Goal: Task Accomplishment & Management: Manage account settings

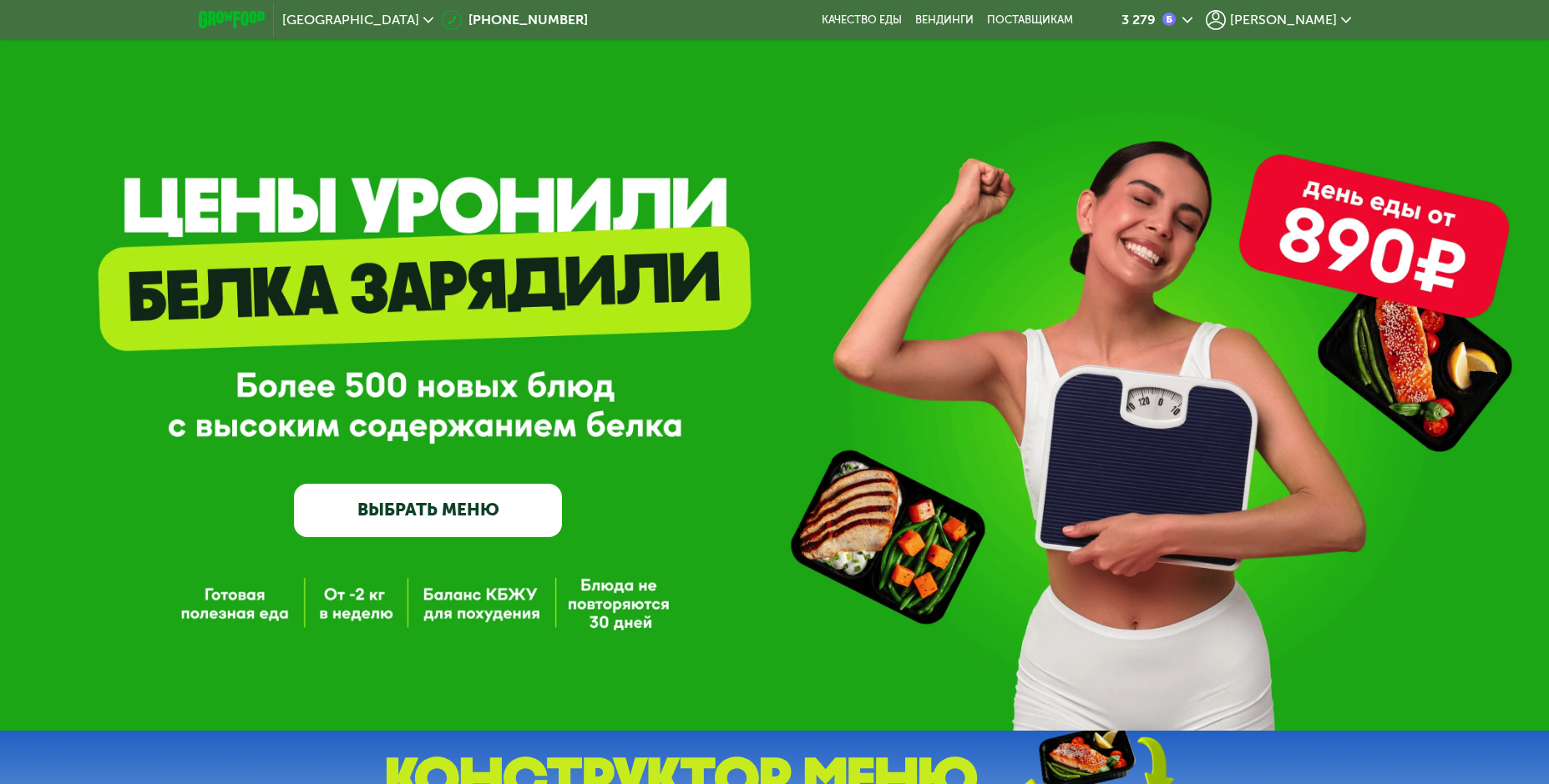
click at [1310, 22] on span "[PERSON_NAME]" at bounding box center [1284, 19] width 107 height 13
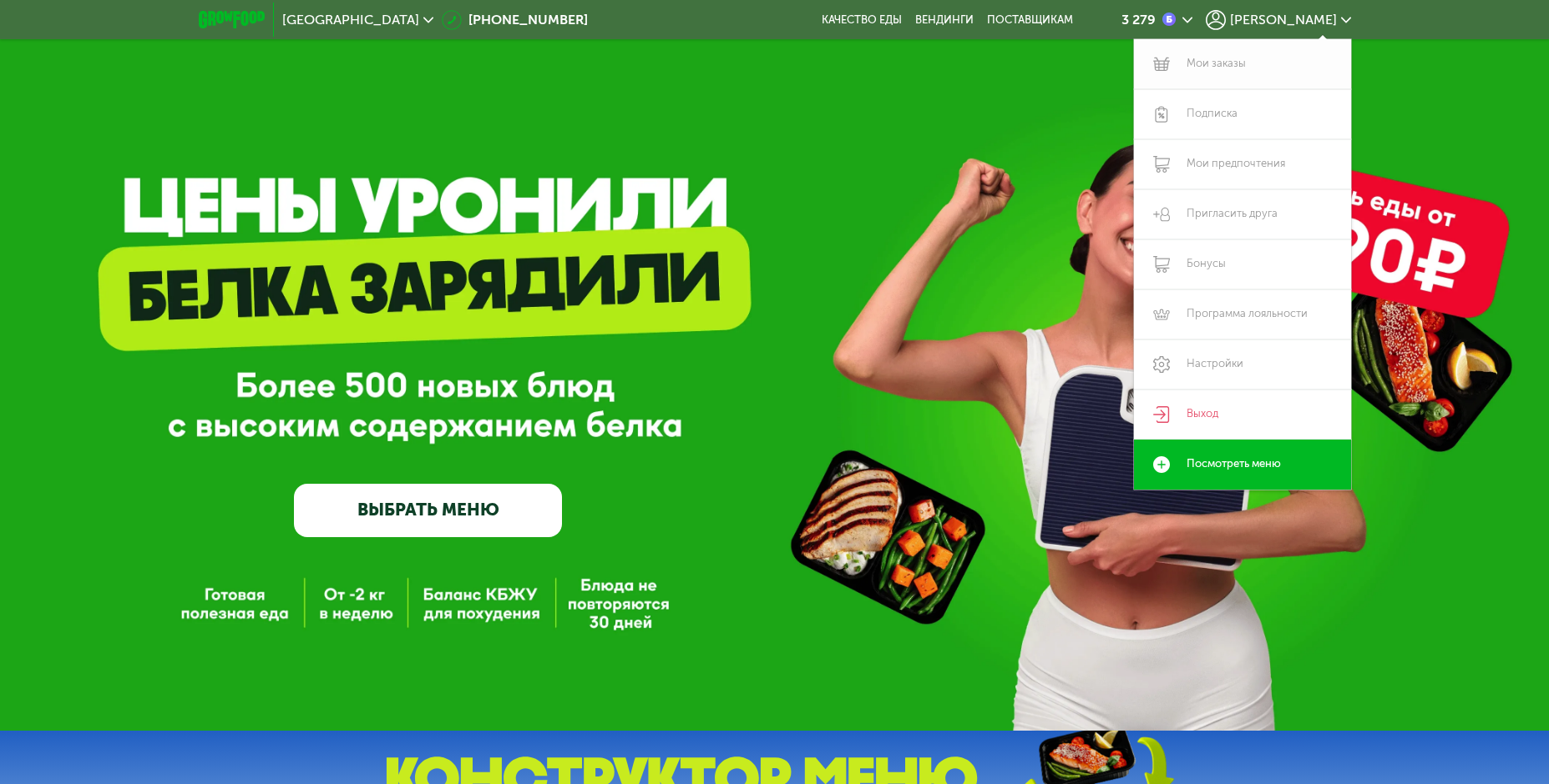
click at [1248, 67] on link "Мои заказы" at bounding box center [1242, 64] width 217 height 50
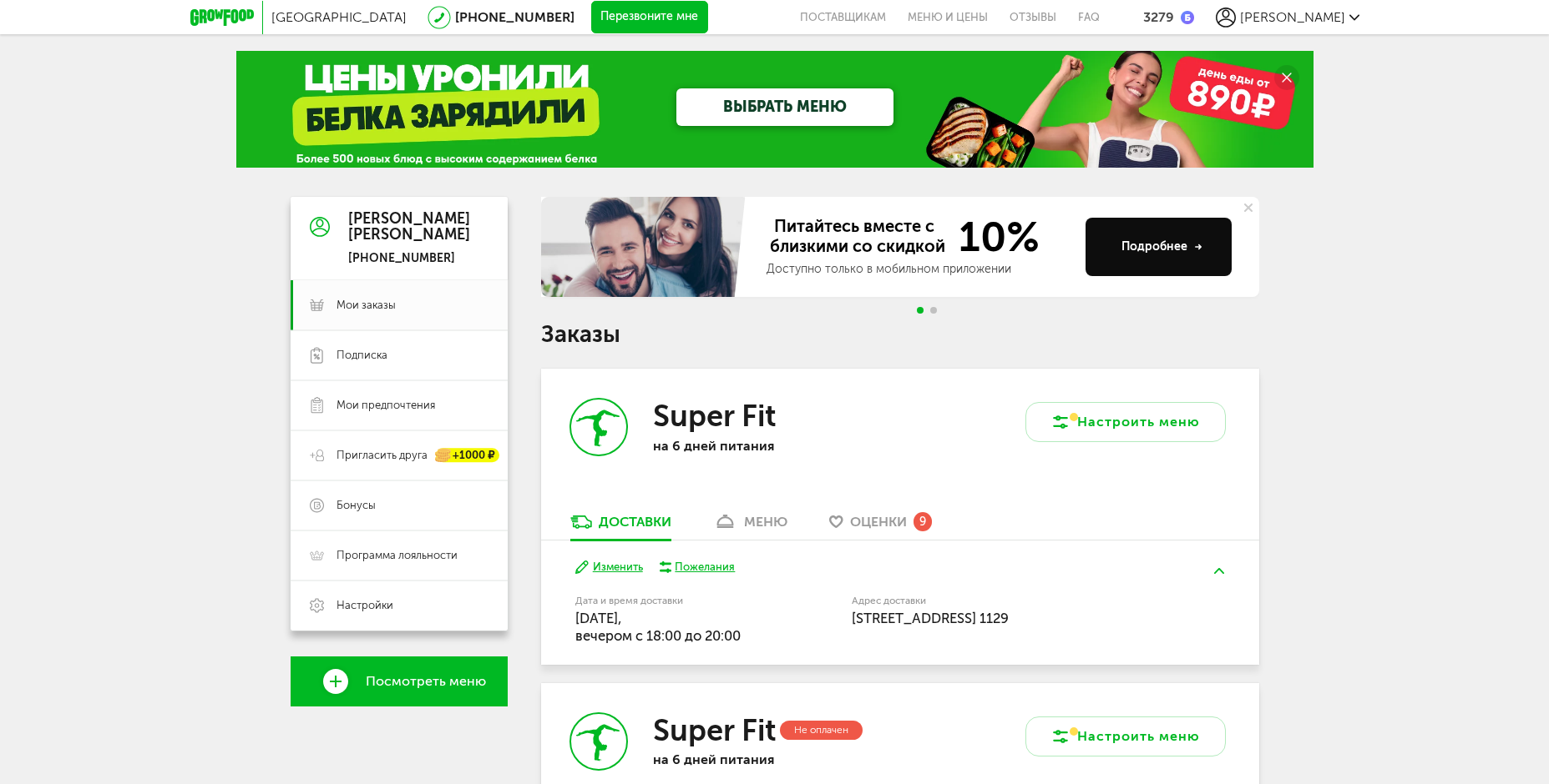
click at [878, 528] on span "Оценки" at bounding box center [878, 522] width 56 height 16
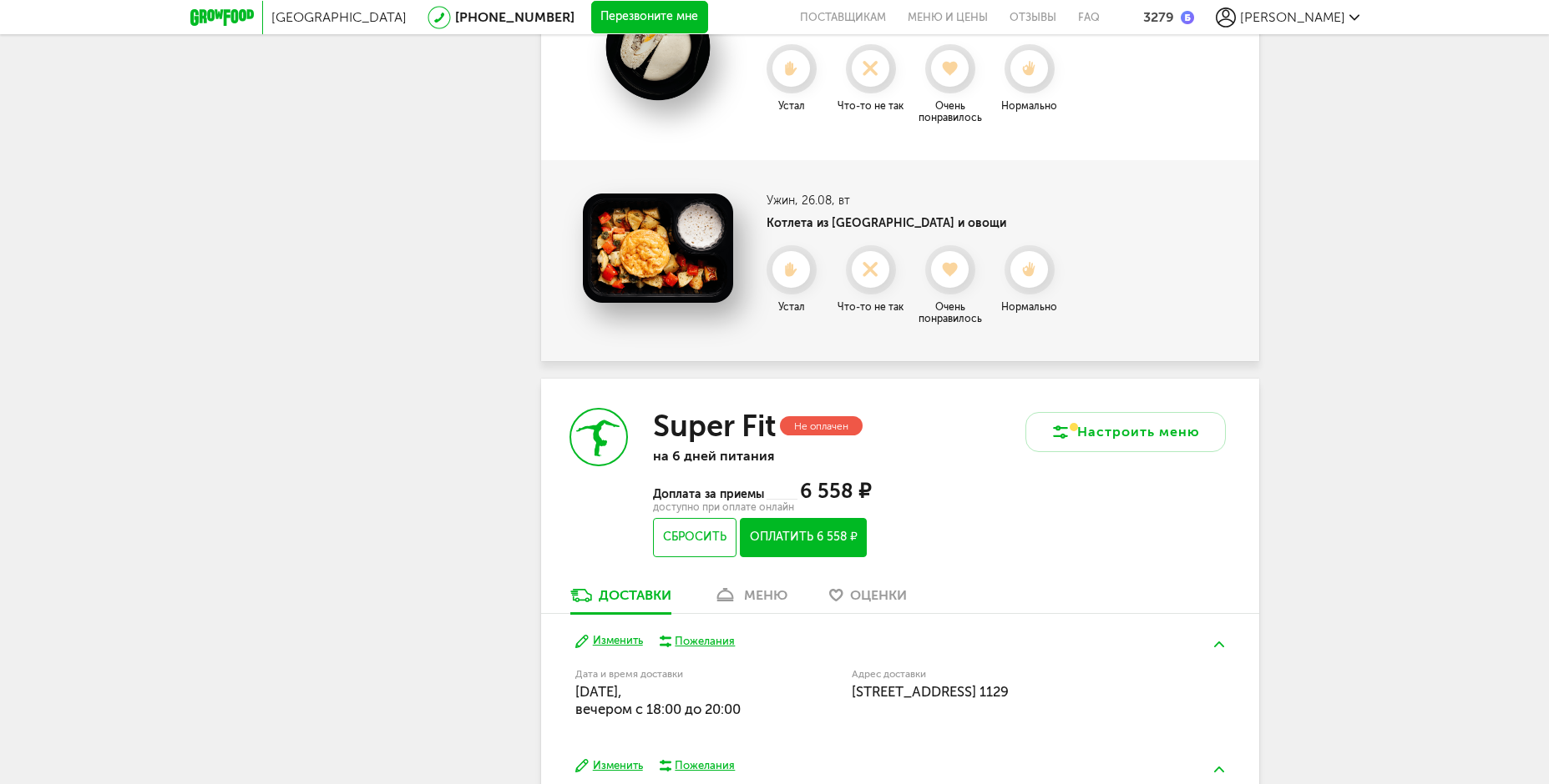
scroll to position [1793, 0]
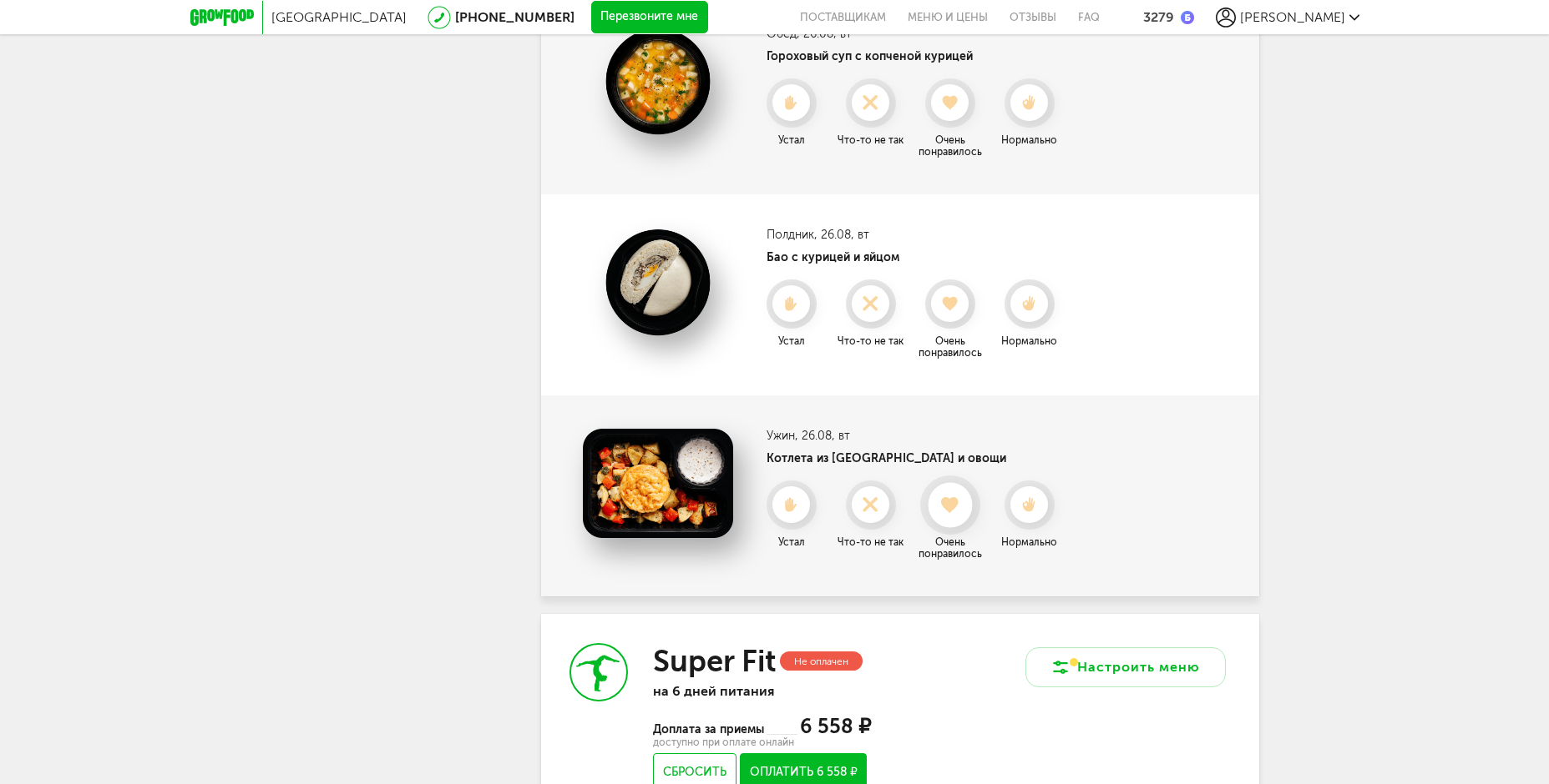
click at [951, 497] on icon at bounding box center [949, 506] width 45 height 19
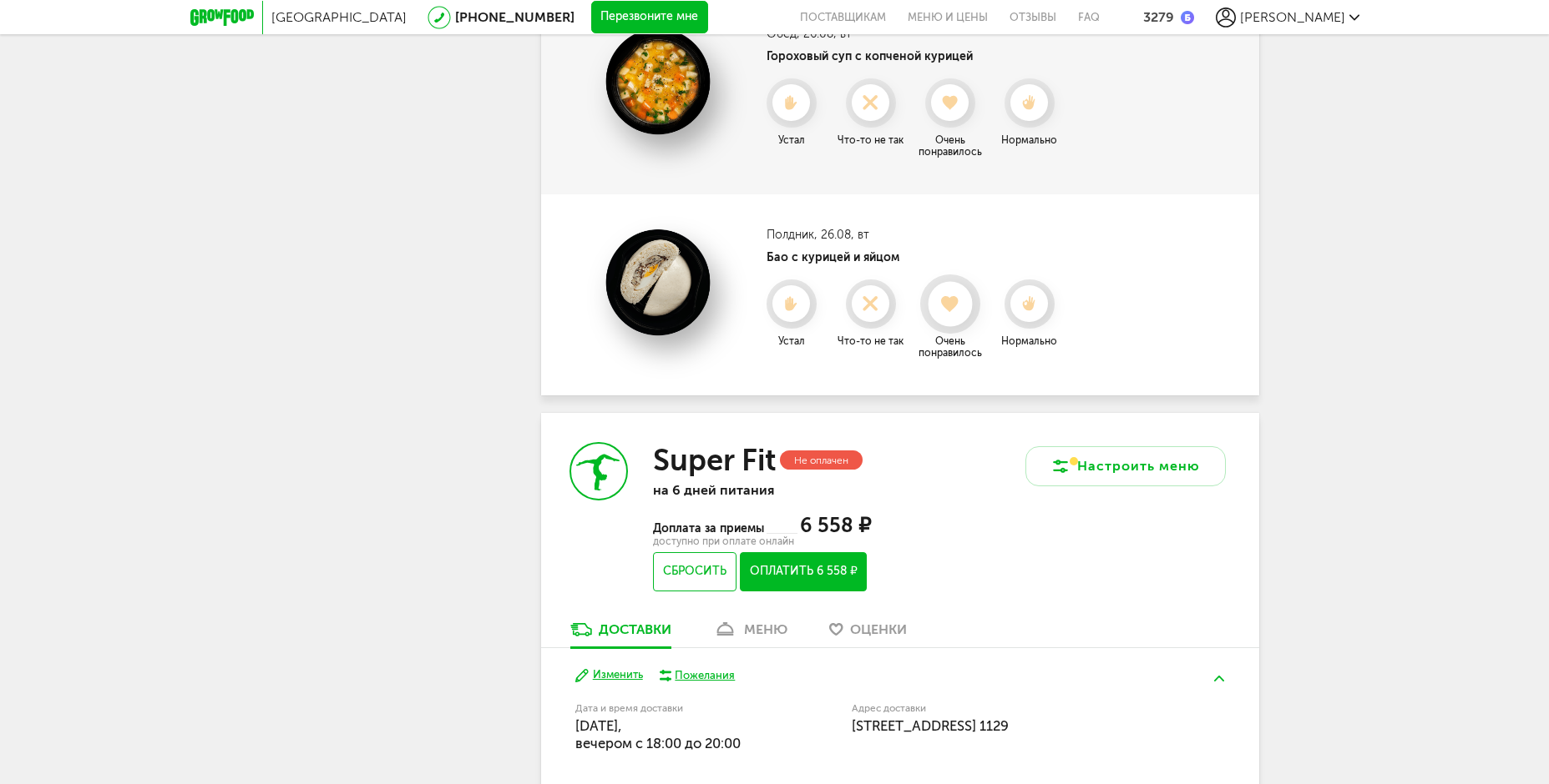
click at [951, 311] on use at bounding box center [950, 303] width 19 height 17
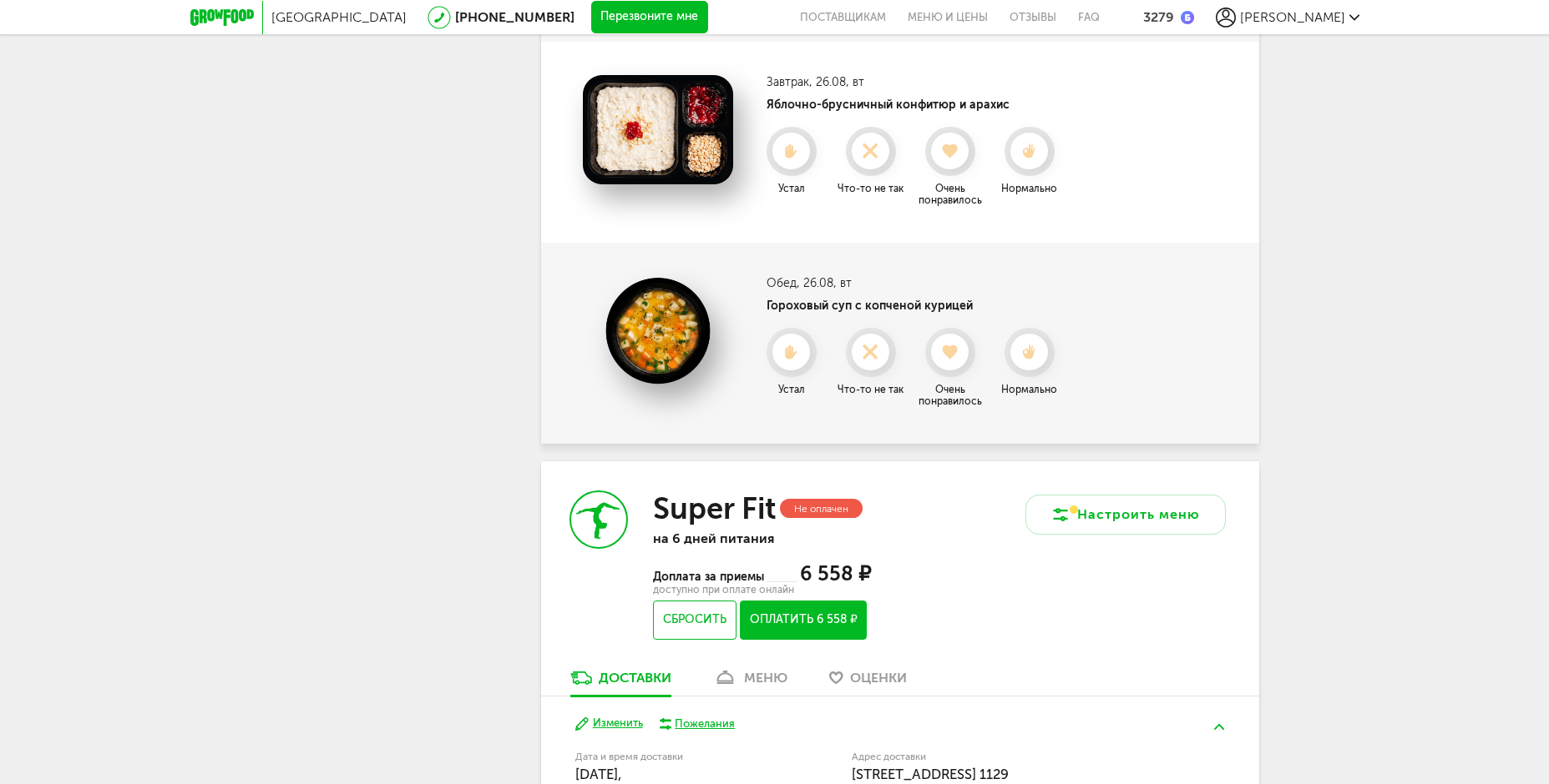
scroll to position [1543, 0]
click at [961, 359] on icon at bounding box center [949, 353] width 45 height 19
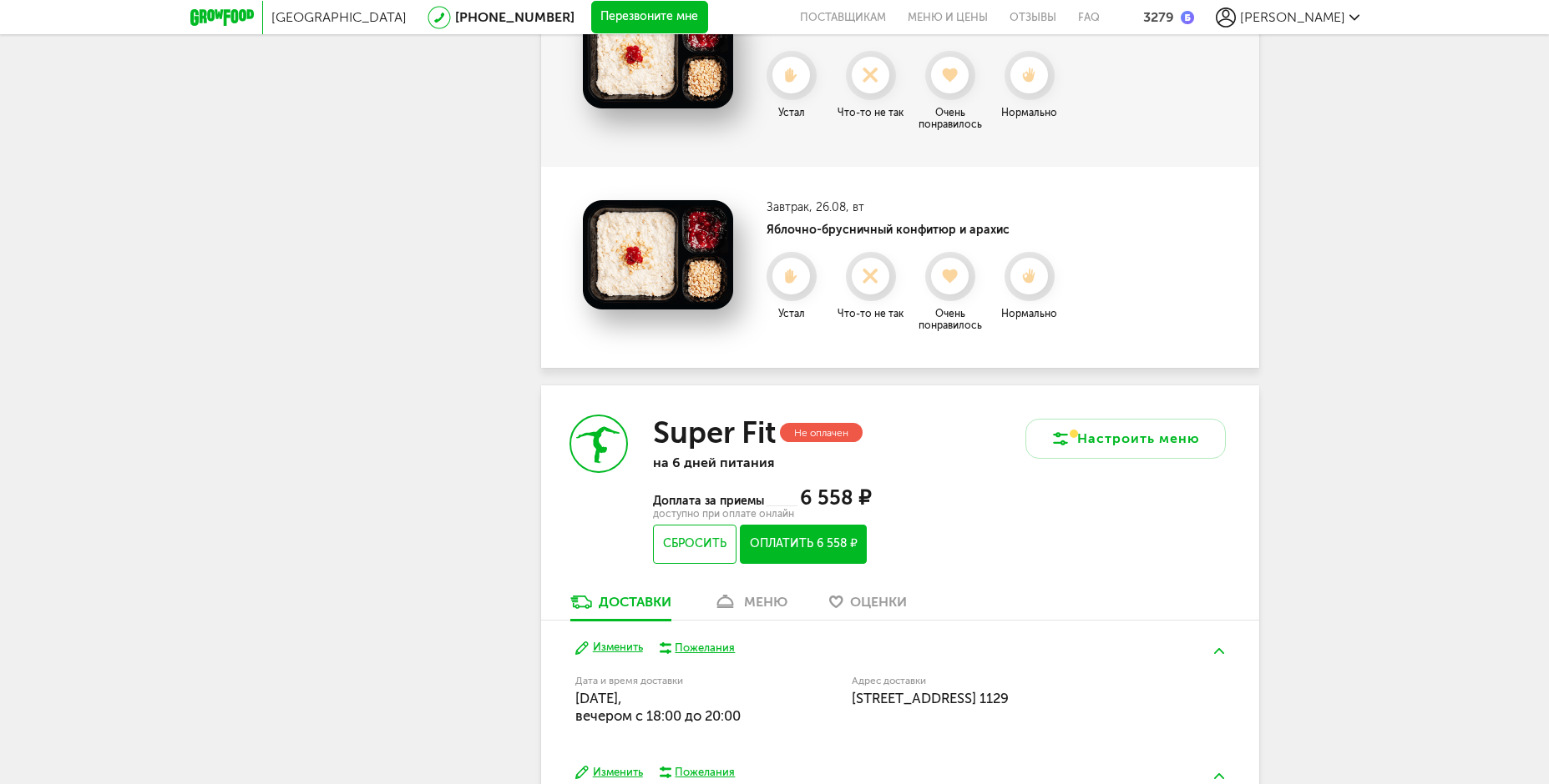
scroll to position [1293, 0]
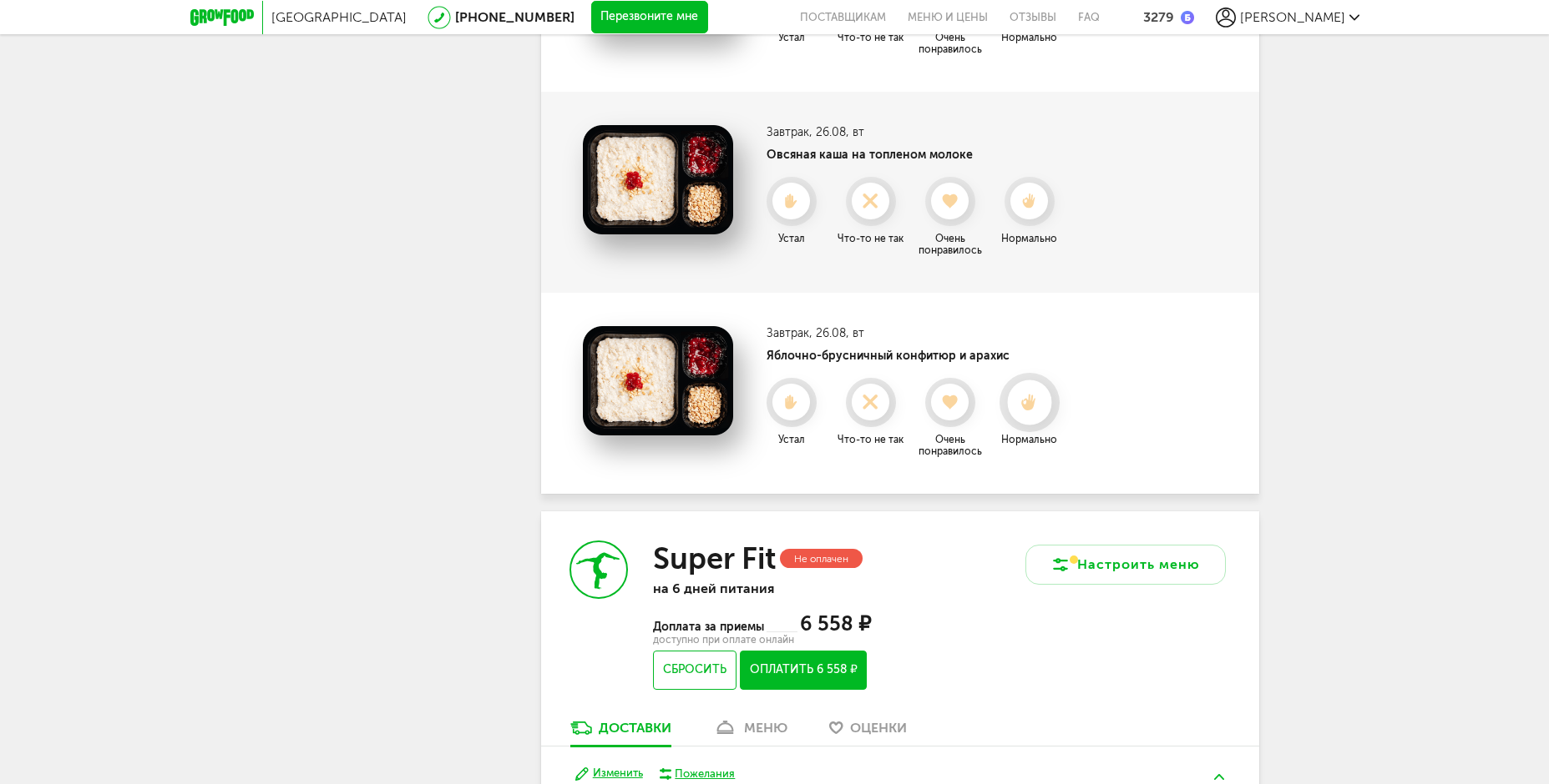
click at [1023, 402] on use at bounding box center [1028, 403] width 15 height 18
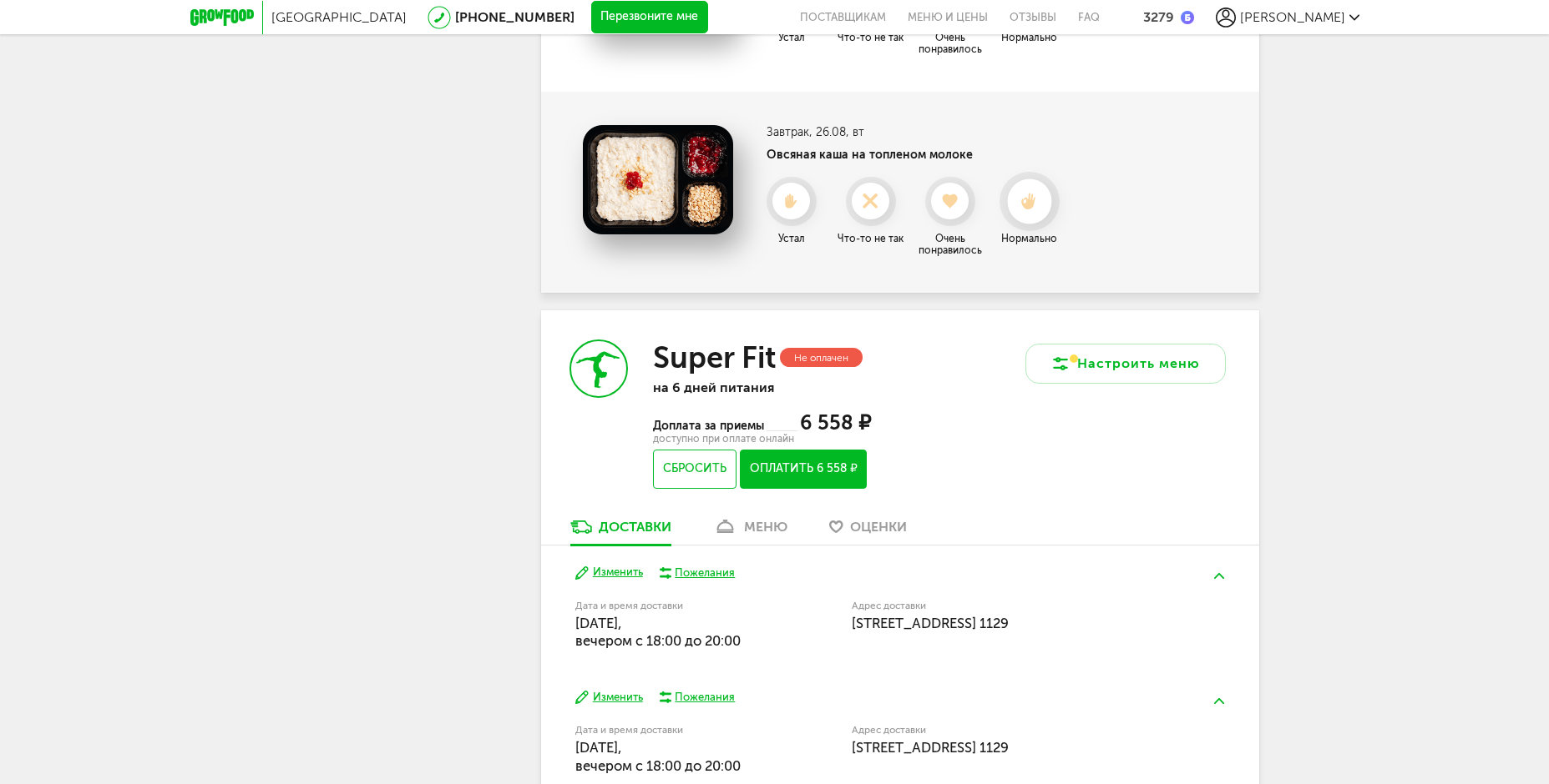
click at [1052, 205] on div at bounding box center [1029, 202] width 60 height 59
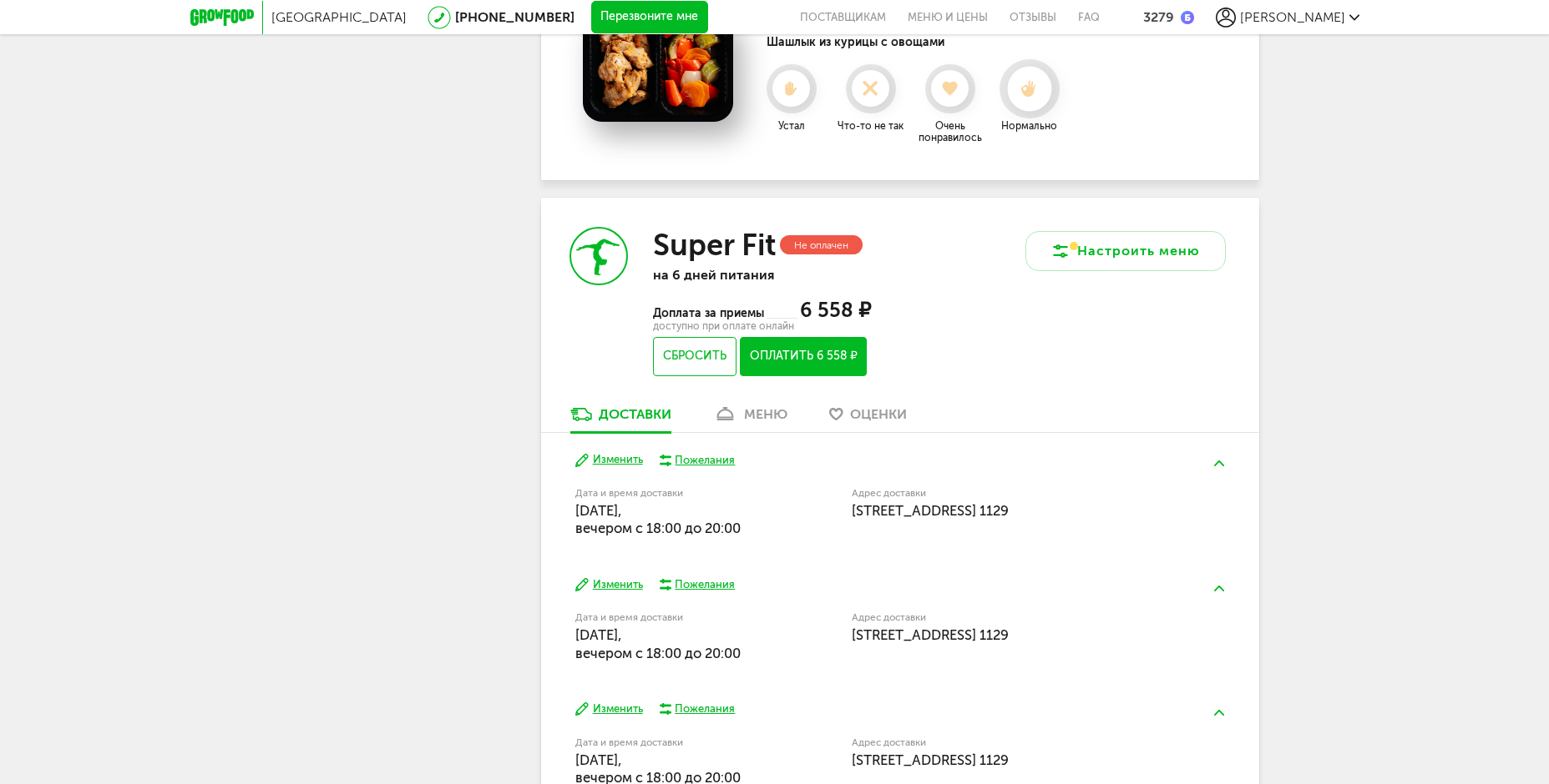
scroll to position [959, 0]
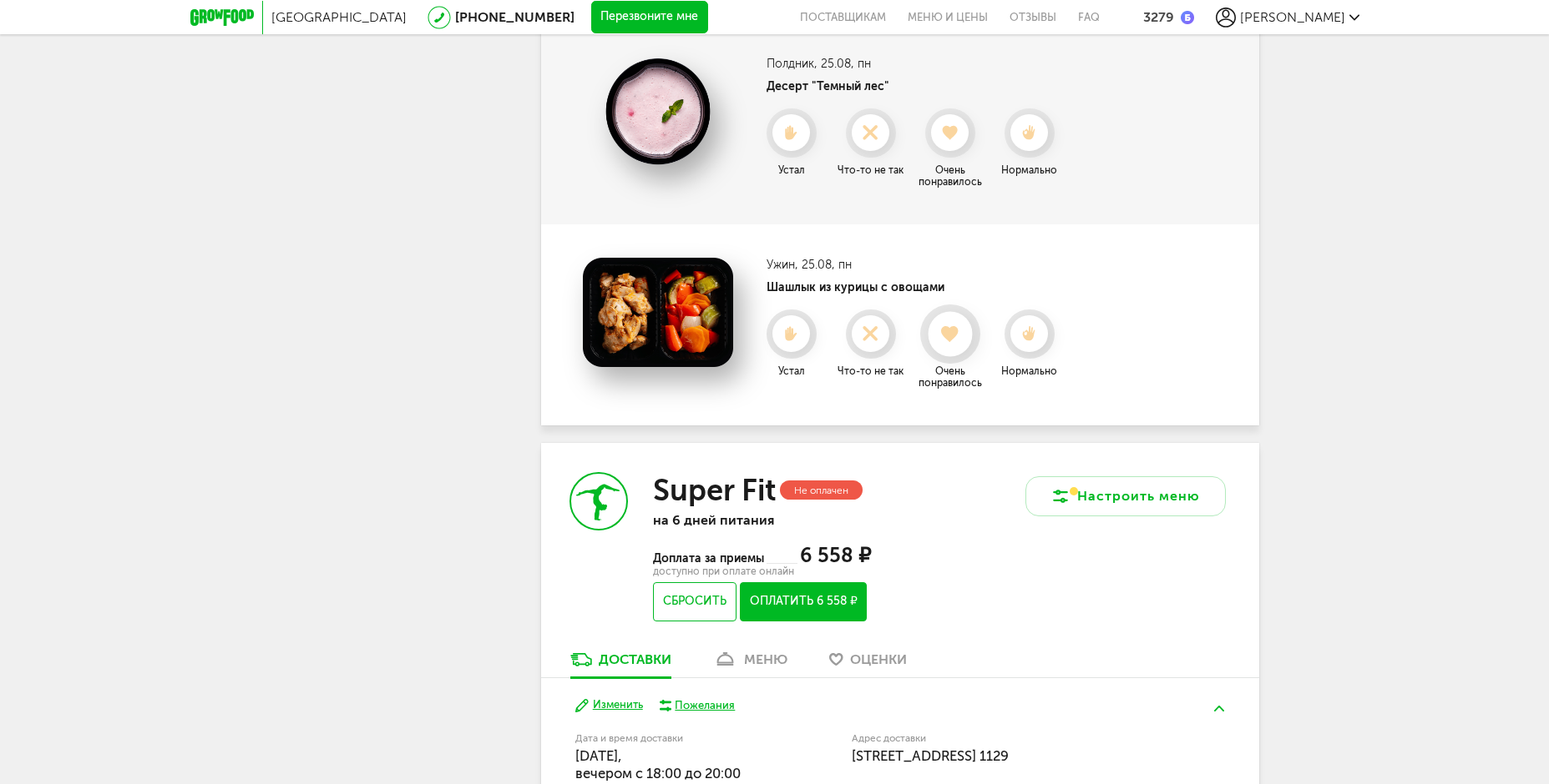
click at [949, 336] on use at bounding box center [950, 334] width 19 height 17
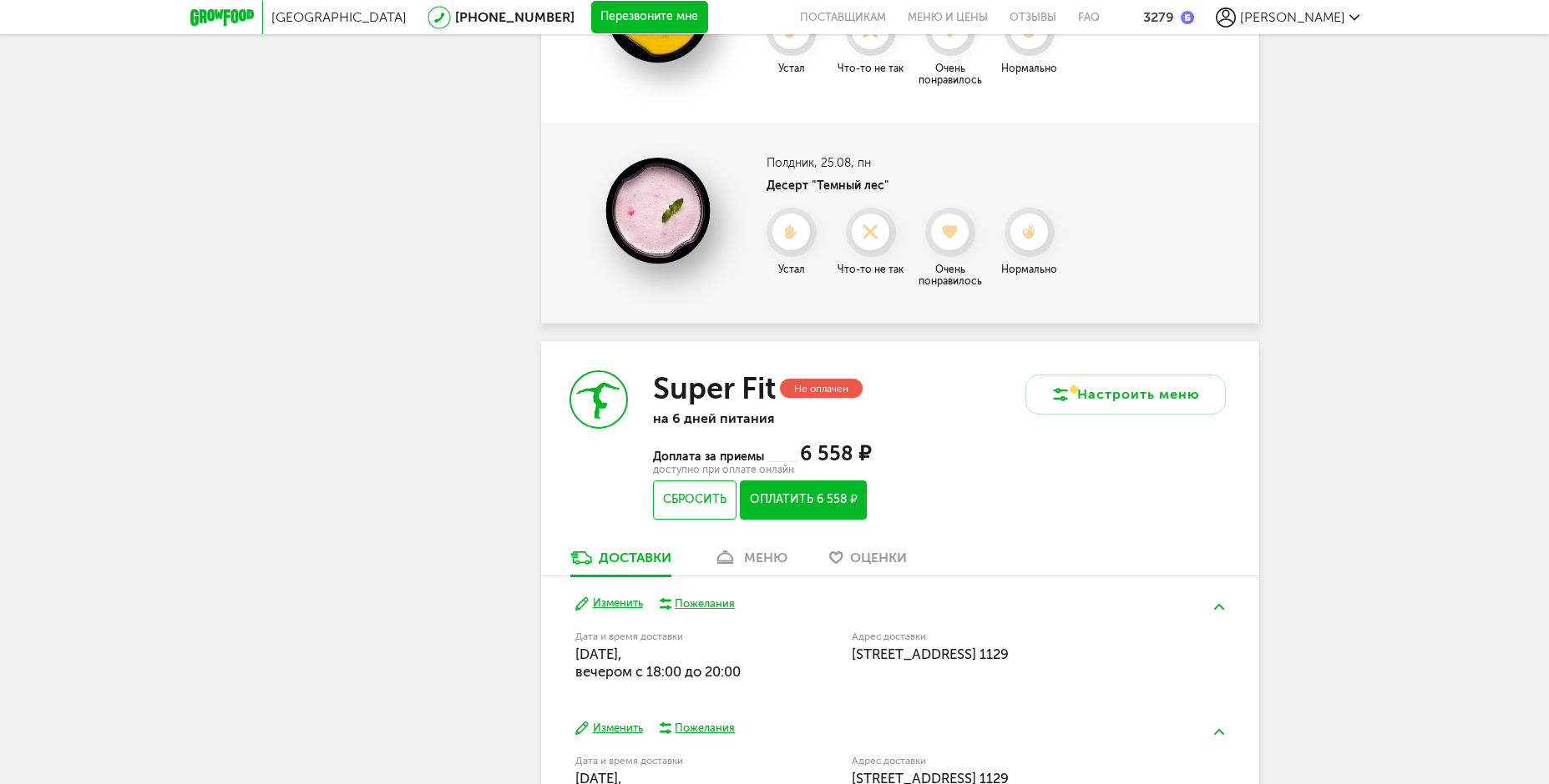
scroll to position [709, 0]
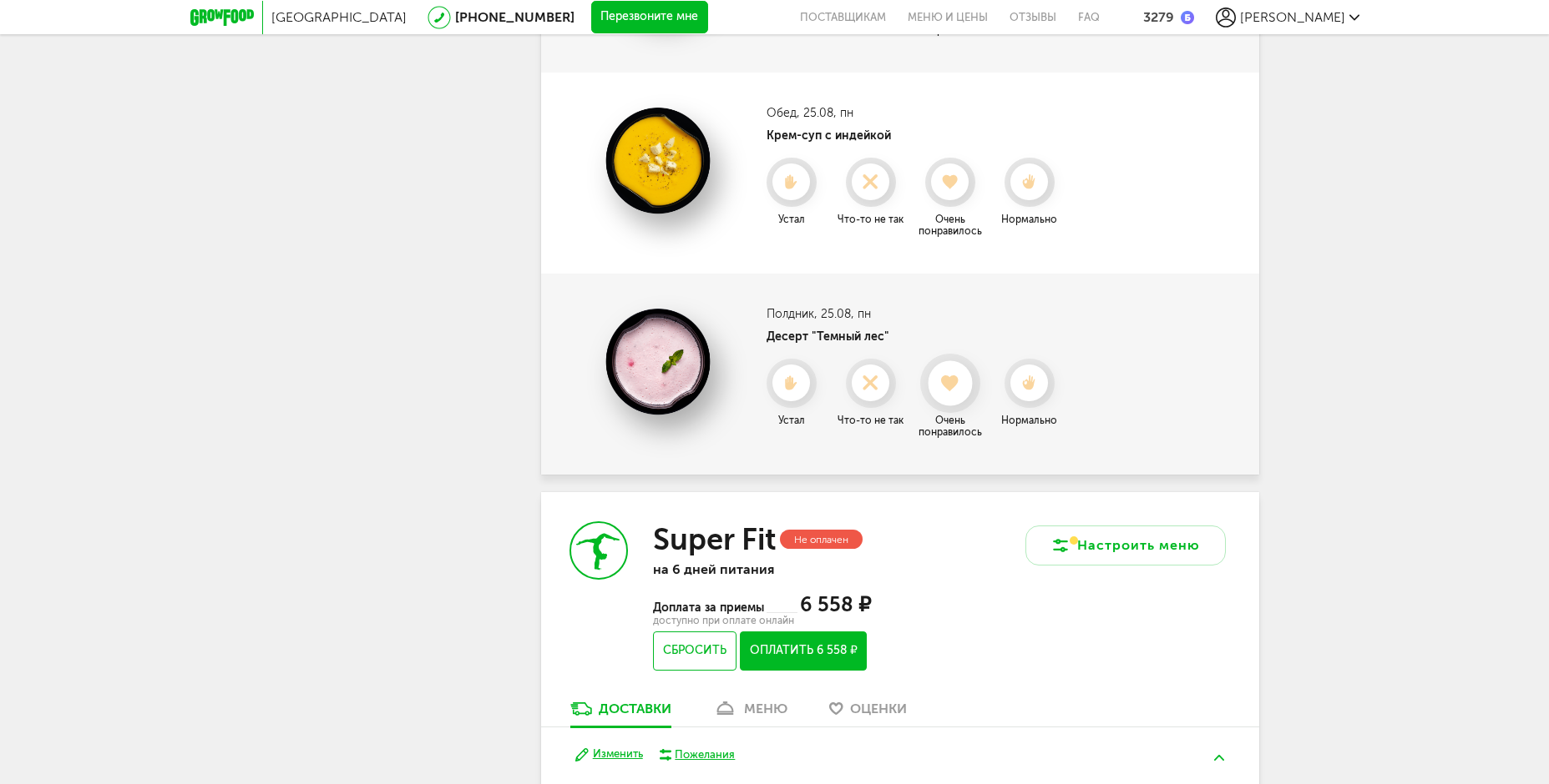
click at [943, 374] on icon at bounding box center [949, 383] width 45 height 19
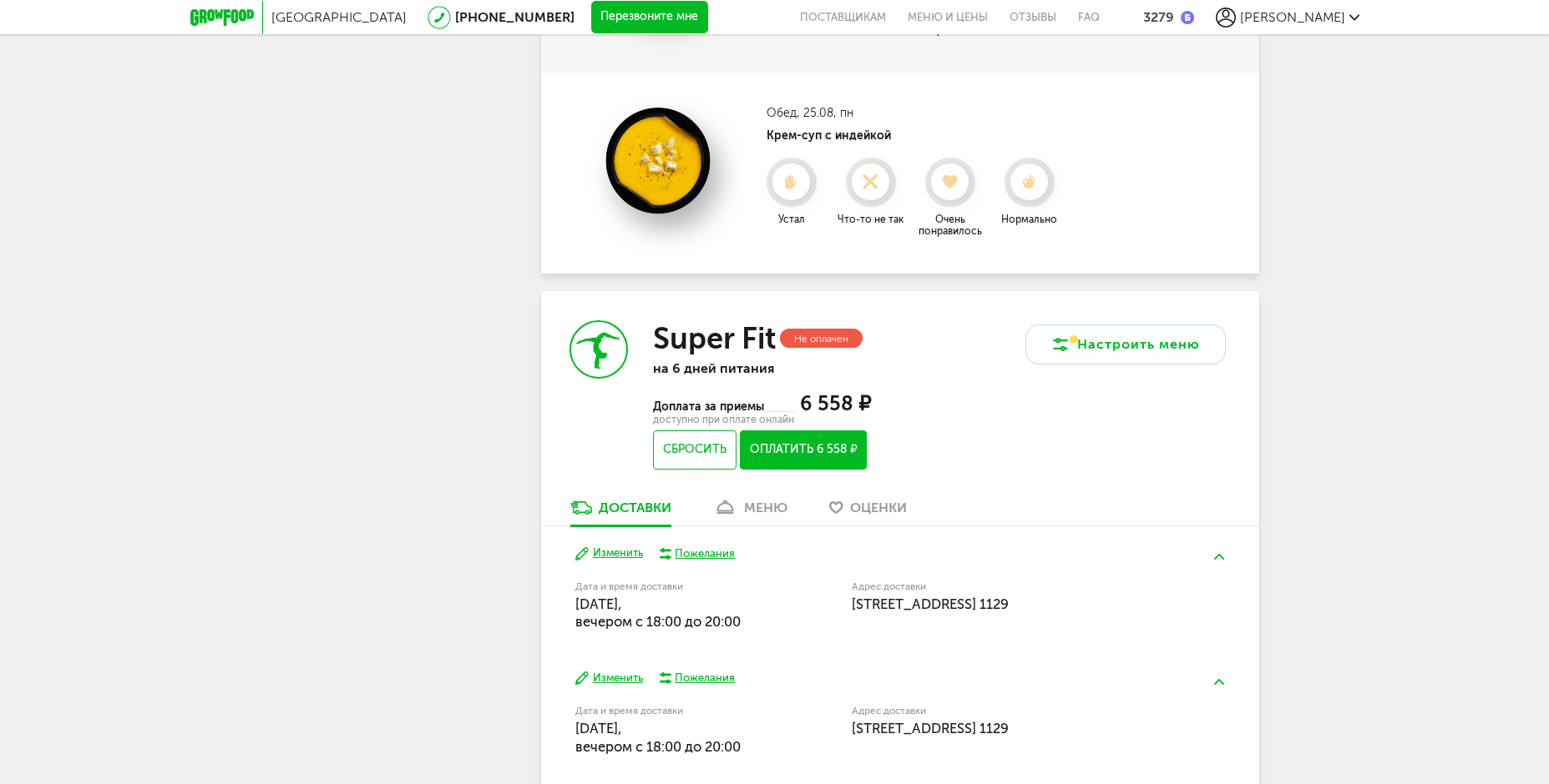
scroll to position [541, 0]
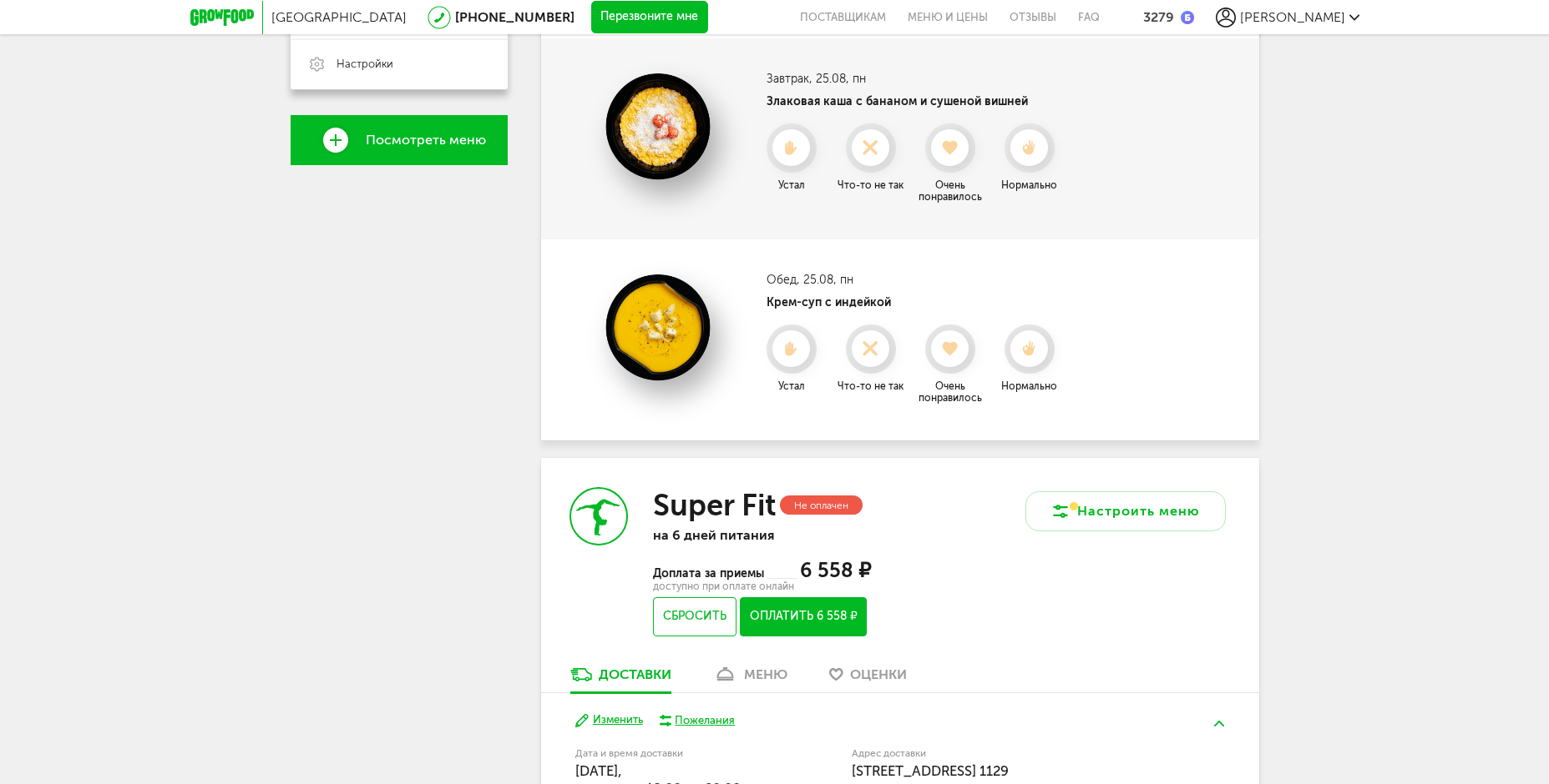
click at [944, 352] on icon at bounding box center [949, 348] width 37 height 15
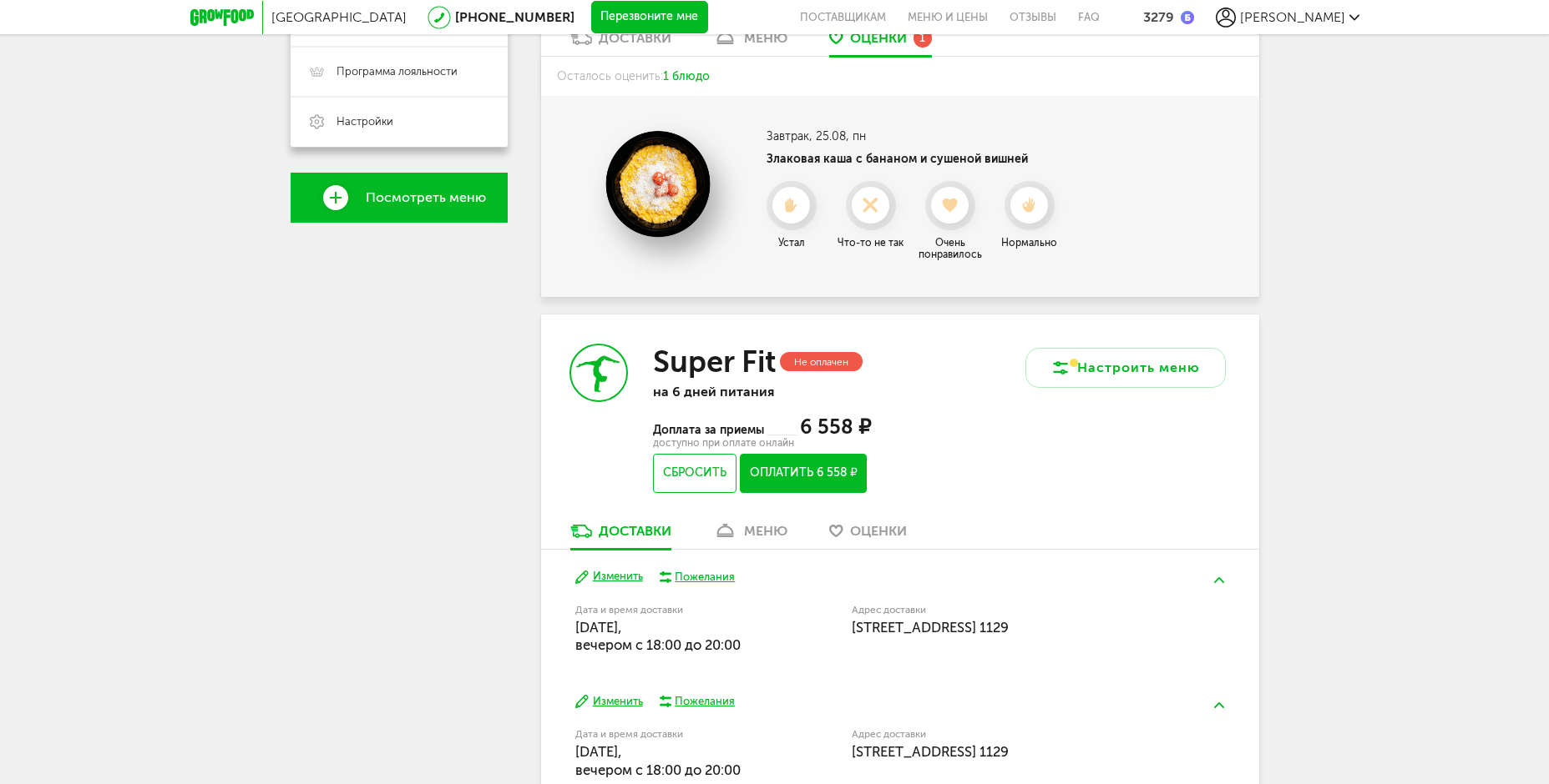
scroll to position [374, 0]
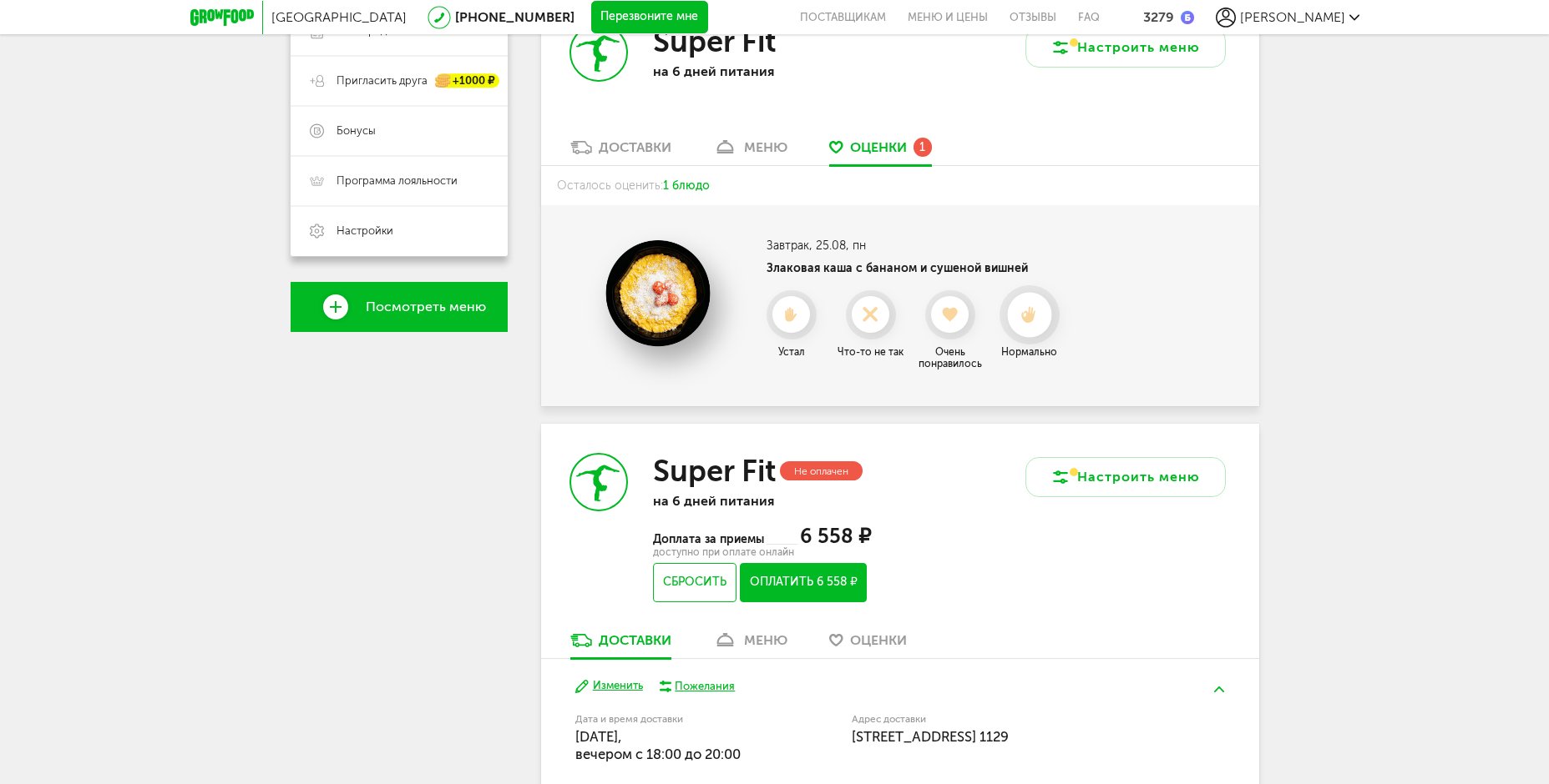
click at [1036, 332] on div at bounding box center [1029, 315] width 45 height 45
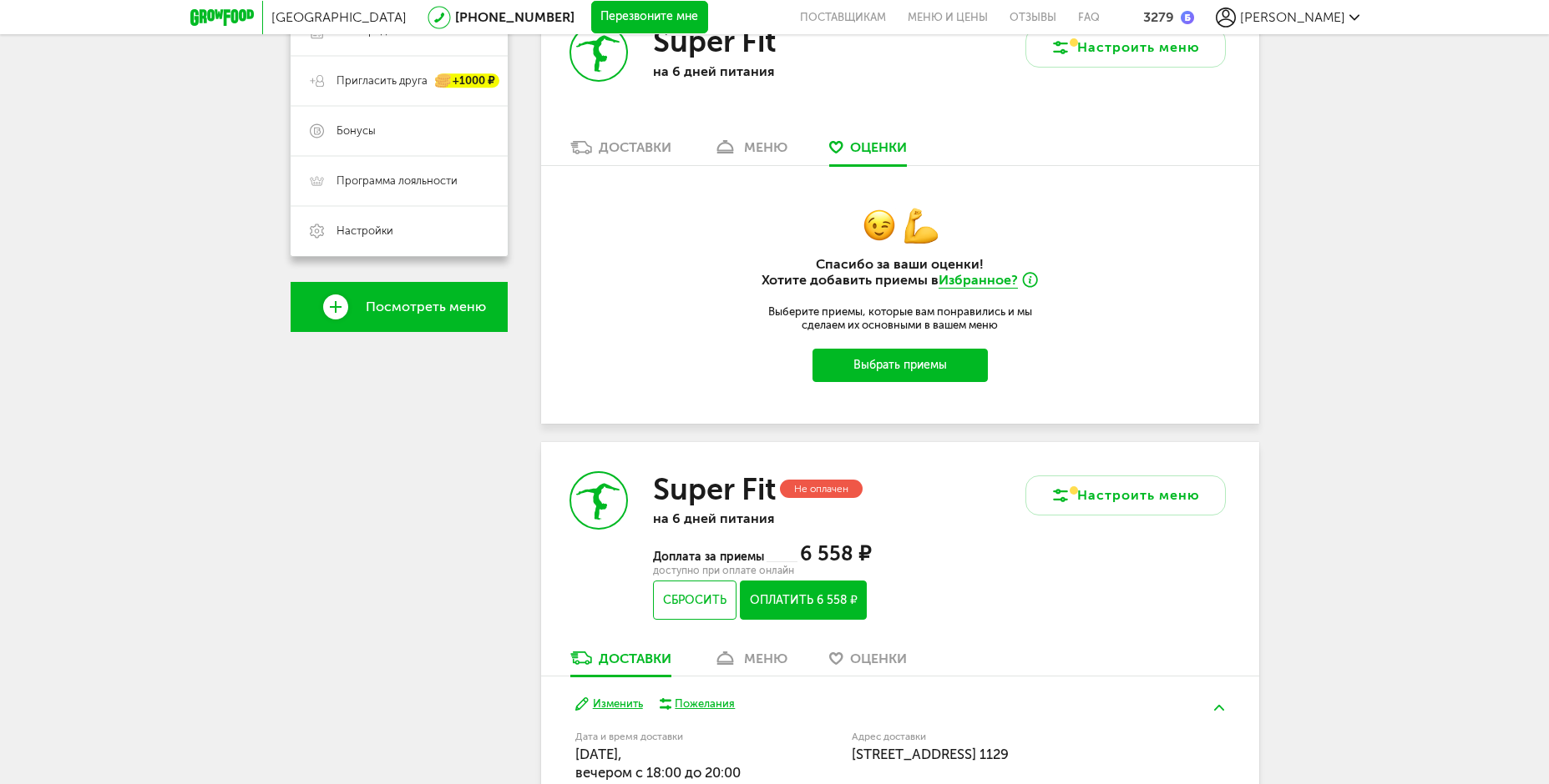
click at [774, 148] on div "меню" at bounding box center [766, 147] width 44 height 16
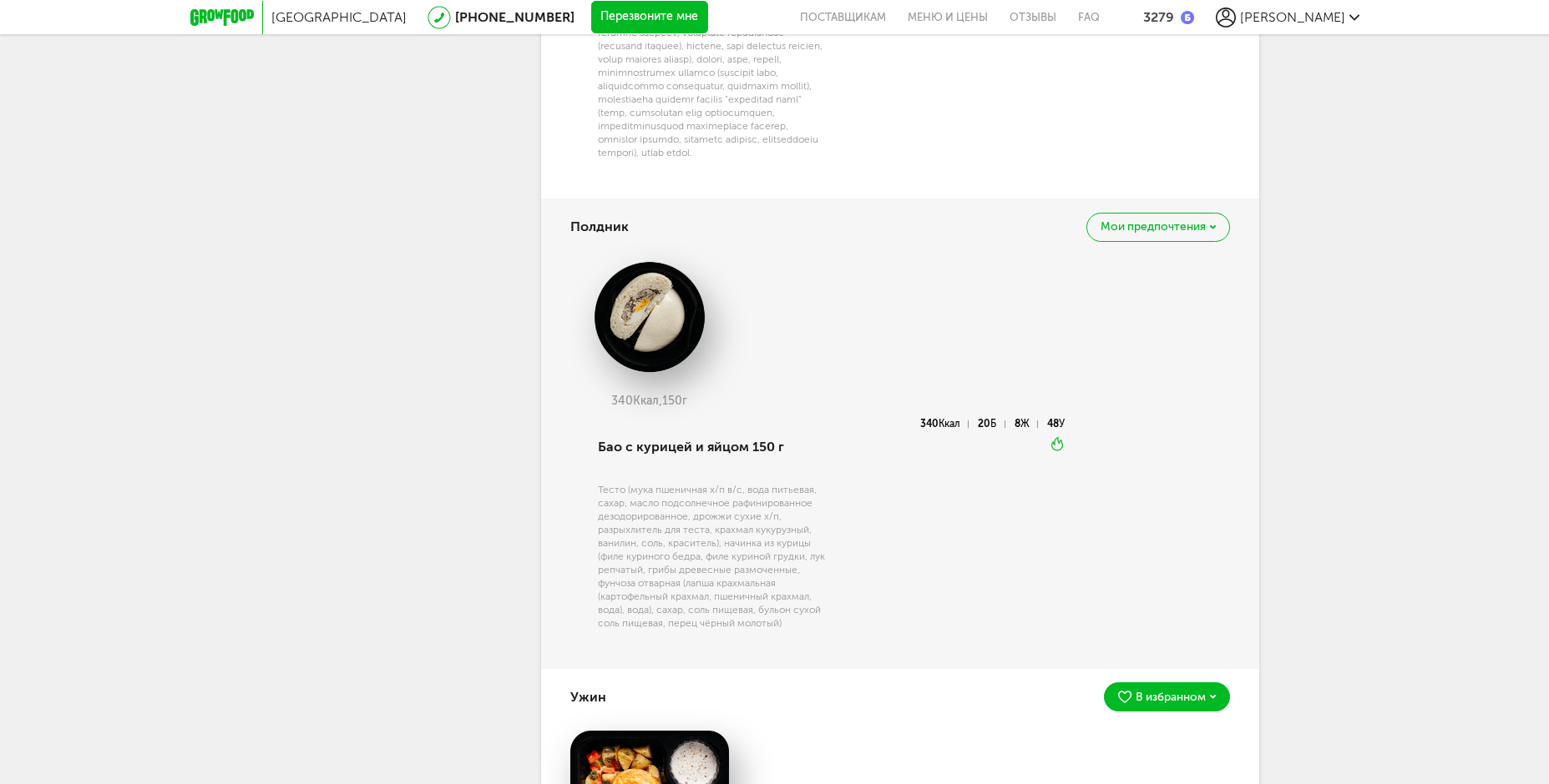
scroll to position [1745, 0]
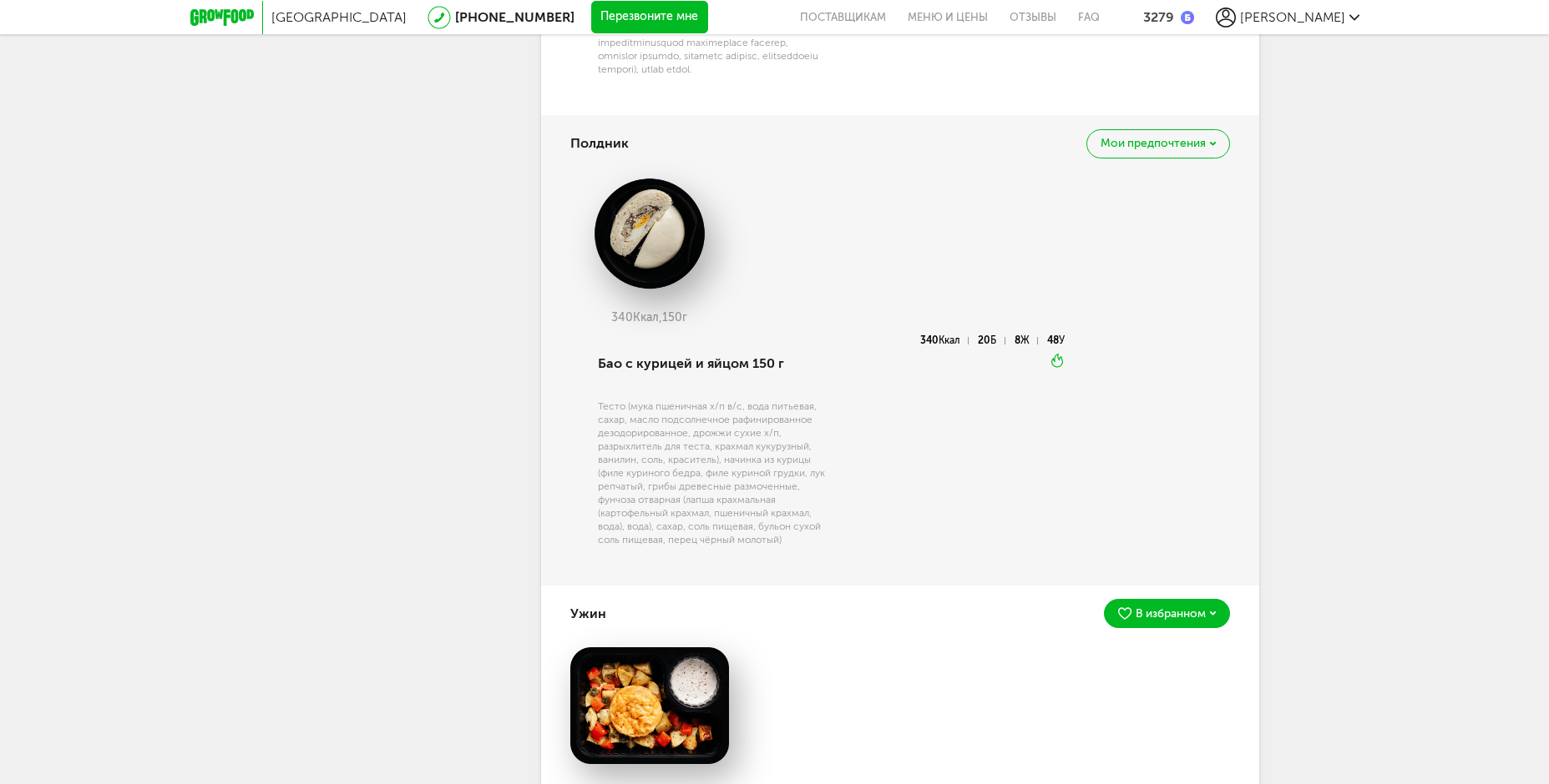
click at [1147, 149] on span "Мои предпочтения" at bounding box center [1153, 144] width 105 height 12
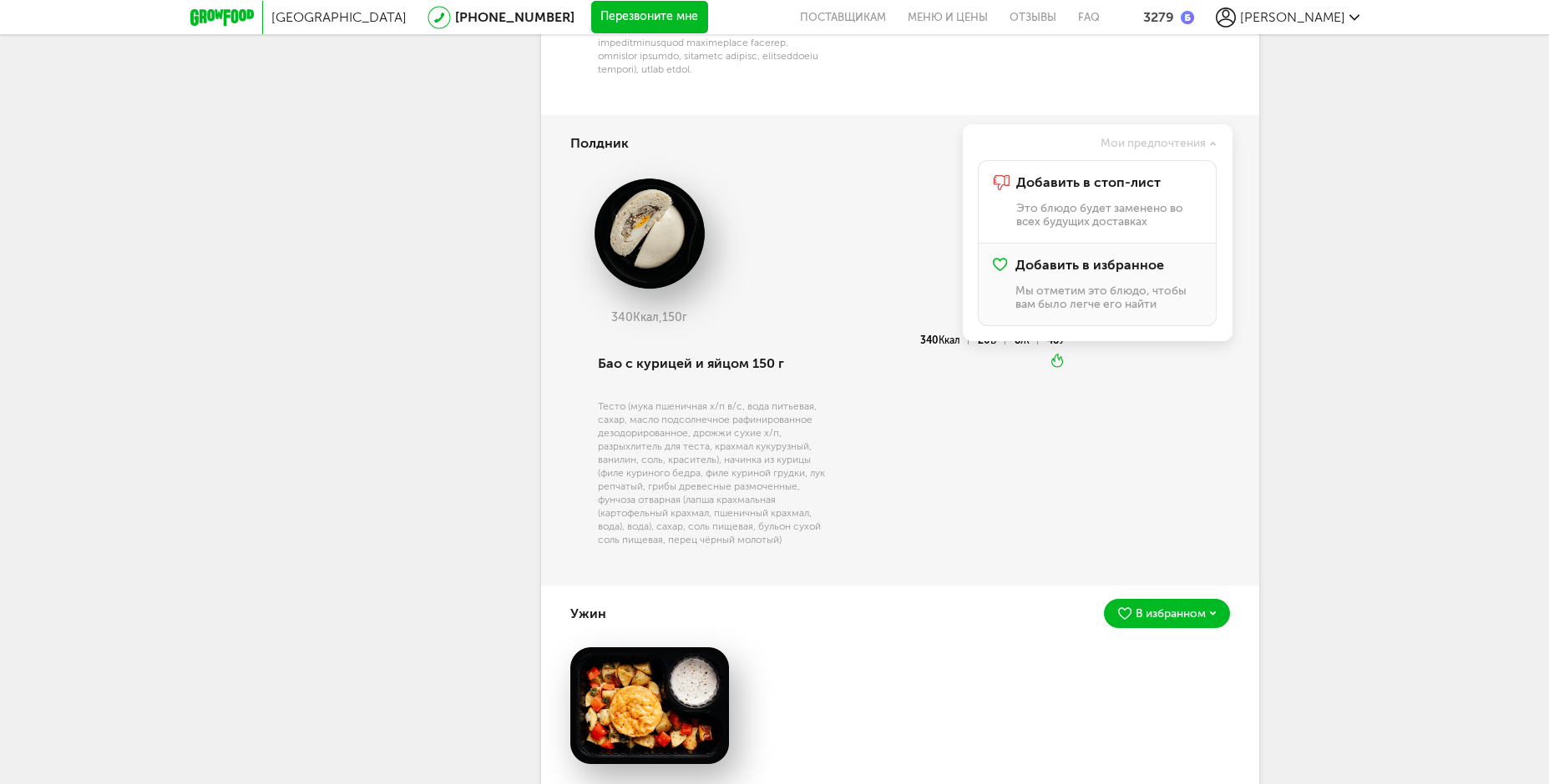
click at [1081, 304] on div "Добавить в избранное Мы отметим это блюдо, чтобы вам было легче его найти" at bounding box center [1107, 283] width 185 height 52
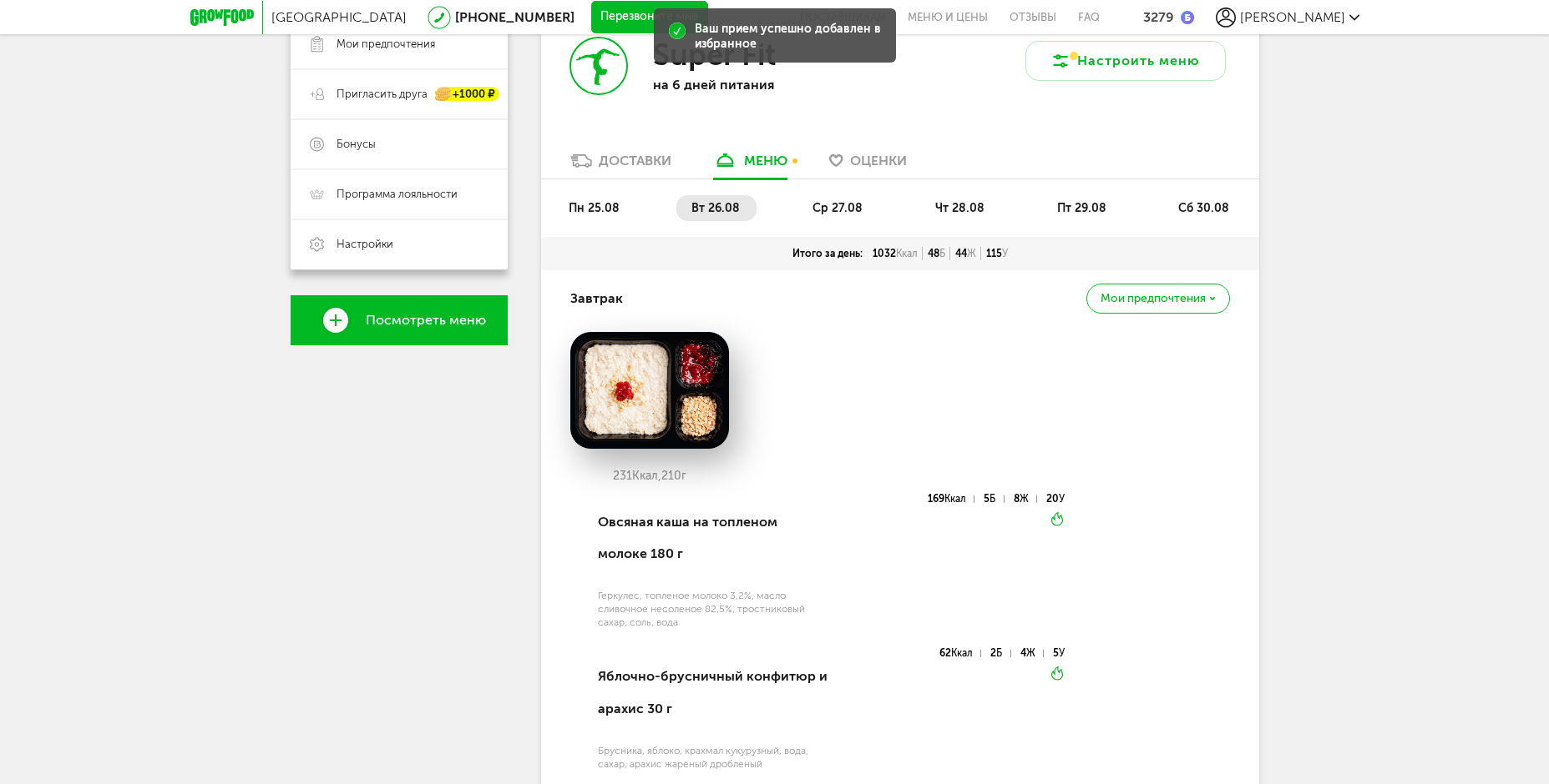
scroll to position [327, 0]
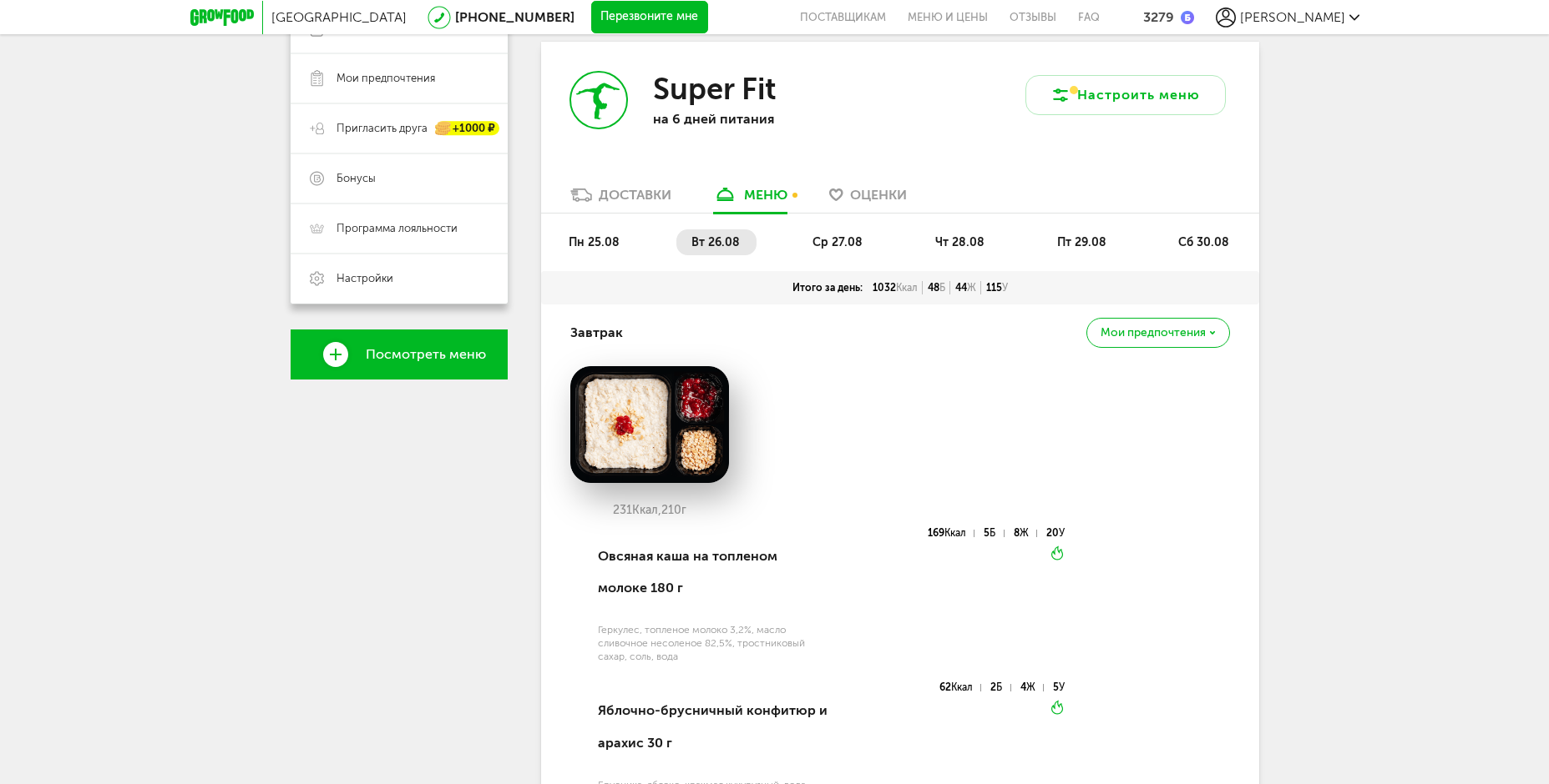
click at [837, 245] on span "ср 27.08" at bounding box center [837, 243] width 51 height 14
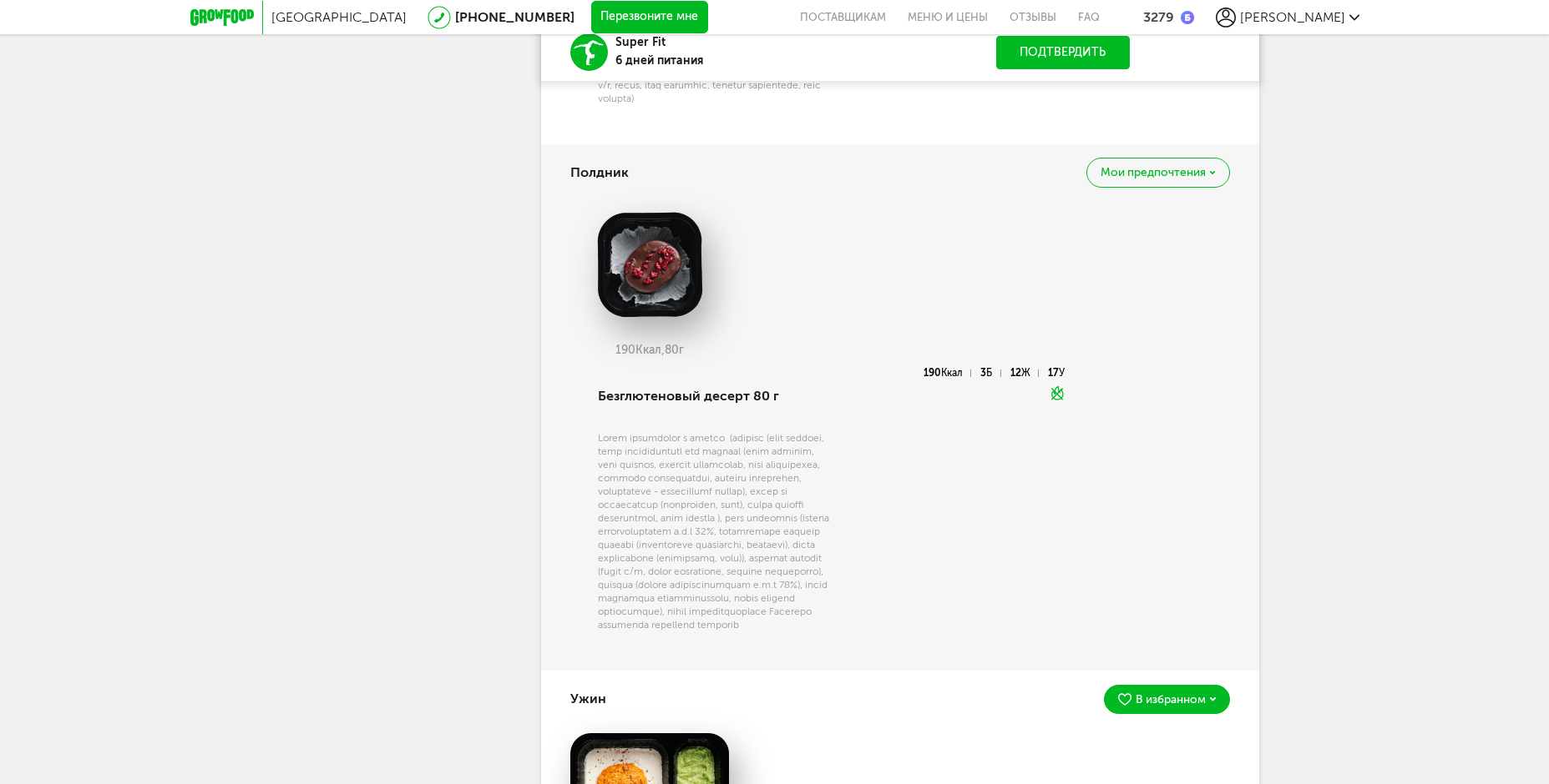
scroll to position [1495, 0]
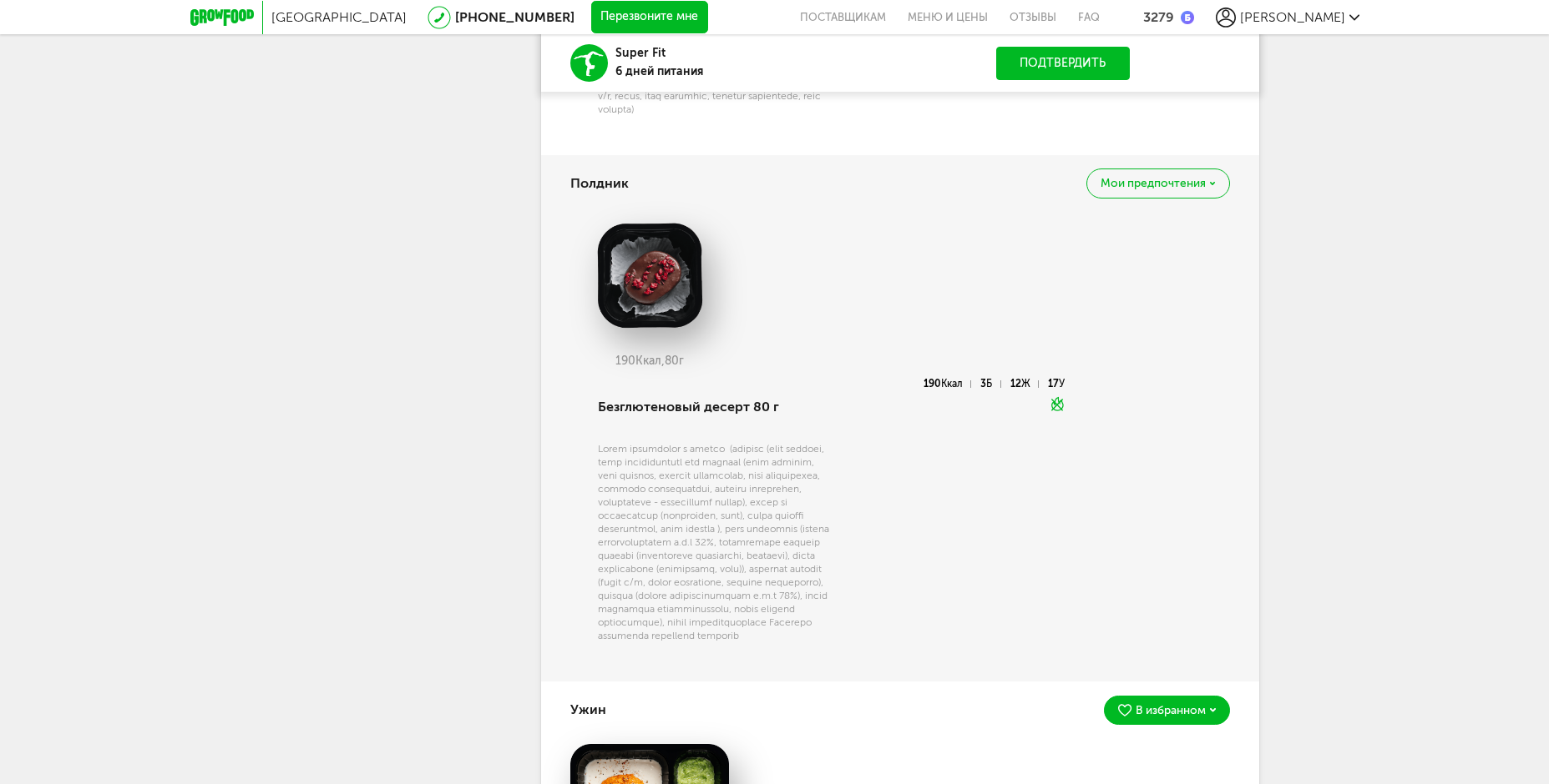
click at [1109, 189] on span "Мои предпочтения" at bounding box center [1153, 184] width 105 height 12
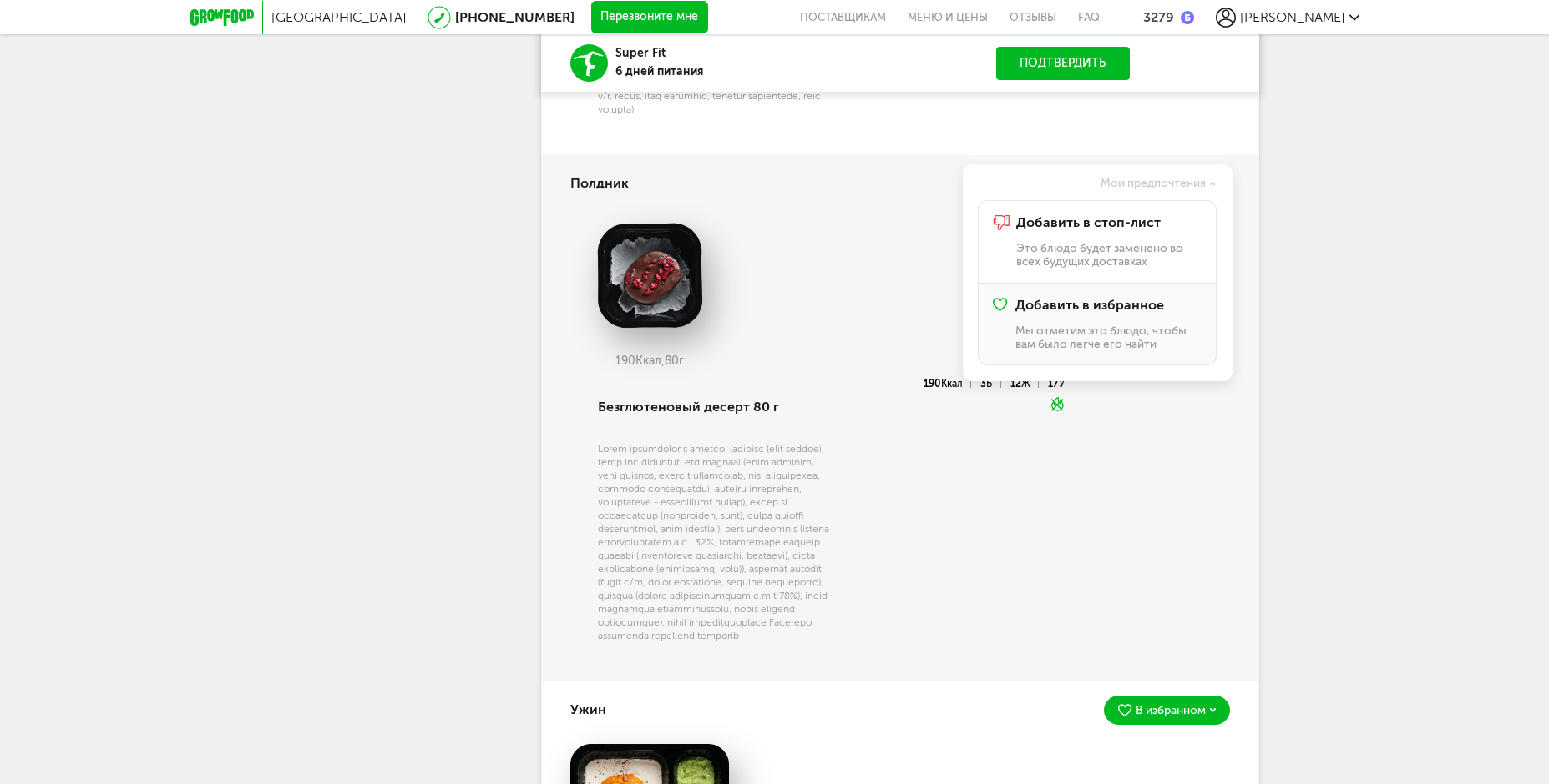
click at [1051, 345] on div "Добавить в избранное Мы отметим это блюдо, чтобы вам было легче его найти" at bounding box center [1107, 324] width 185 height 52
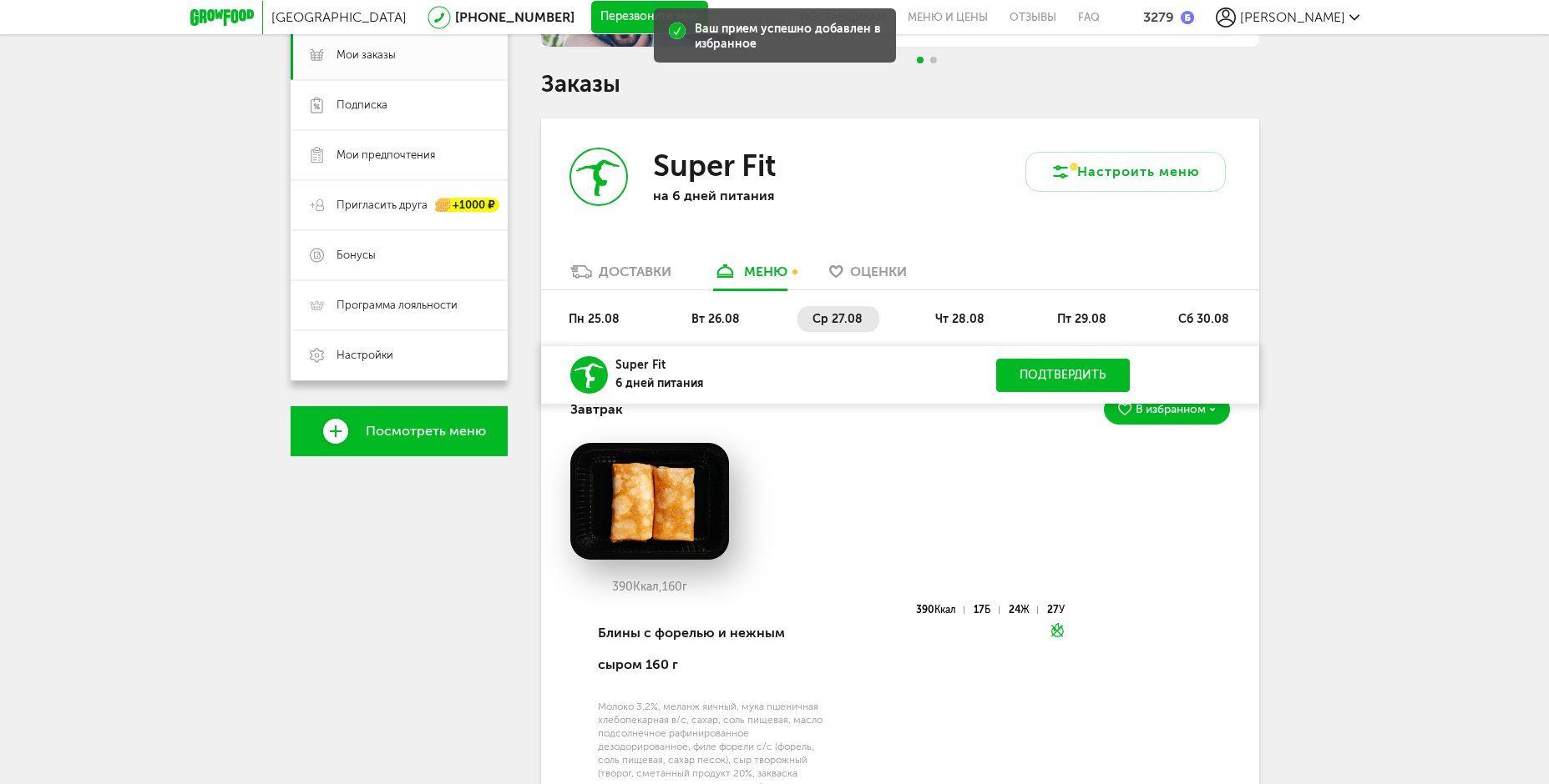
scroll to position [244, 0]
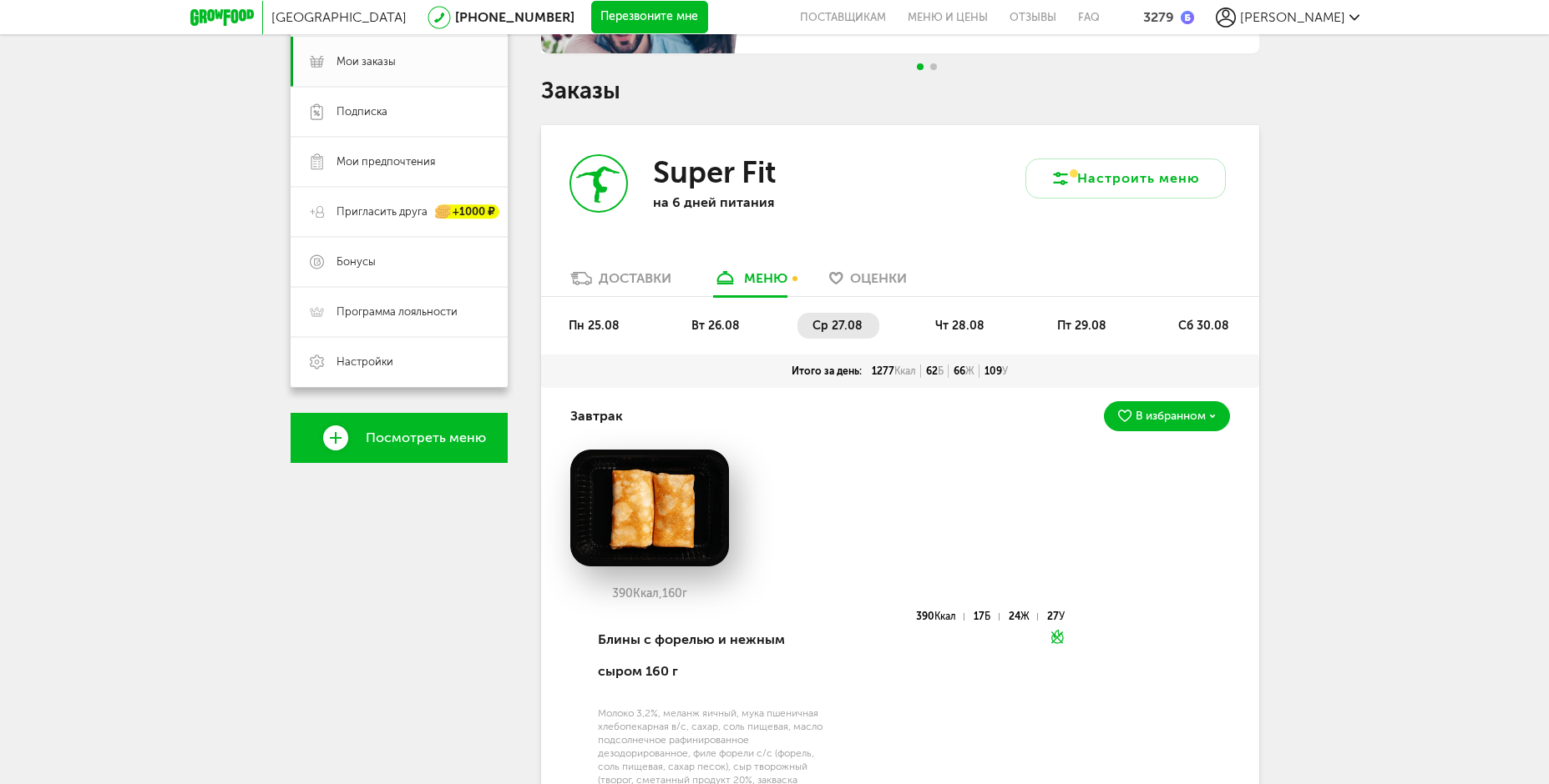
click at [949, 331] on span "чт 28.08" at bounding box center [960, 326] width 50 height 14
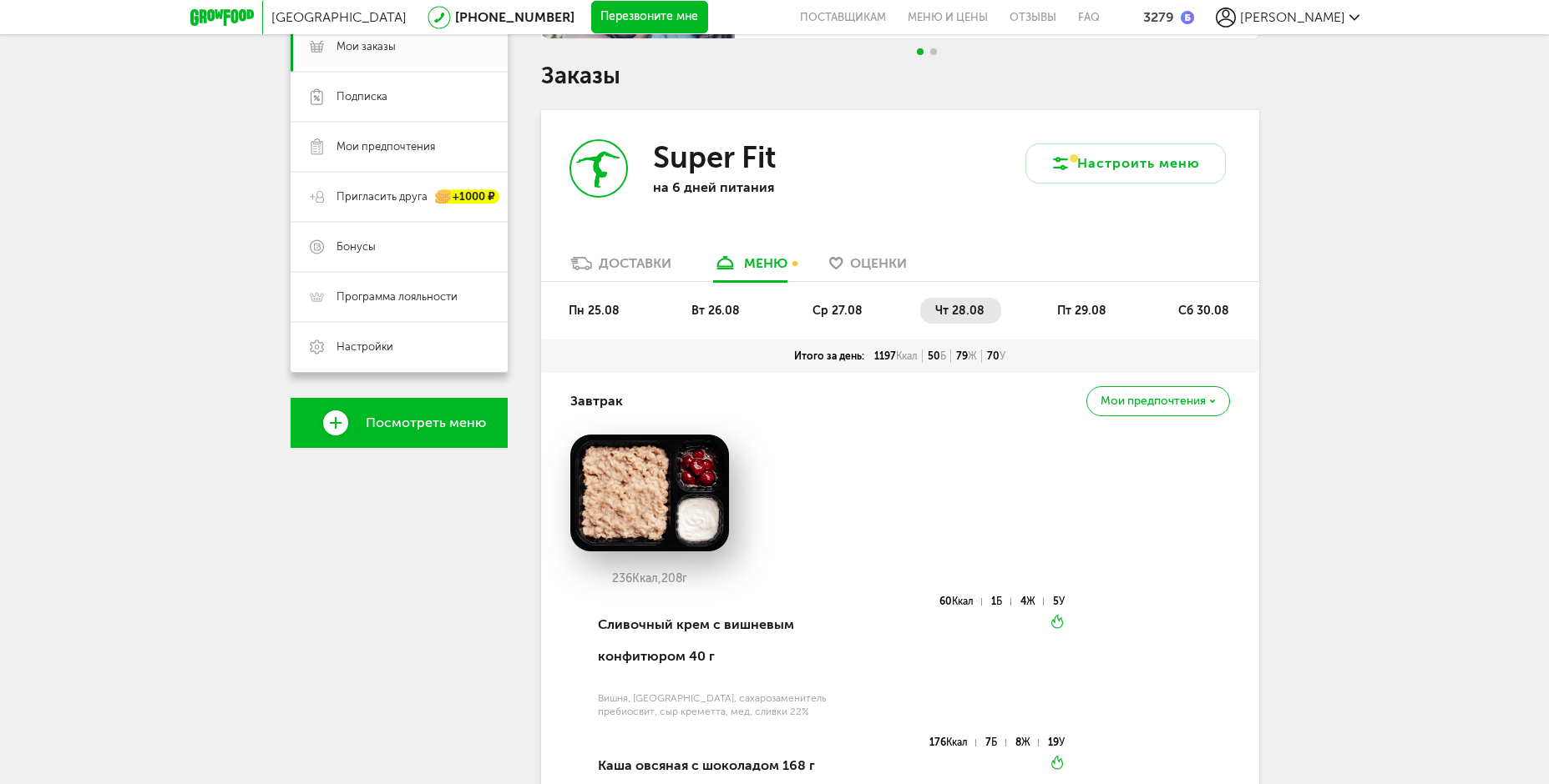
scroll to position [250, 0]
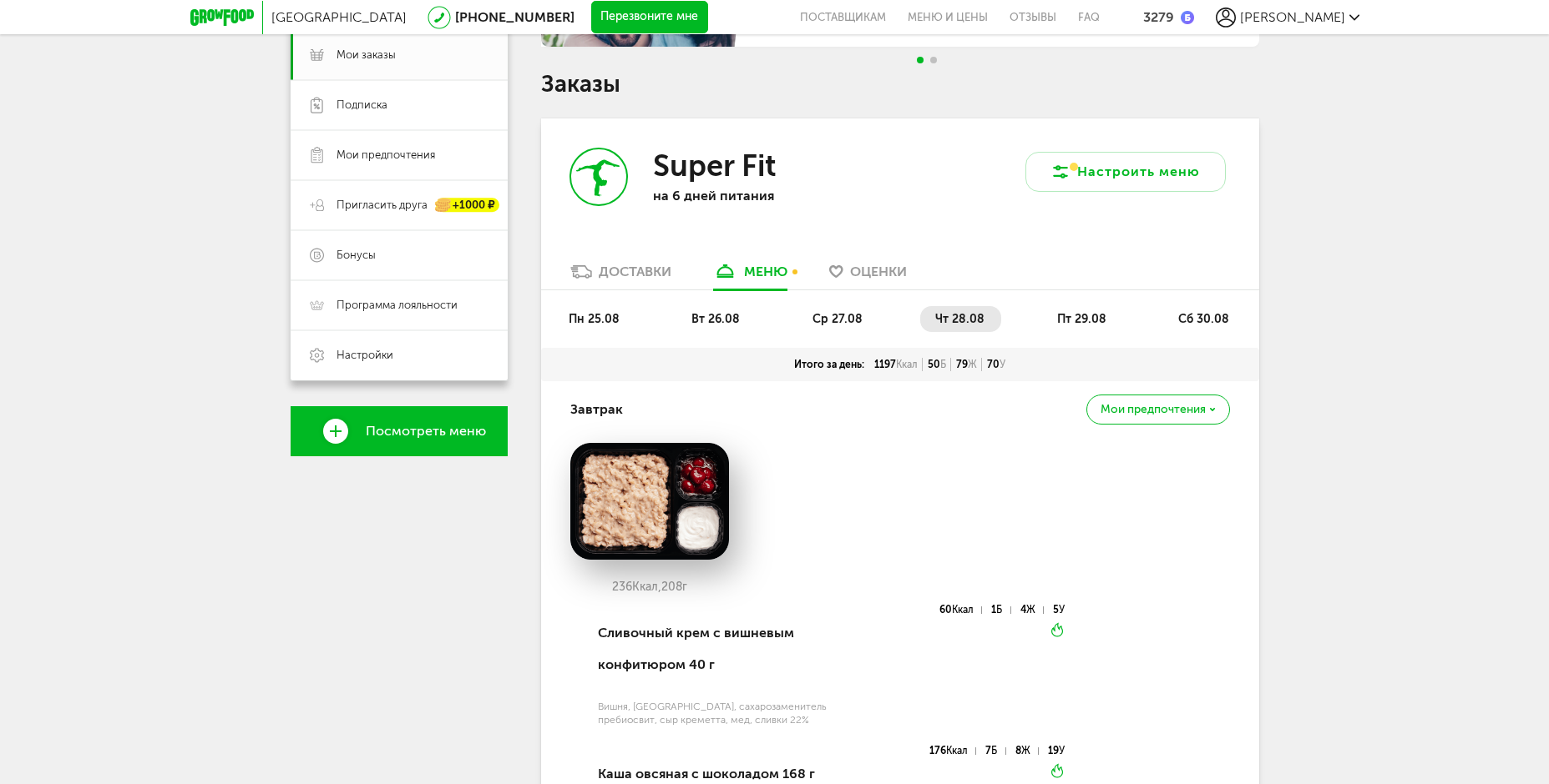
click at [1068, 318] on span "пт 29.08" at bounding box center [1082, 319] width 50 height 14
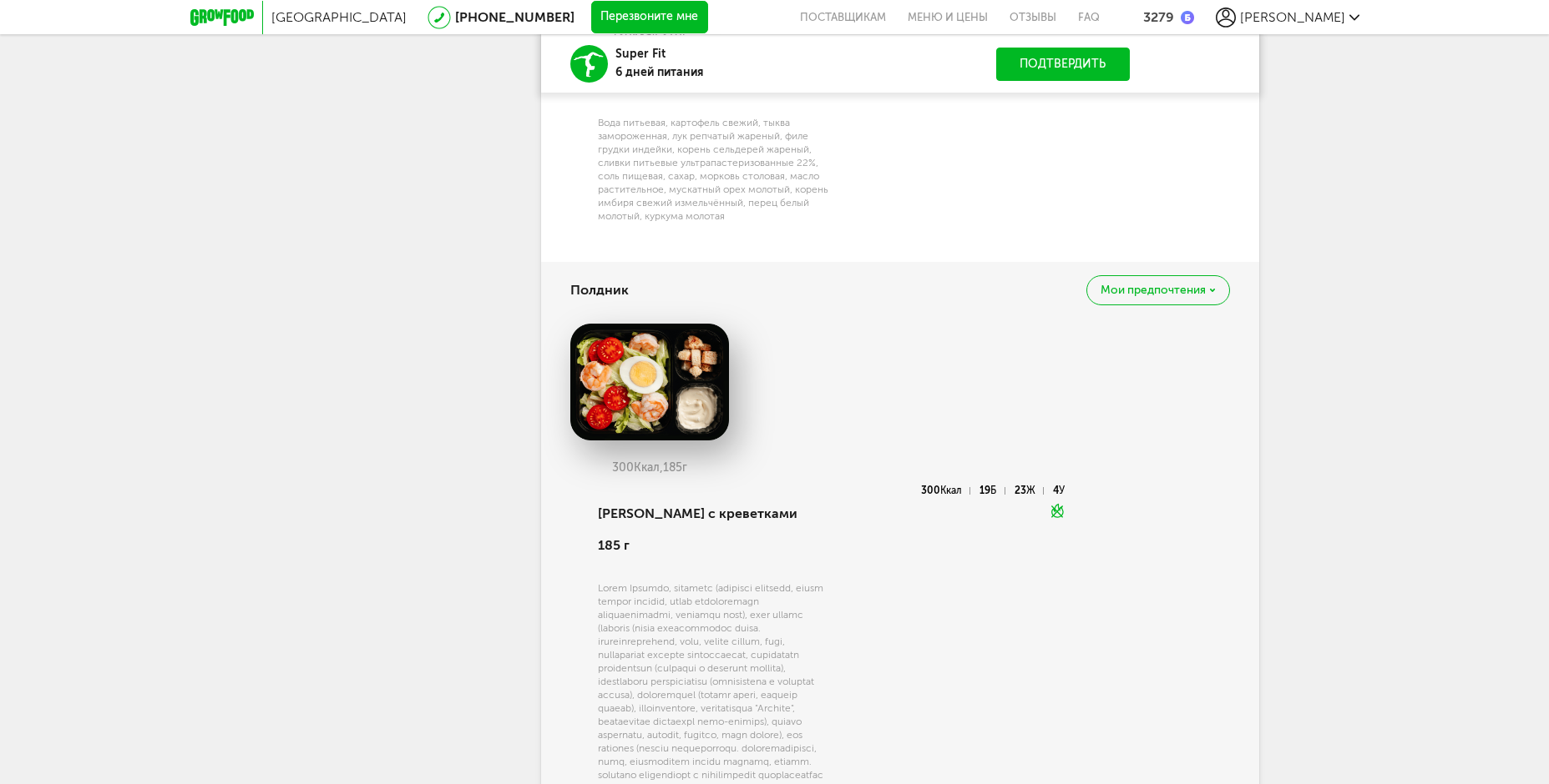
scroll to position [1335, 0]
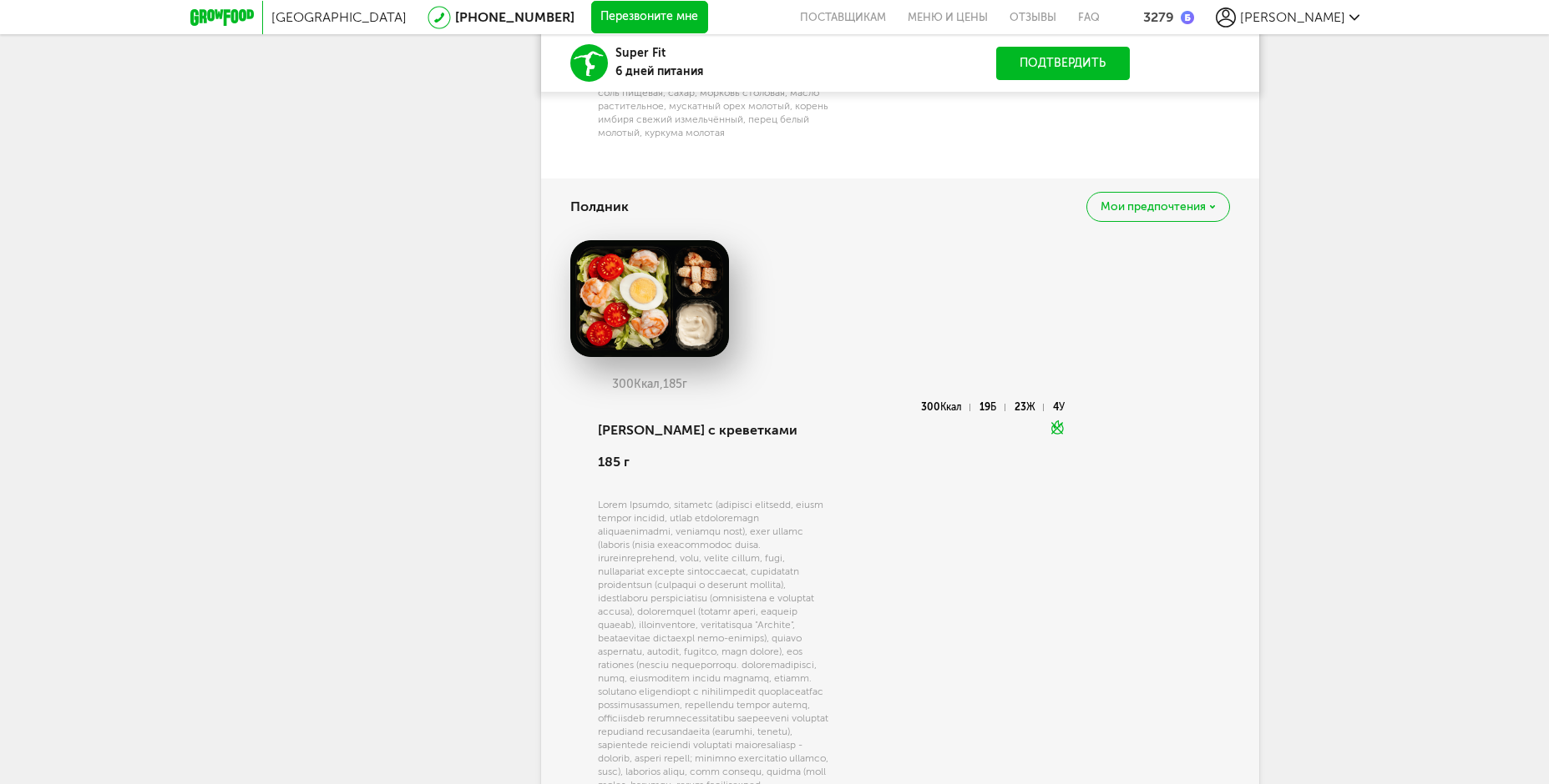
click at [1134, 206] on span "Мои предпочтения" at bounding box center [1153, 207] width 105 height 12
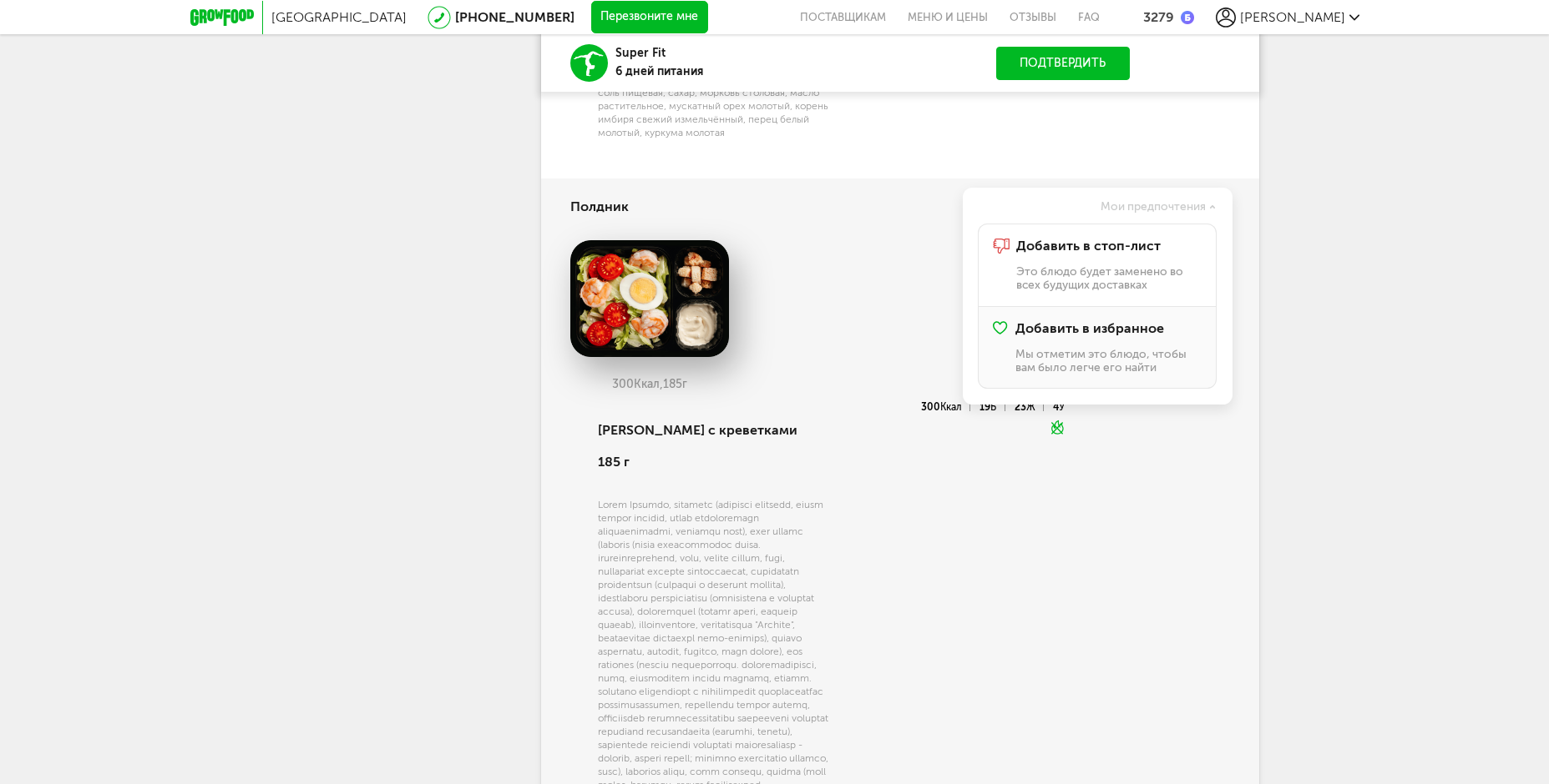
click at [1066, 353] on p "Мы отметим это блюдо, чтобы вам было легче его найти" at bounding box center [1107, 360] width 185 height 26
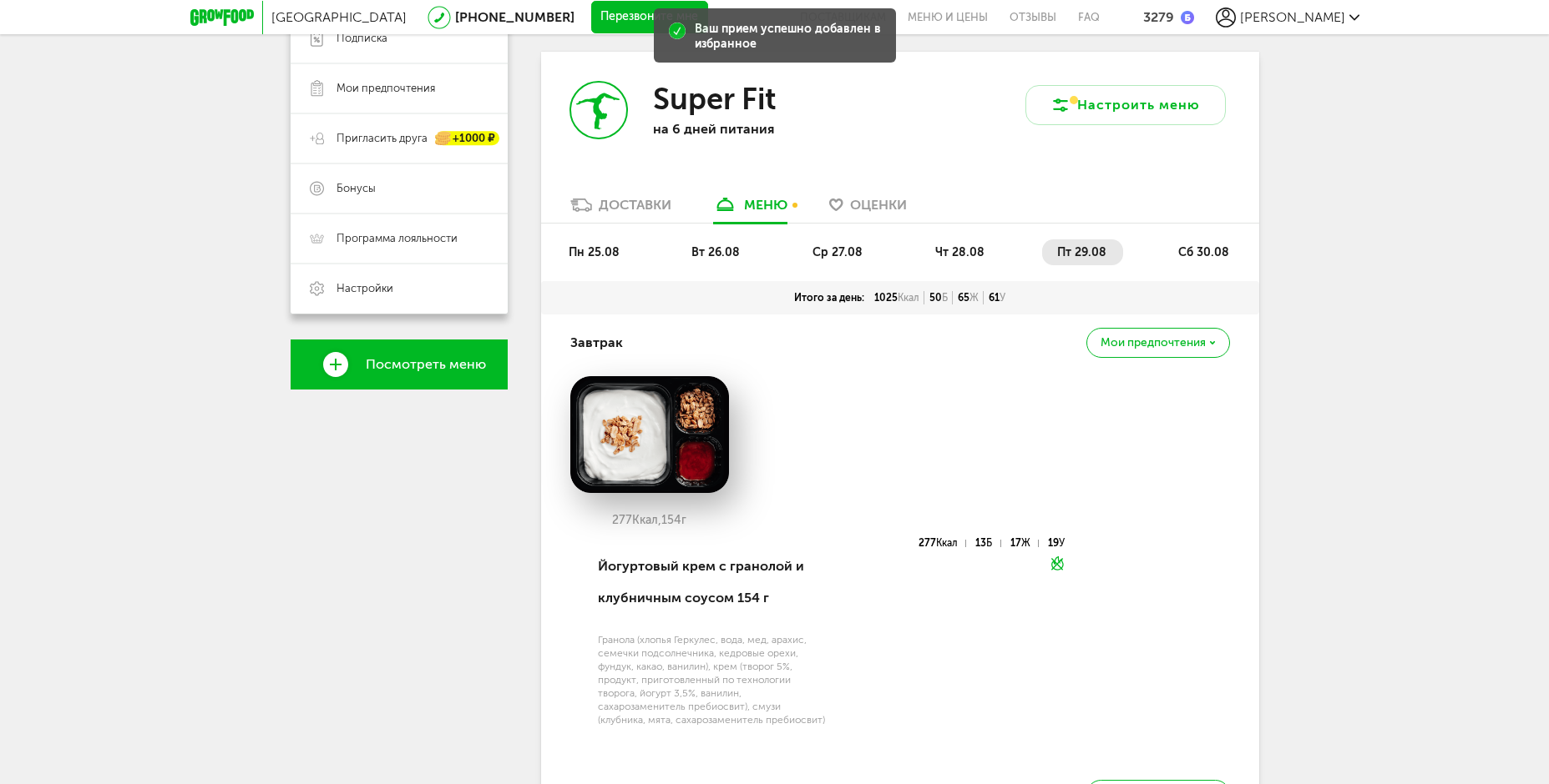
scroll to position [167, 0]
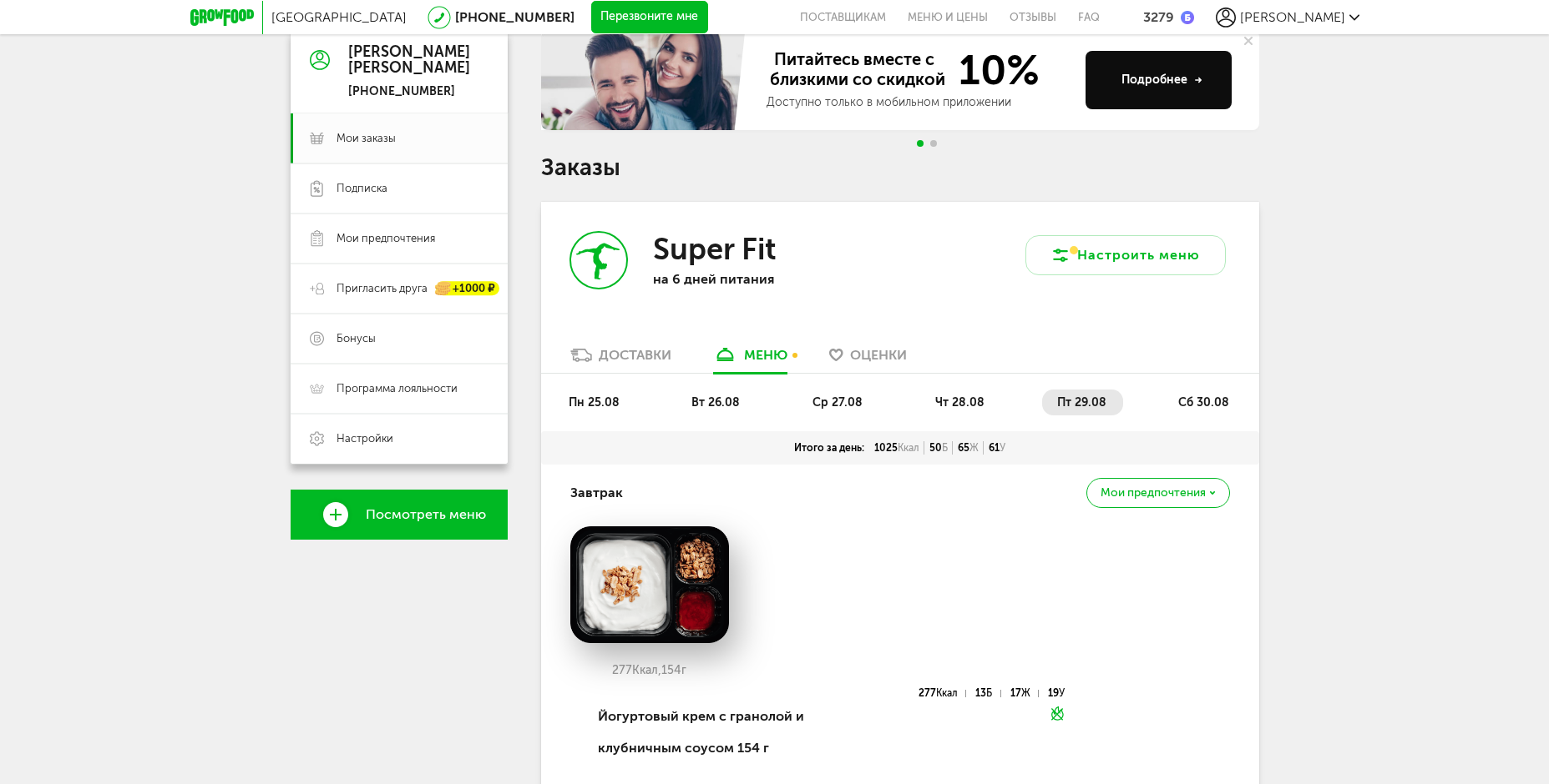
click at [1177, 398] on li "сб 30.08" at bounding box center [1203, 403] width 82 height 26
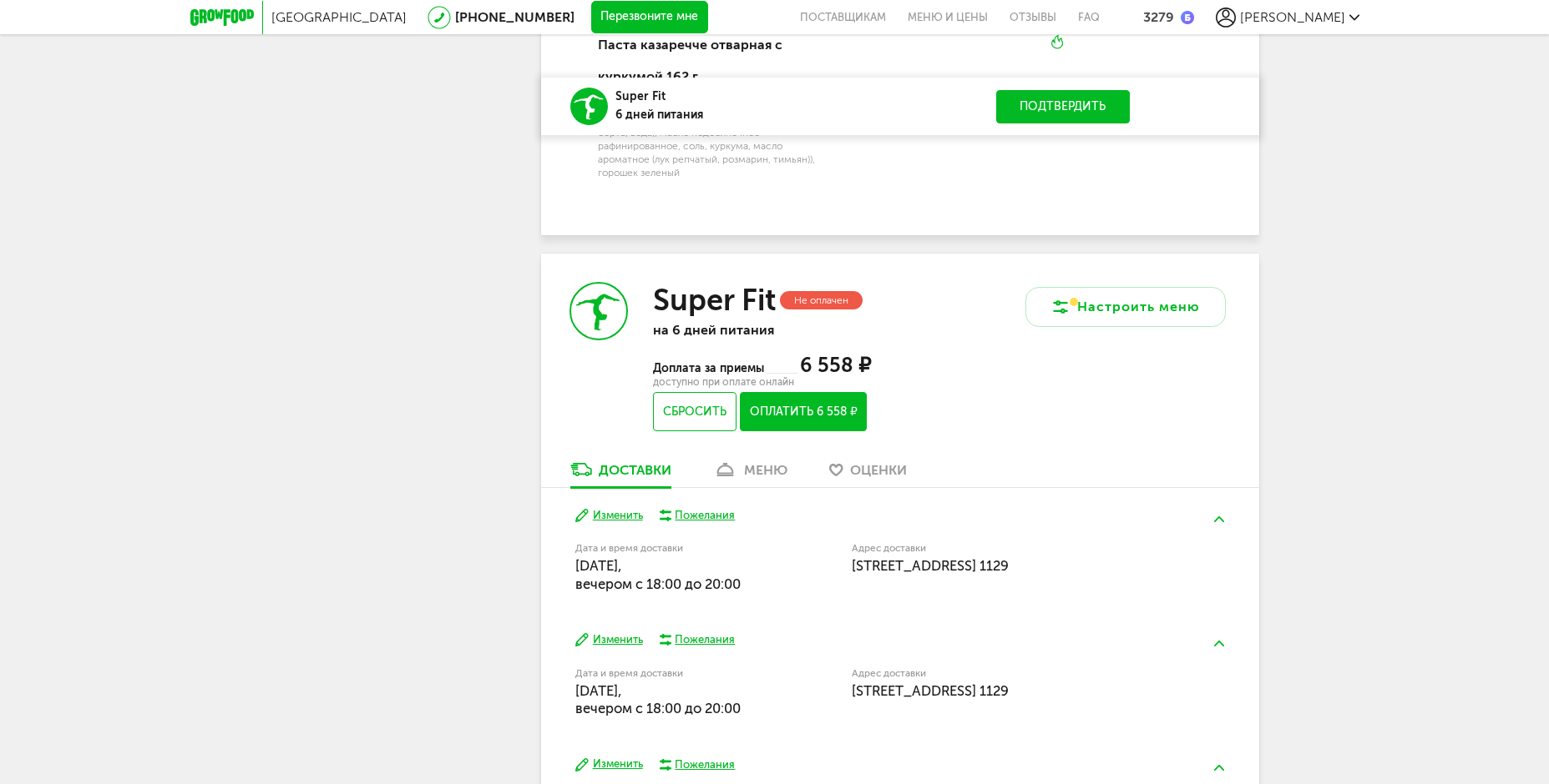
scroll to position [2719, 0]
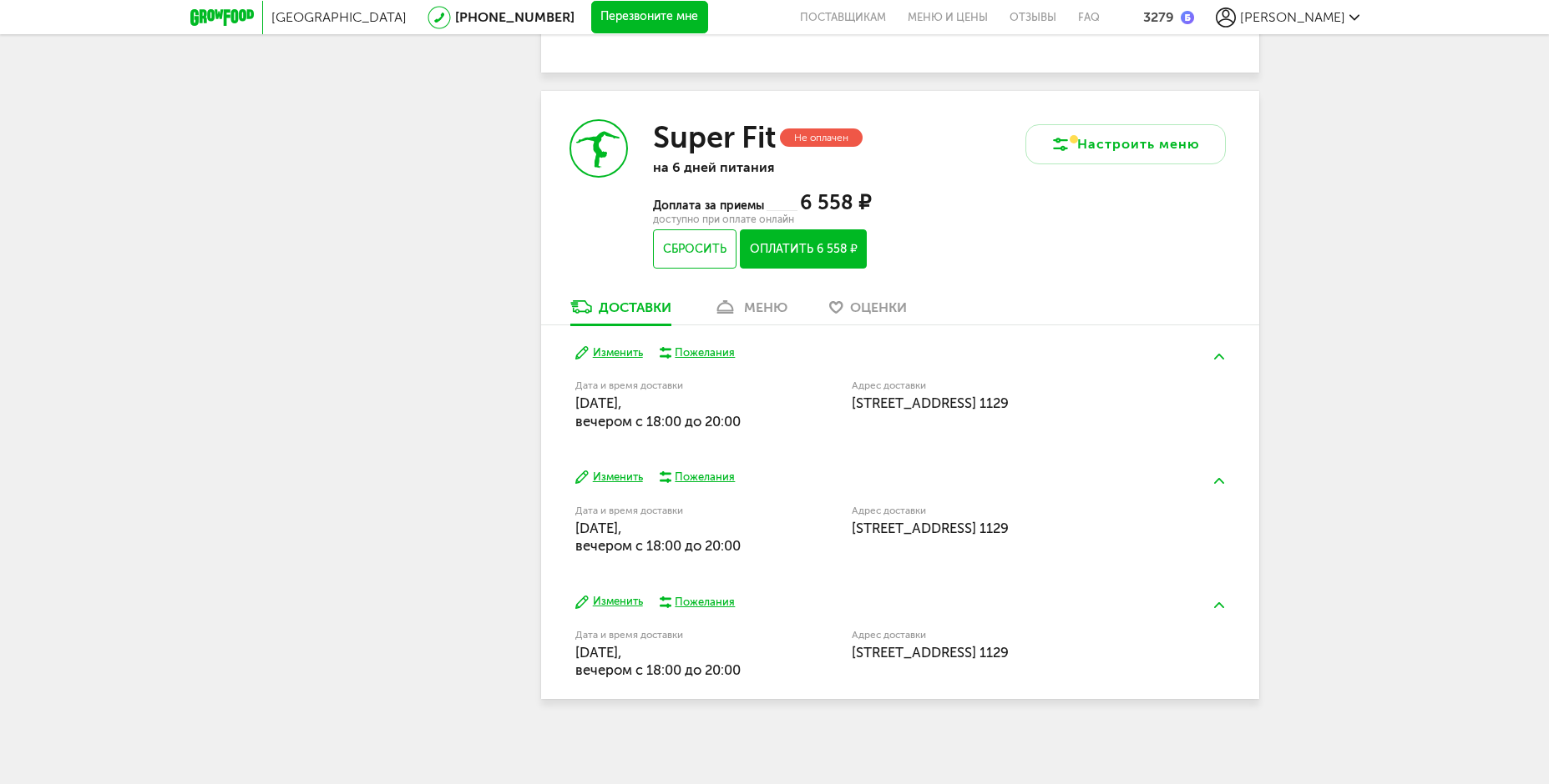
click at [775, 300] on div "меню" at bounding box center [766, 308] width 44 height 16
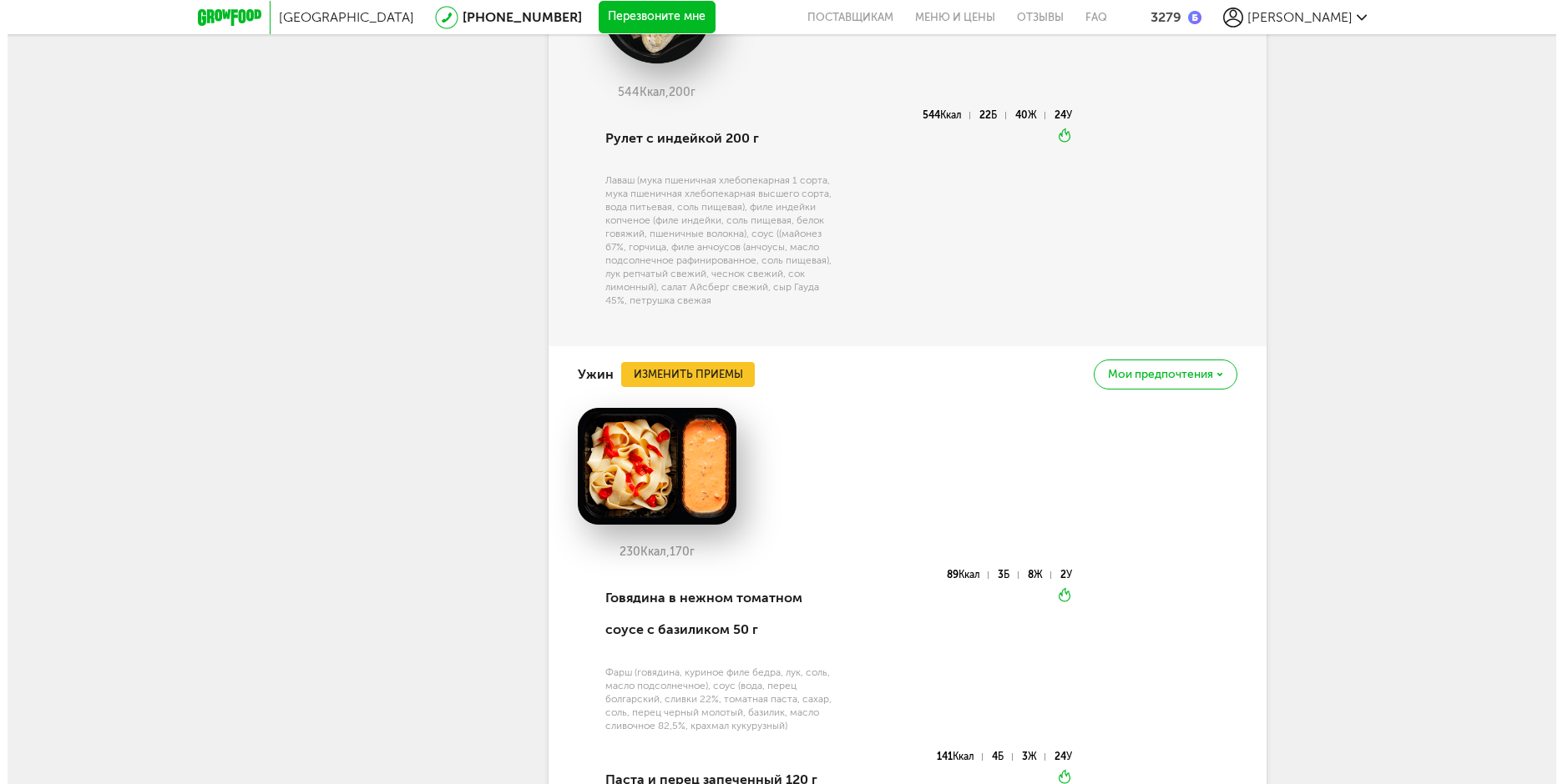
scroll to position [4687, 0]
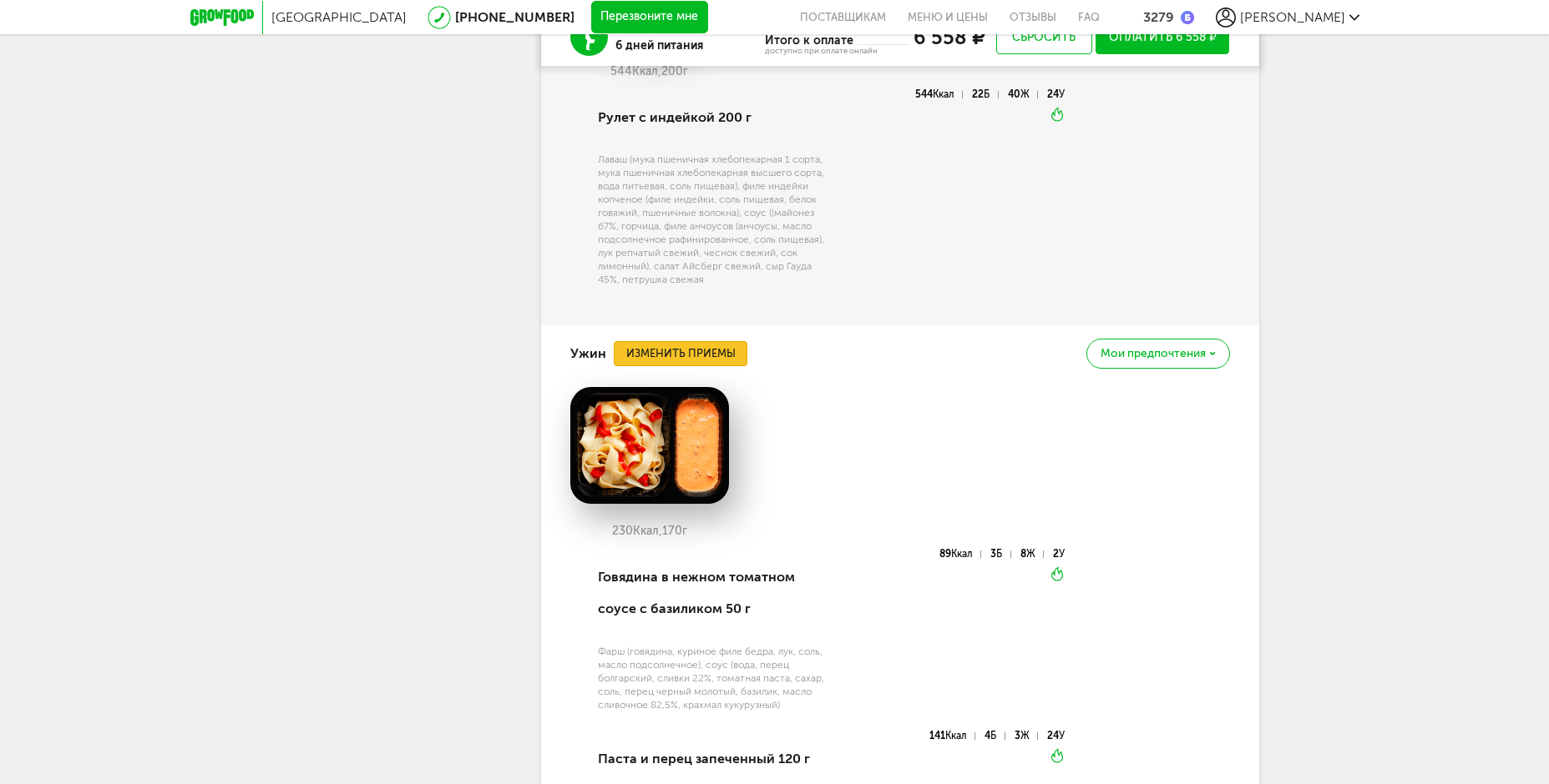
click at [740, 366] on button "Изменить приемы" at bounding box center [680, 353] width 134 height 25
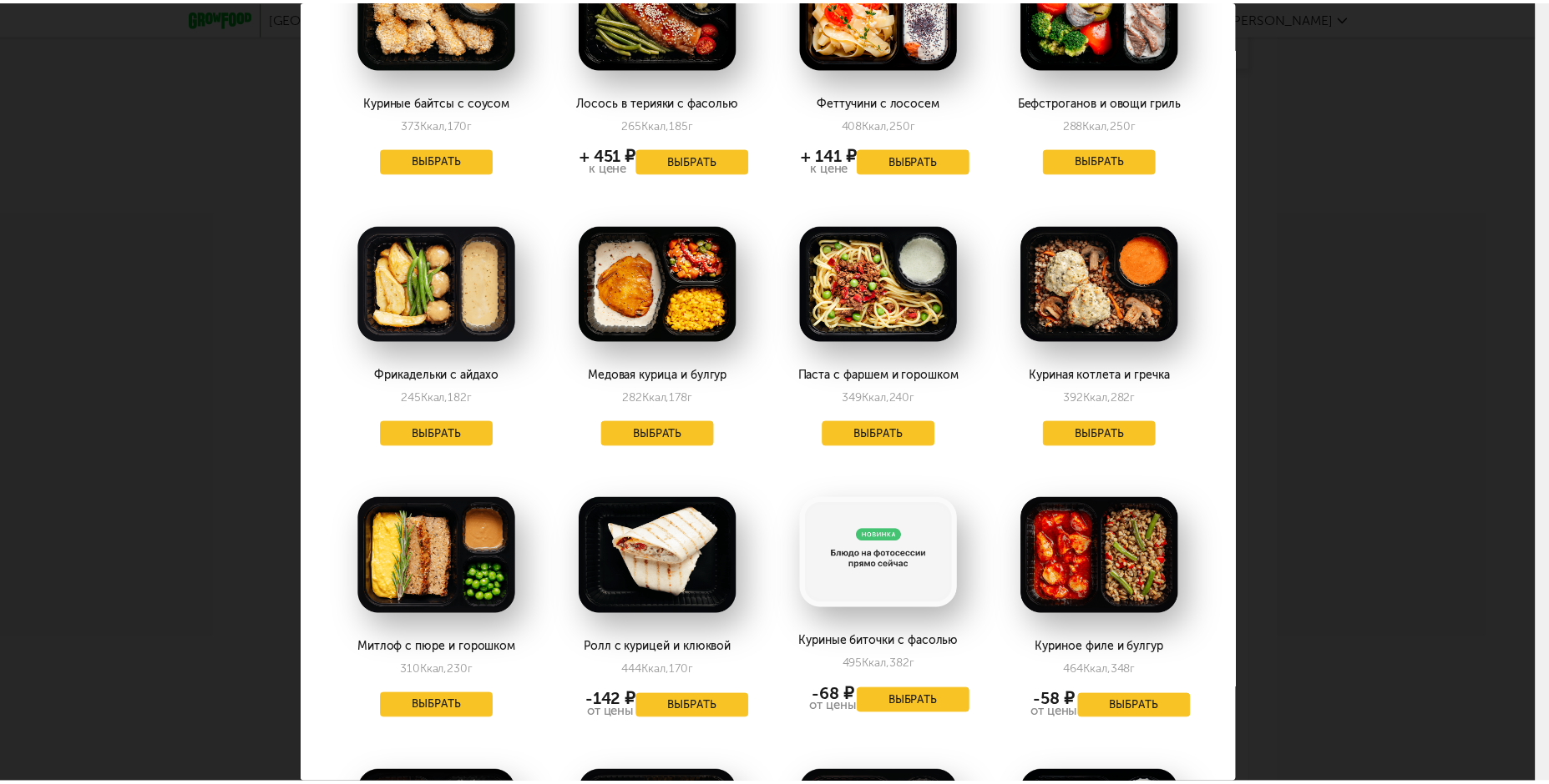
scroll to position [83, 0]
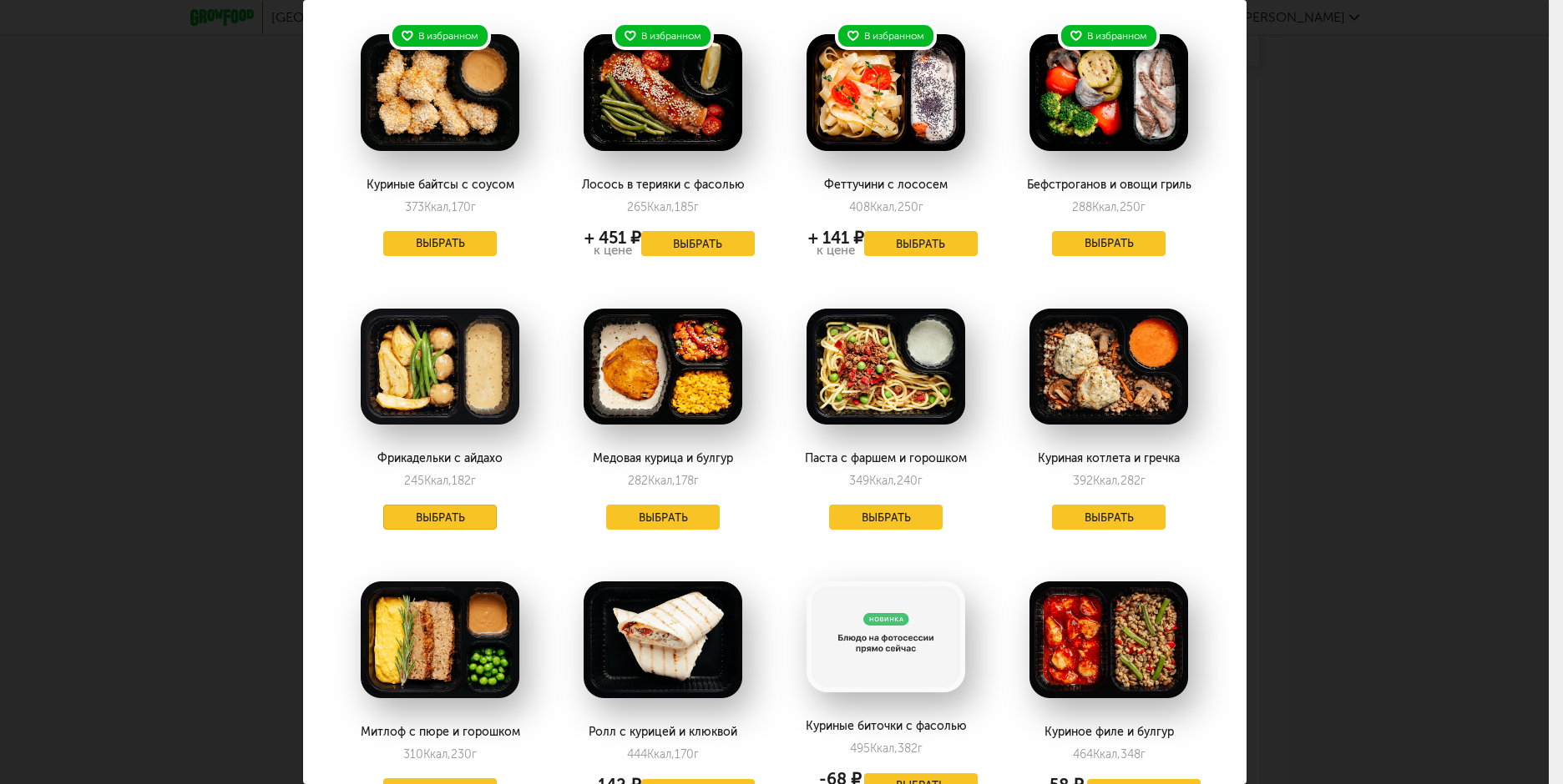
click at [468, 520] on button "Выбрать" at bounding box center [440, 517] width 114 height 25
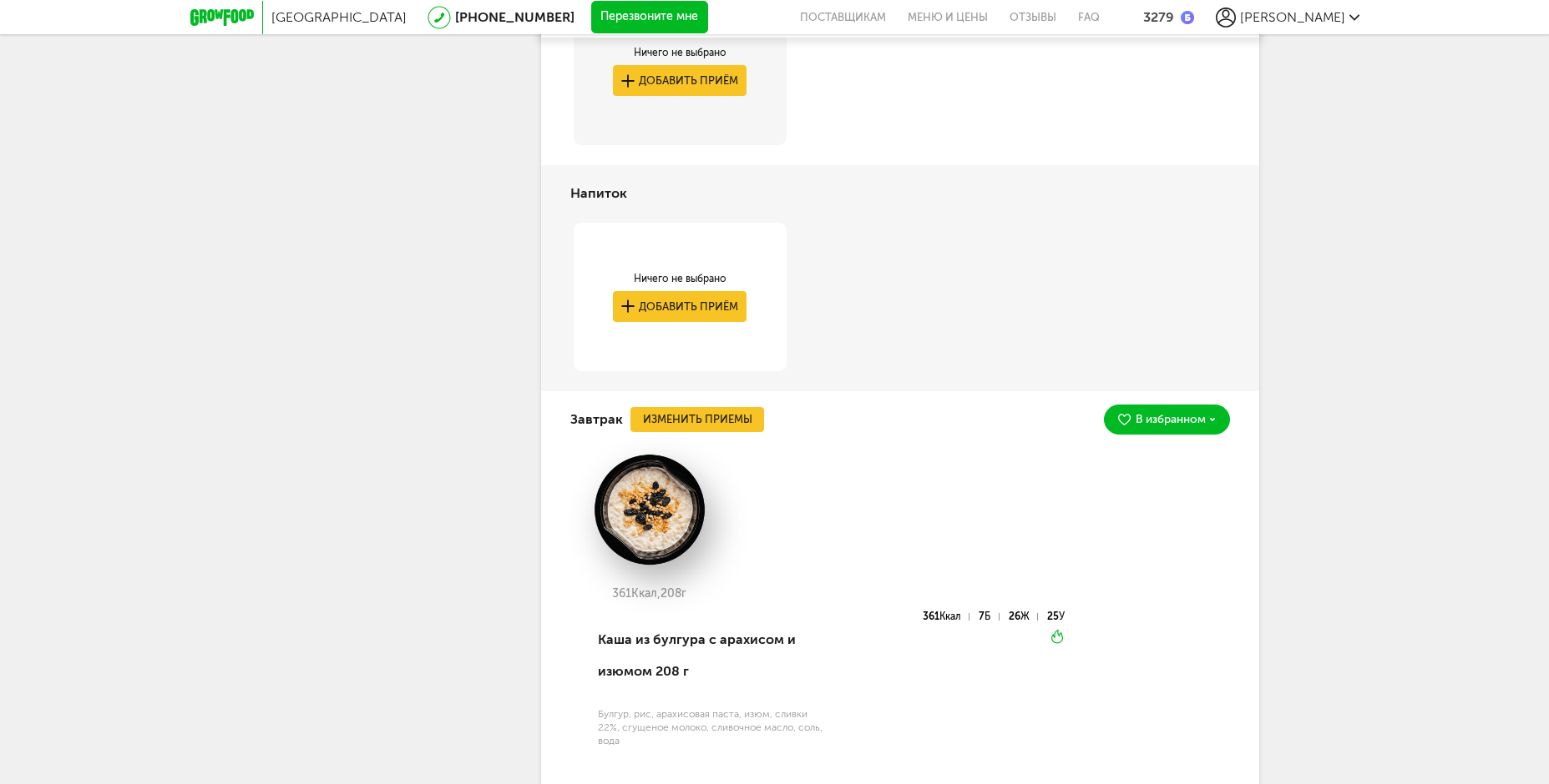
scroll to position [2819, 0]
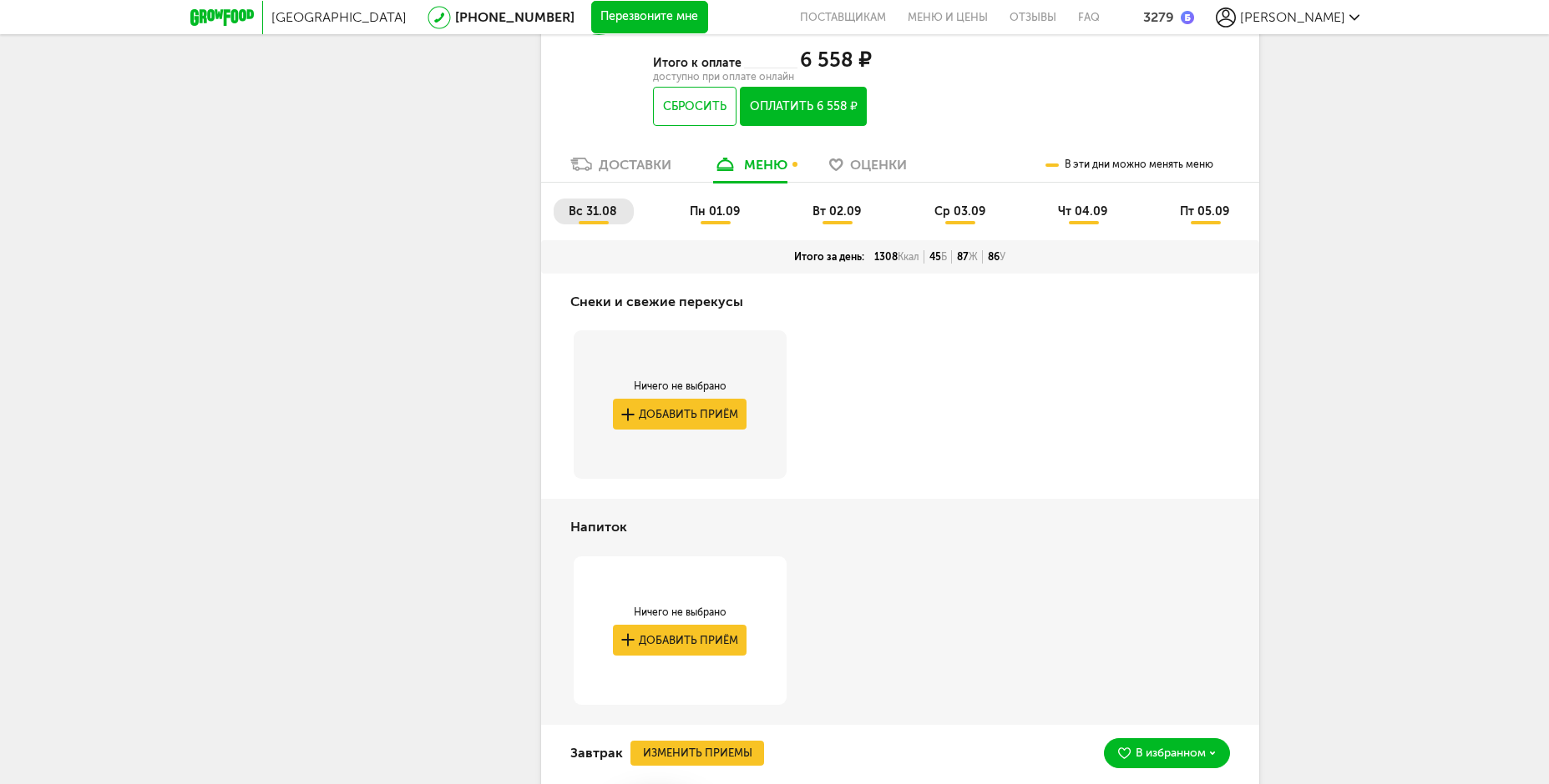
click at [712, 225] on li "пн 01.09" at bounding box center [715, 212] width 82 height 26
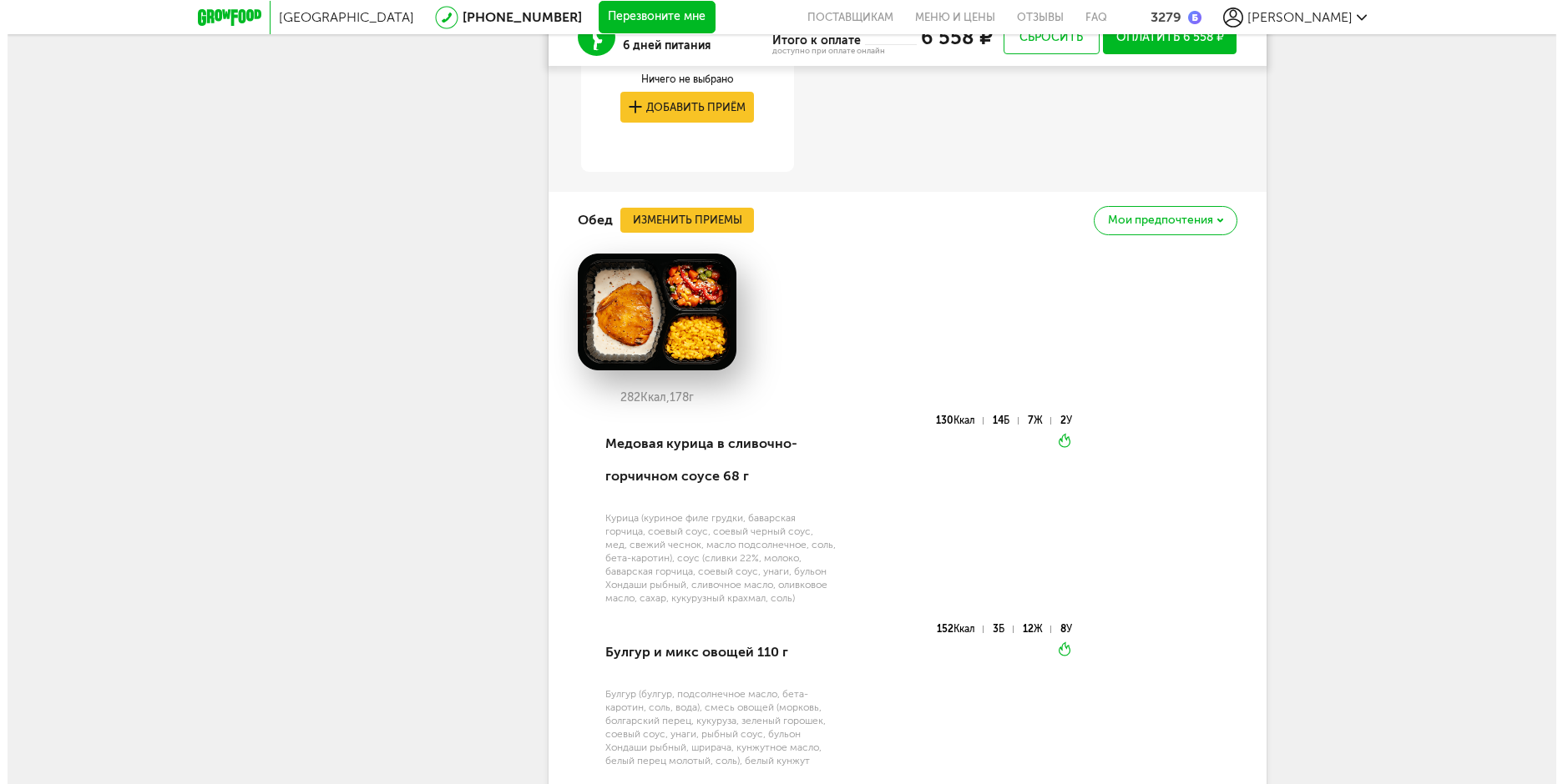
scroll to position [4071, 0]
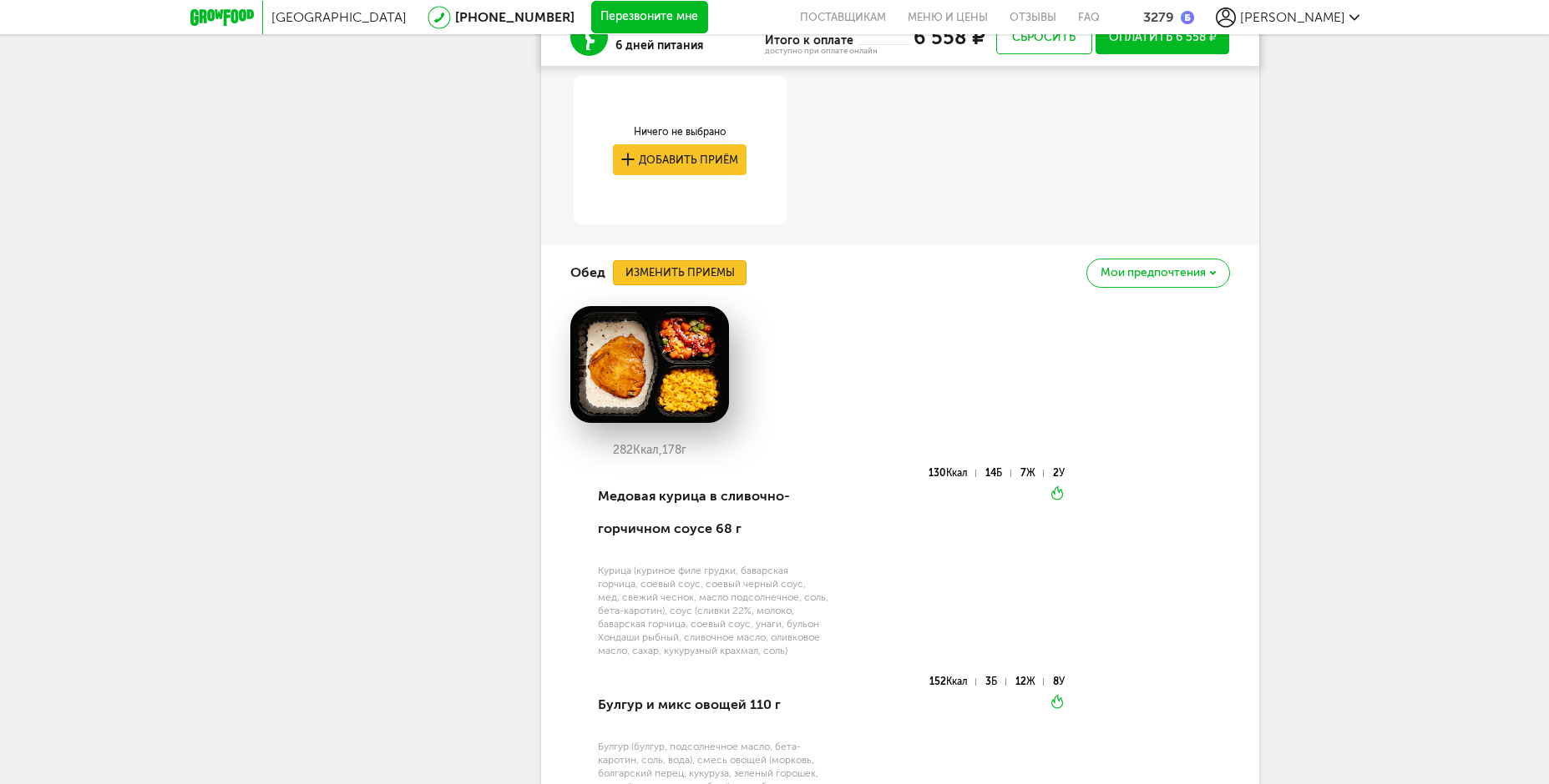
click at [721, 285] on button "Изменить приемы" at bounding box center [679, 272] width 134 height 25
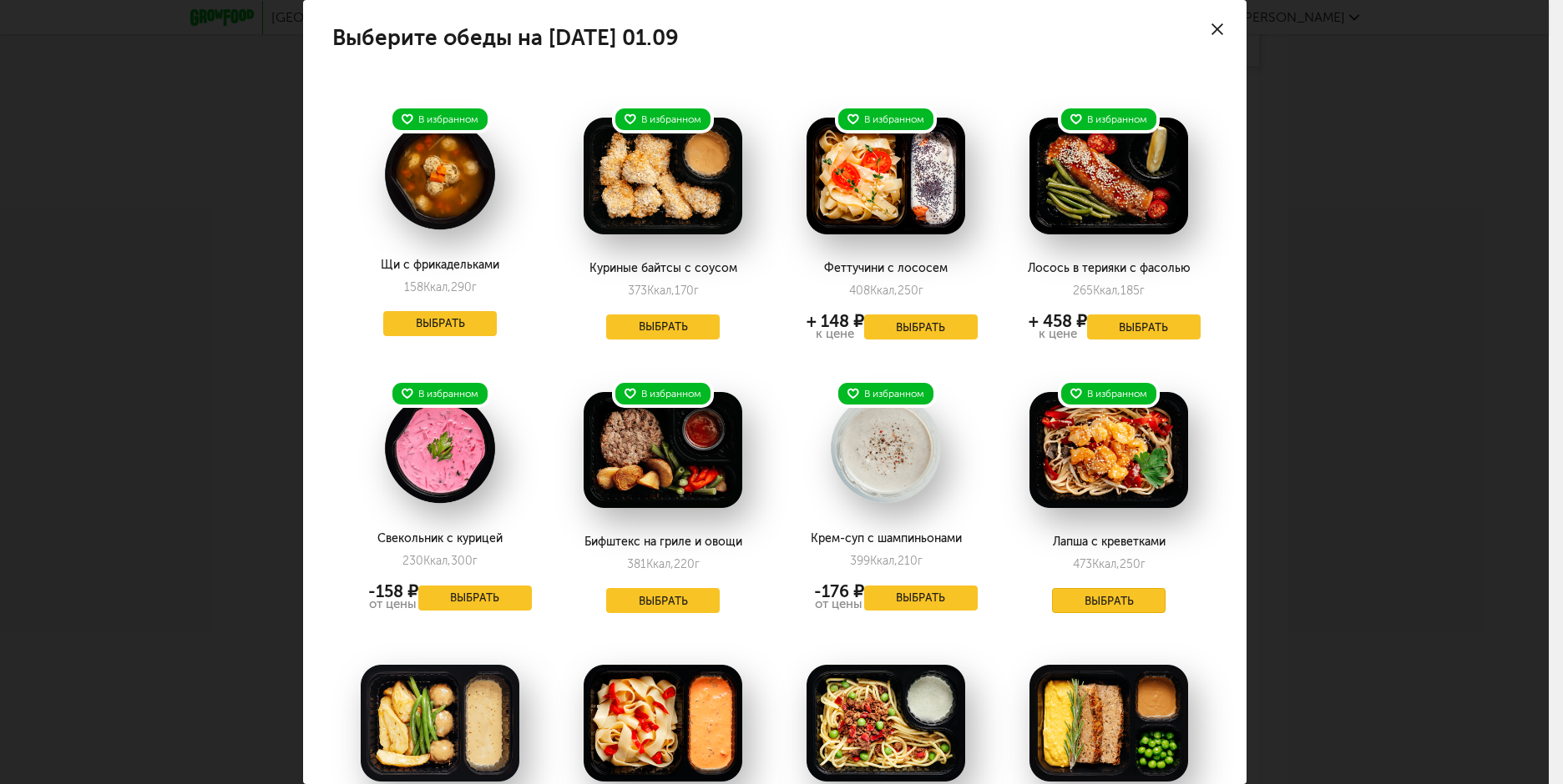
click at [1087, 605] on button "Выбрать" at bounding box center [1108, 600] width 114 height 25
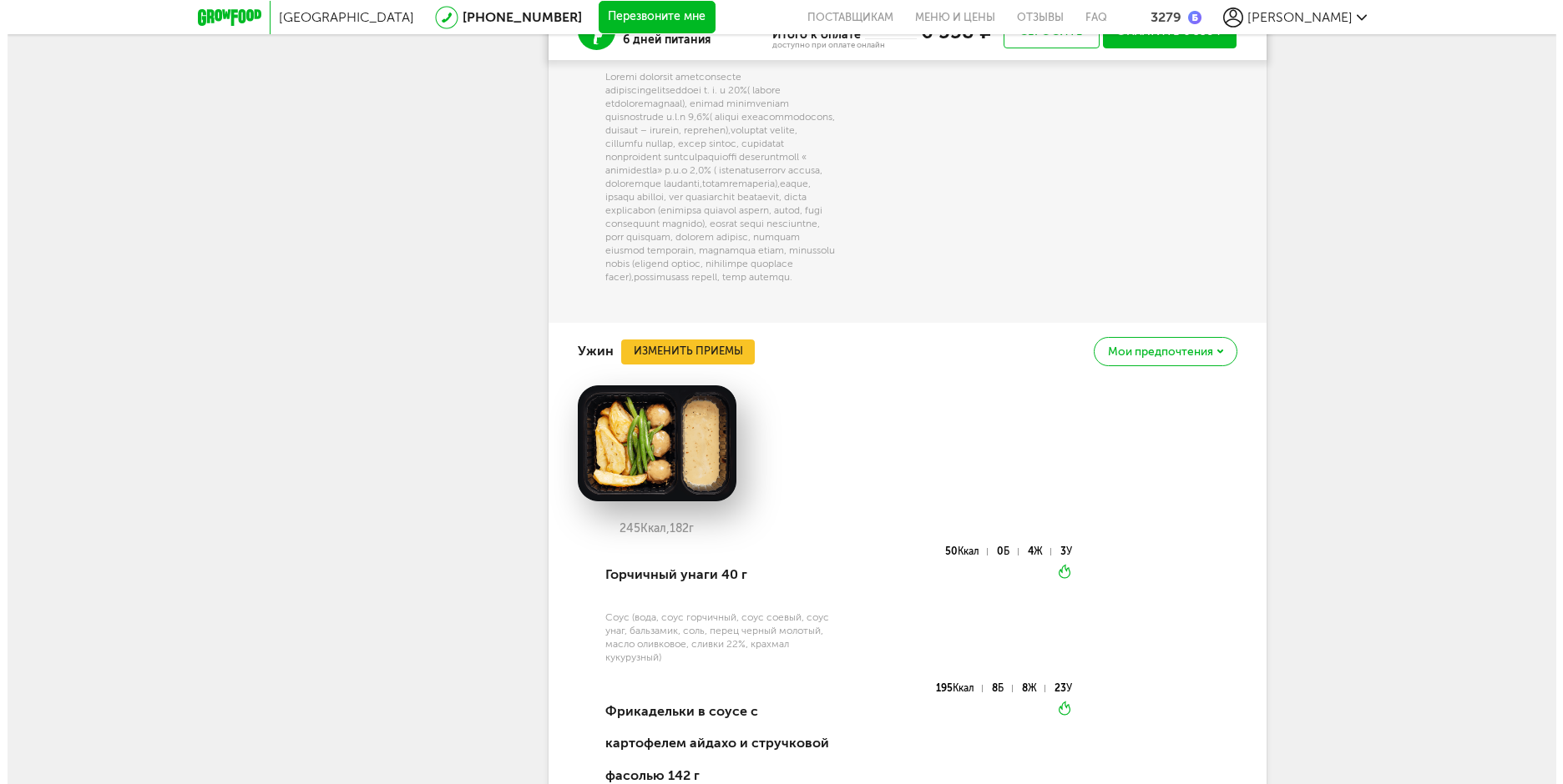
scroll to position [5072, 0]
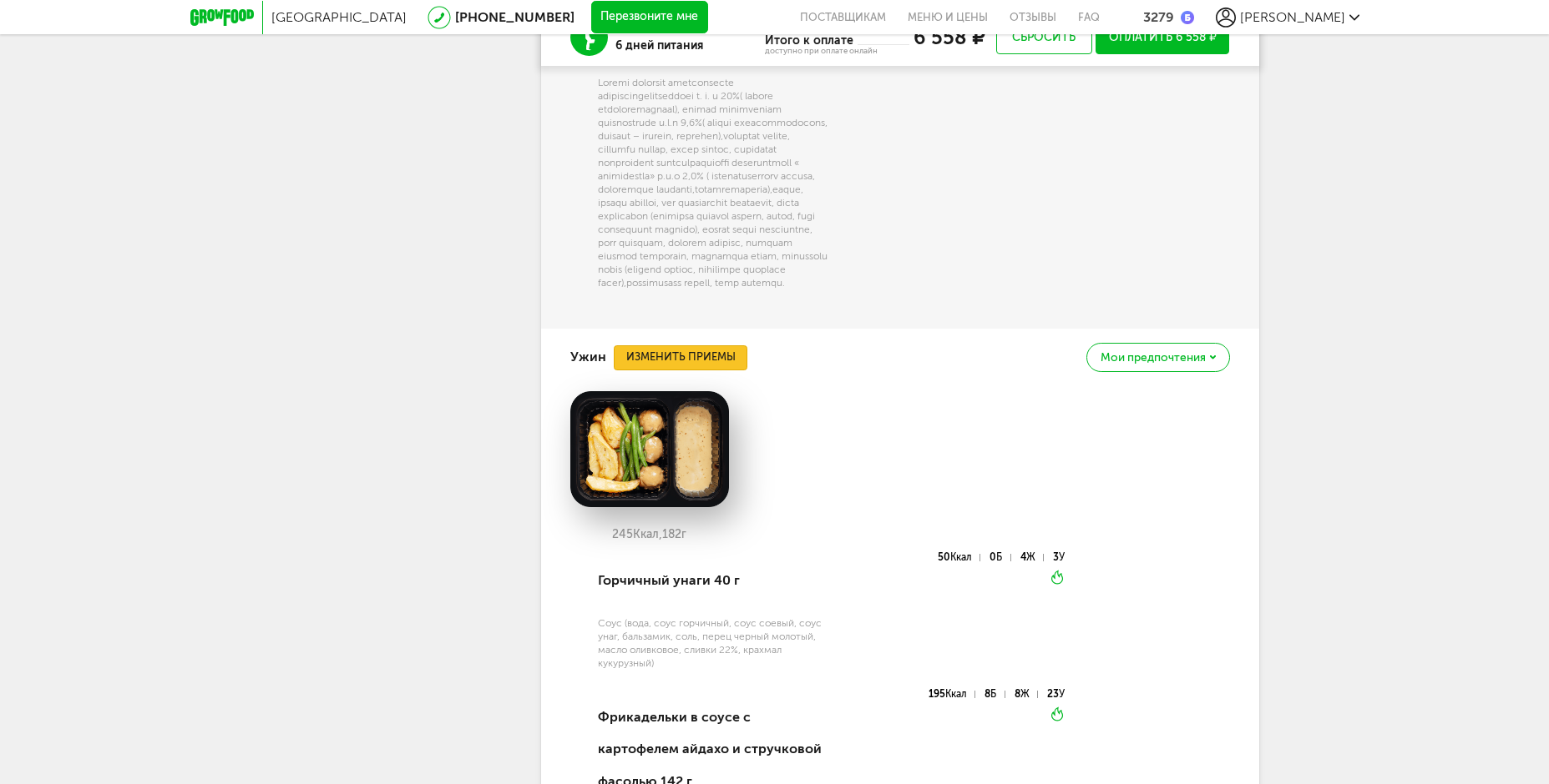
click at [690, 370] on button "Изменить приемы" at bounding box center [680, 357] width 134 height 25
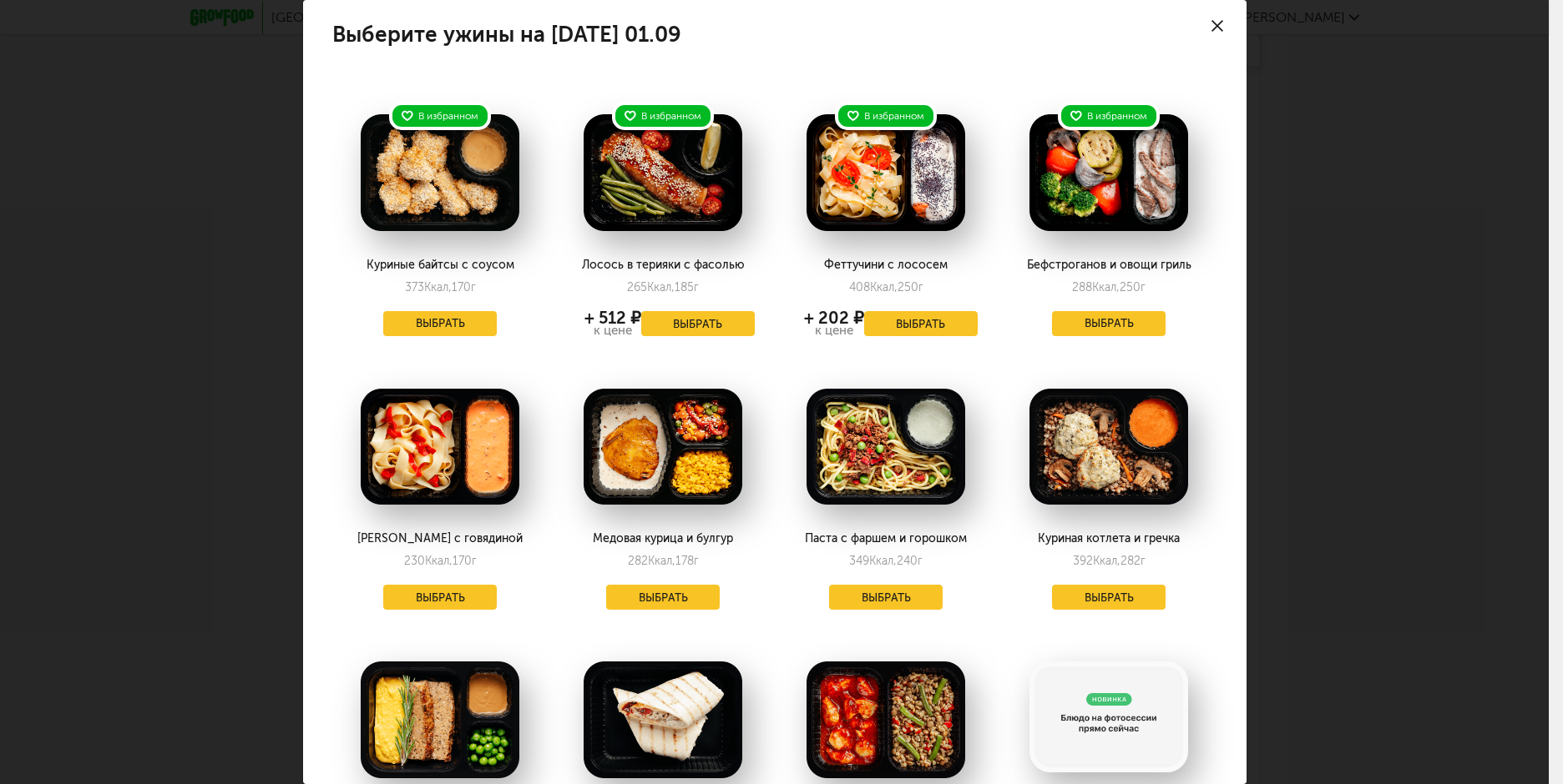
scroll to position [0, 0]
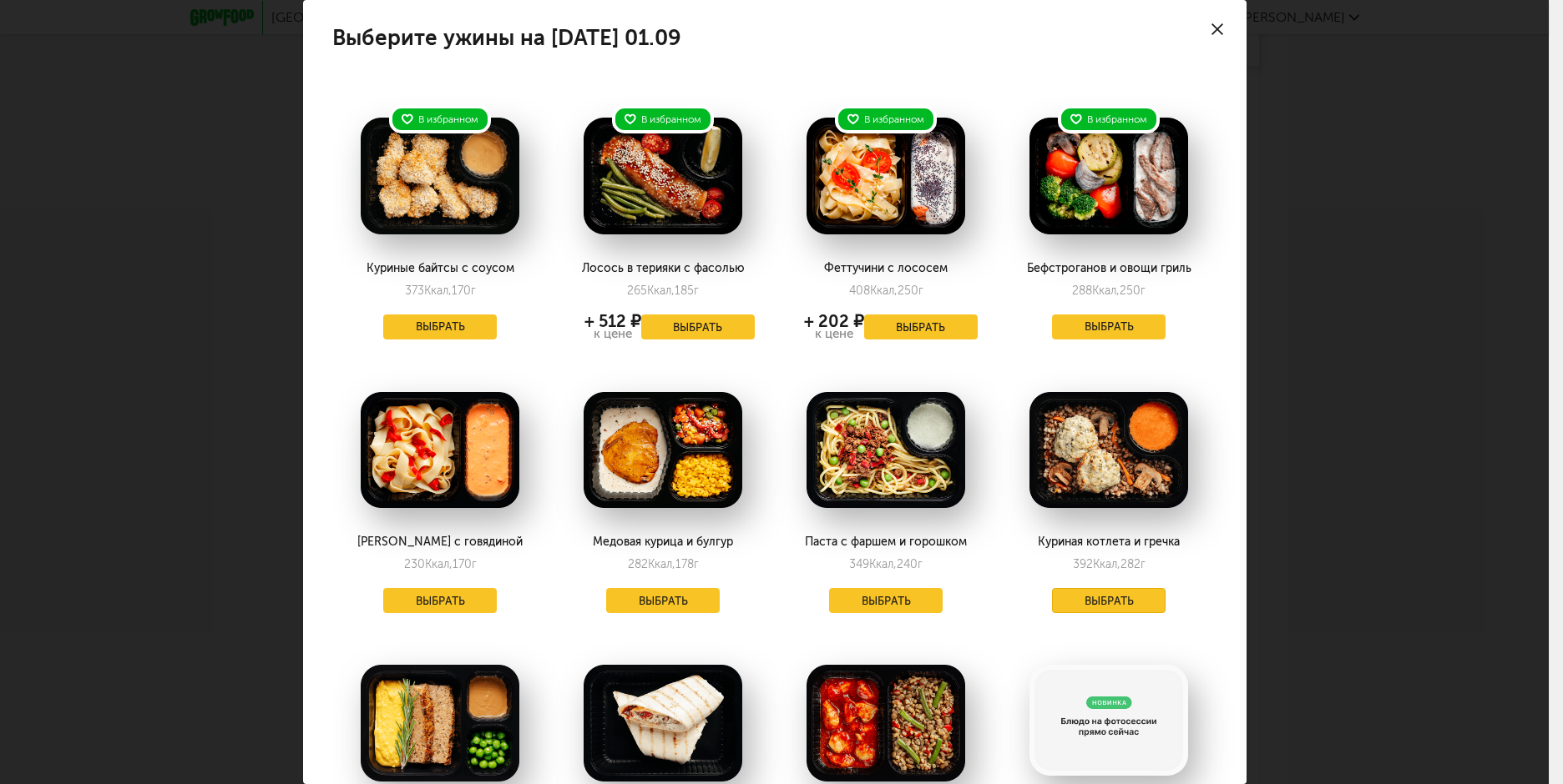
click at [1052, 593] on button "Выбрать" at bounding box center [1108, 600] width 114 height 25
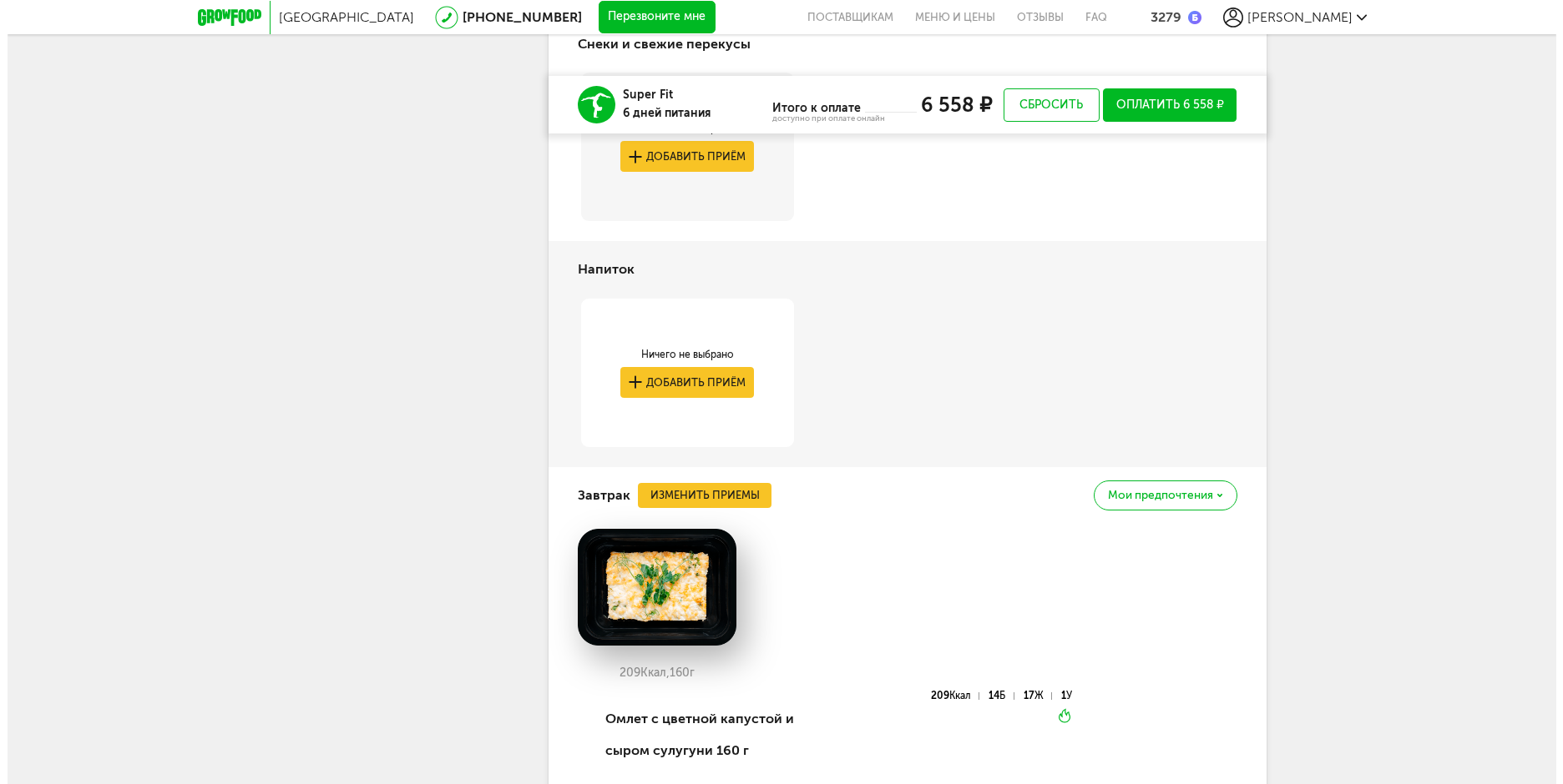
scroll to position [3065, 0]
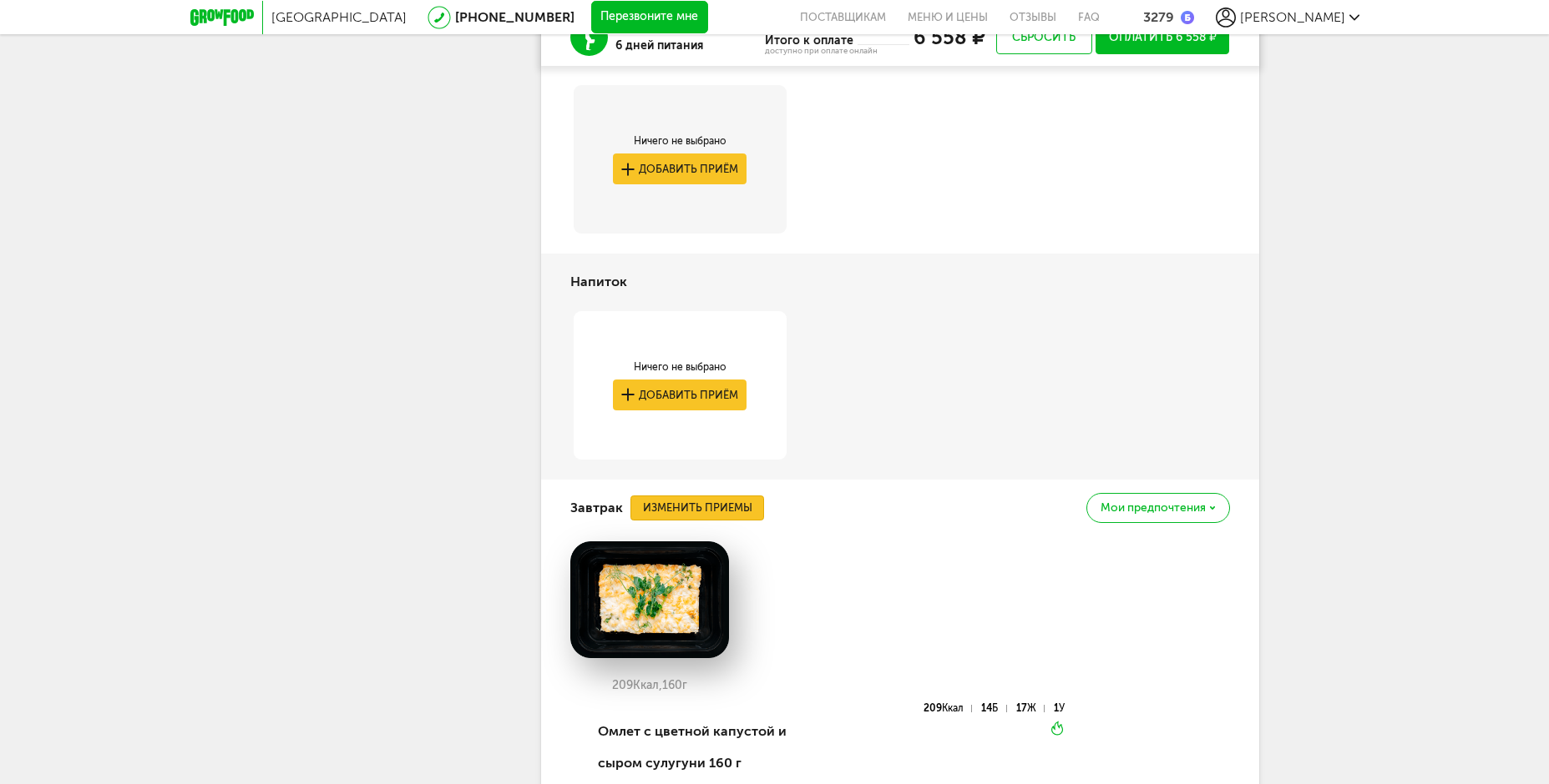
click at [715, 521] on button "Изменить приемы" at bounding box center [696, 508] width 134 height 25
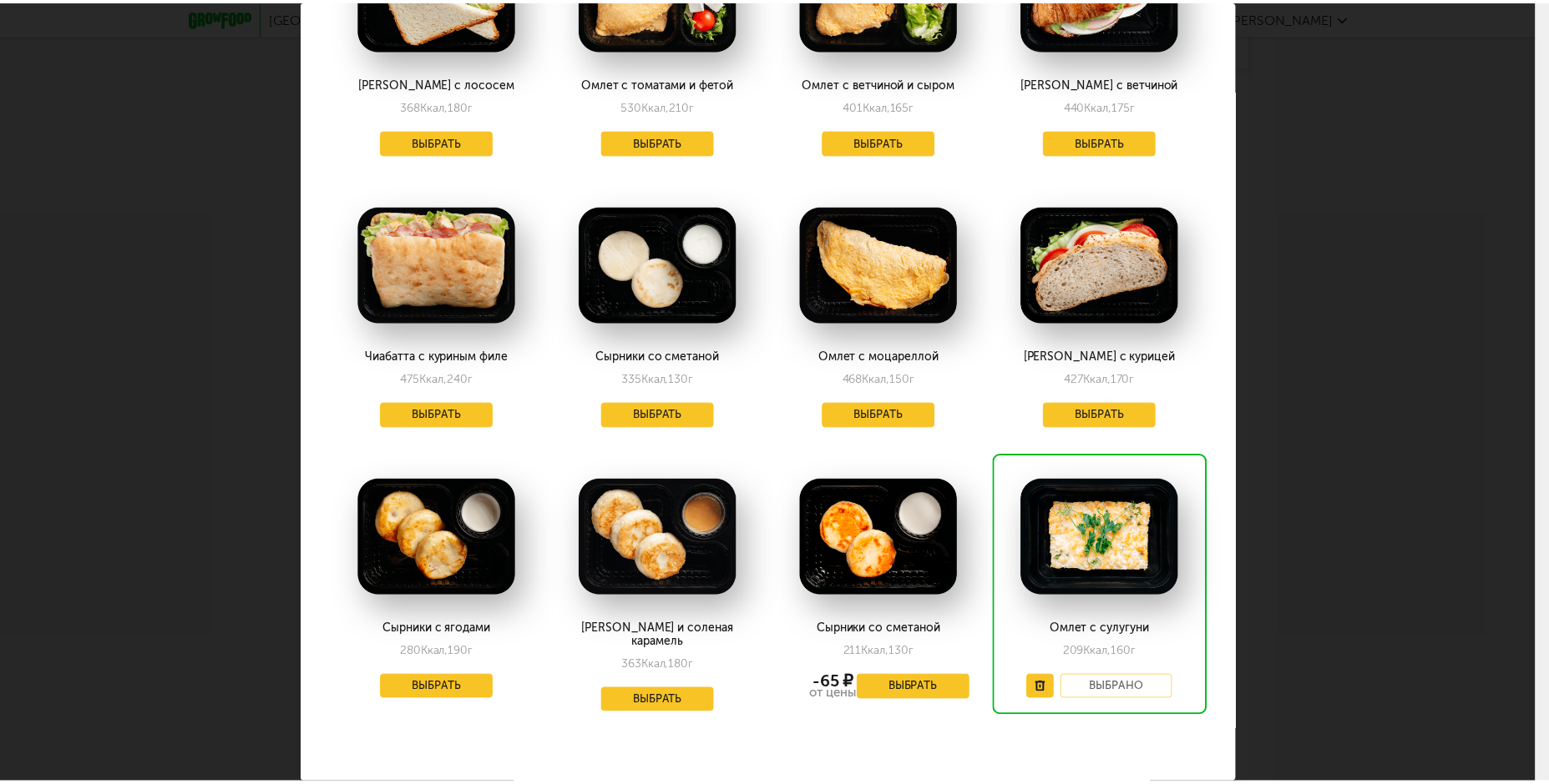
scroll to position [1865, 0]
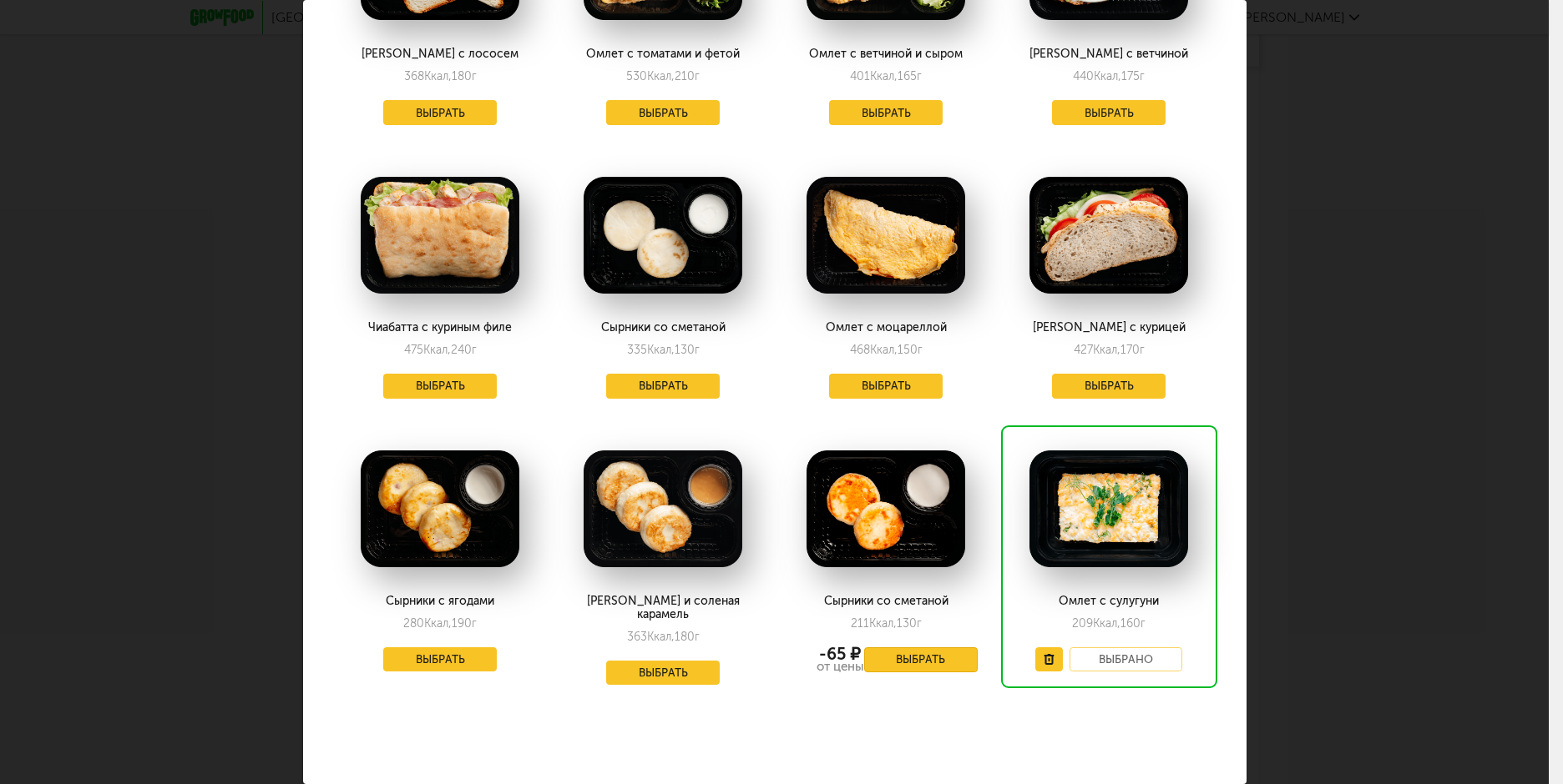
click at [895, 647] on button "Выбрать" at bounding box center [920, 659] width 114 height 25
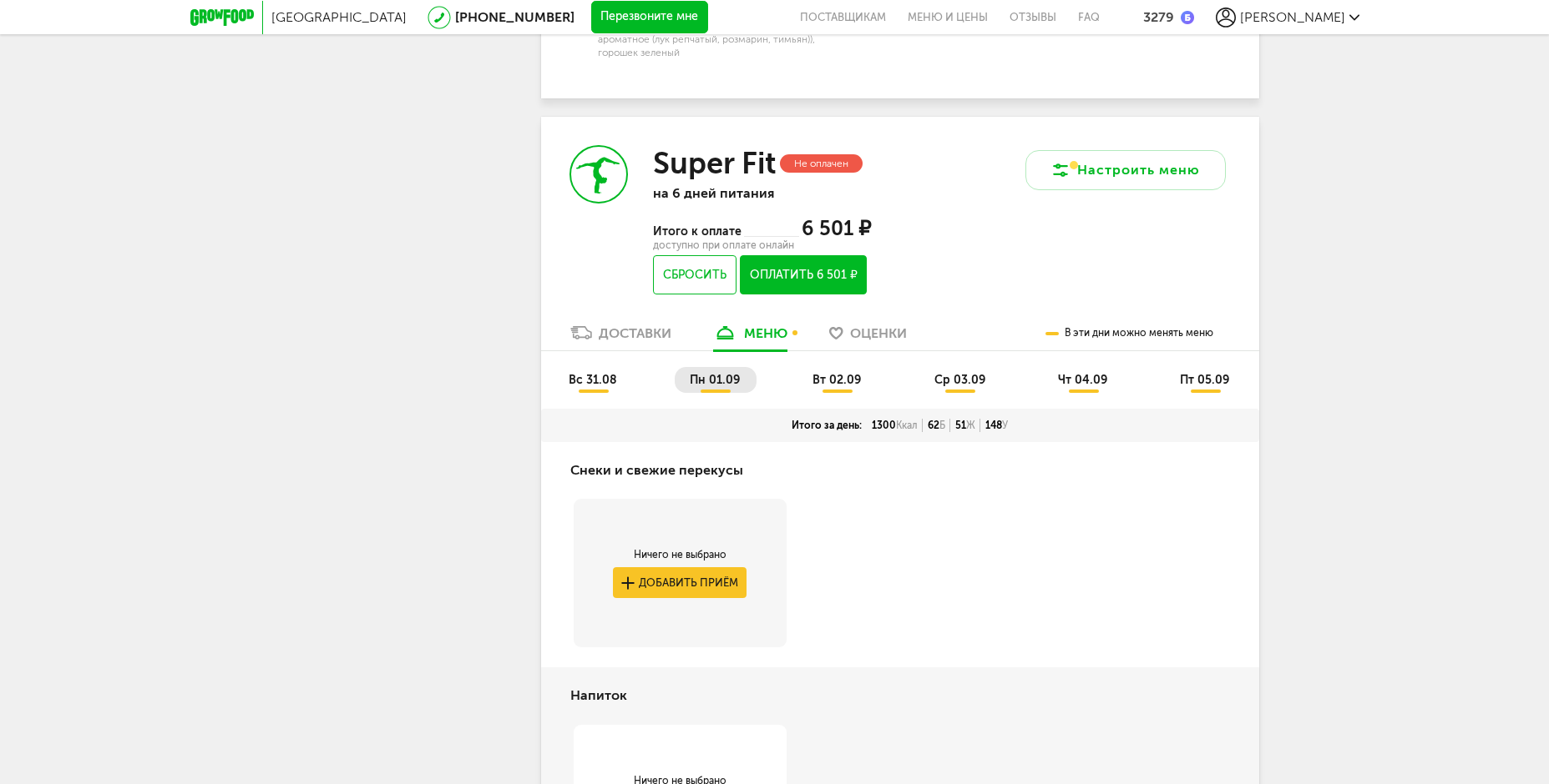
scroll to position [2648, 0]
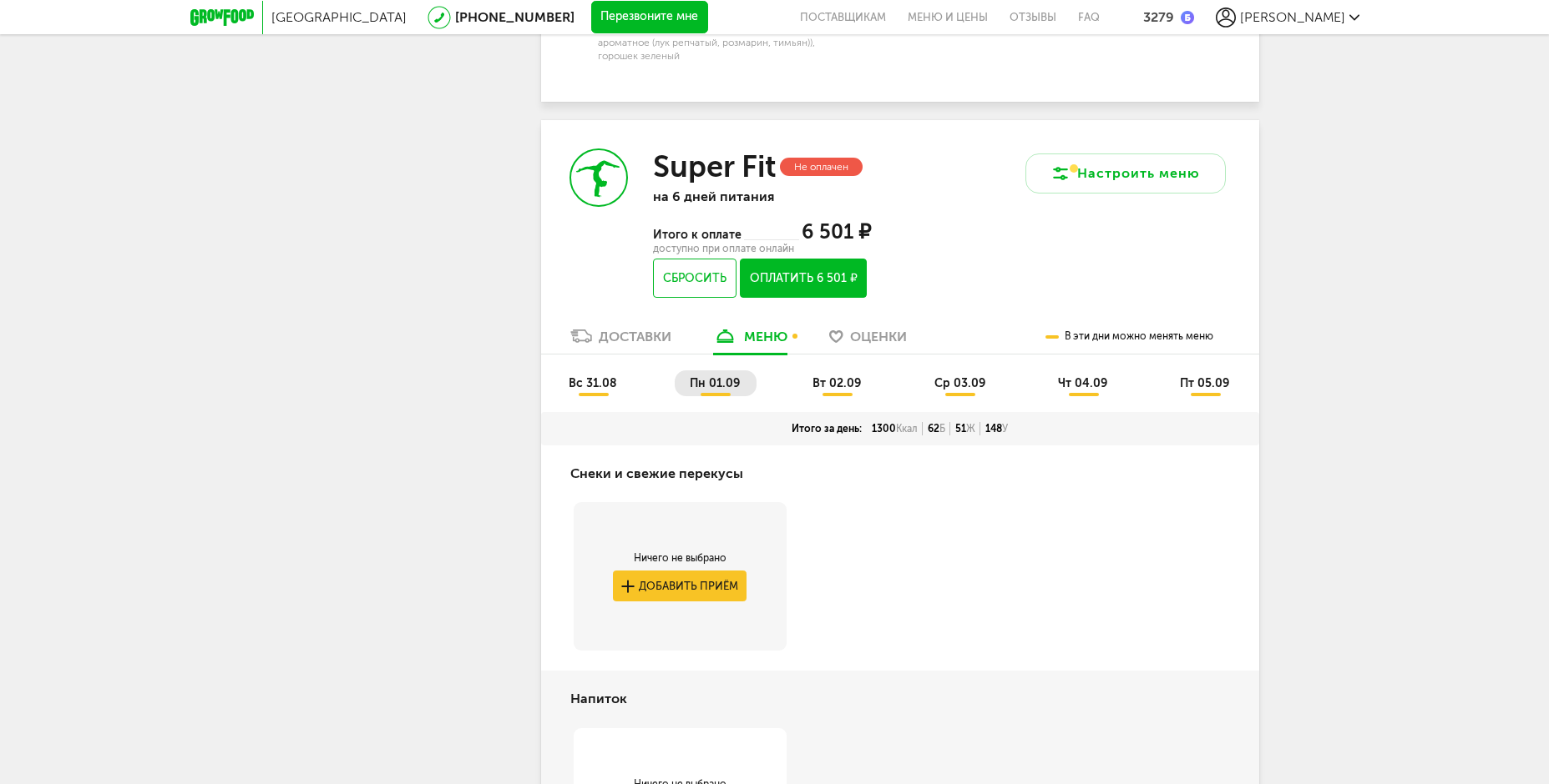
click at [596, 390] on span "вс 31.08" at bounding box center [592, 383] width 49 height 14
click at [822, 390] on span "вт 02.09" at bounding box center [836, 383] width 49 height 14
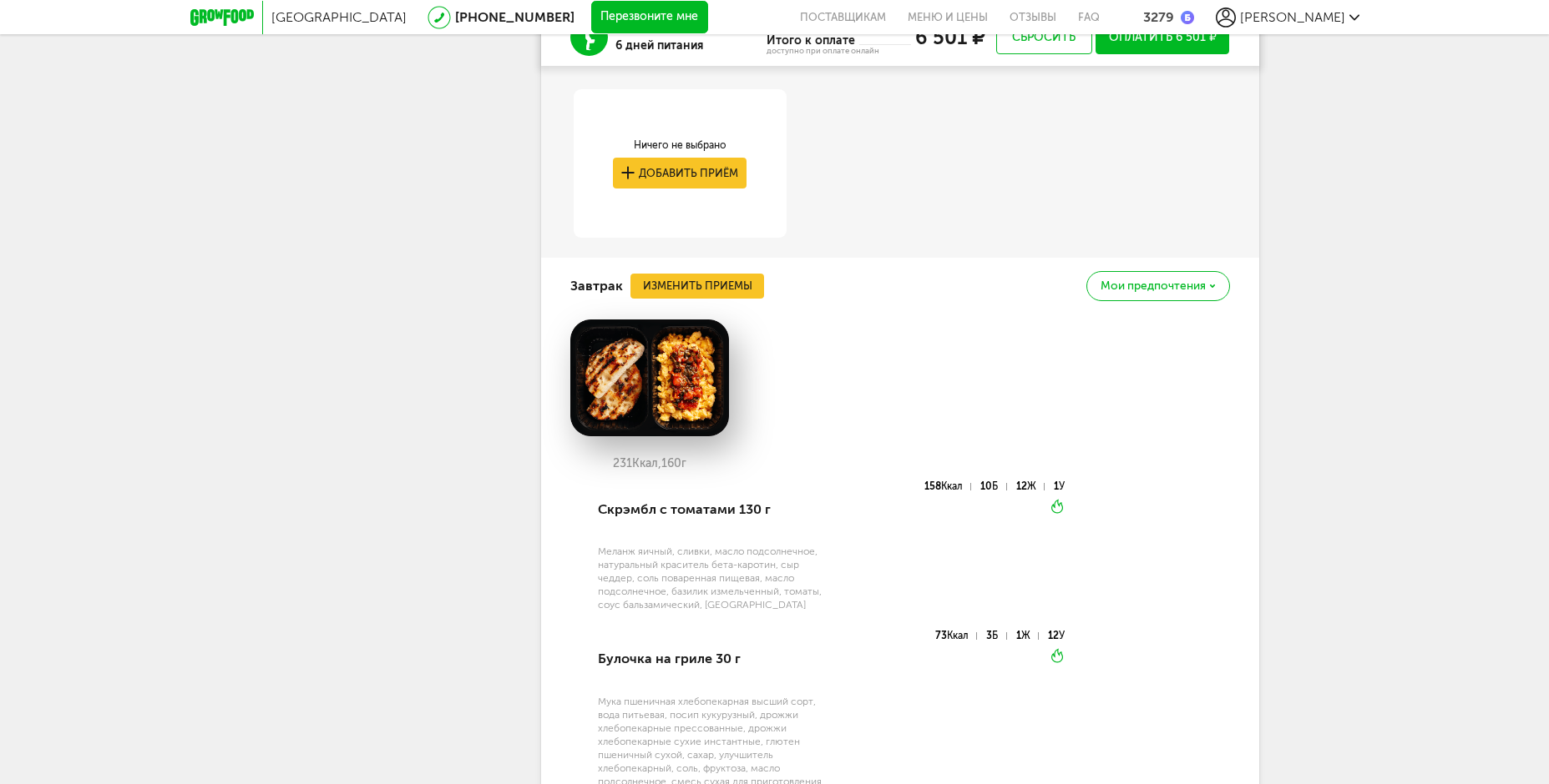
scroll to position [3294, 0]
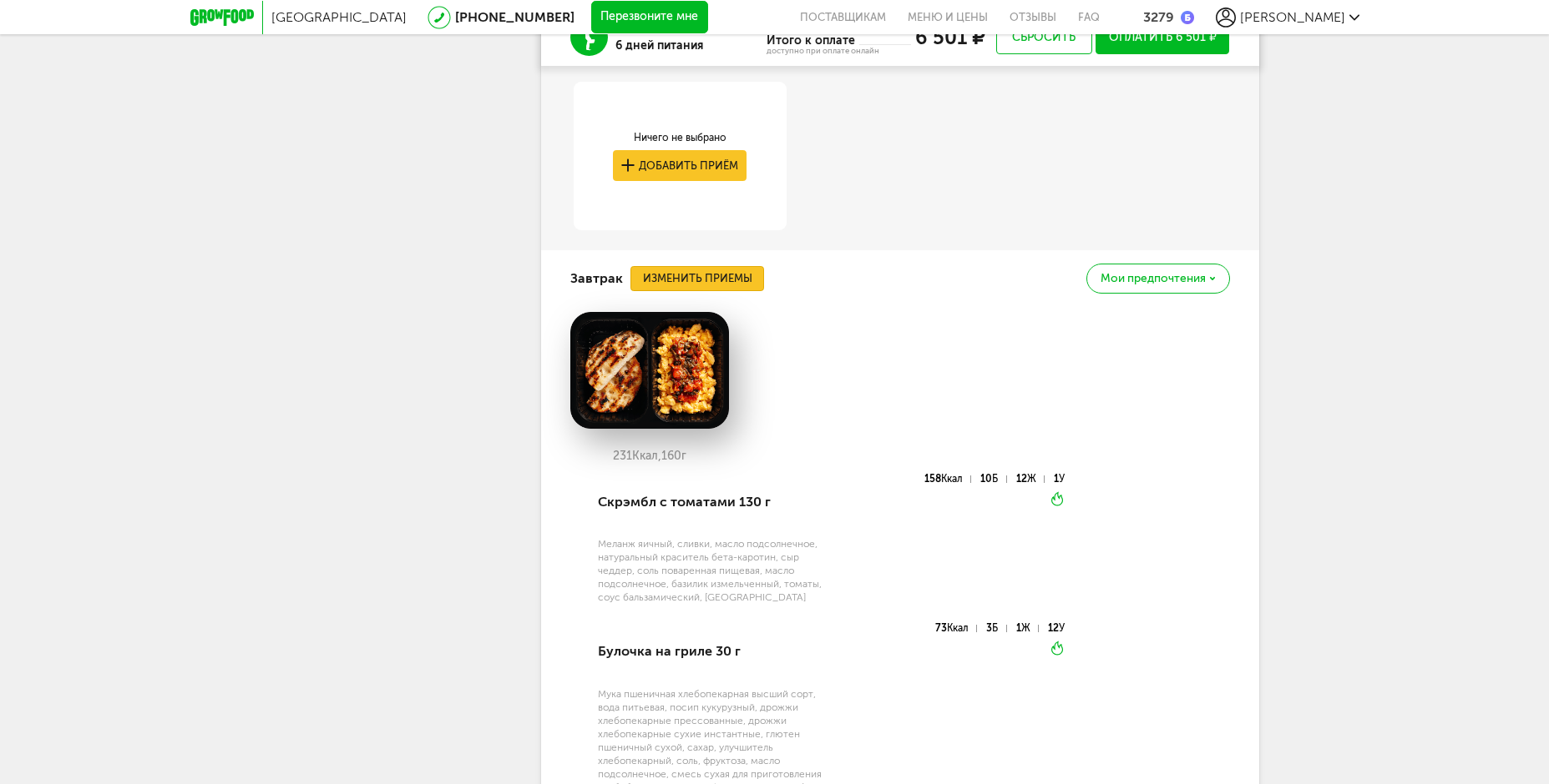
click at [716, 291] on button "Изменить приемы" at bounding box center [696, 278] width 134 height 25
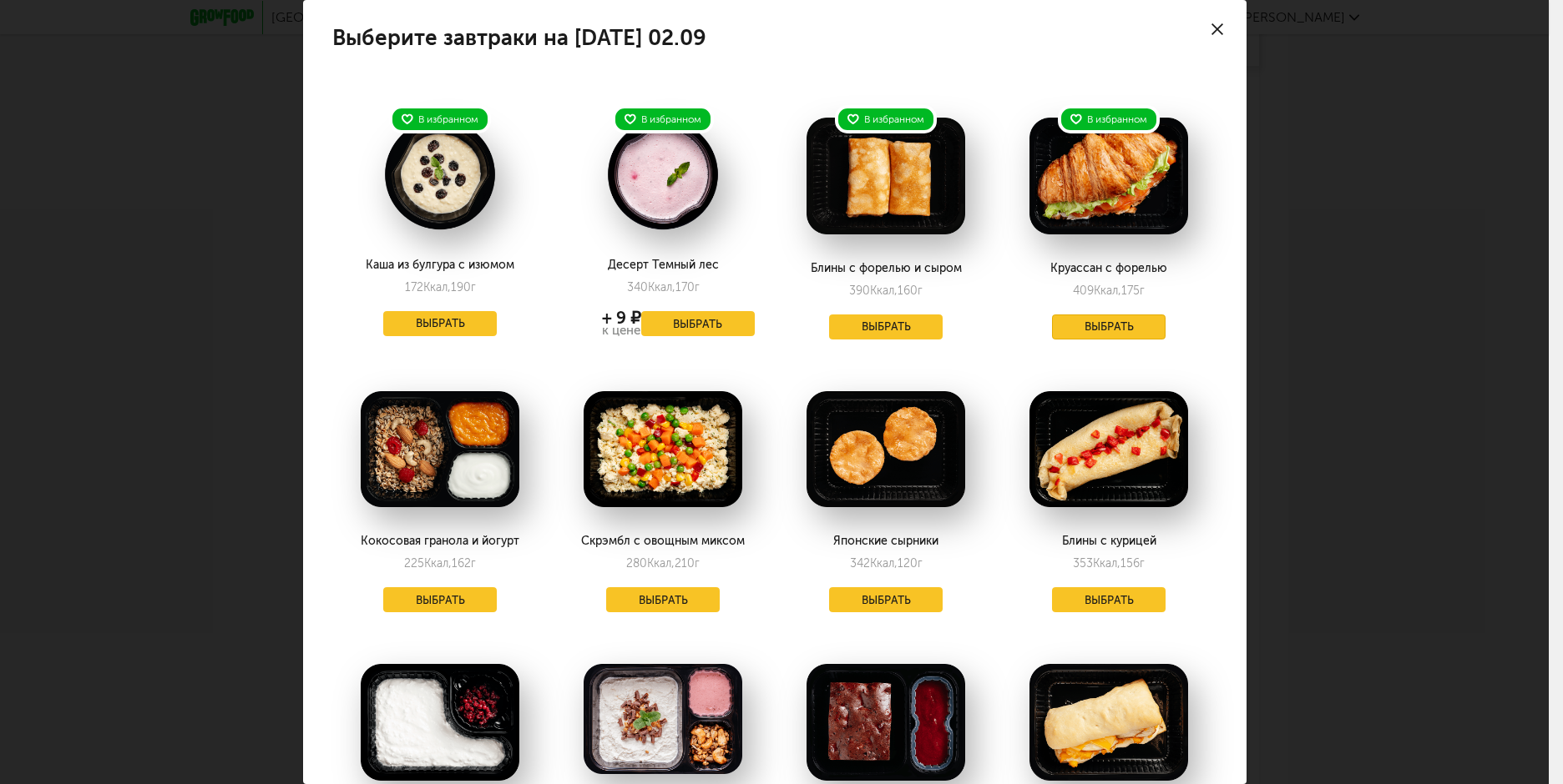
click at [1094, 333] on button "Выбрать" at bounding box center [1108, 327] width 114 height 25
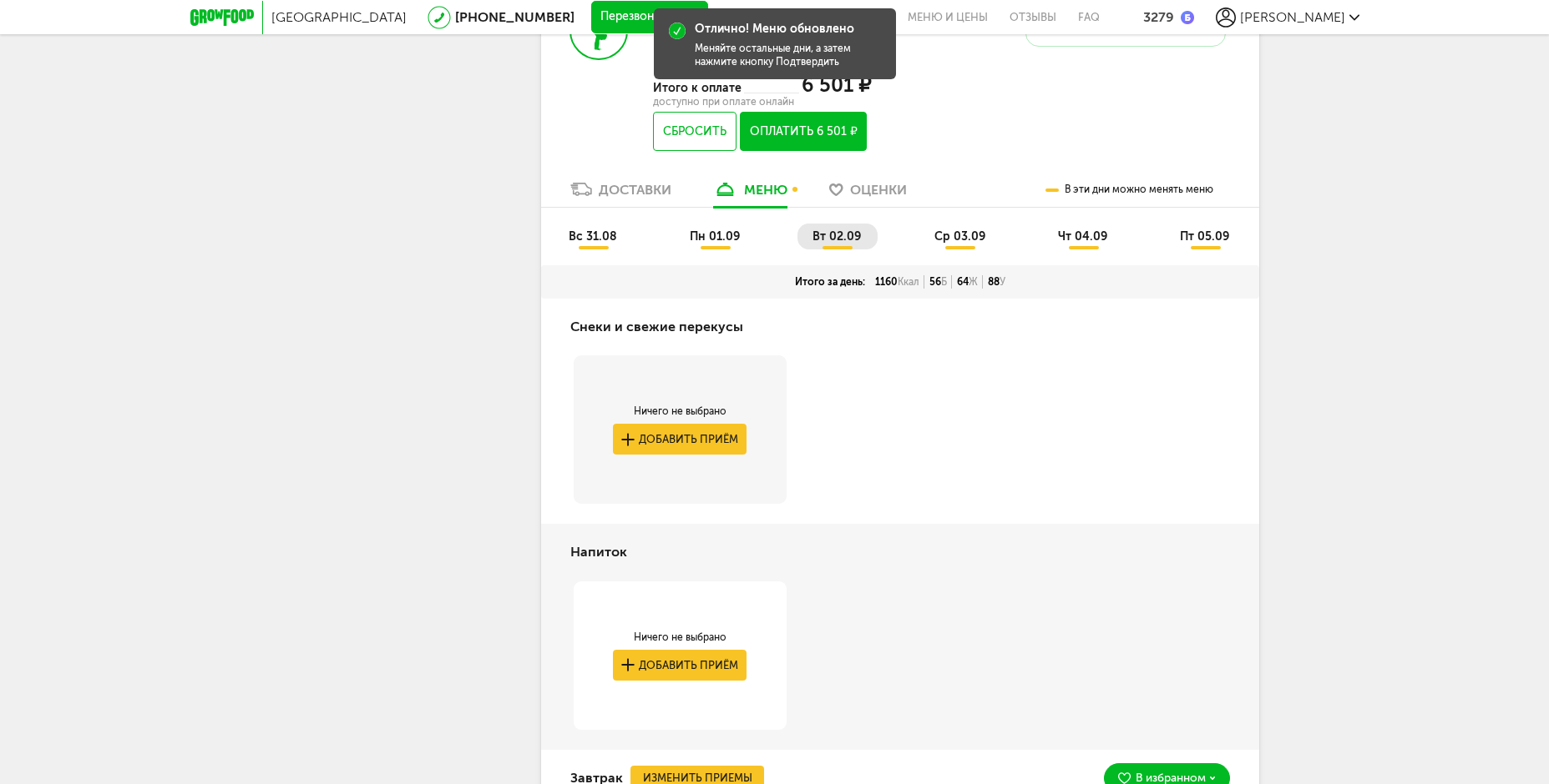
scroll to position [2793, 0]
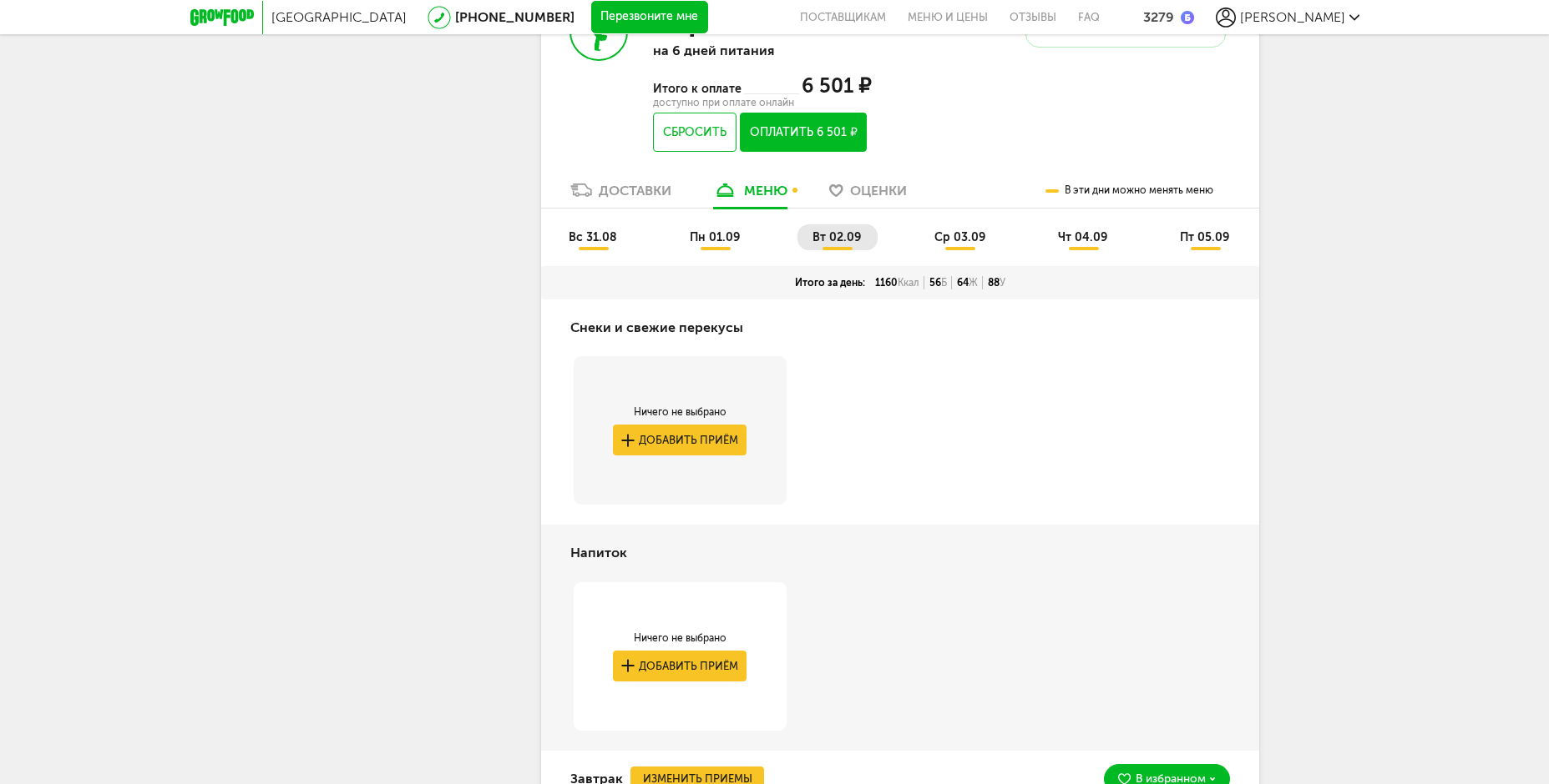
click at [961, 245] on span "ср 03.09" at bounding box center [959, 238] width 51 height 14
click at [1078, 245] on span "чт 04.09" at bounding box center [1083, 238] width 50 height 14
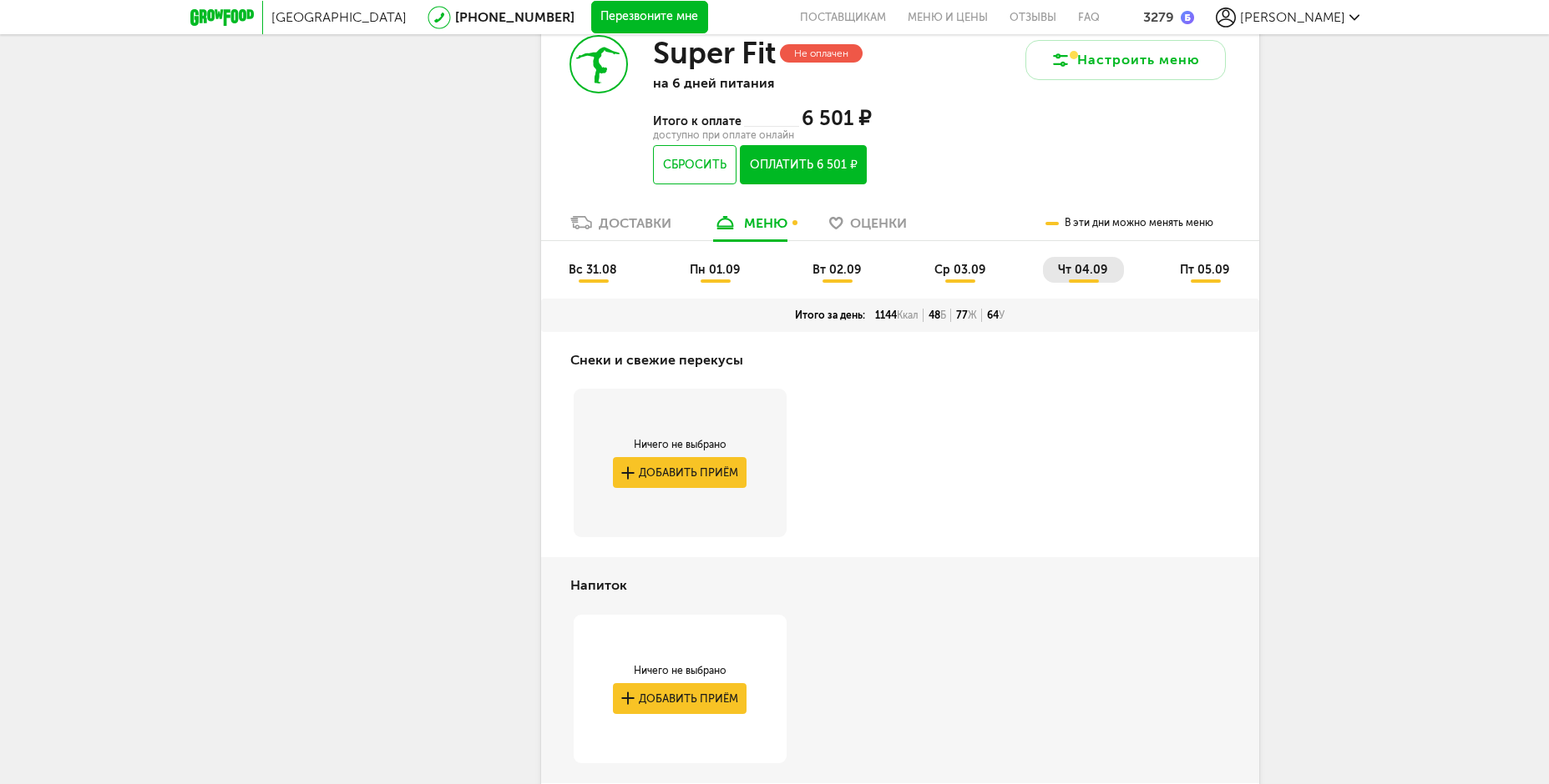
scroll to position [2727, 0]
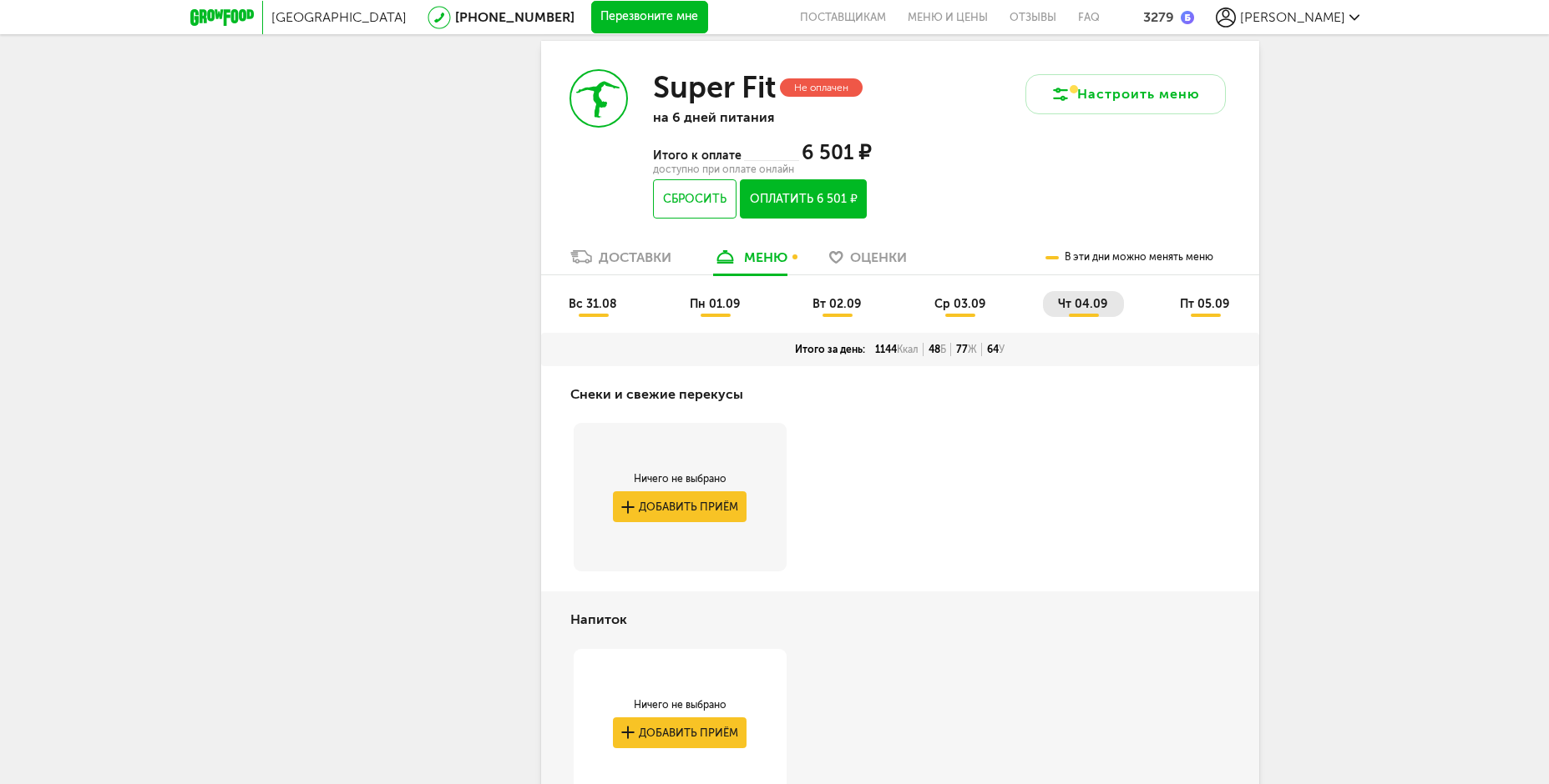
click at [1192, 311] on span "пт 05.09" at bounding box center [1204, 304] width 50 height 14
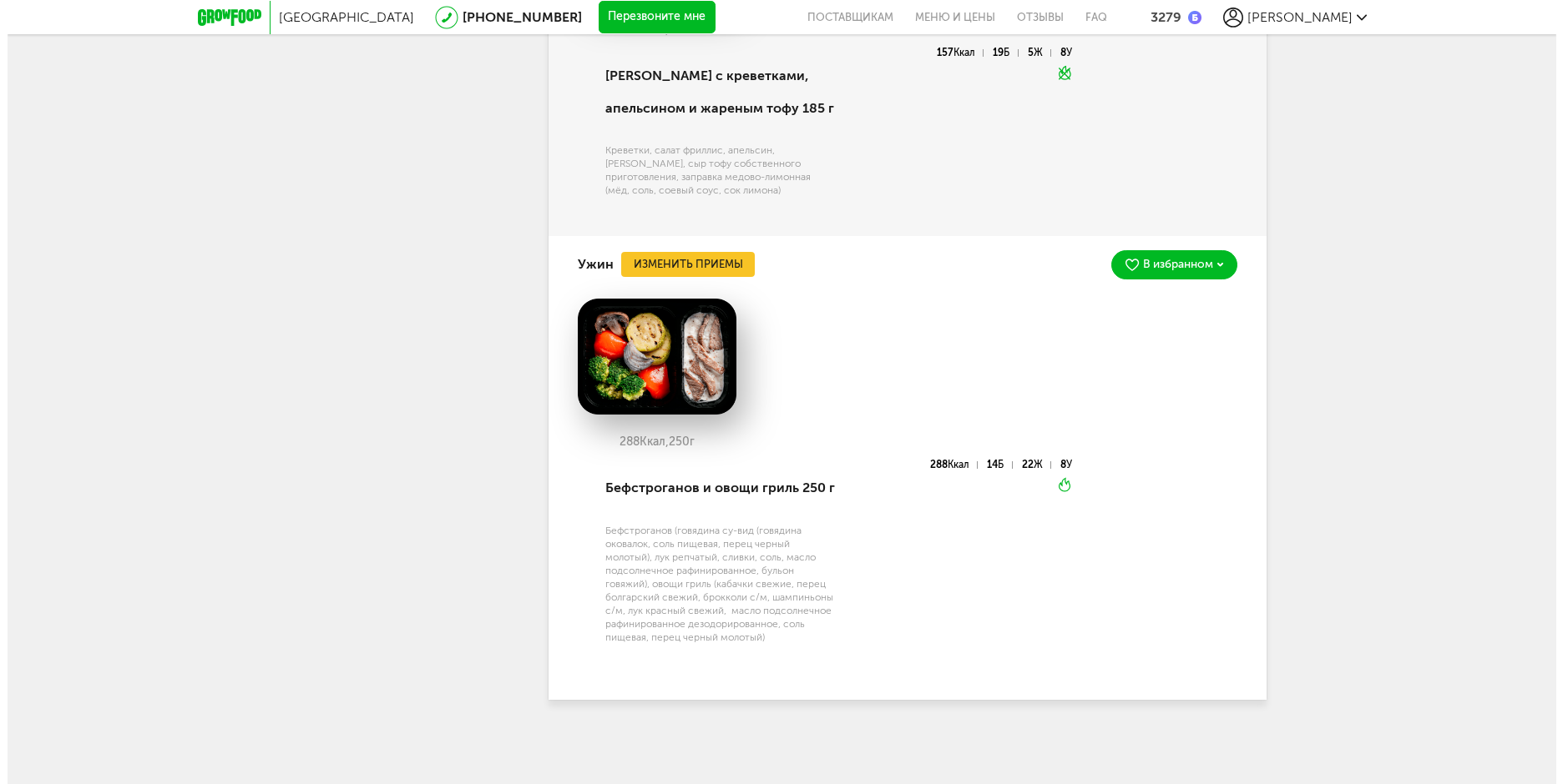
scroll to position [5009, 0]
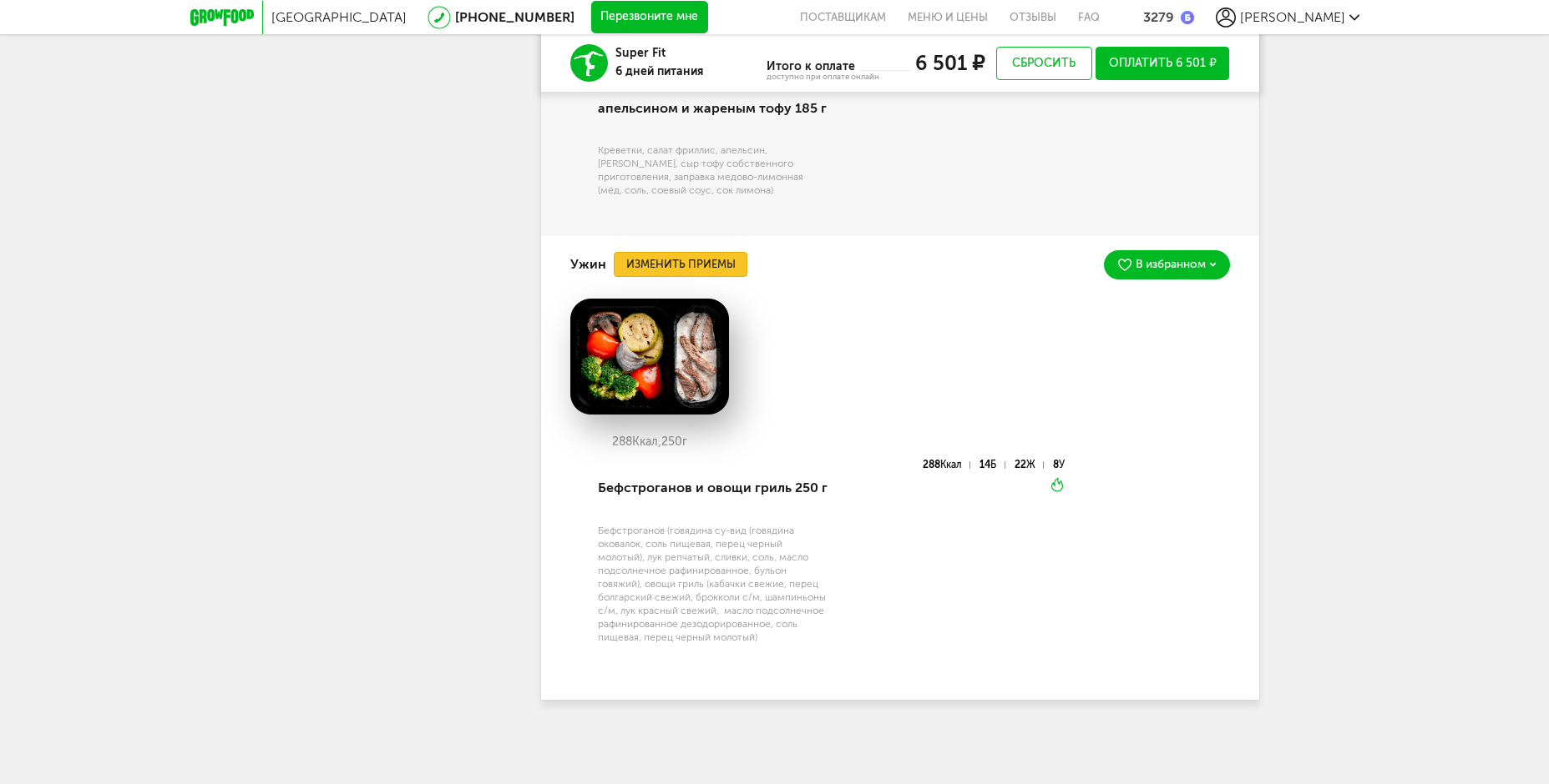
click at [724, 263] on button "Изменить приемы" at bounding box center [680, 264] width 134 height 25
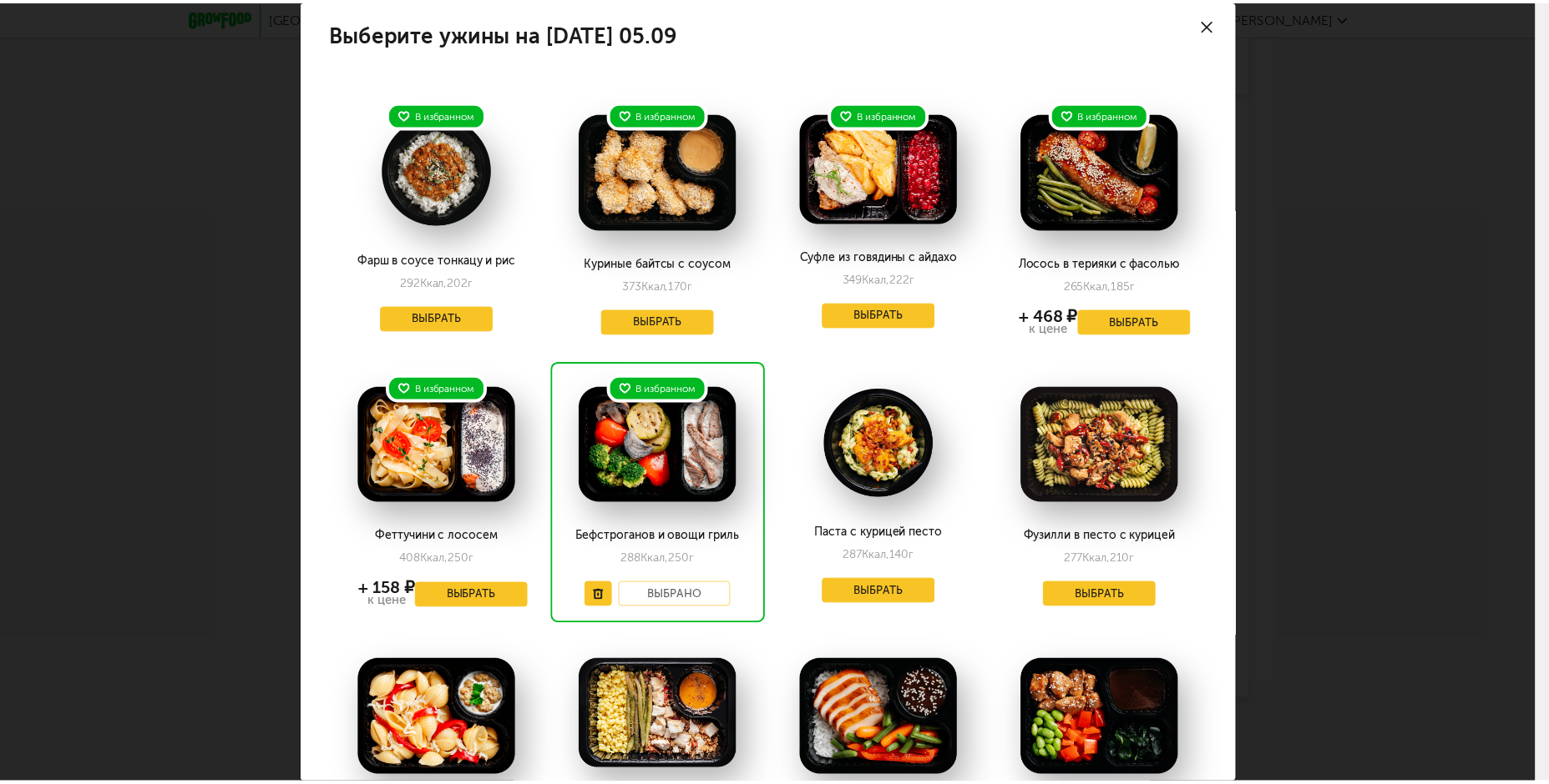
scroll to position [0, 0]
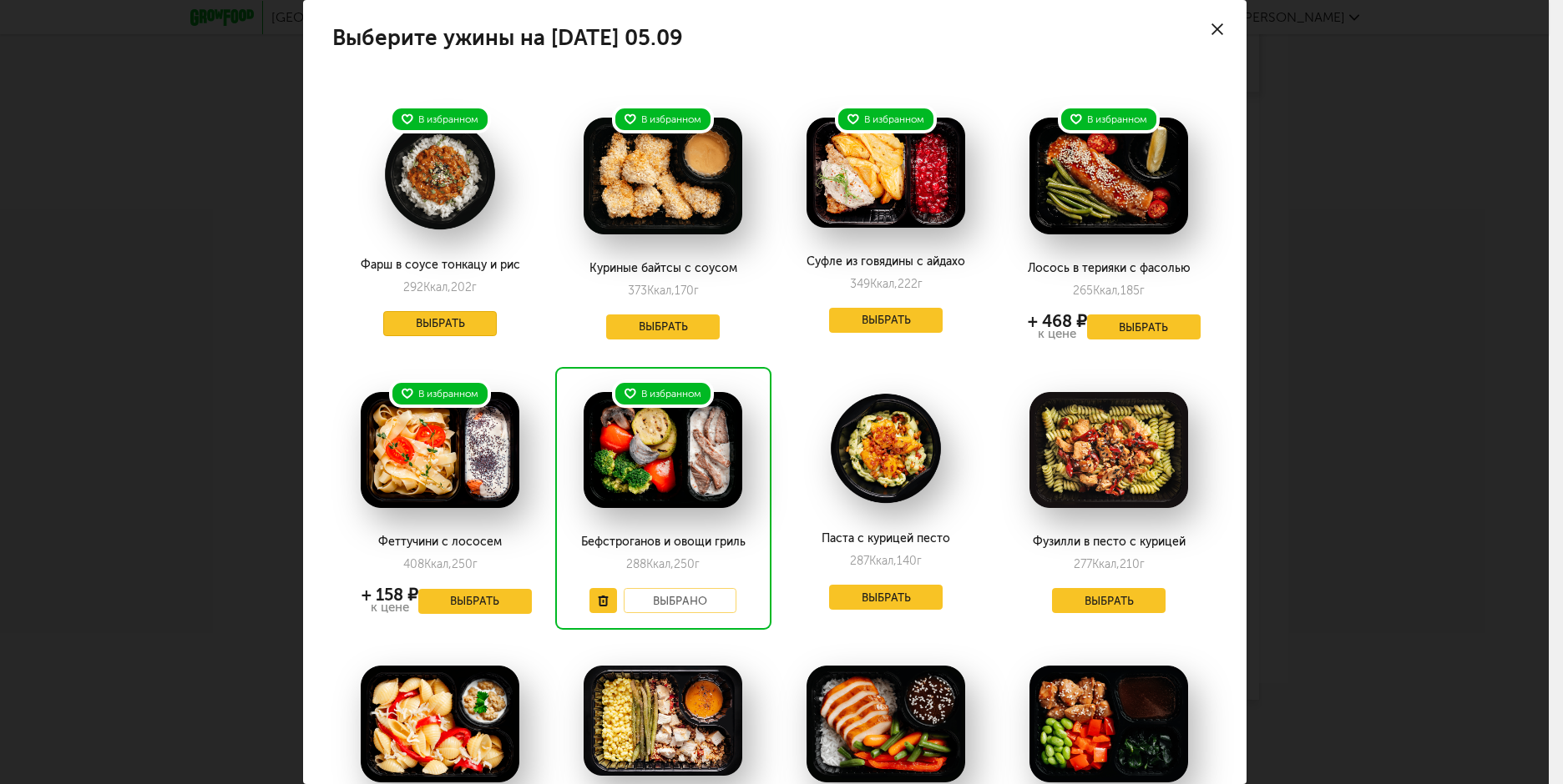
click at [449, 325] on button "Выбрать" at bounding box center [440, 323] width 114 height 25
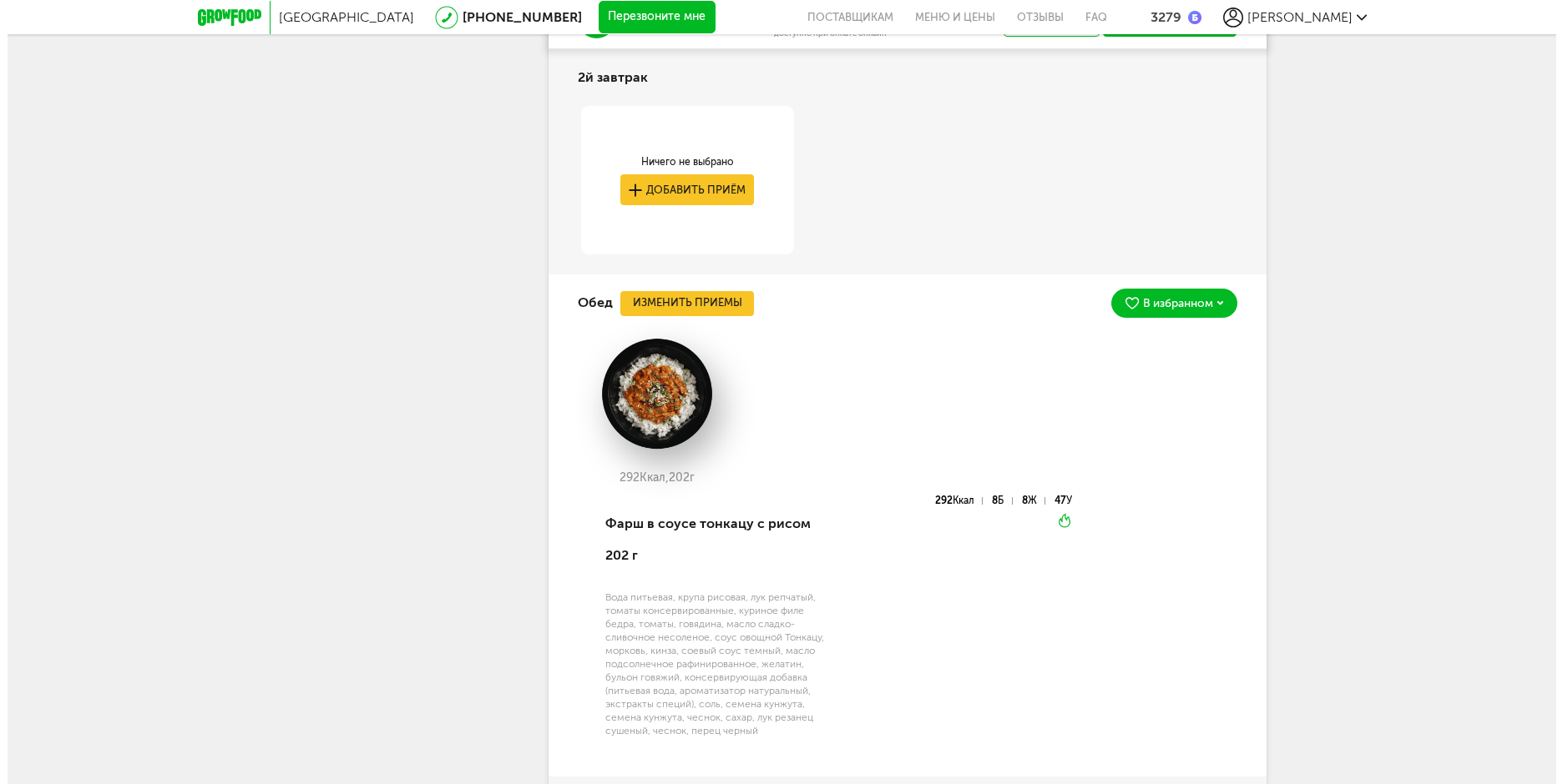
scroll to position [3924, 0]
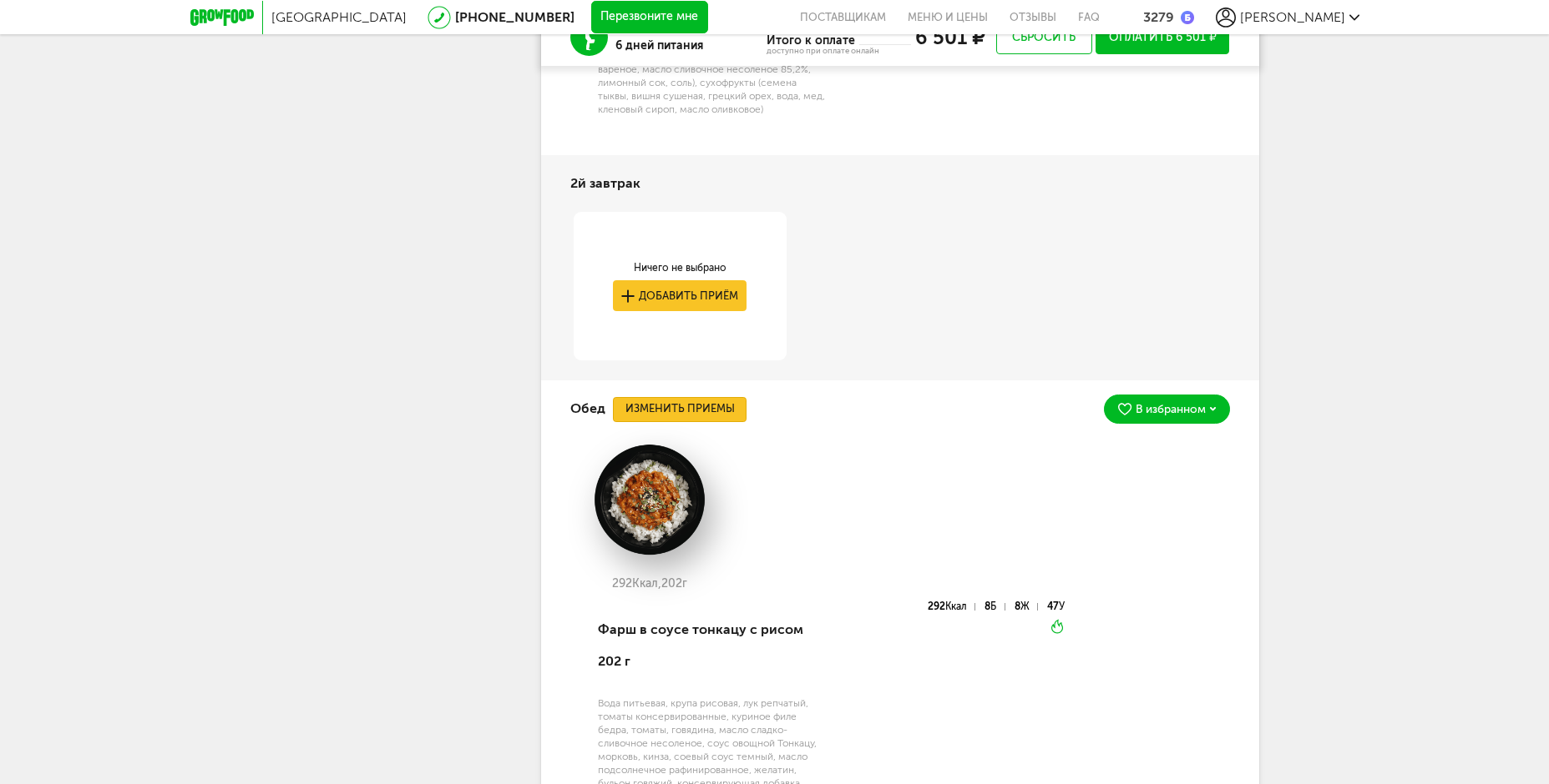
click at [716, 423] on button "Изменить приемы" at bounding box center [679, 409] width 134 height 25
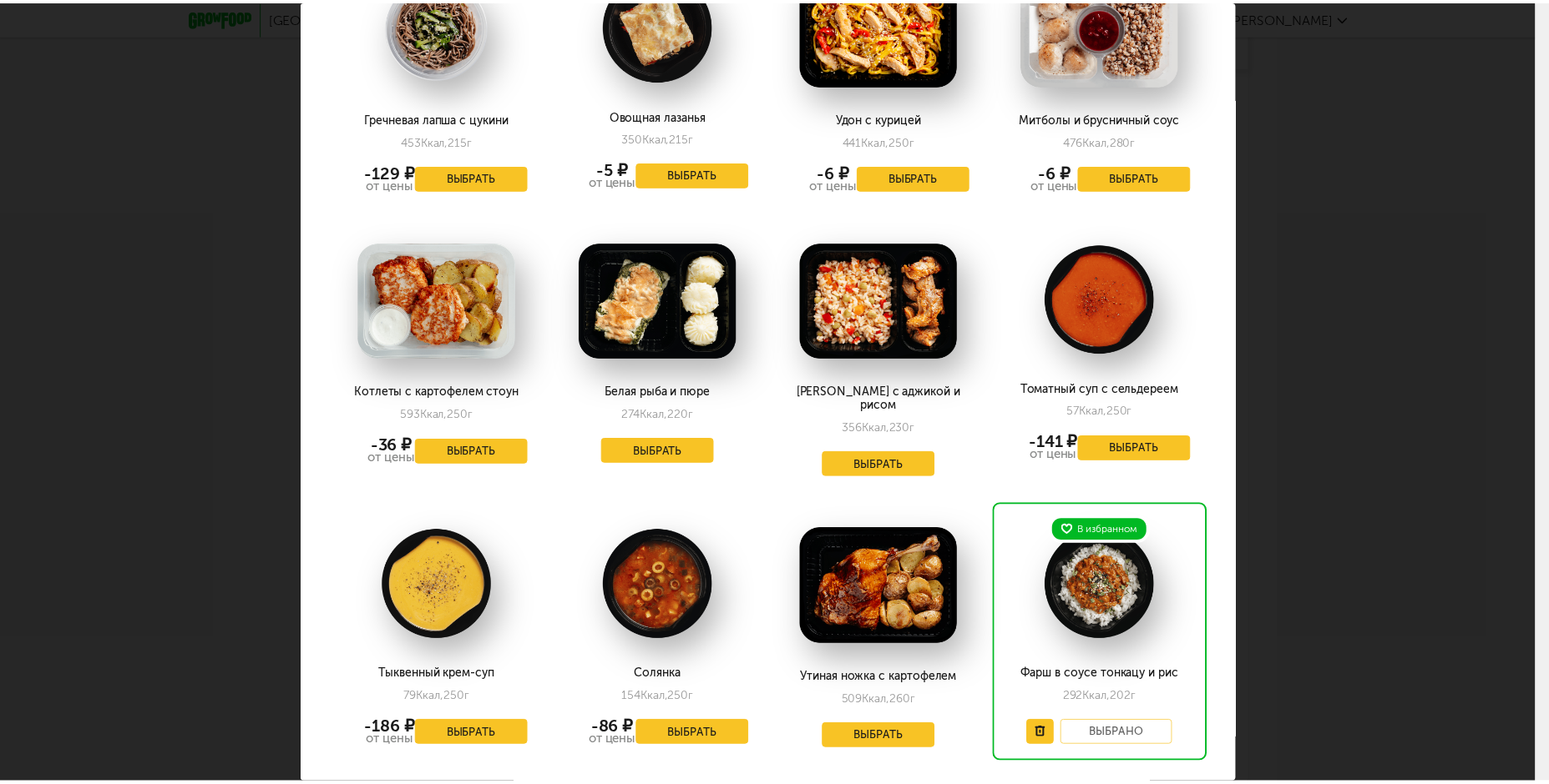
scroll to position [2693, 0]
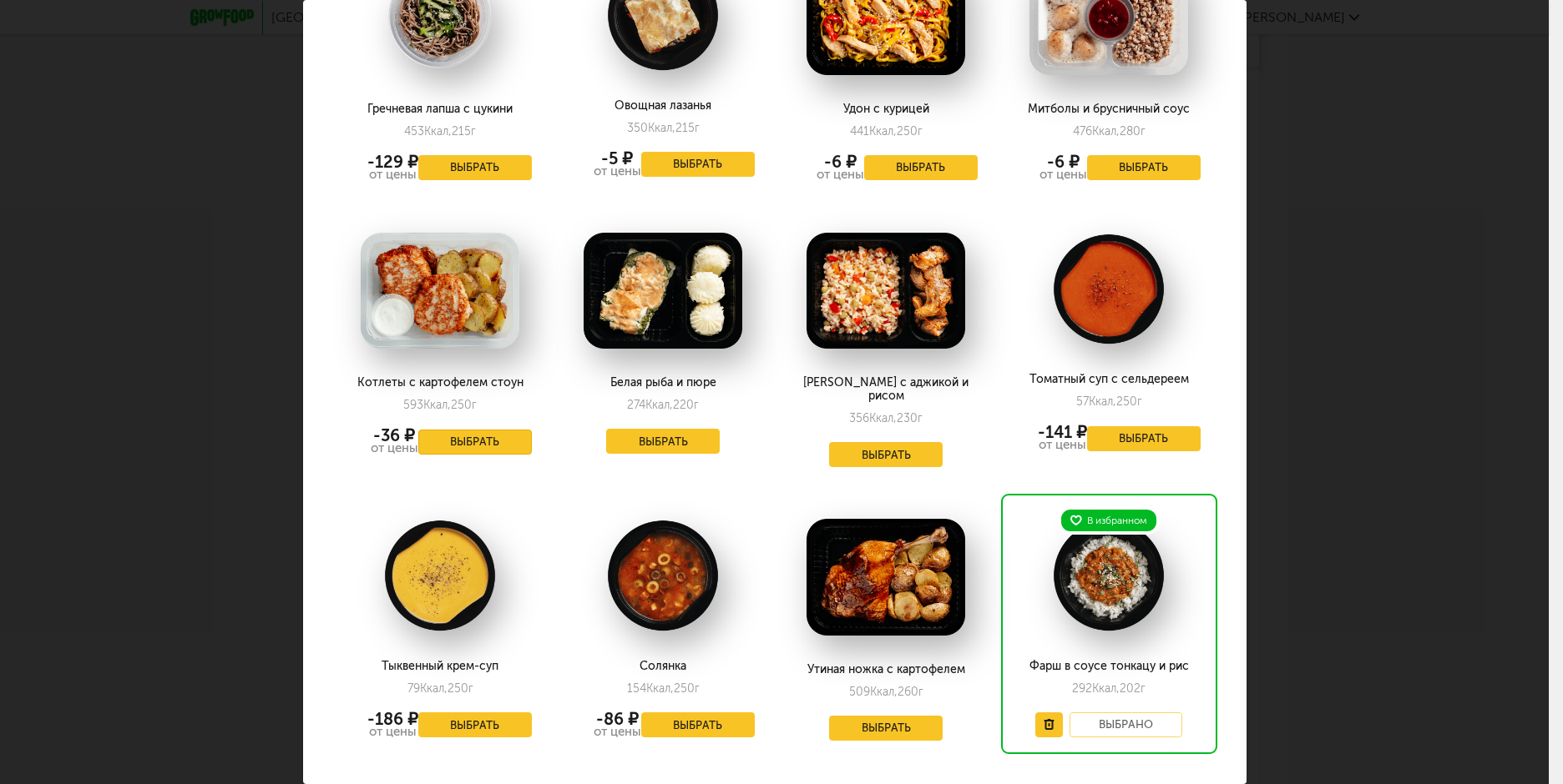
click at [489, 430] on button "Выбрать" at bounding box center [474, 441] width 114 height 25
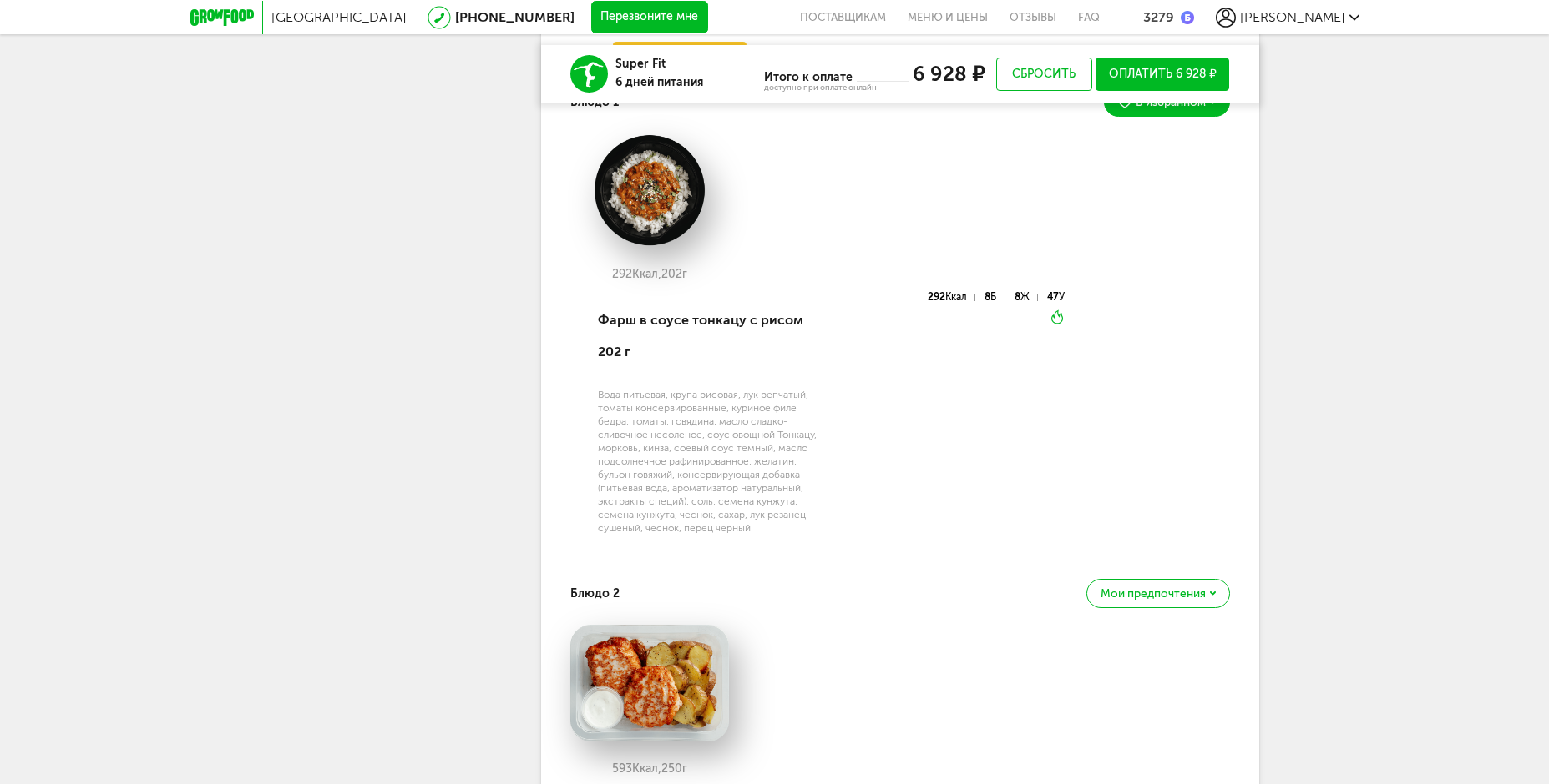
scroll to position [4258, 0]
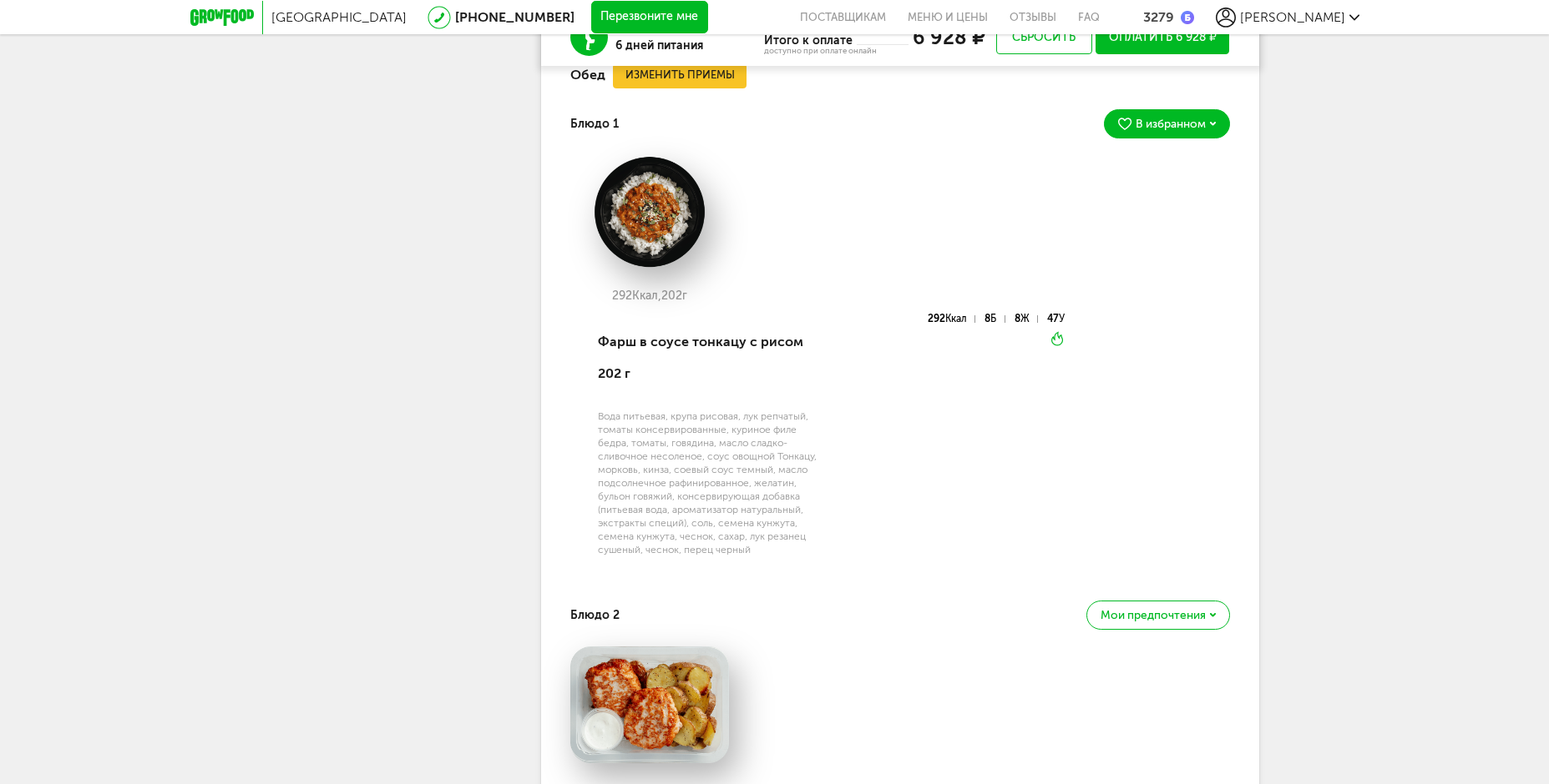
click at [1189, 130] on span "В избранном" at bounding box center [1170, 125] width 70 height 12
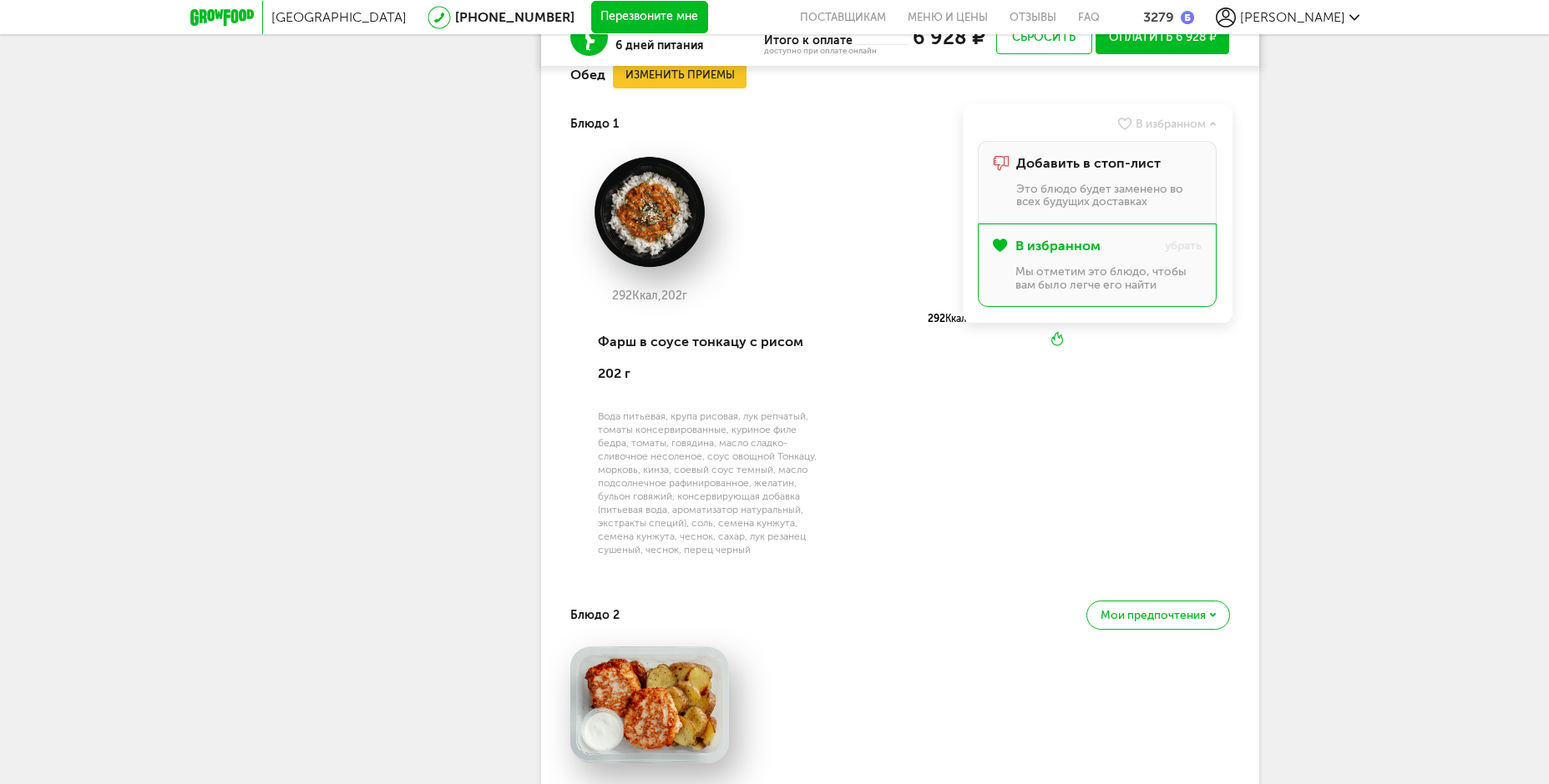
click at [1071, 206] on div "Добавить в стоп-лист Это блюдо будет заменено во всех будущих доставках" at bounding box center [1108, 182] width 184 height 52
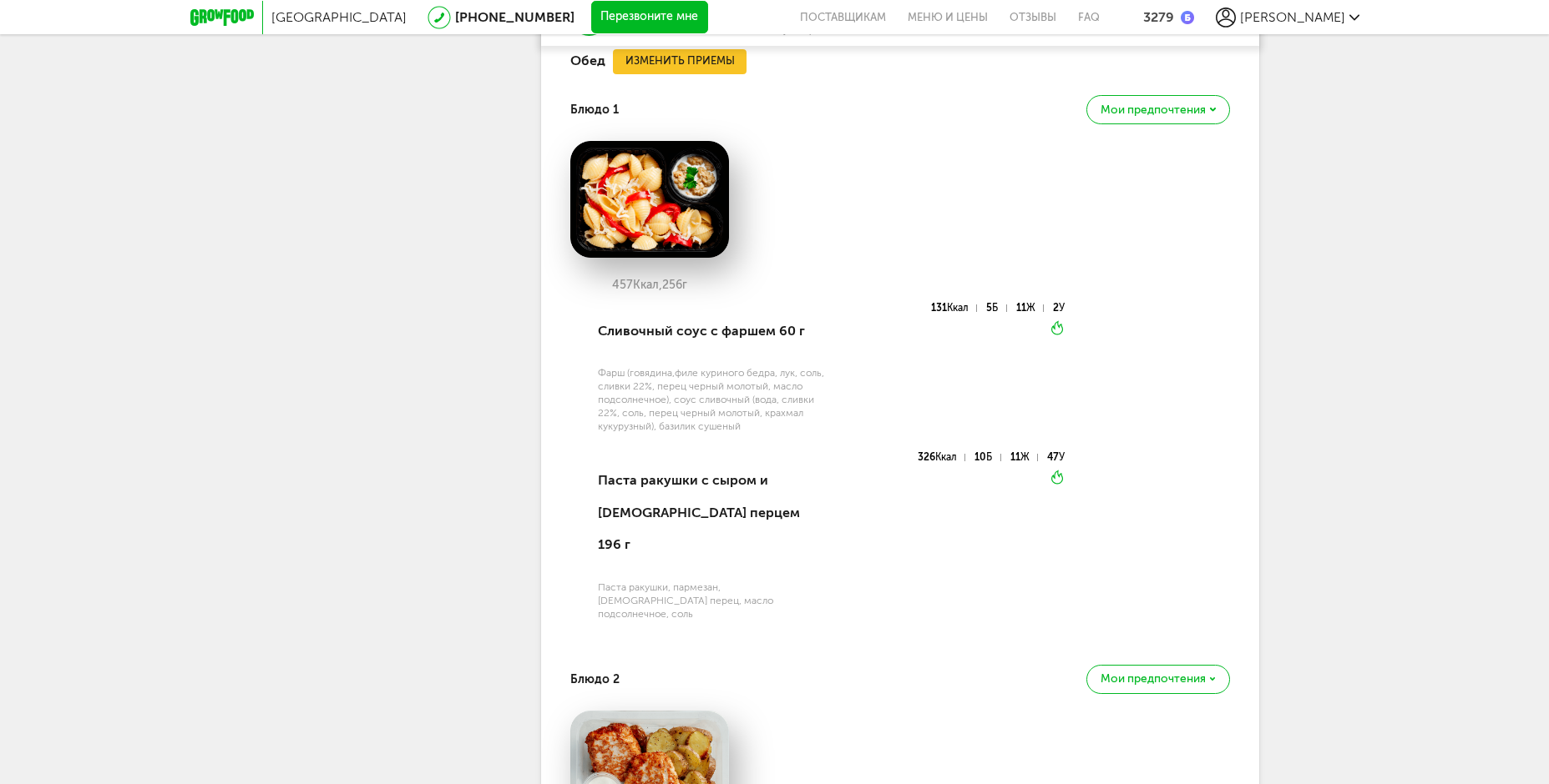
scroll to position [4174, 0]
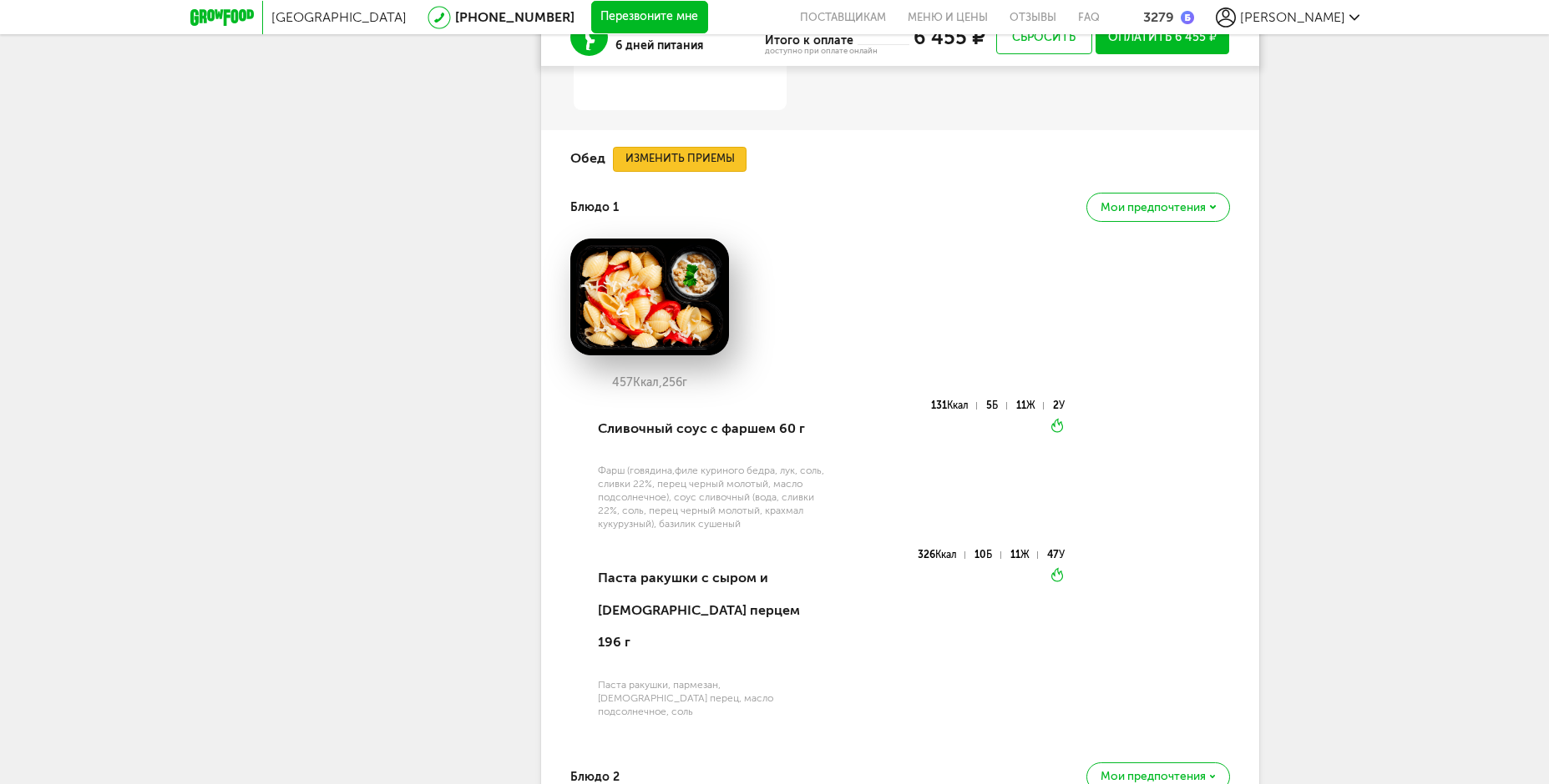
click at [708, 172] on button "Изменить приемы" at bounding box center [679, 158] width 134 height 25
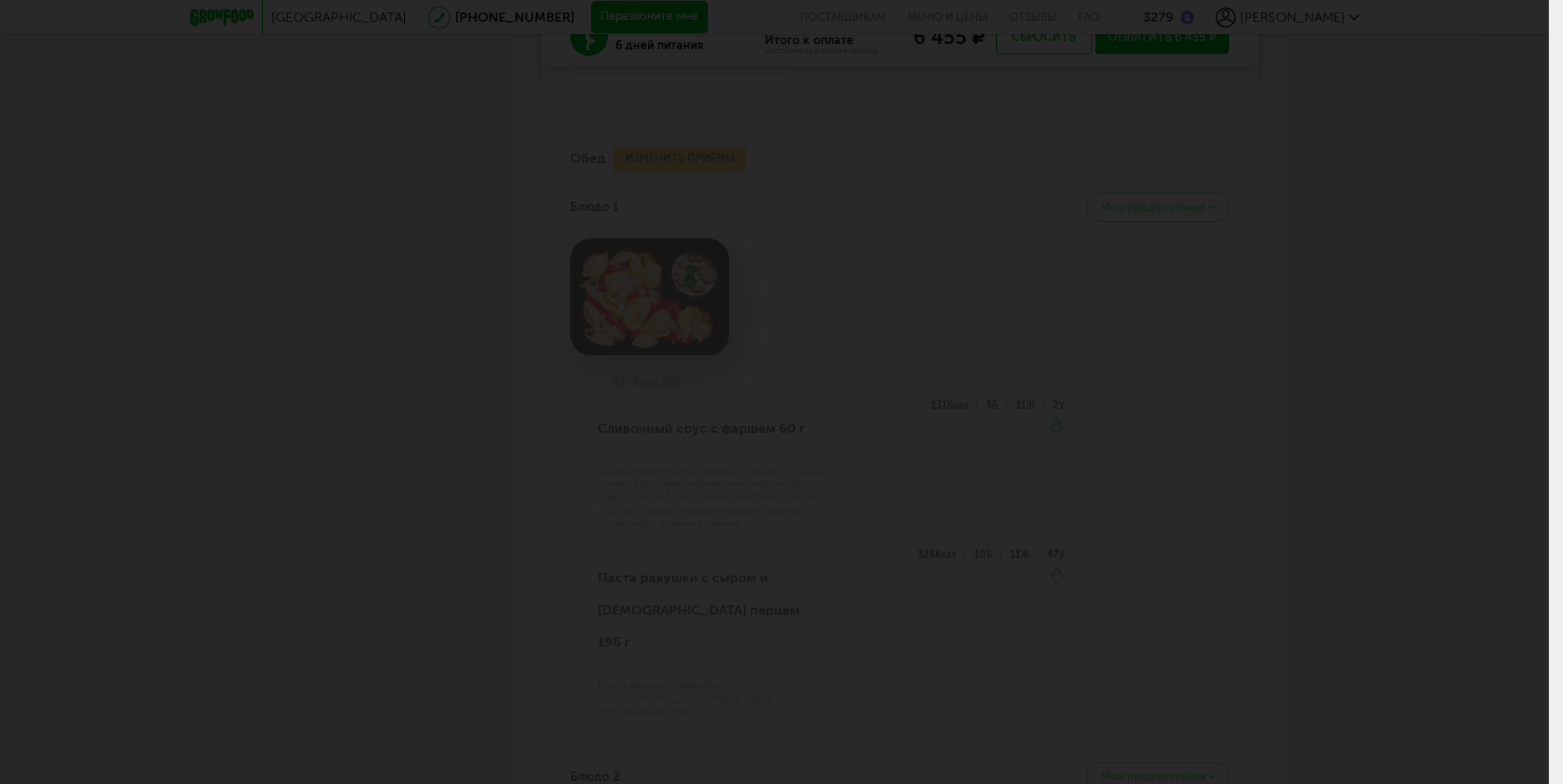
click at [1181, 345] on div at bounding box center [775, 392] width 1549 height 784
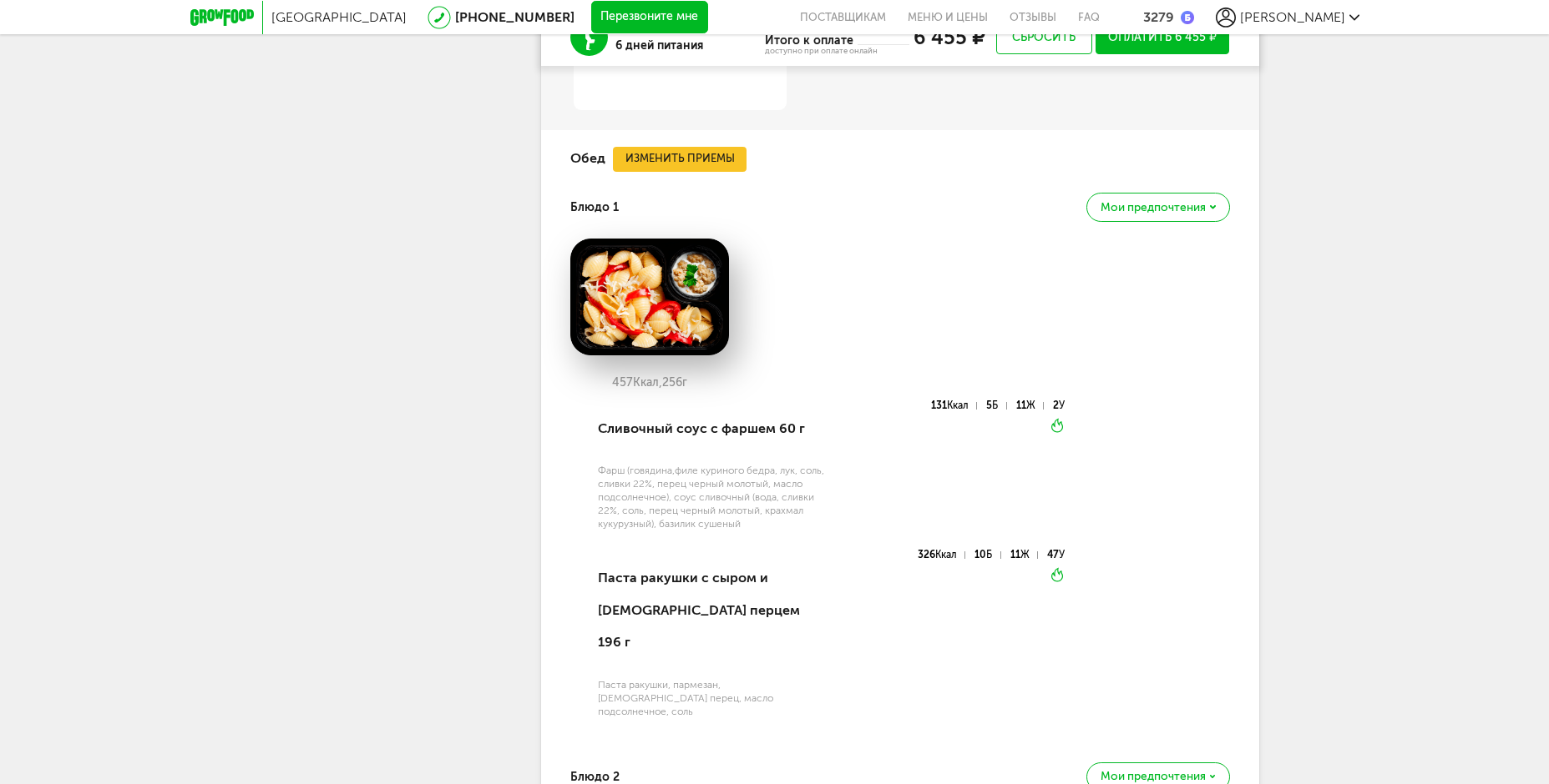
click at [1182, 214] on span "Мои предпочтения" at bounding box center [1153, 208] width 105 height 12
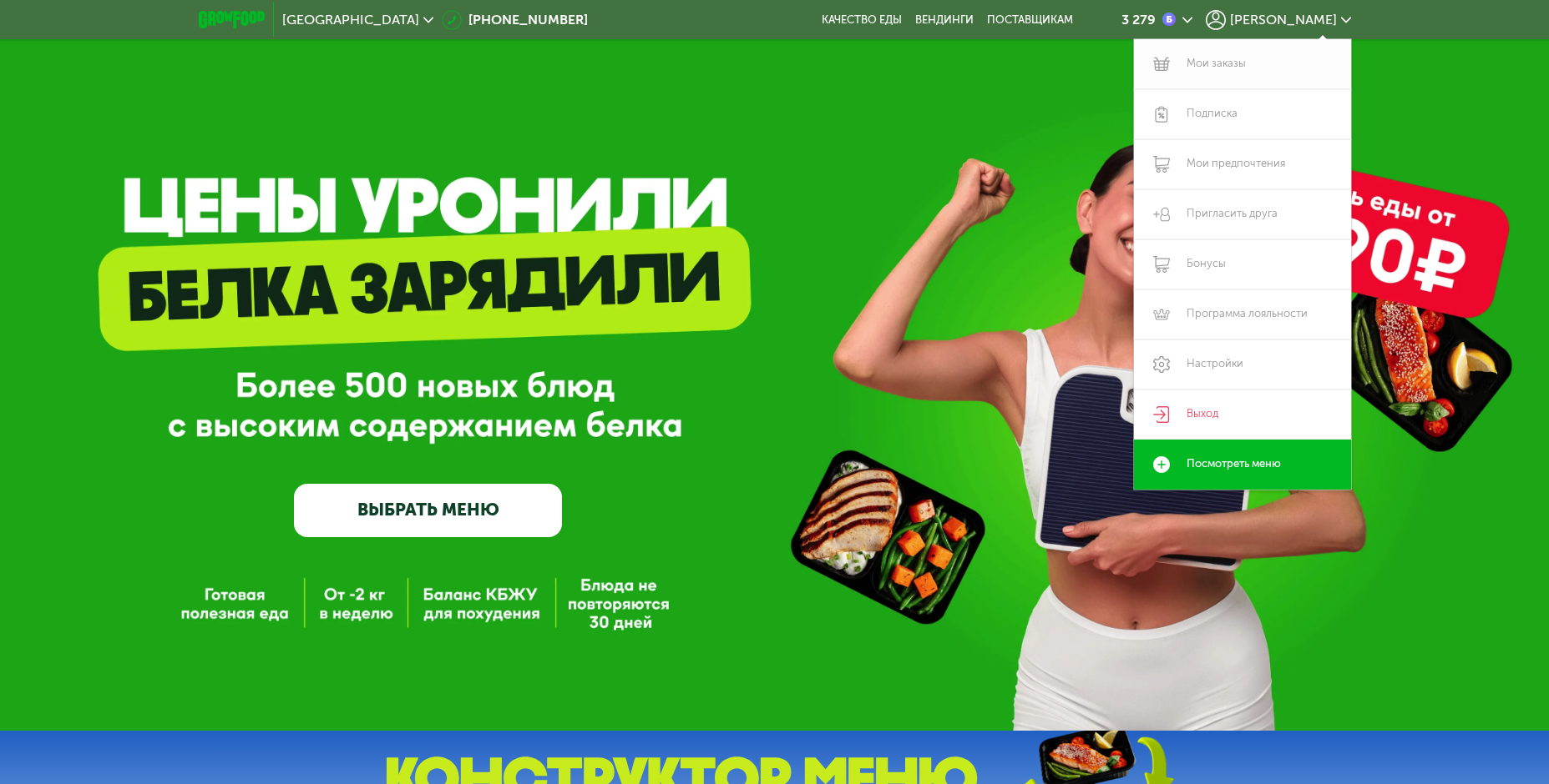
click at [1234, 58] on link "Мои заказы" at bounding box center [1242, 64] width 217 height 50
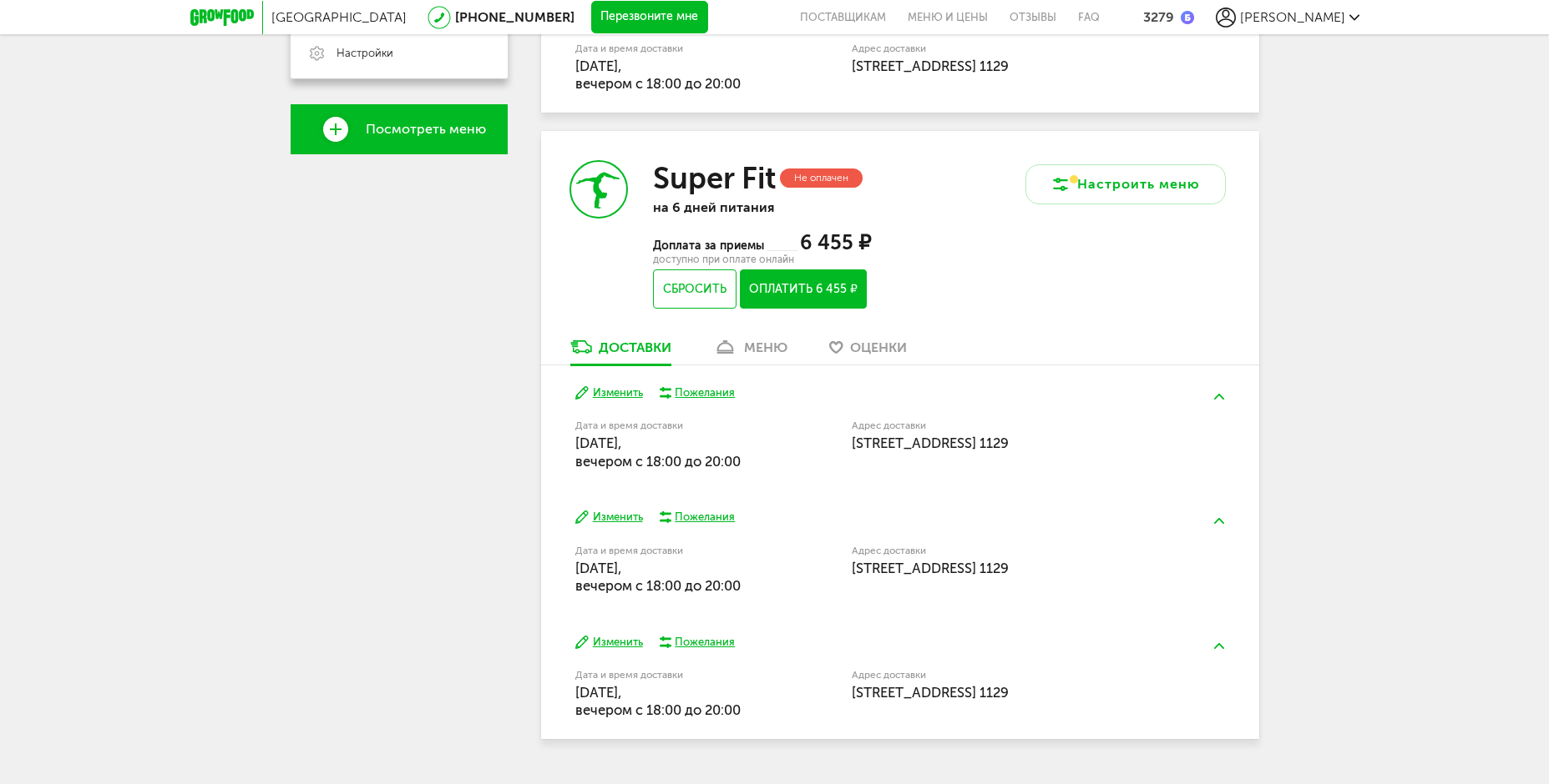
scroll to position [592, 0]
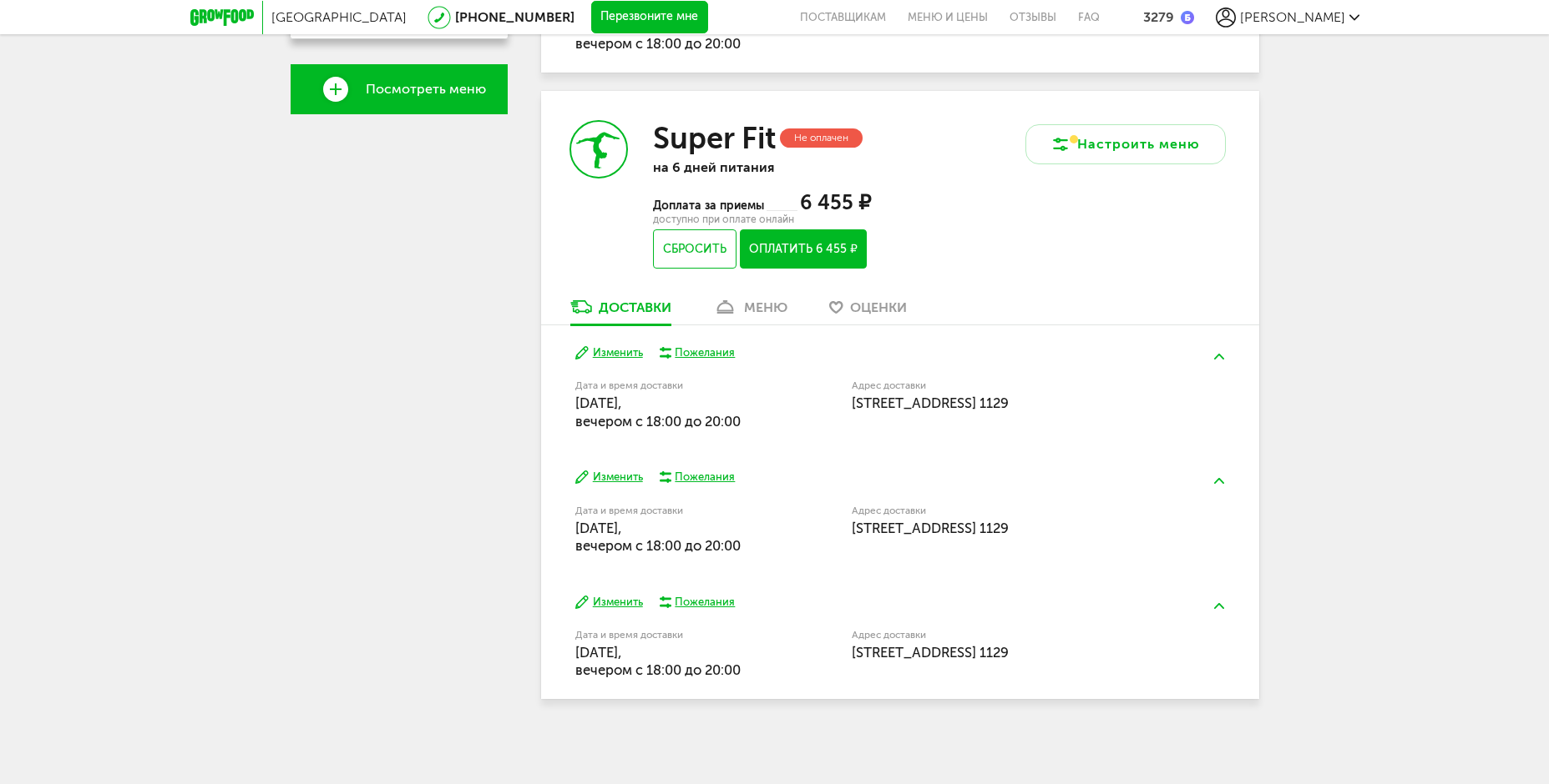
click at [768, 315] on div "меню" at bounding box center [766, 308] width 44 height 16
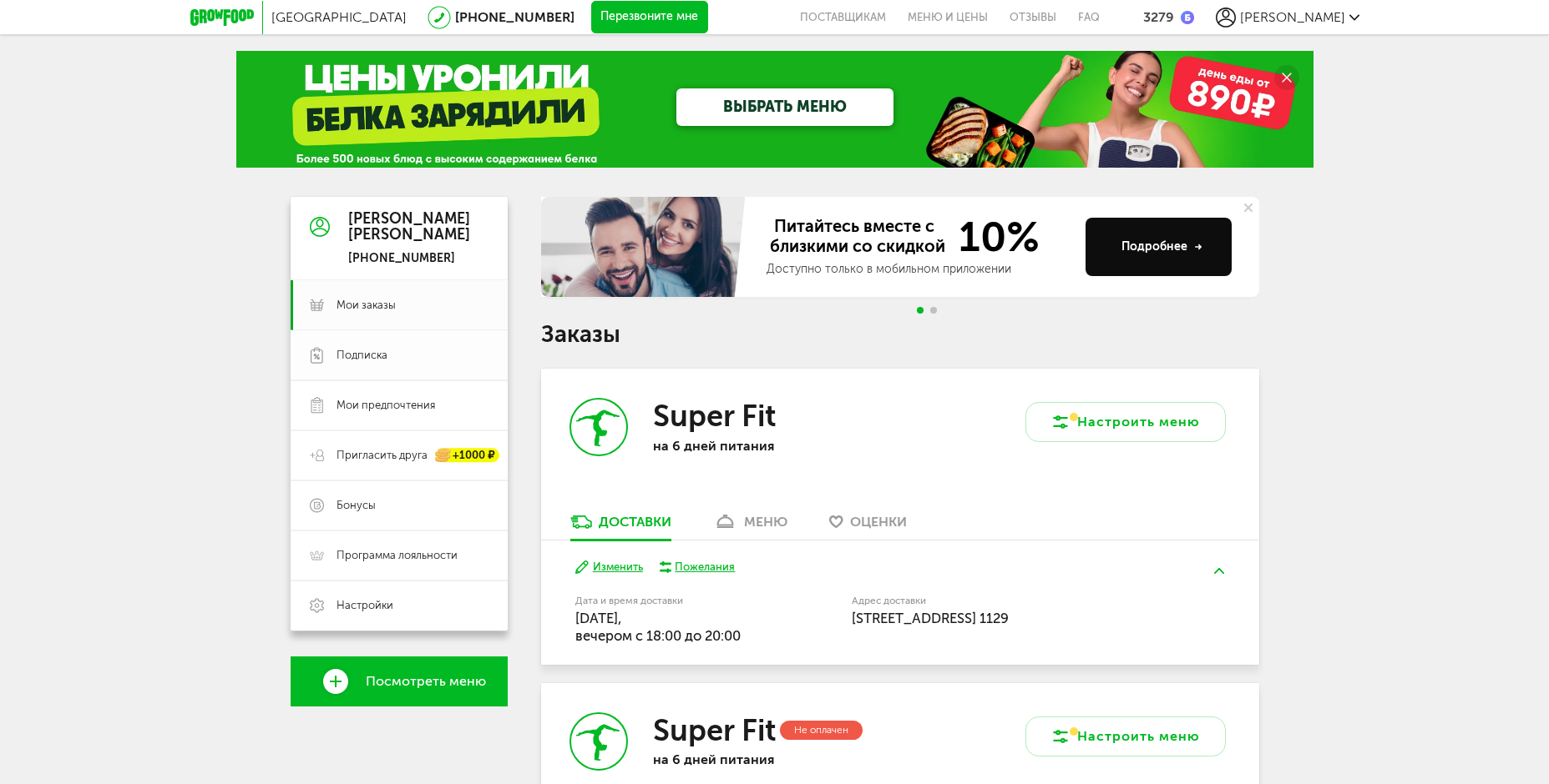
click at [377, 359] on span "Подписка" at bounding box center [361, 354] width 51 height 15
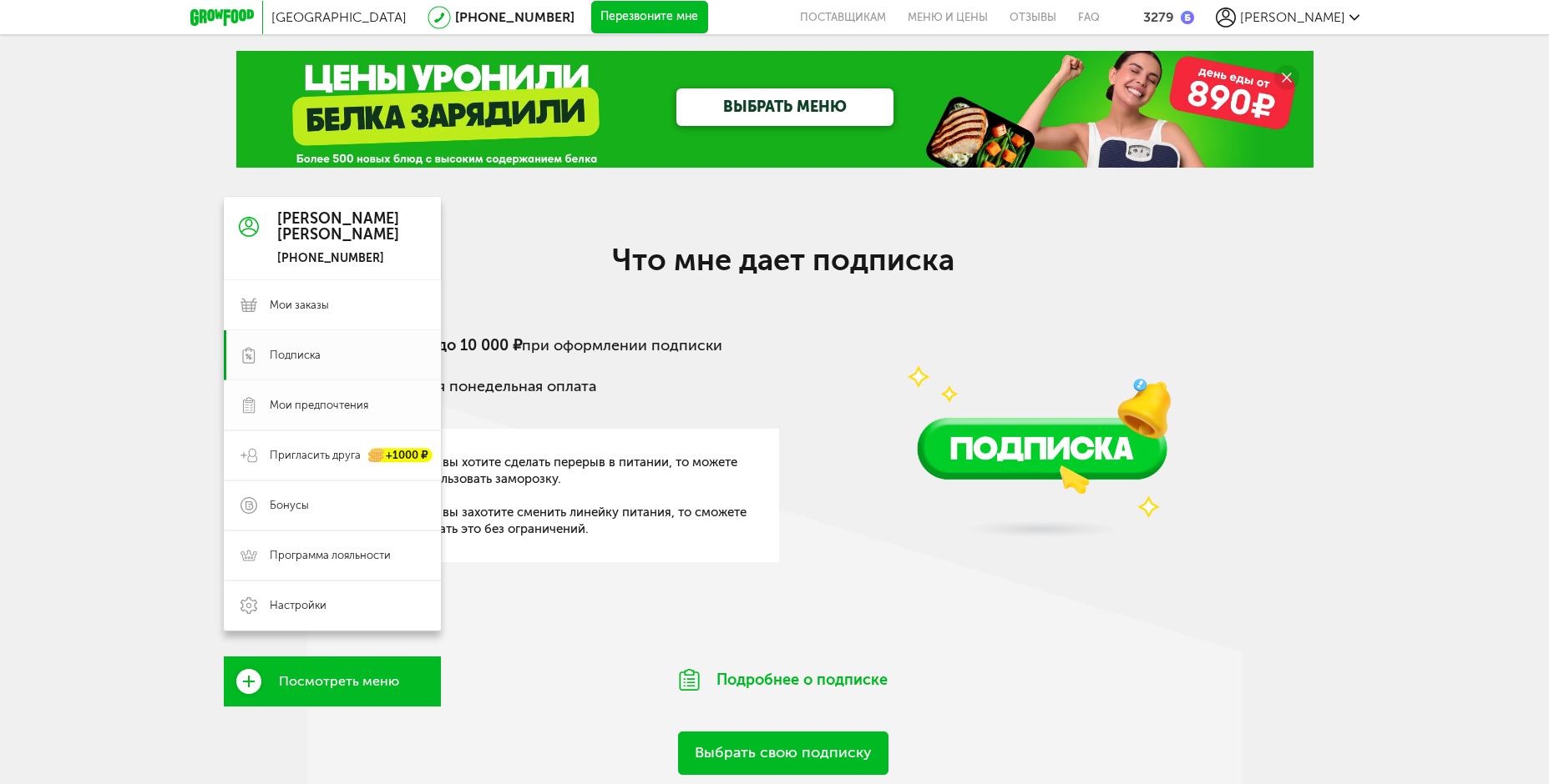
click at [340, 401] on span "Мои предпочтения" at bounding box center [318, 405] width 98 height 15
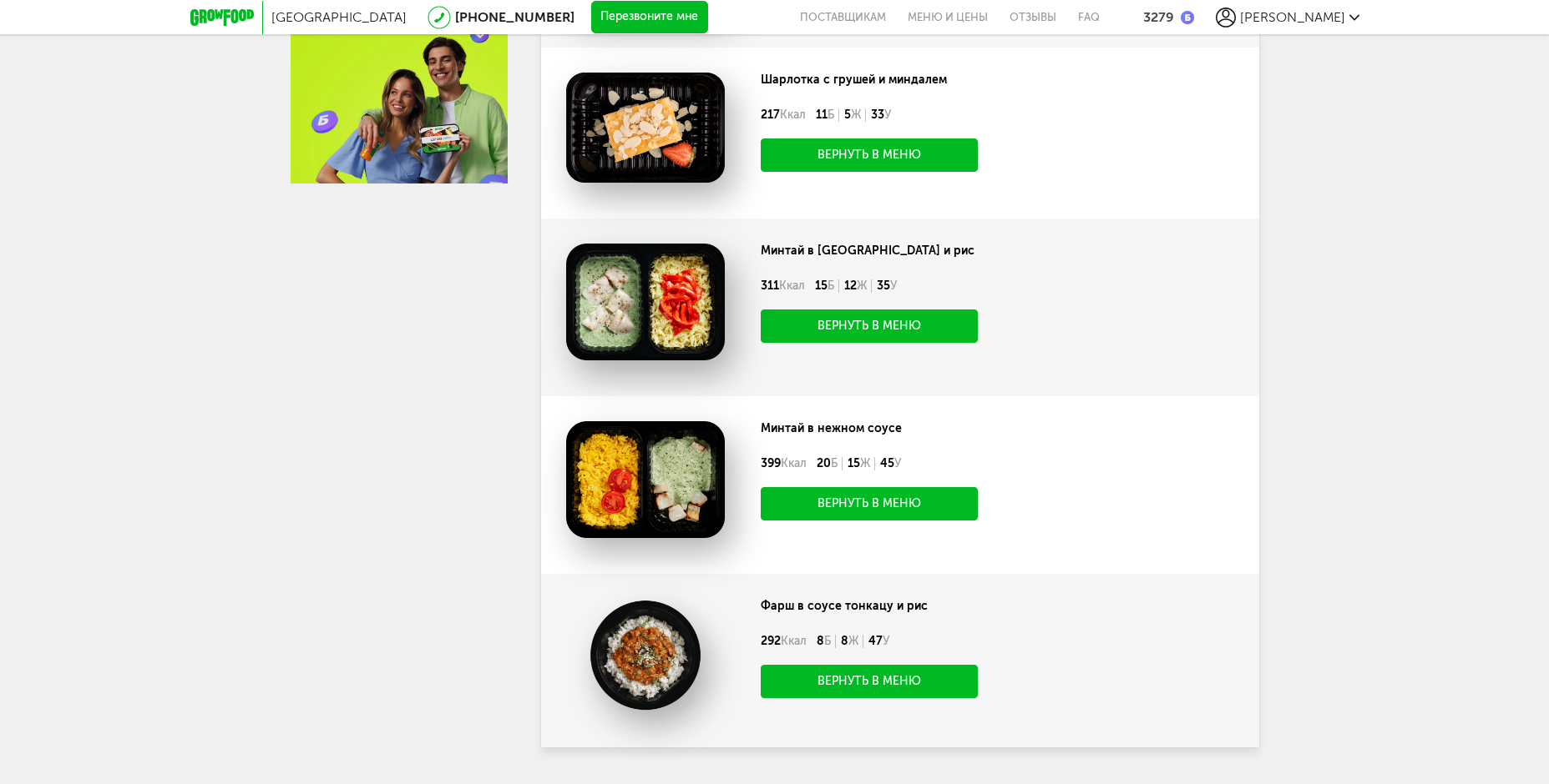
scroll to position [881, 0]
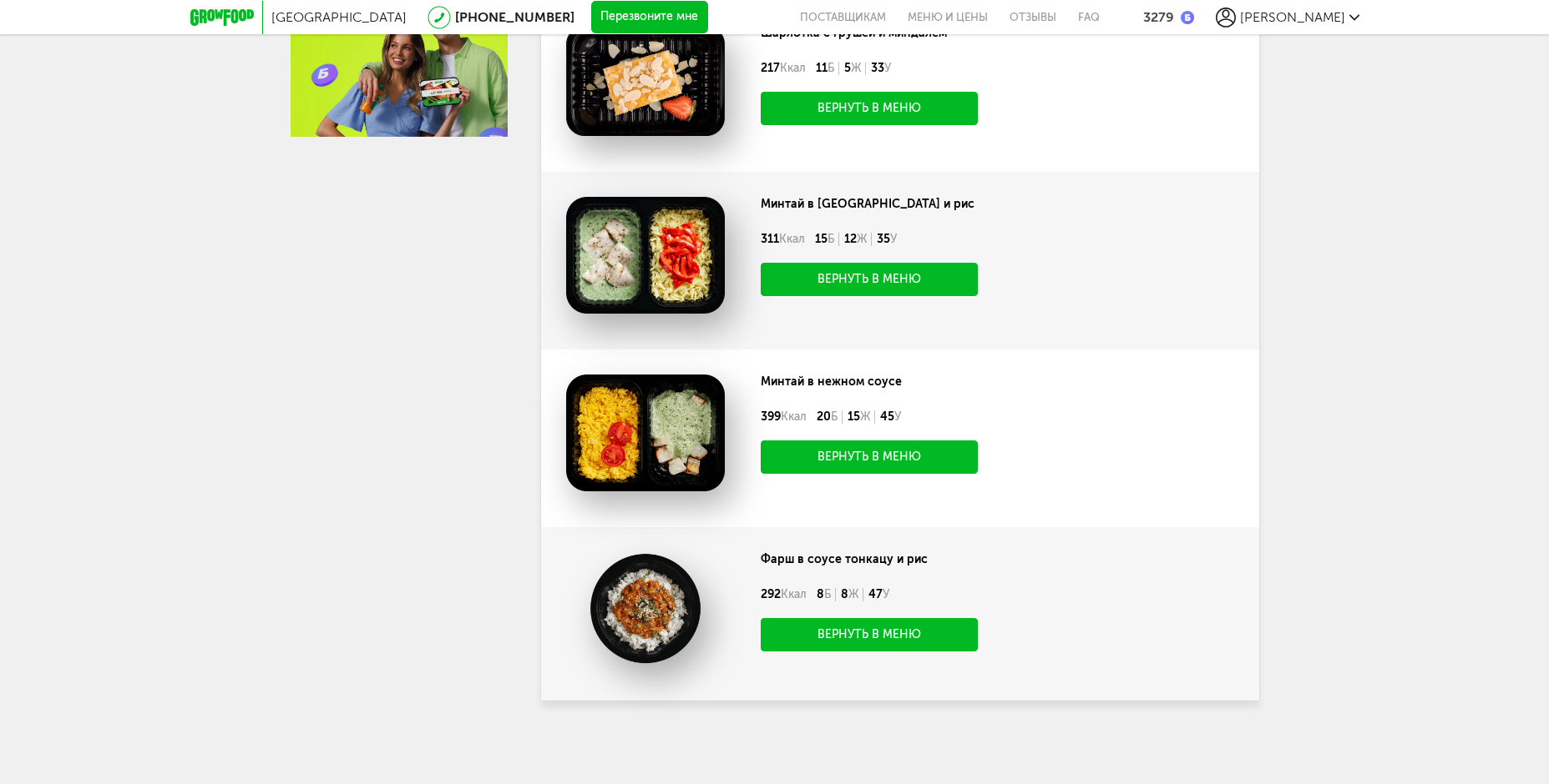
click at [939, 635] on button "Вернуть в меню" at bounding box center [869, 636] width 217 height 34
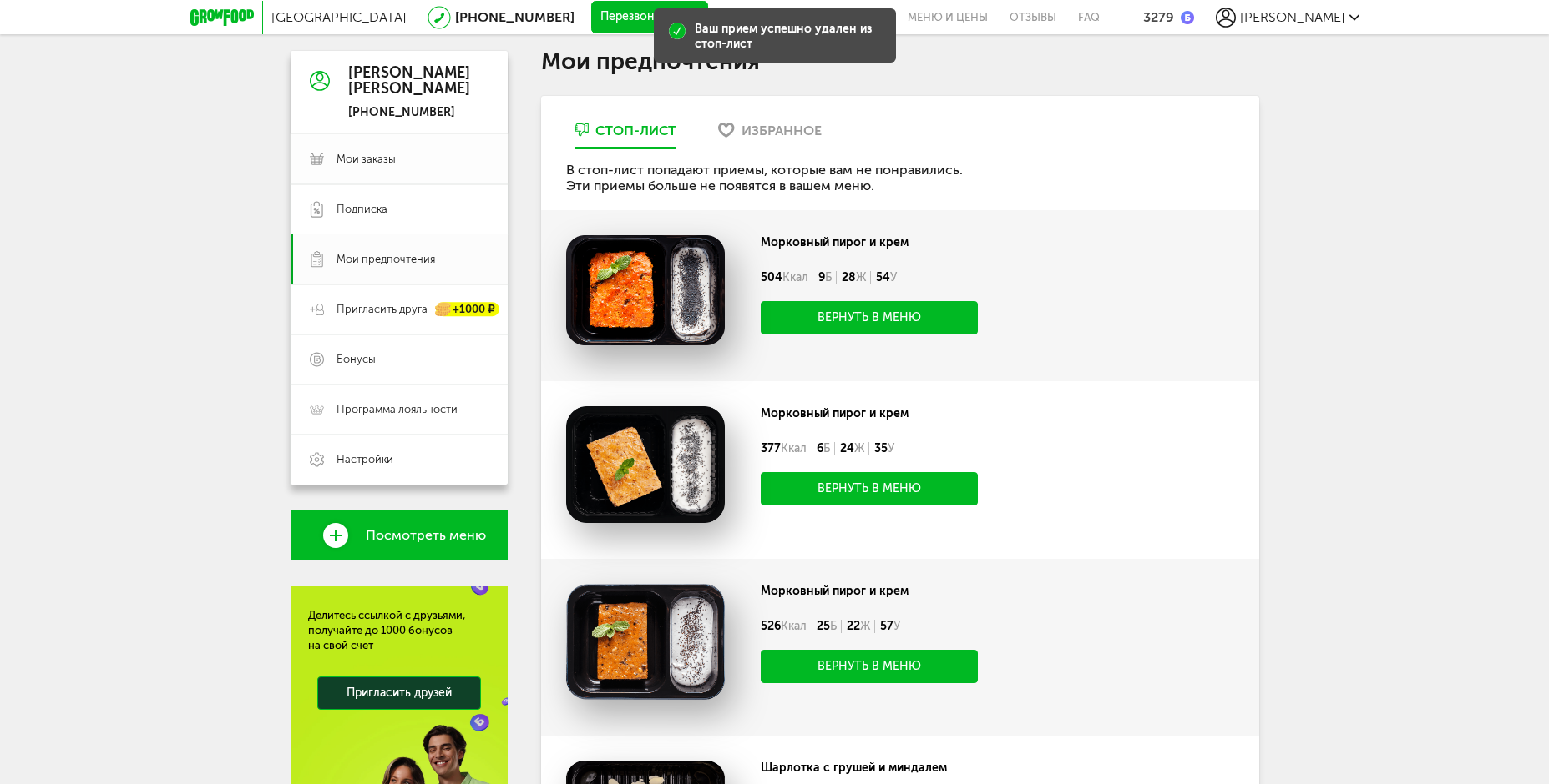
scroll to position [0, 0]
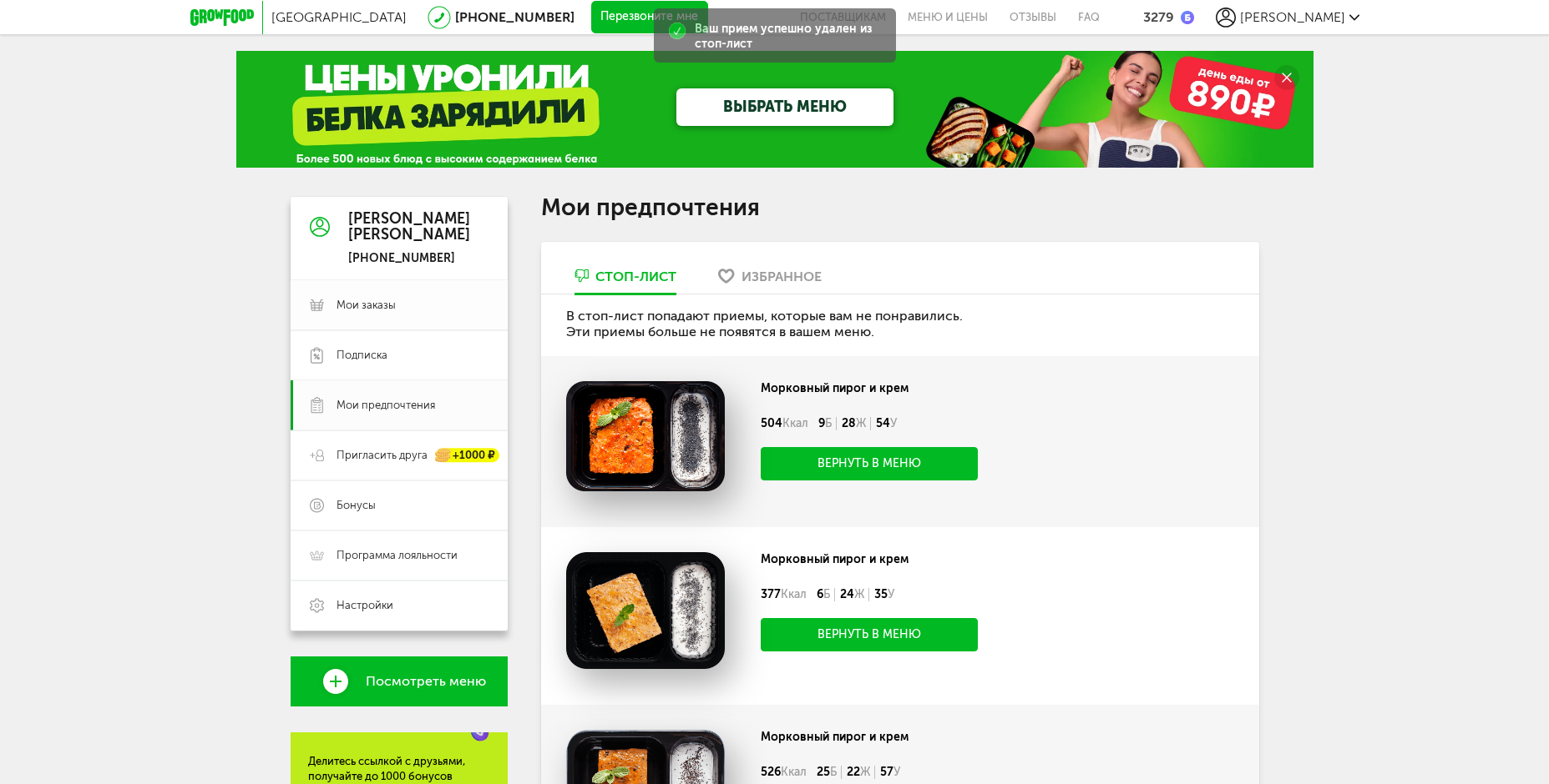
click at [374, 295] on link "Мои заказы" at bounding box center [398, 305] width 217 height 50
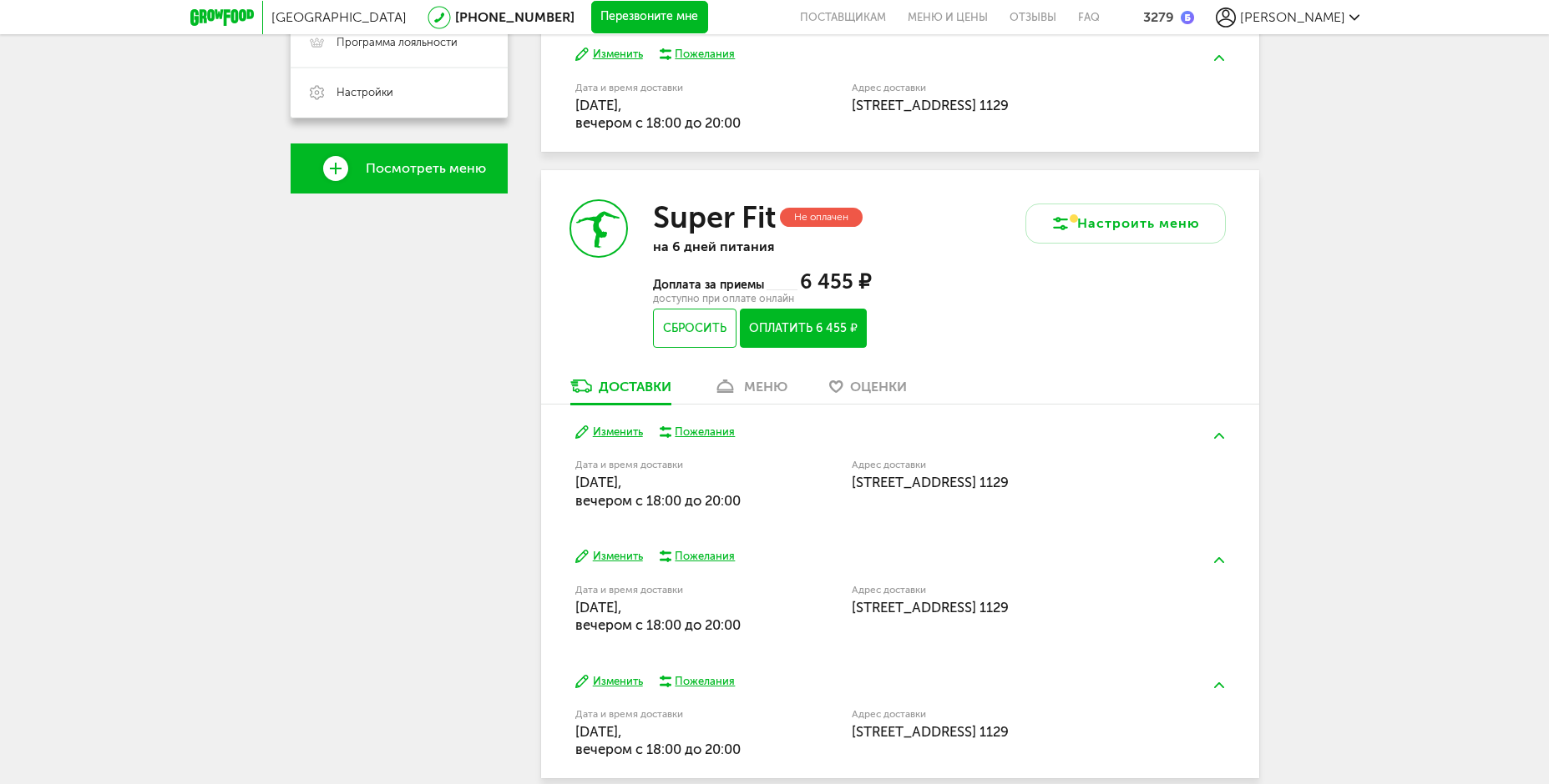
scroll to position [592, 0]
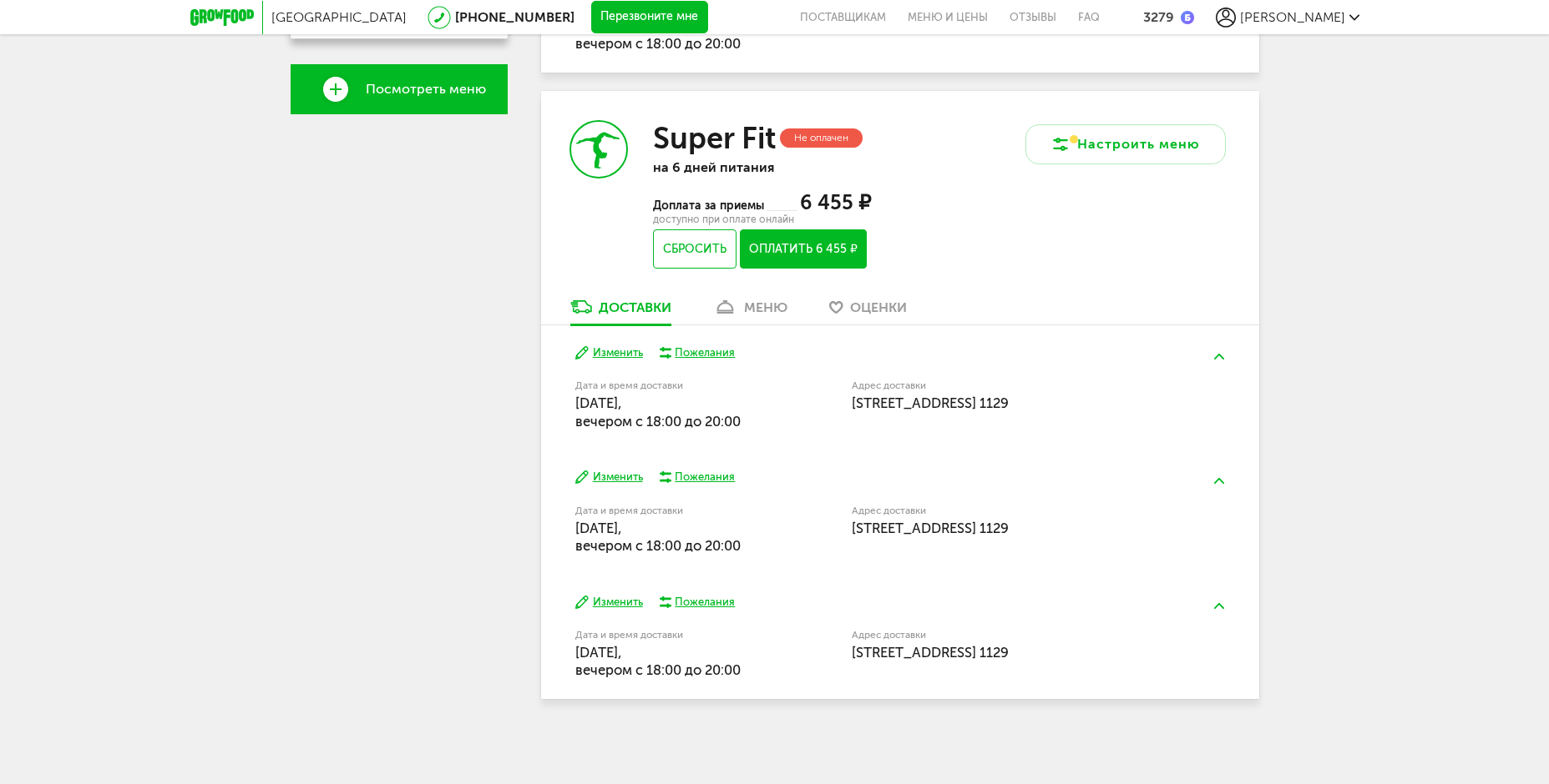
click at [774, 304] on div "меню" at bounding box center [766, 308] width 44 height 16
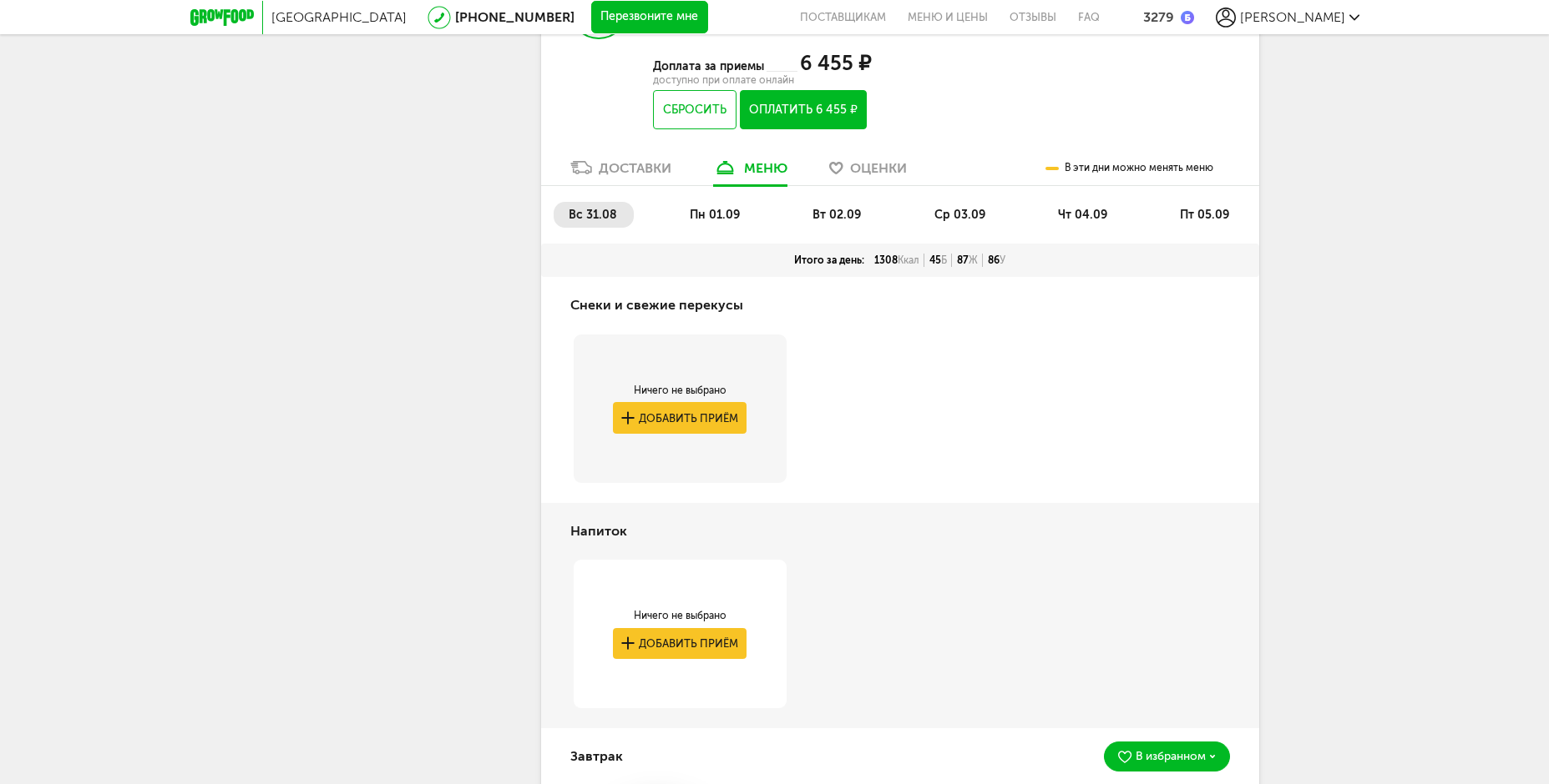
scroll to position [542, 0]
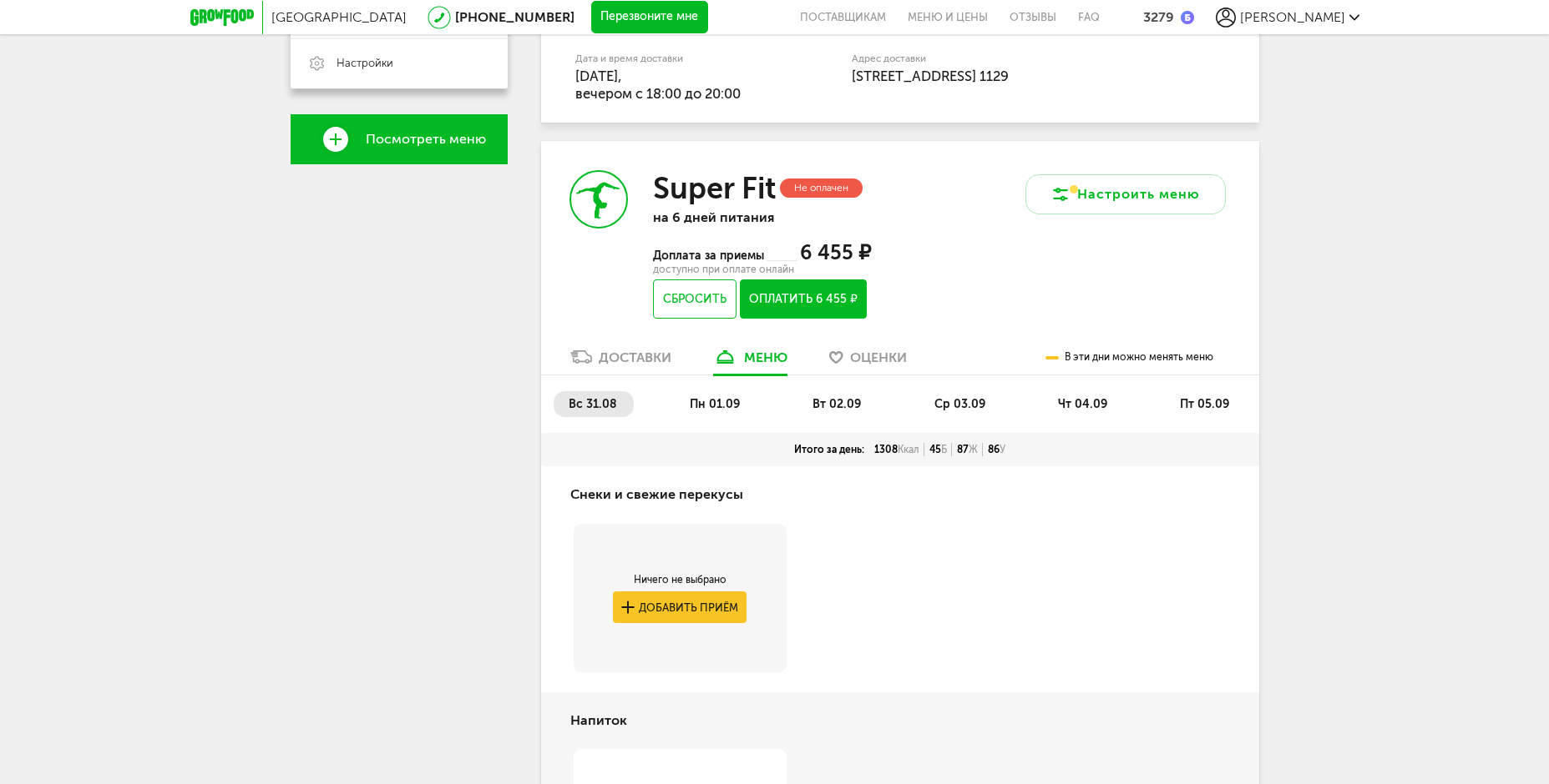
click at [1215, 401] on span "пт 05.09" at bounding box center [1204, 404] width 50 height 14
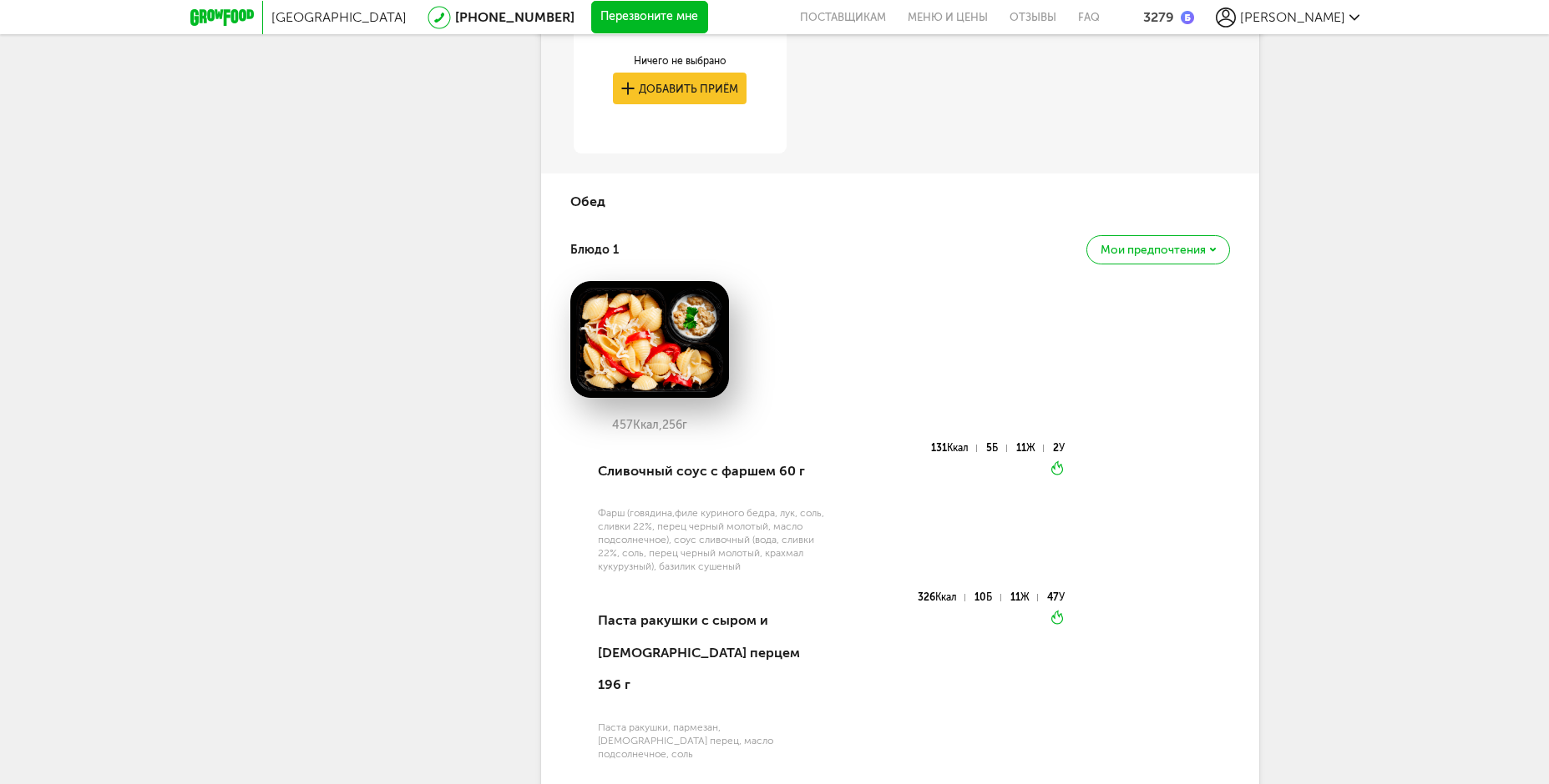
scroll to position [2044, 0]
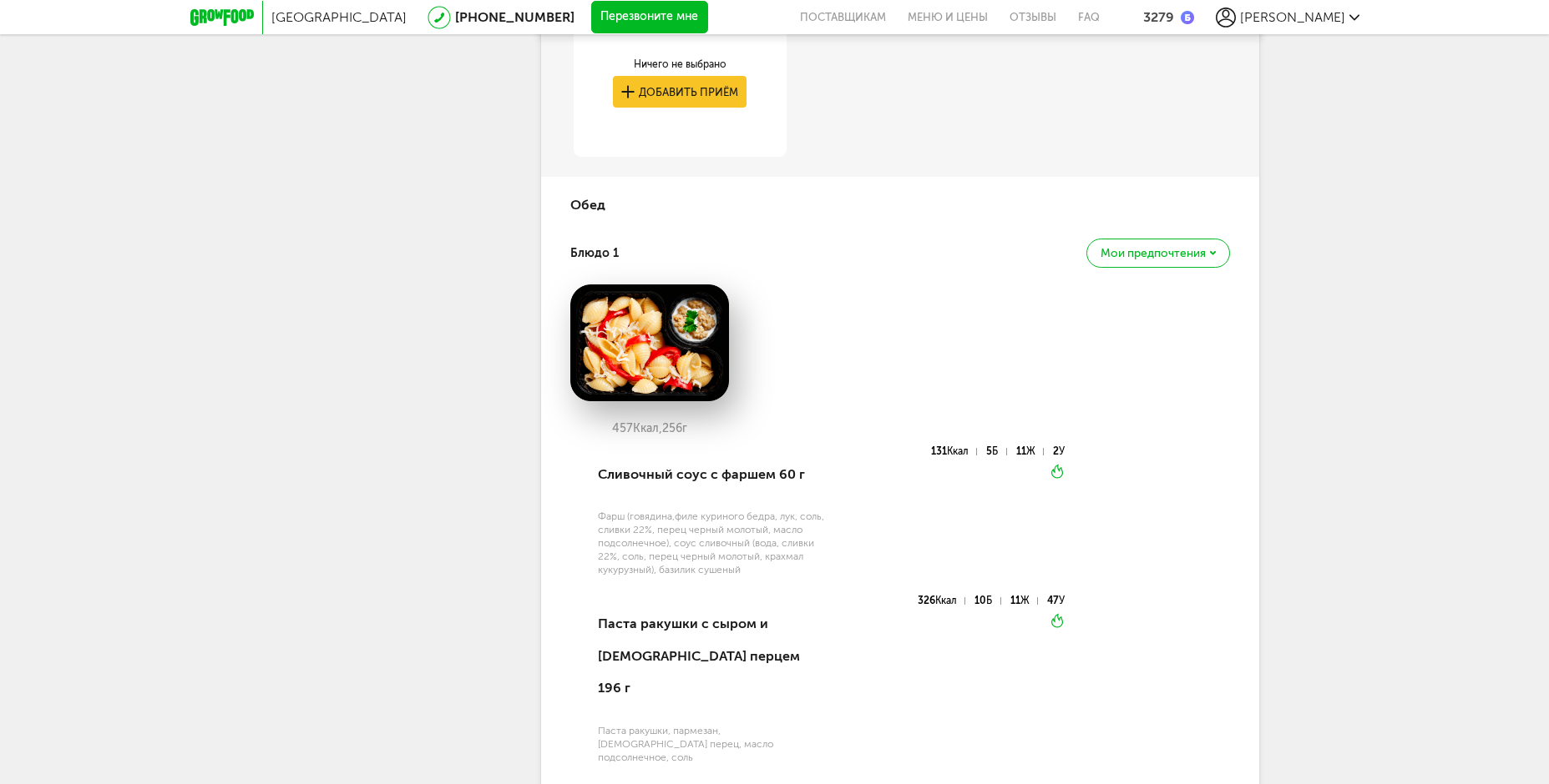
click at [1180, 257] on span "Мои предпочтения" at bounding box center [1153, 253] width 105 height 12
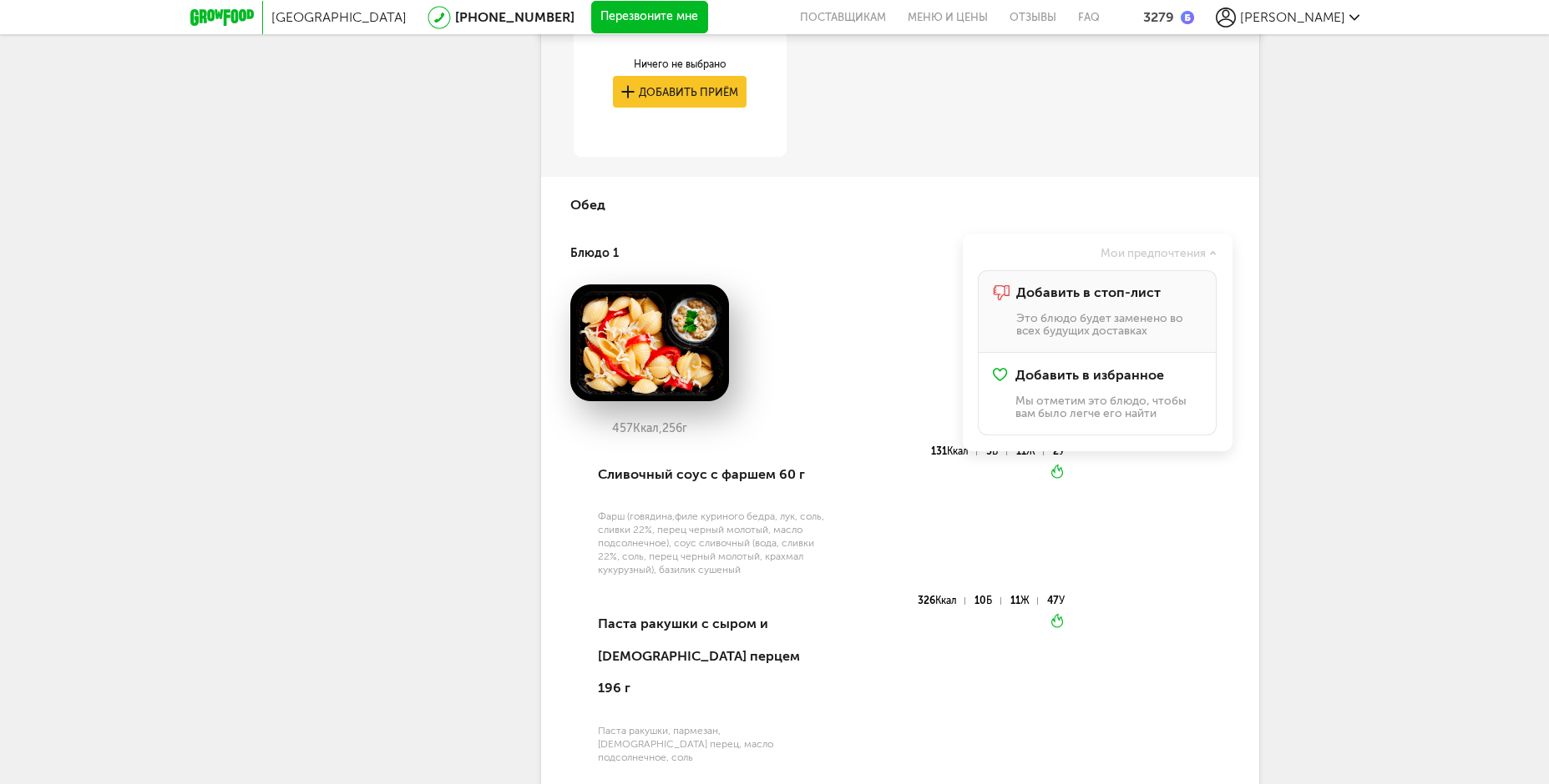
click at [1108, 307] on div "Добавить в стоп-лист Это блюдо будет заменено во всех будущих доставках" at bounding box center [1108, 311] width 184 height 52
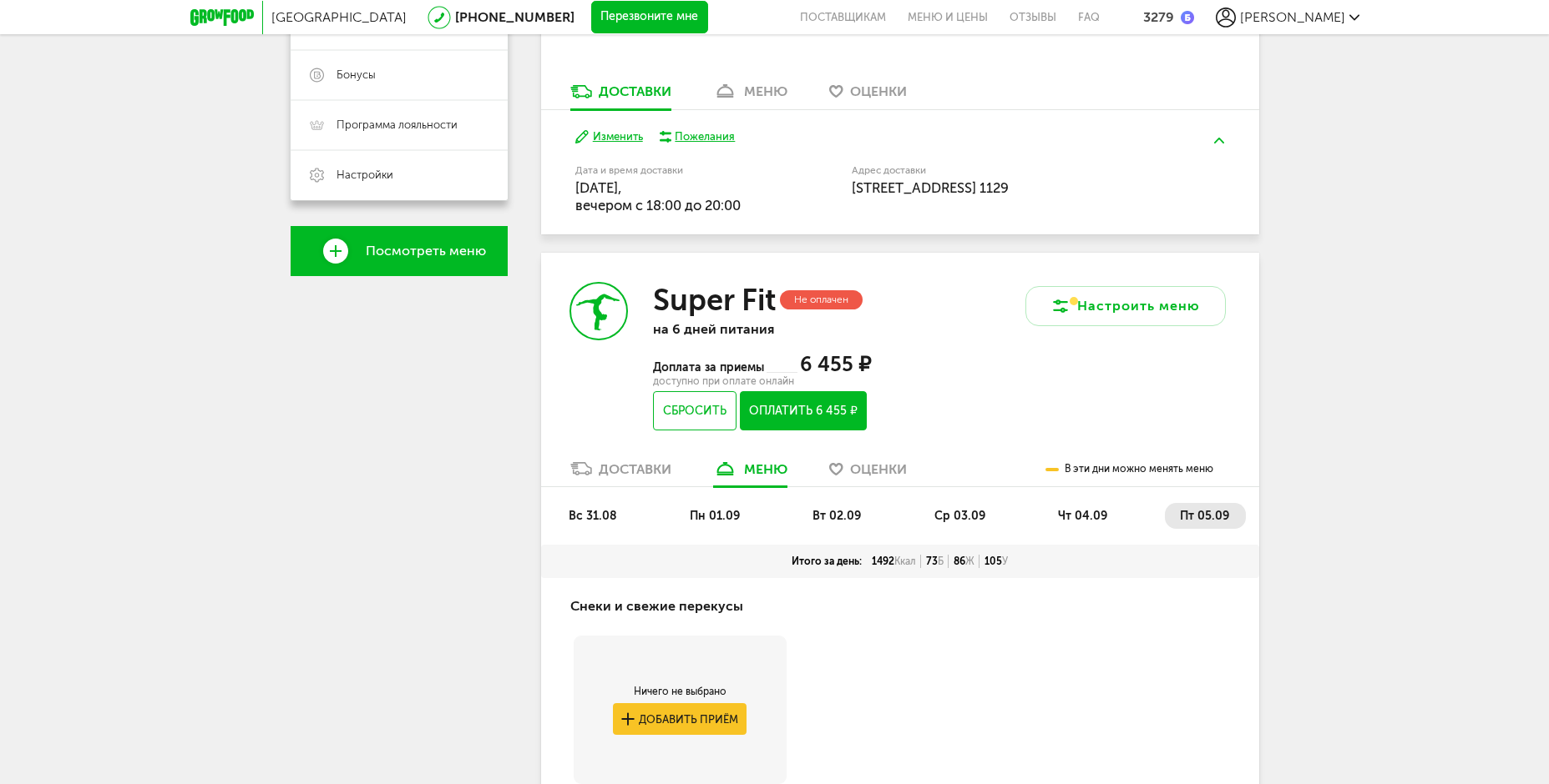
scroll to position [125, 0]
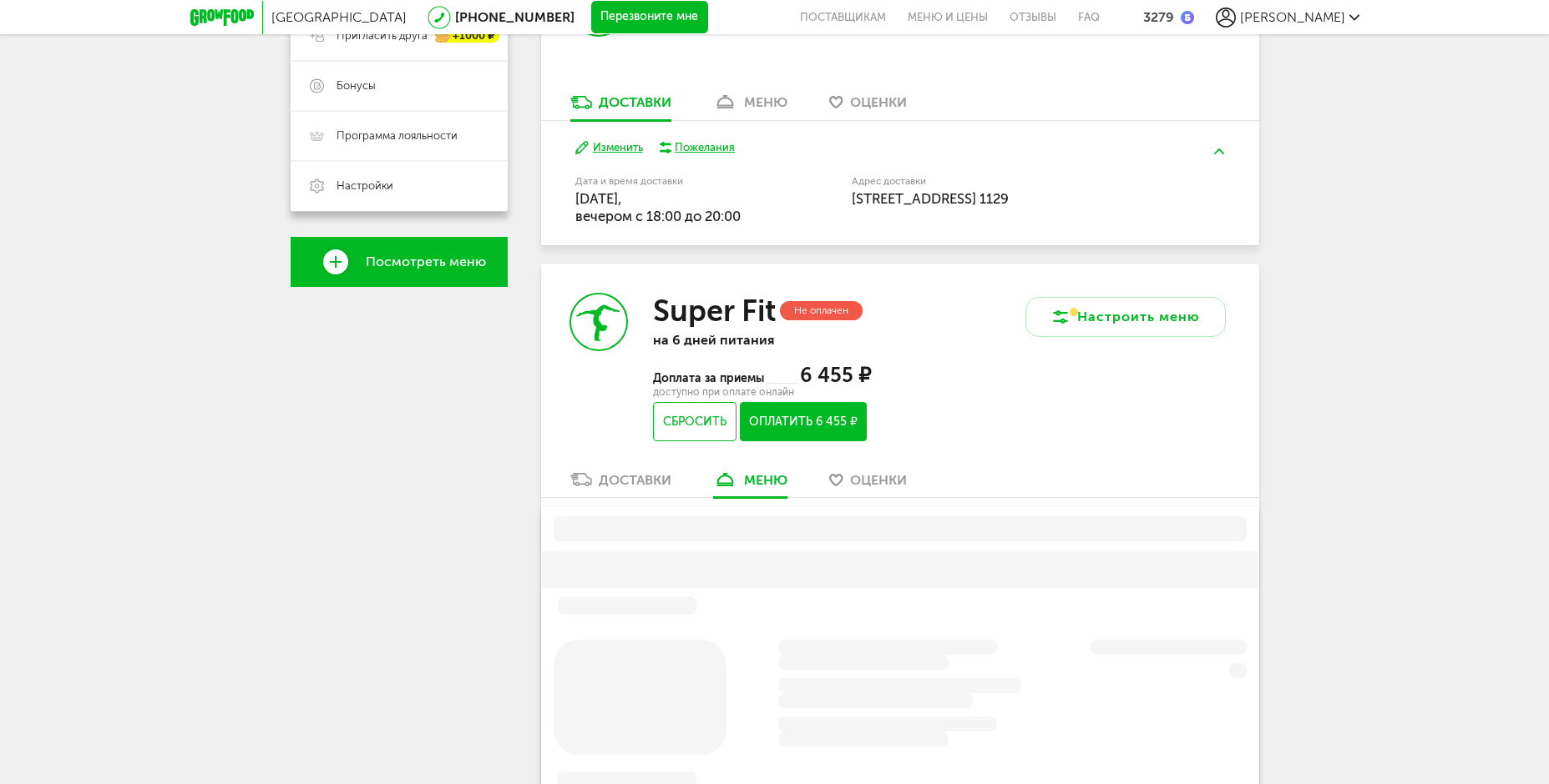
scroll to position [659, 0]
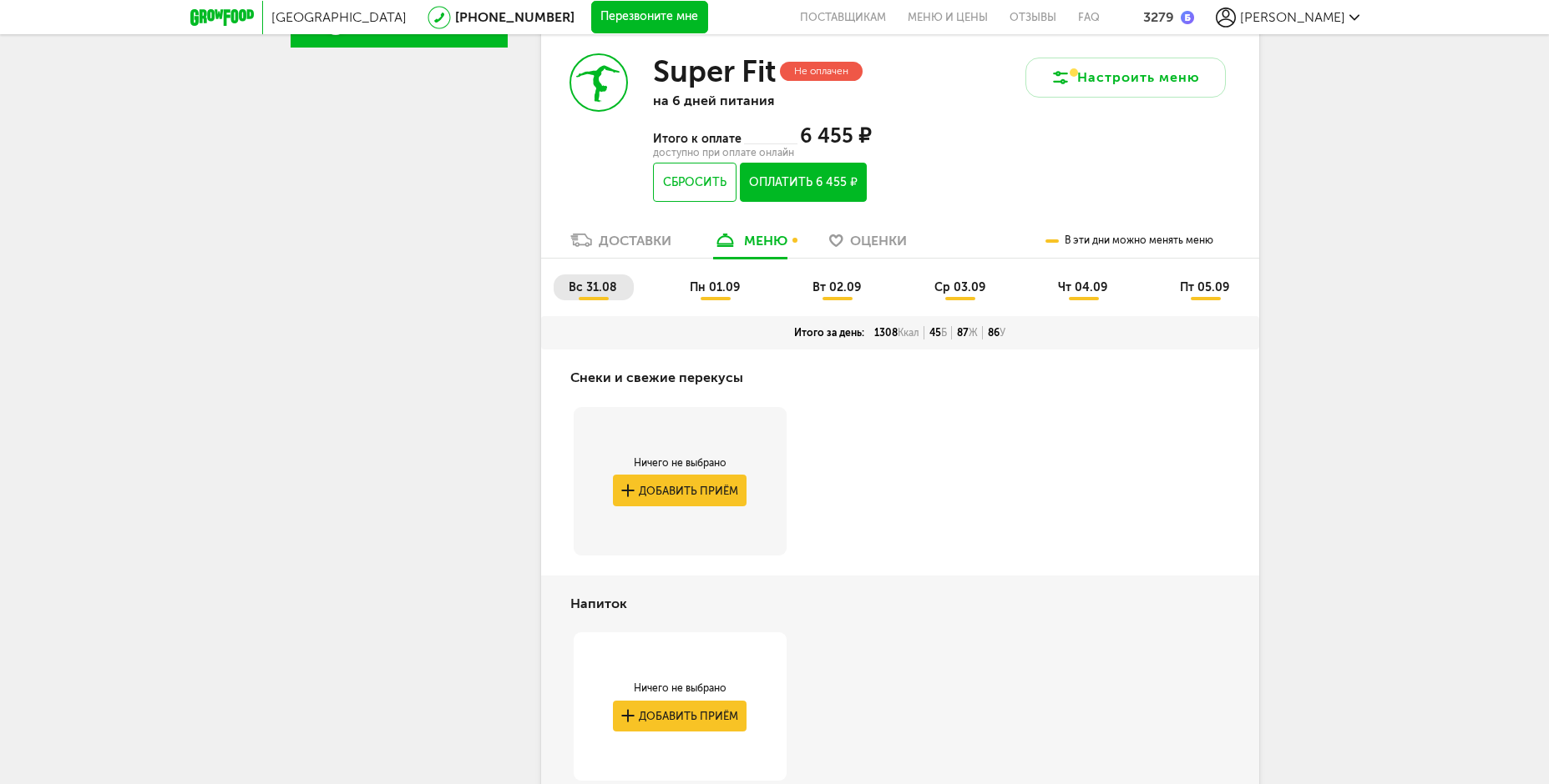
click at [1203, 293] on span "пт 05.09" at bounding box center [1204, 287] width 50 height 14
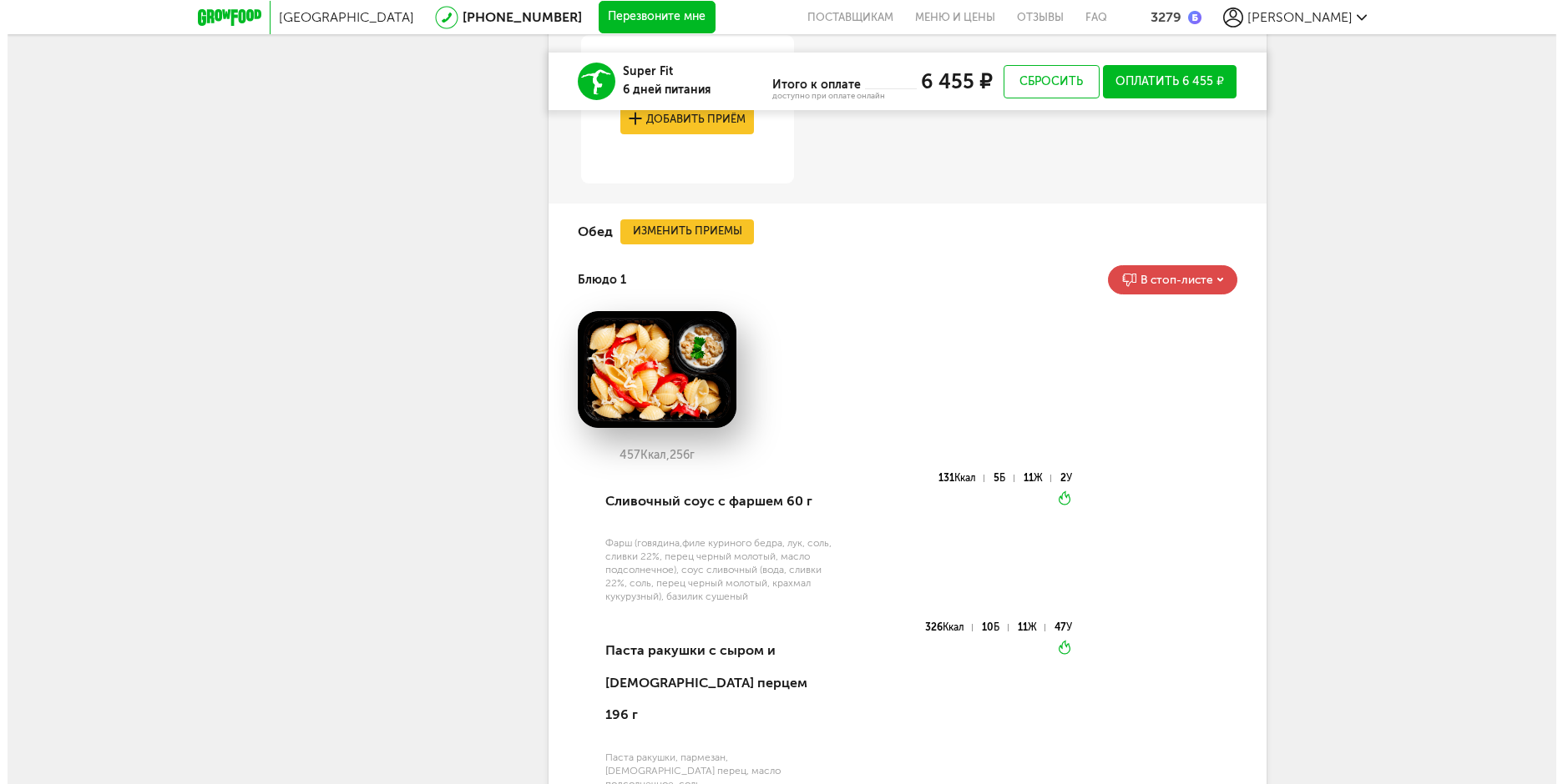
scroll to position [1995, 0]
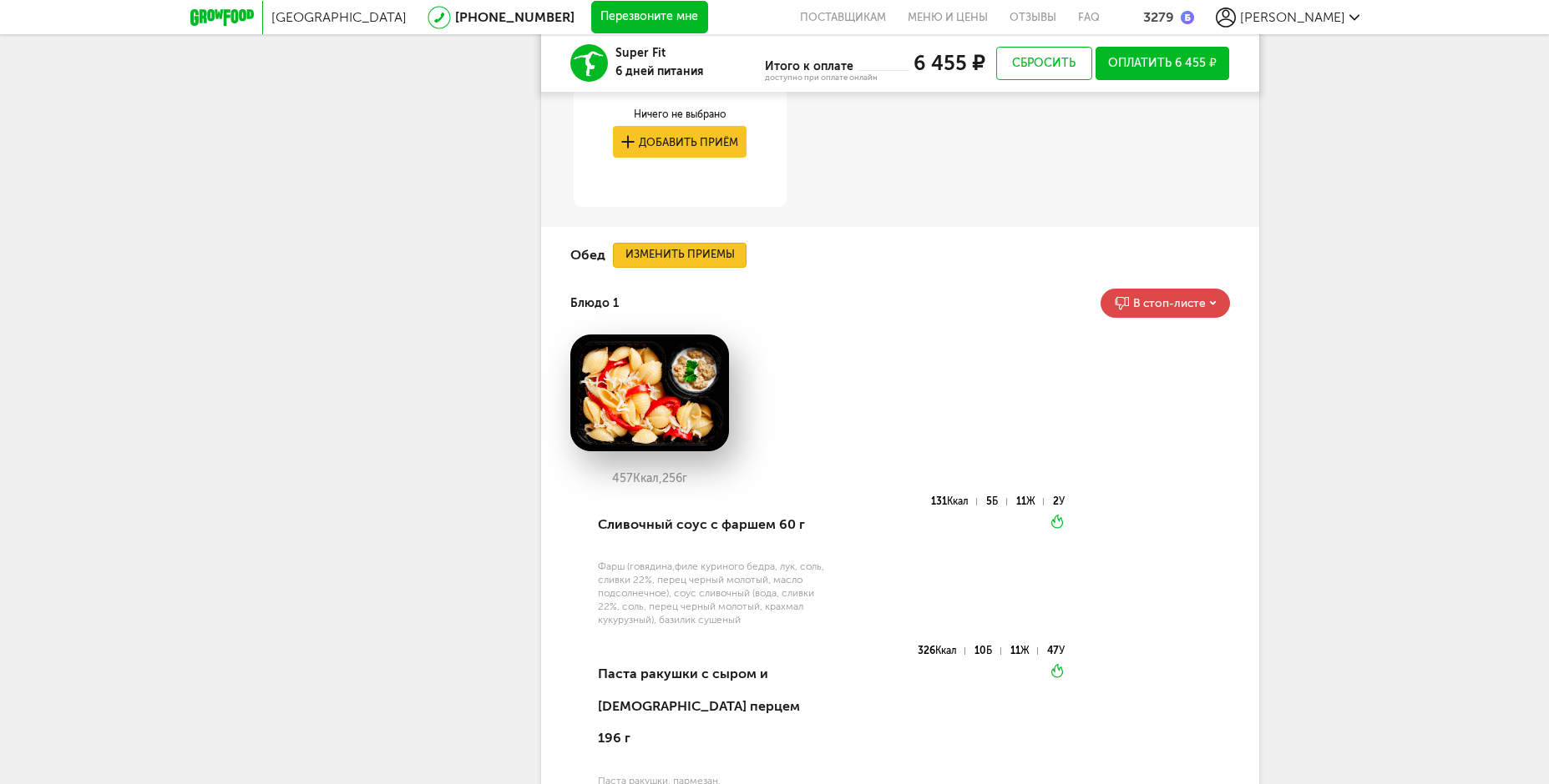
click at [675, 257] on button "Изменить приемы" at bounding box center [679, 254] width 134 height 25
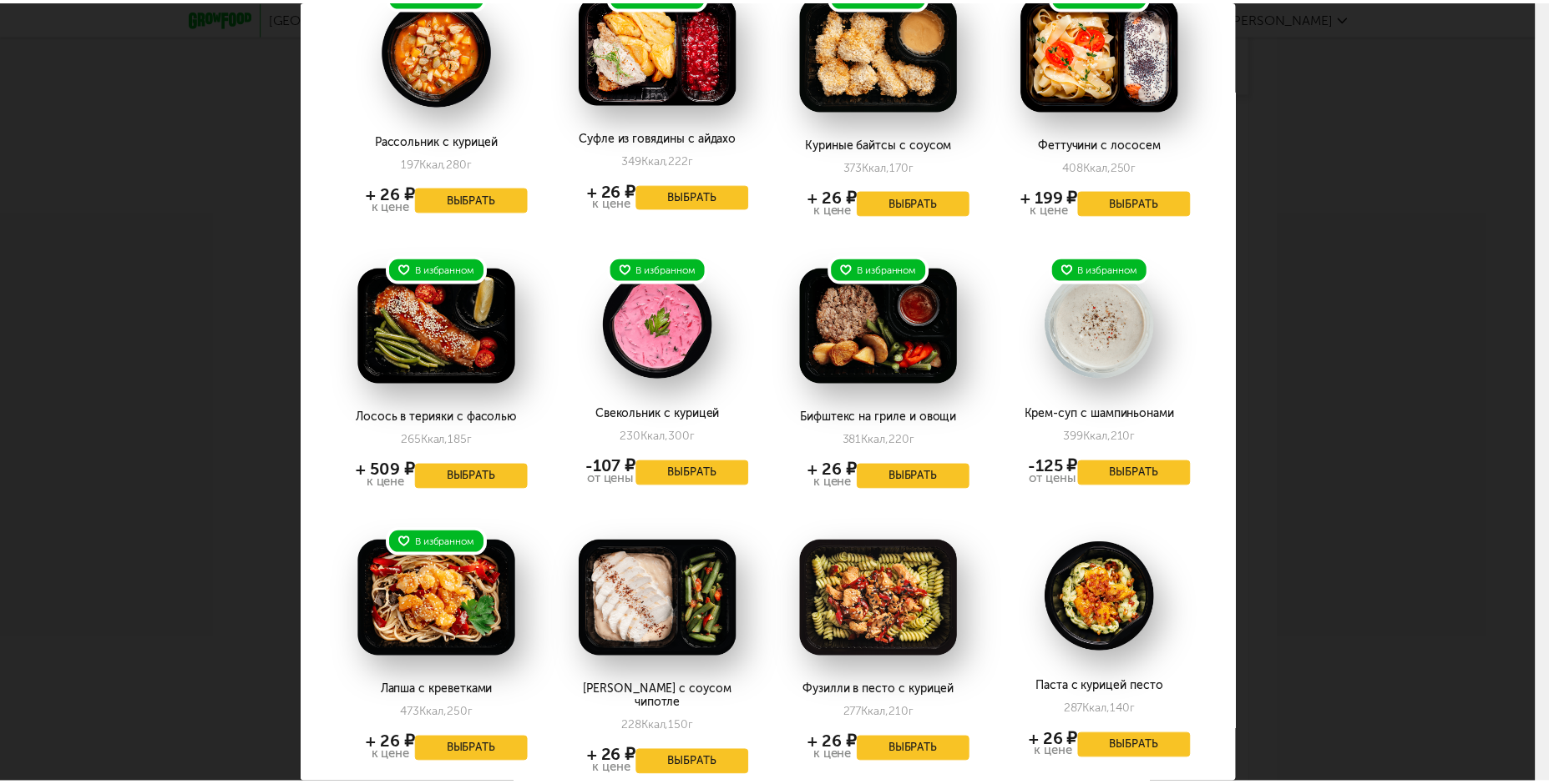
scroll to position [0, 0]
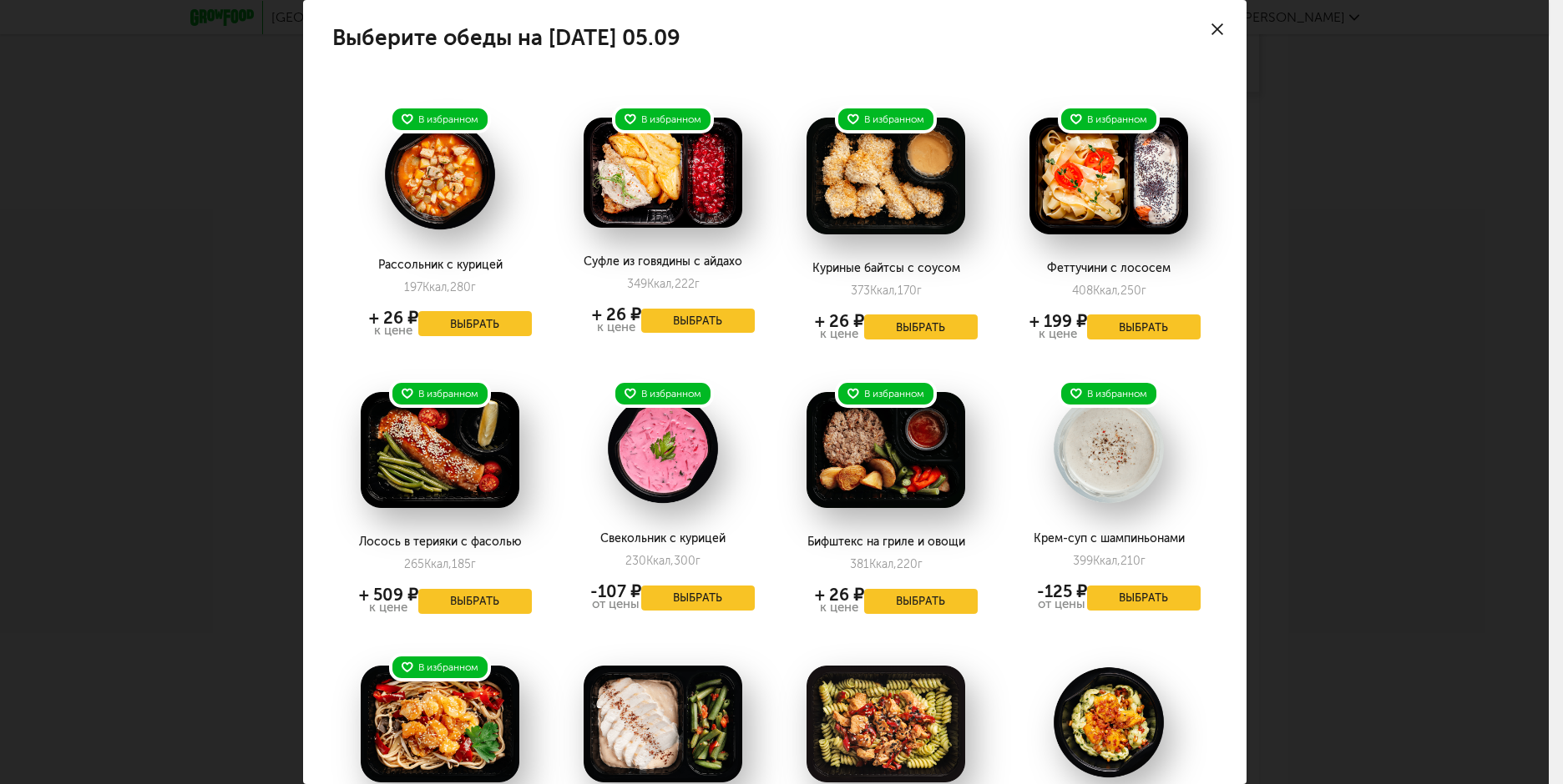
click at [1210, 35] on div at bounding box center [1216, 29] width 58 height 58
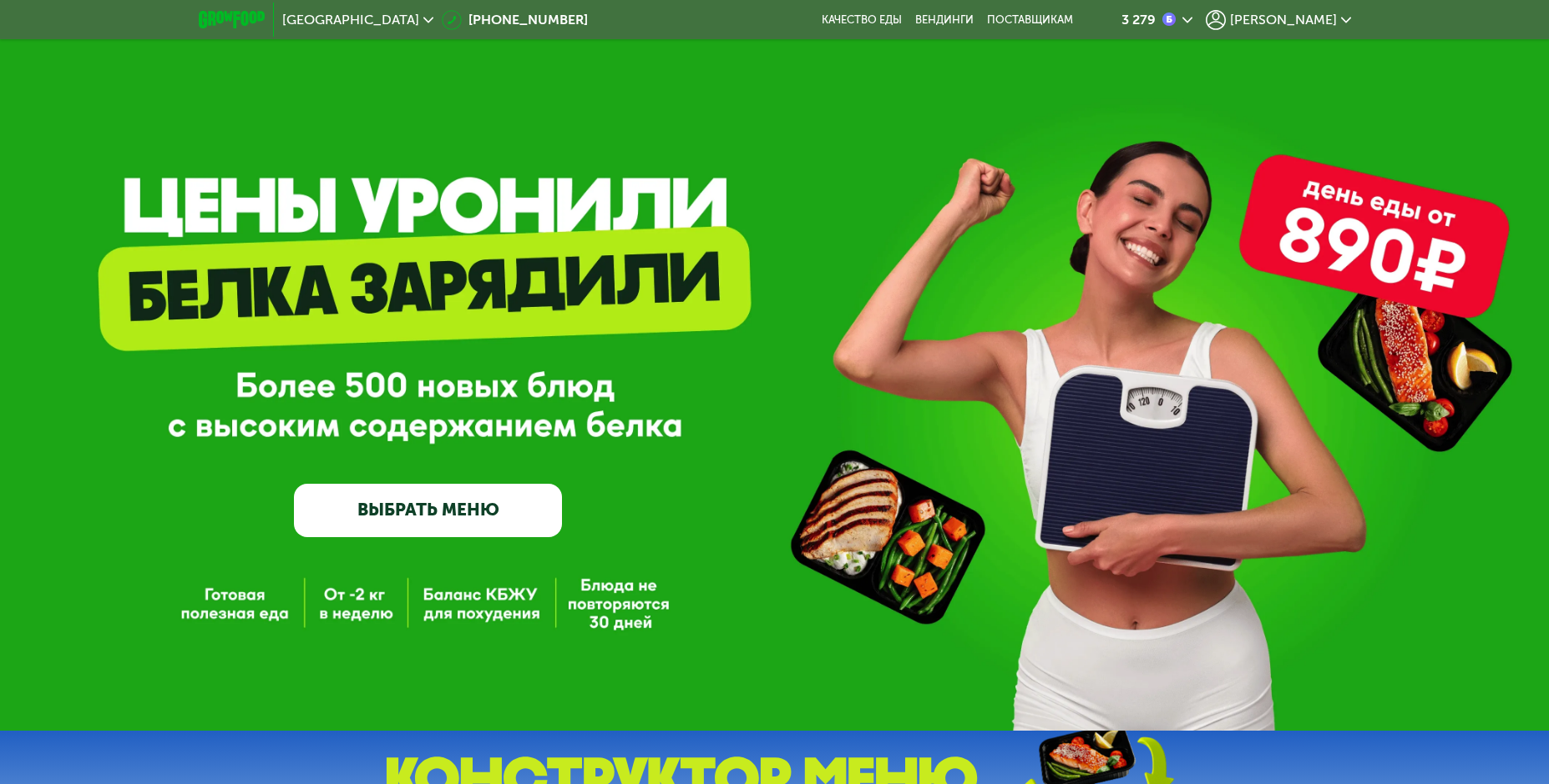
click at [1322, 19] on span "[PERSON_NAME]" at bounding box center [1284, 19] width 107 height 13
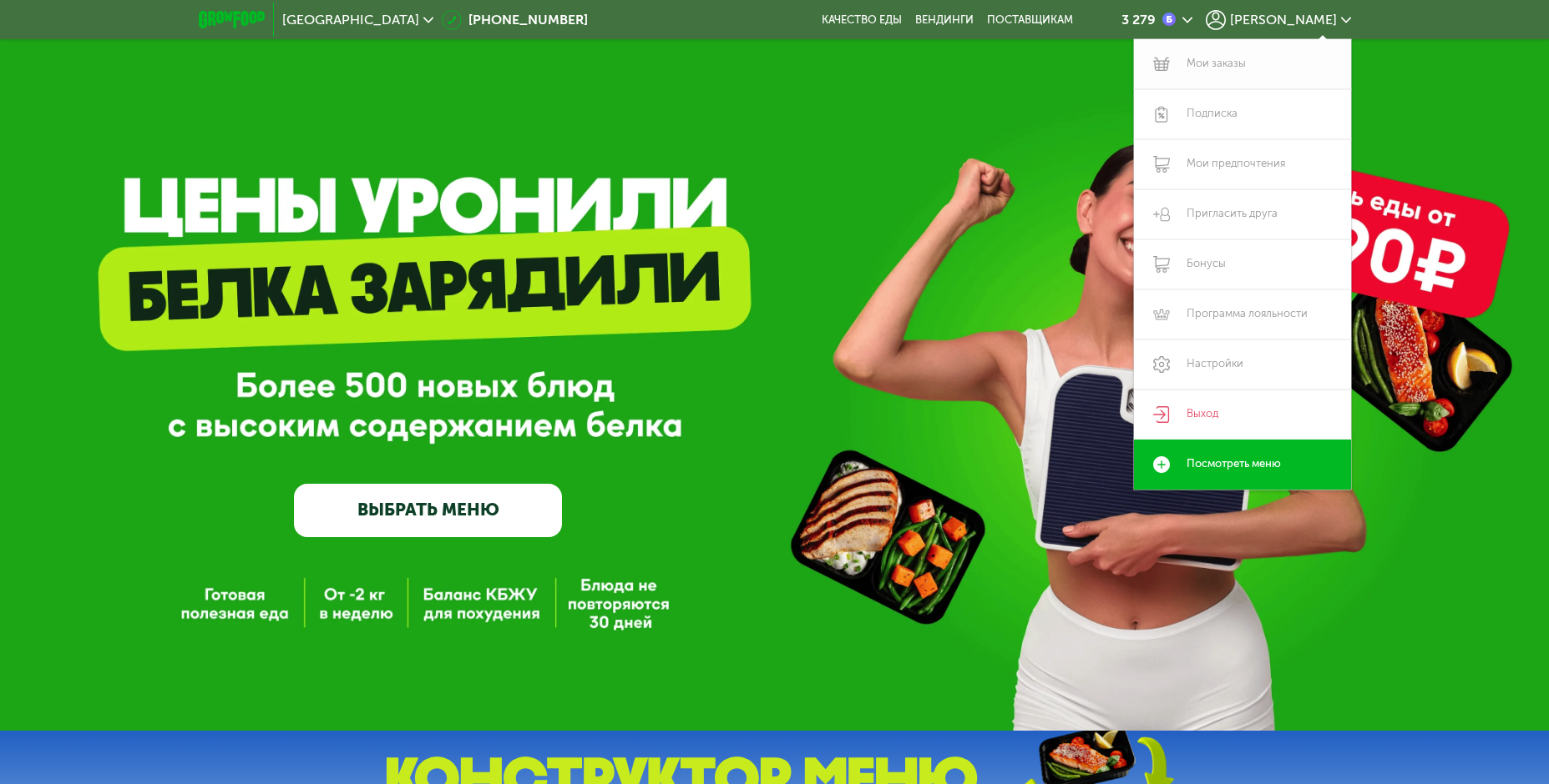
click at [1240, 62] on link "Мои заказы" at bounding box center [1242, 64] width 217 height 50
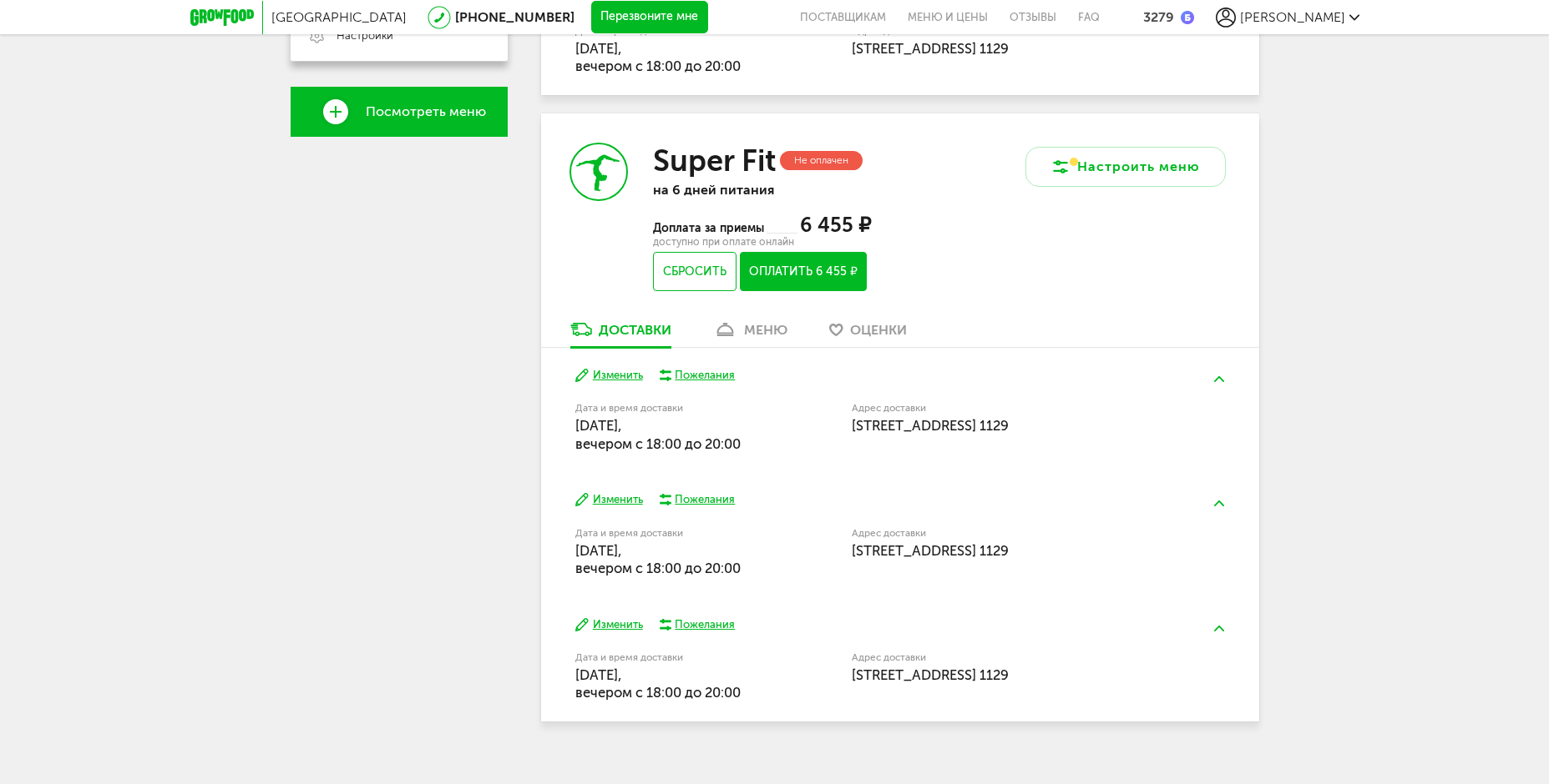
scroll to position [592, 0]
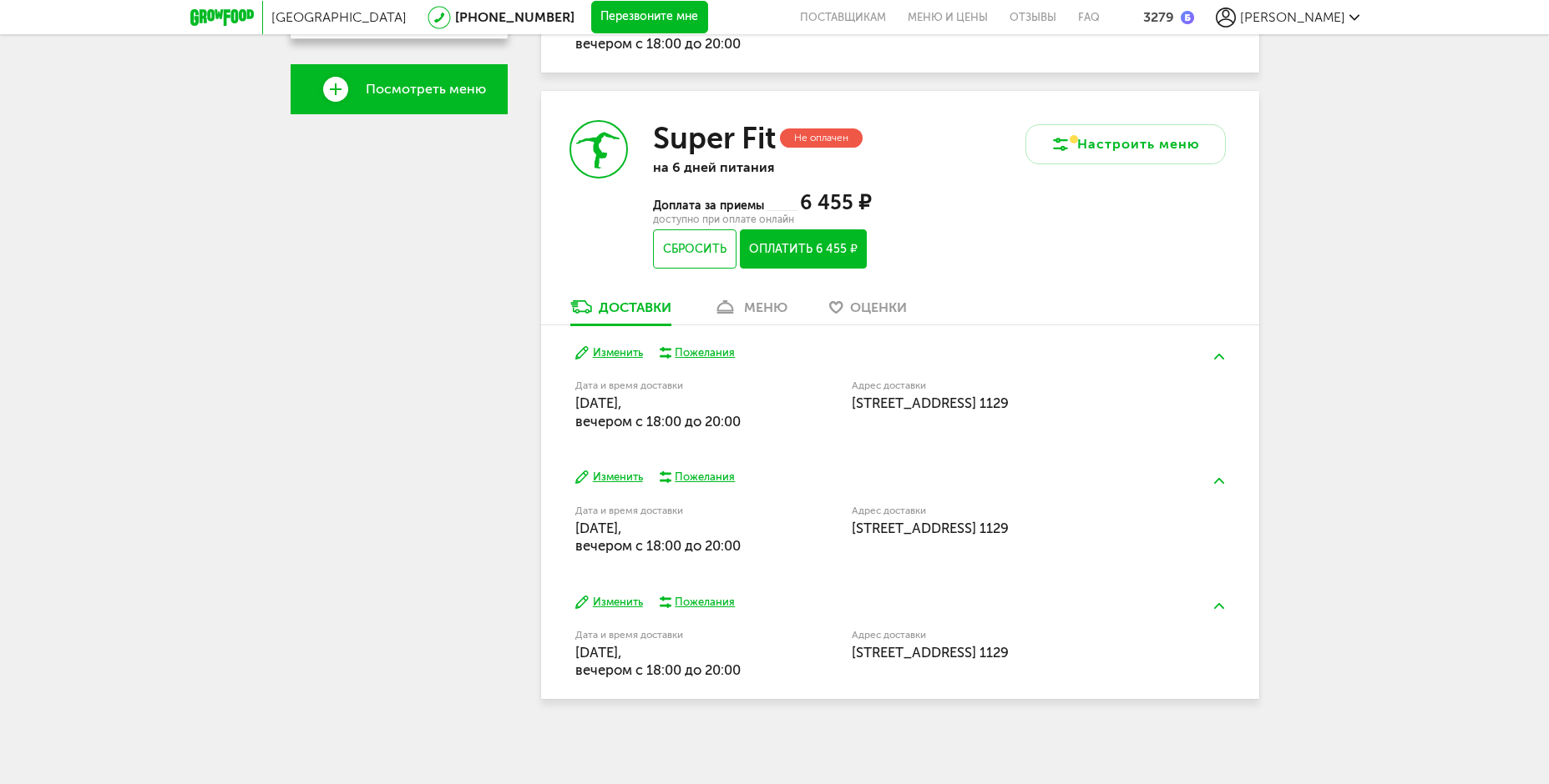
click at [764, 313] on div "меню" at bounding box center [766, 308] width 44 height 16
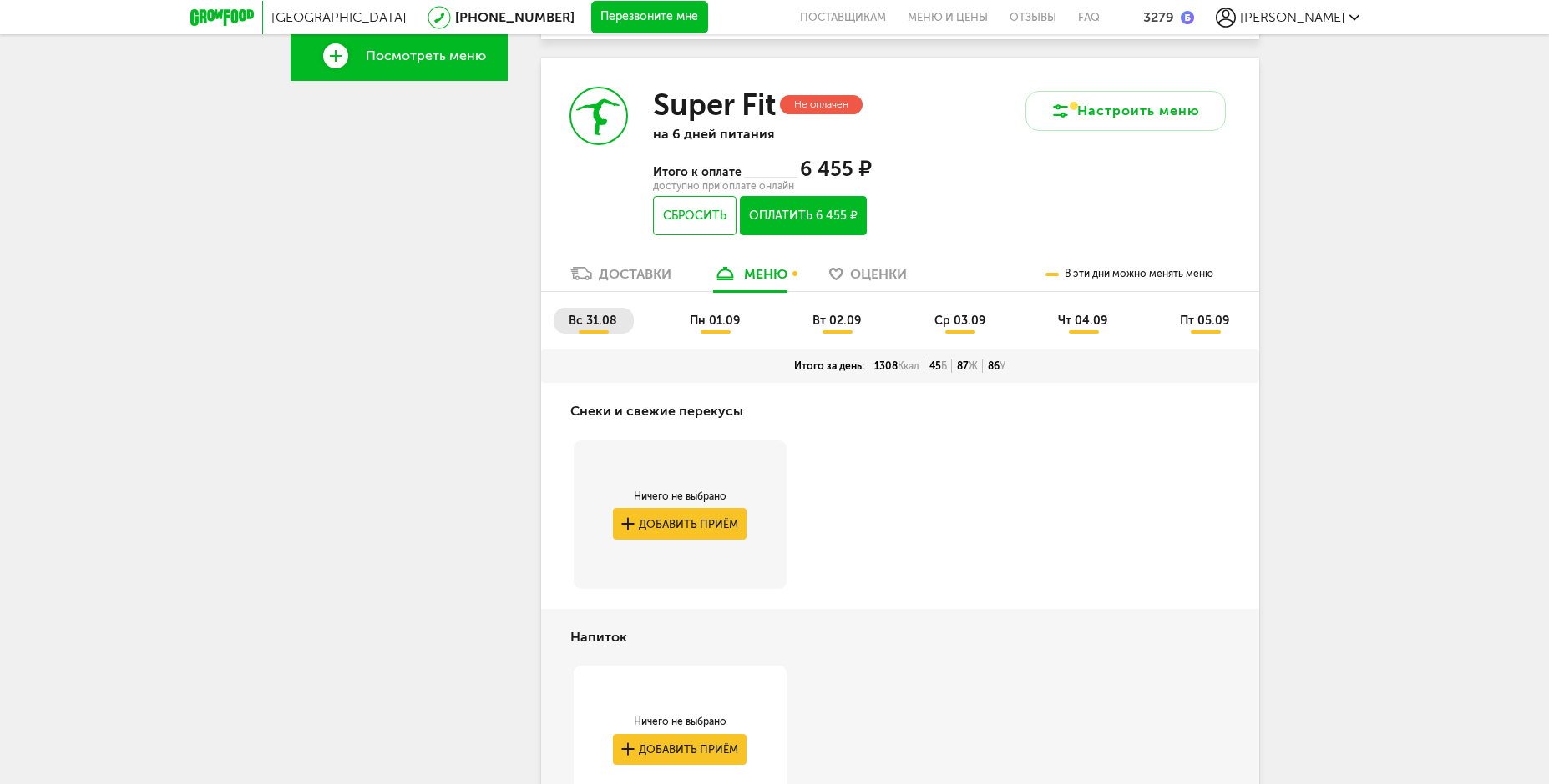
scroll to position [542, 0]
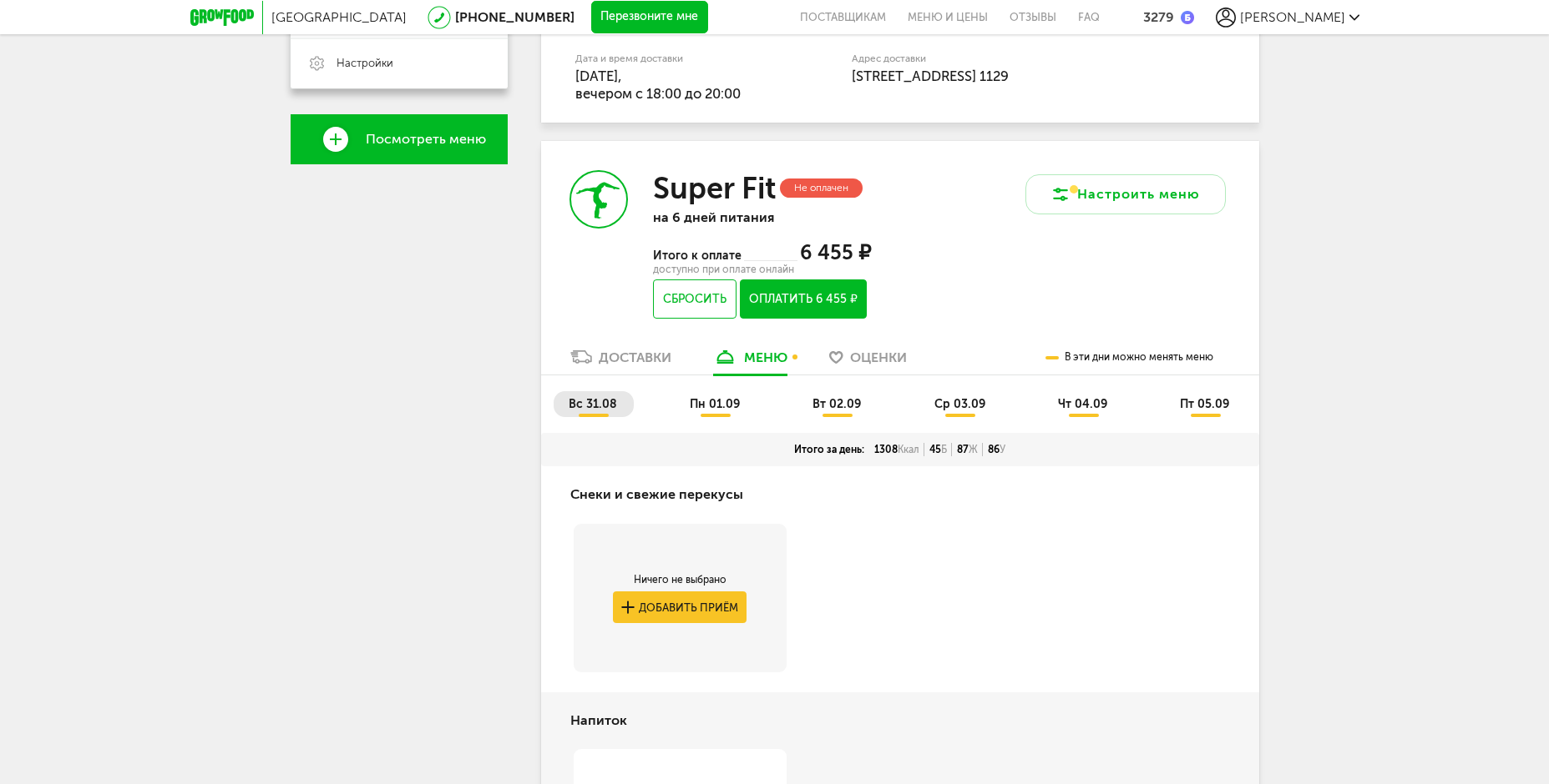
click at [1197, 404] on span "пт 05.09" at bounding box center [1204, 404] width 50 height 14
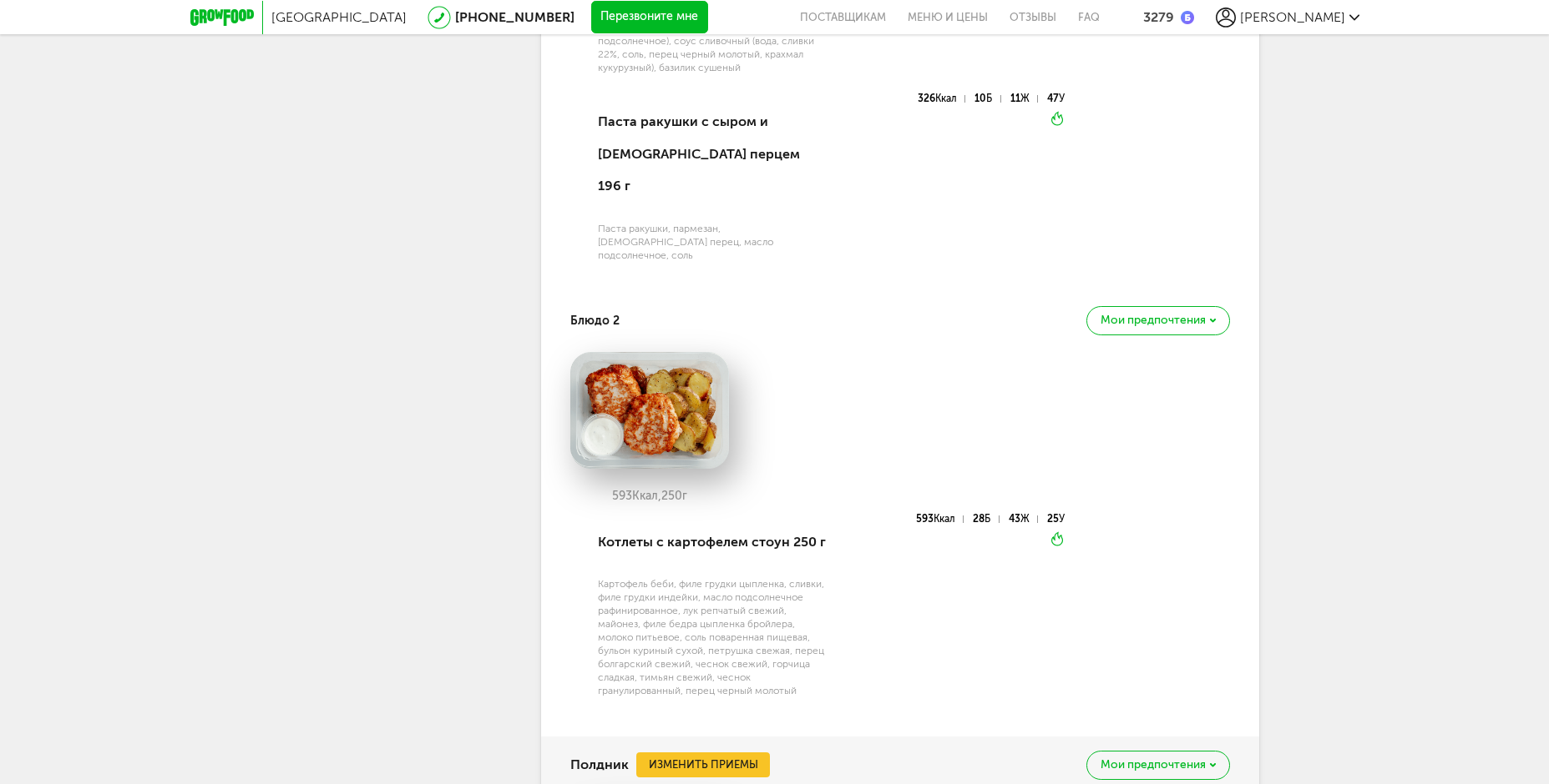
scroll to position [2378, 0]
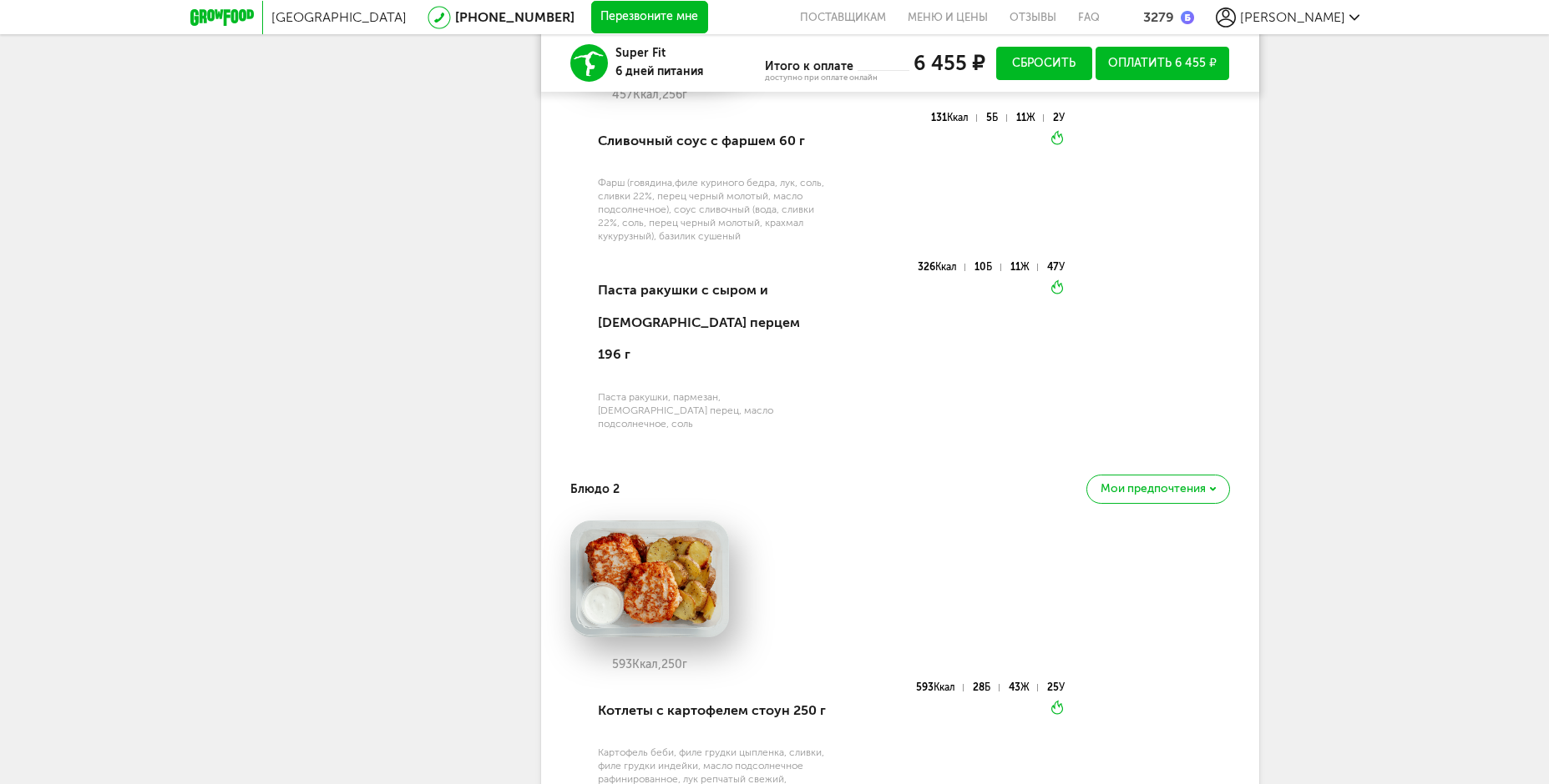
click at [1035, 68] on button "Сбросить" at bounding box center [1044, 63] width 96 height 34
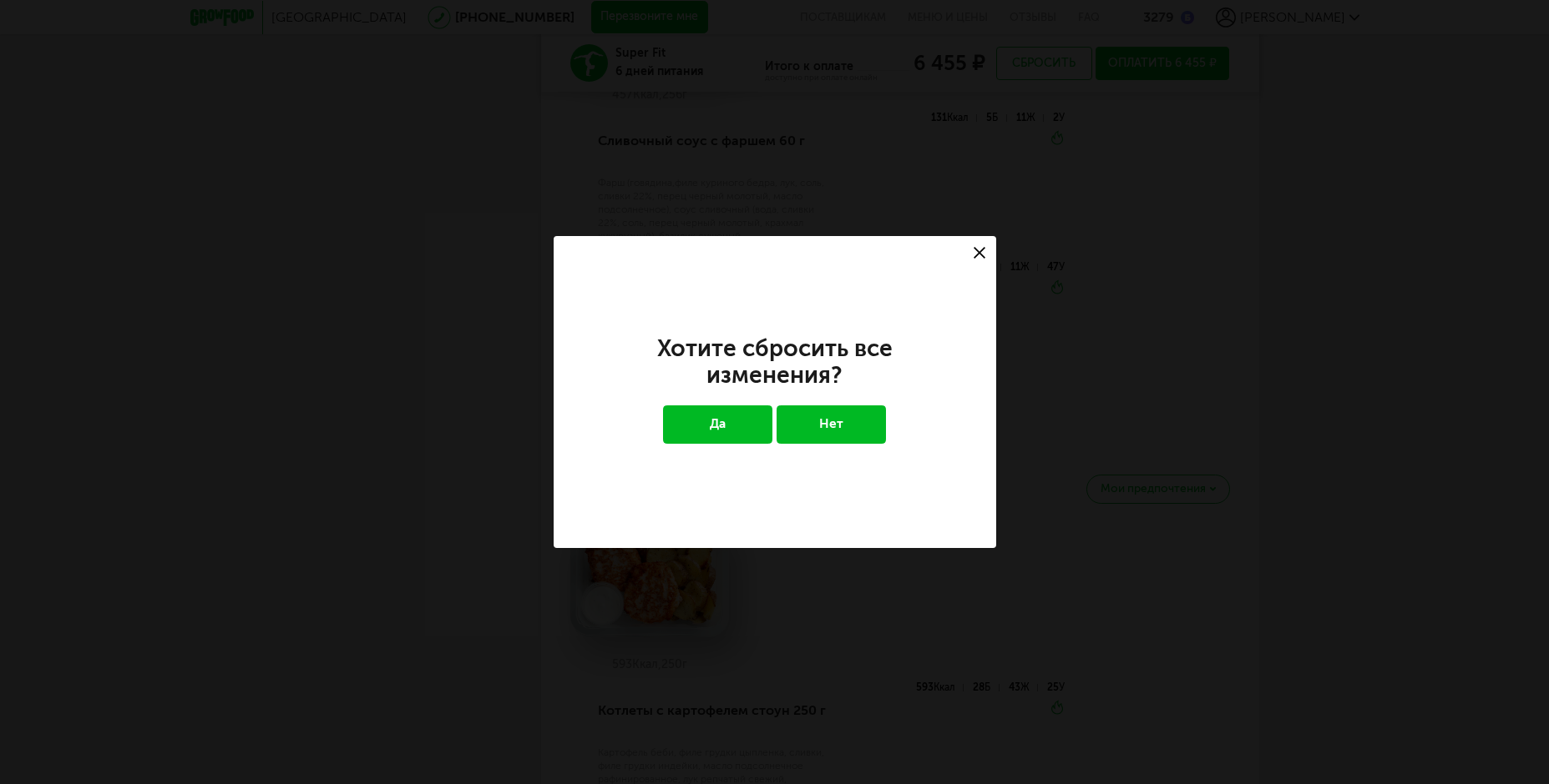
click at [756, 428] on button "Да" at bounding box center [717, 425] width 109 height 39
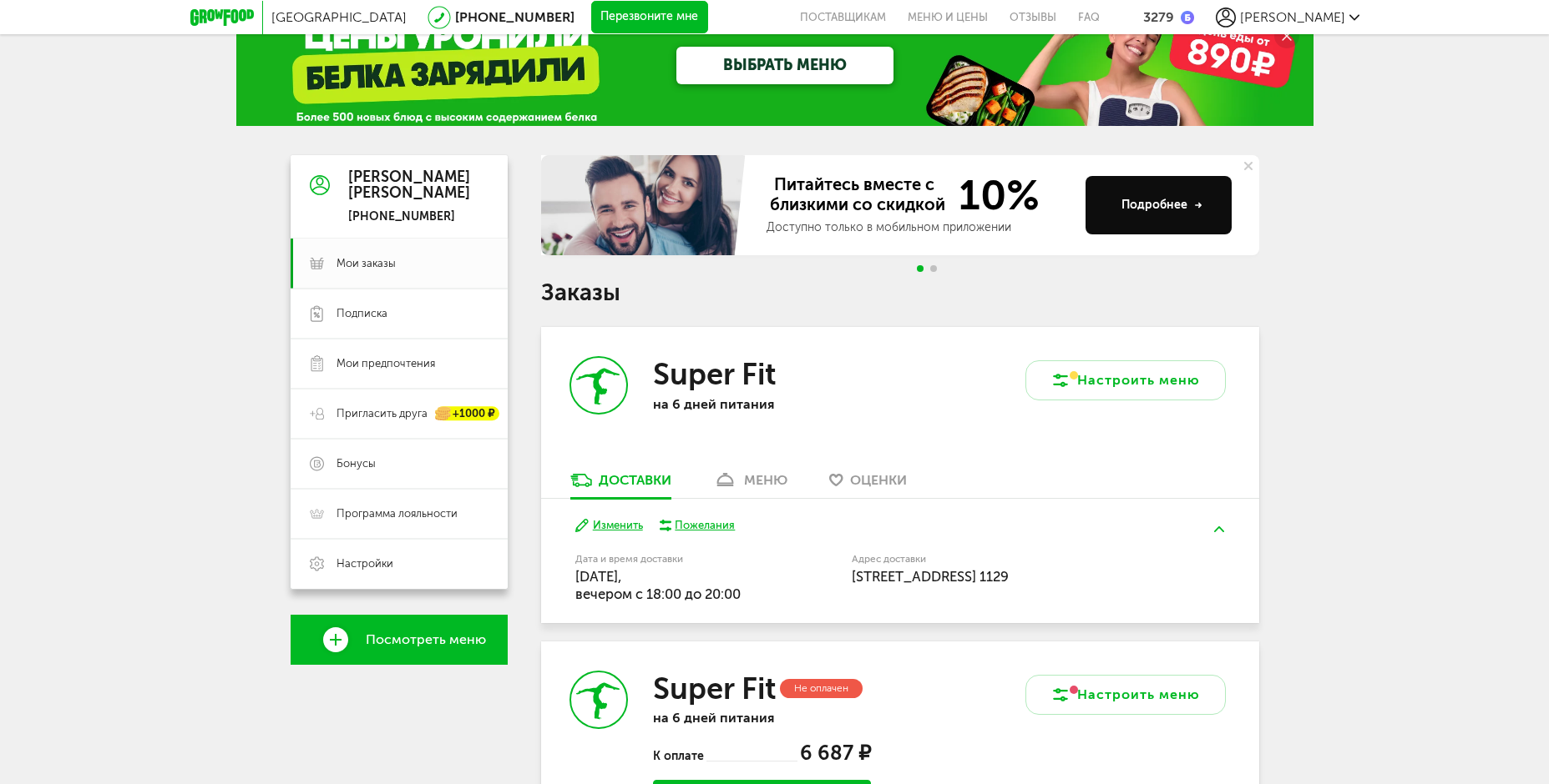
scroll to position [0, 0]
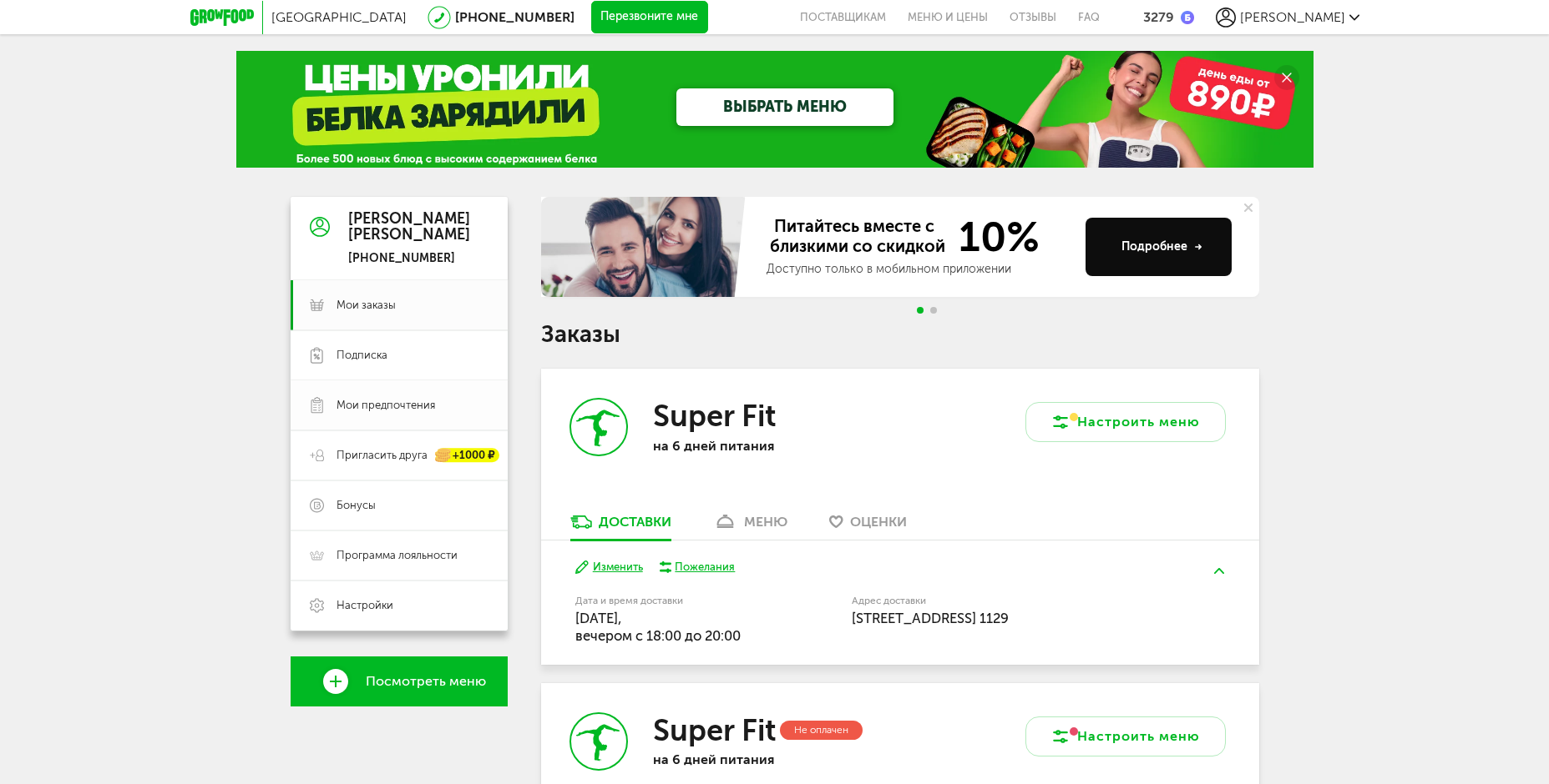
click at [420, 401] on span "Мои предпочтения" at bounding box center [385, 405] width 98 height 15
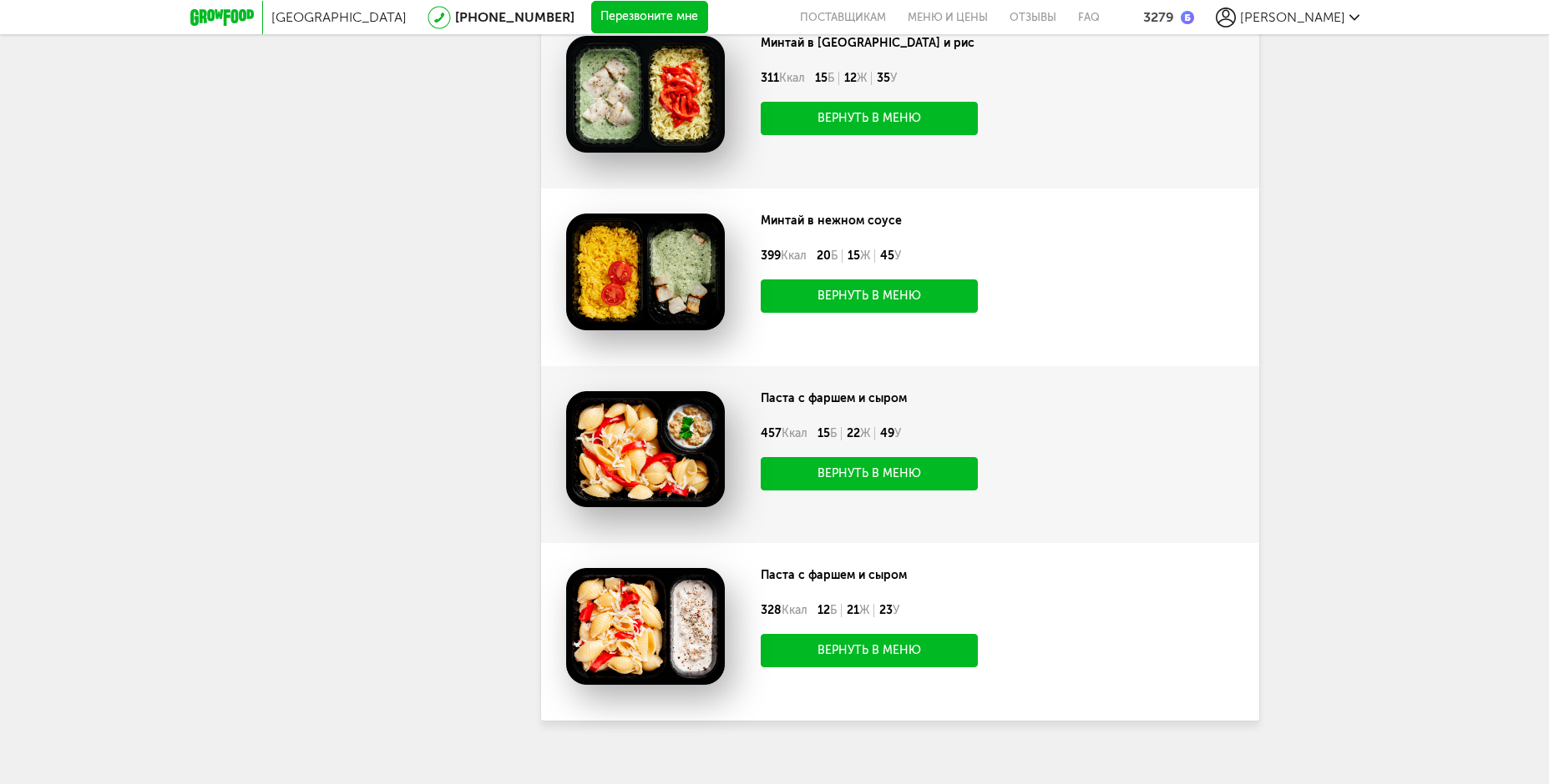
scroll to position [1062, 0]
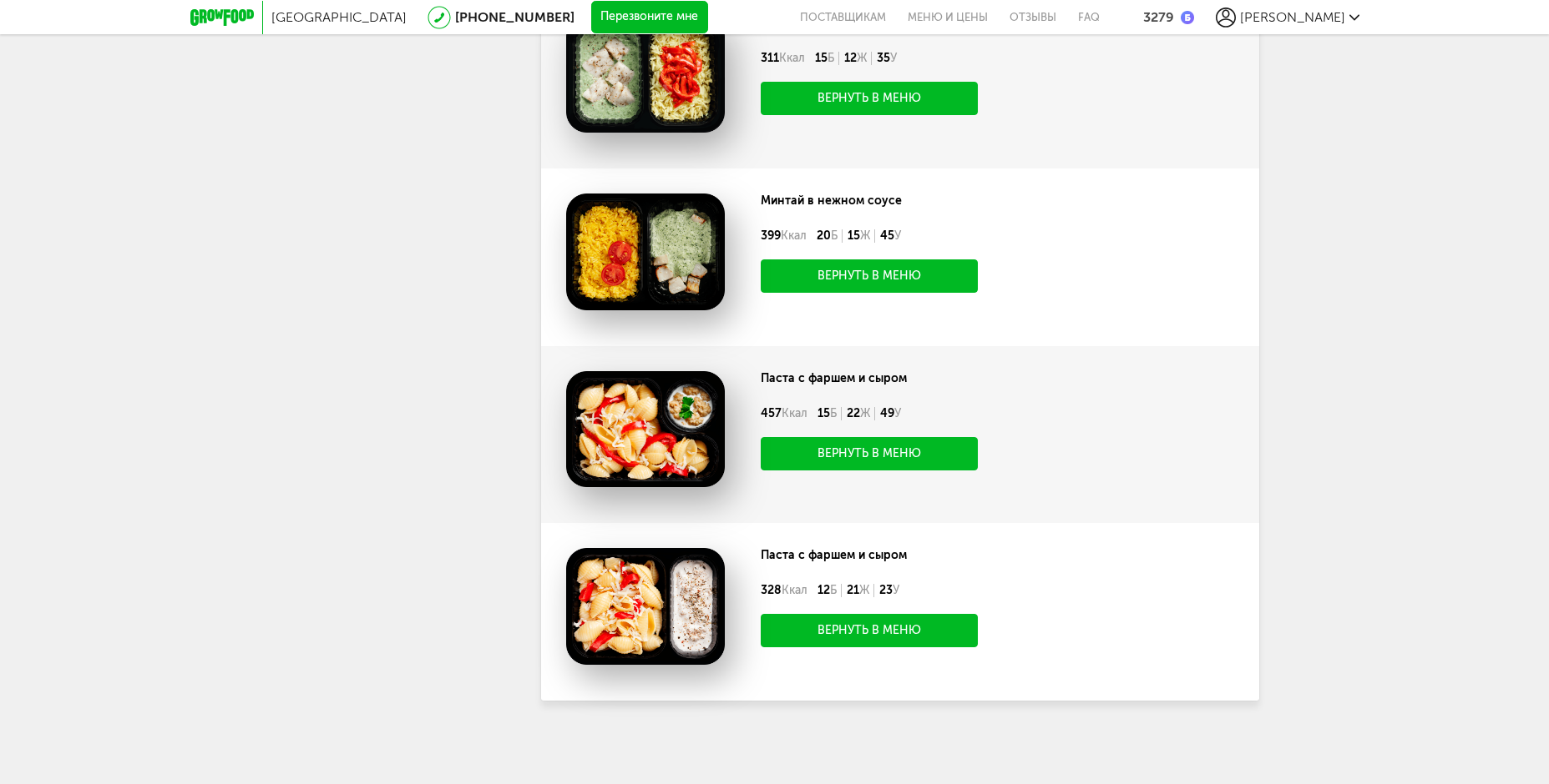
click at [906, 451] on button "Вернуть в меню" at bounding box center [869, 454] width 217 height 34
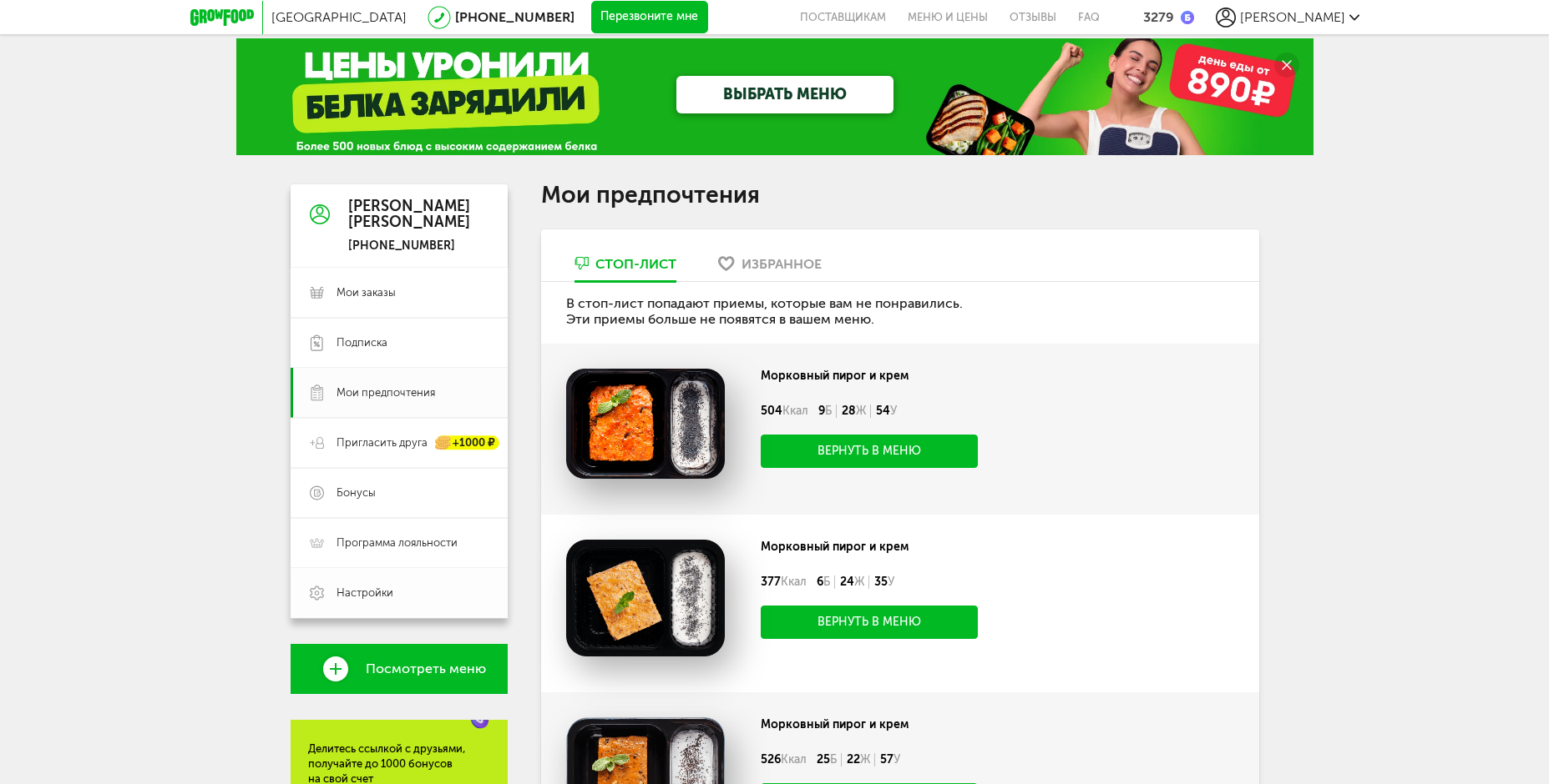
scroll to position [0, 0]
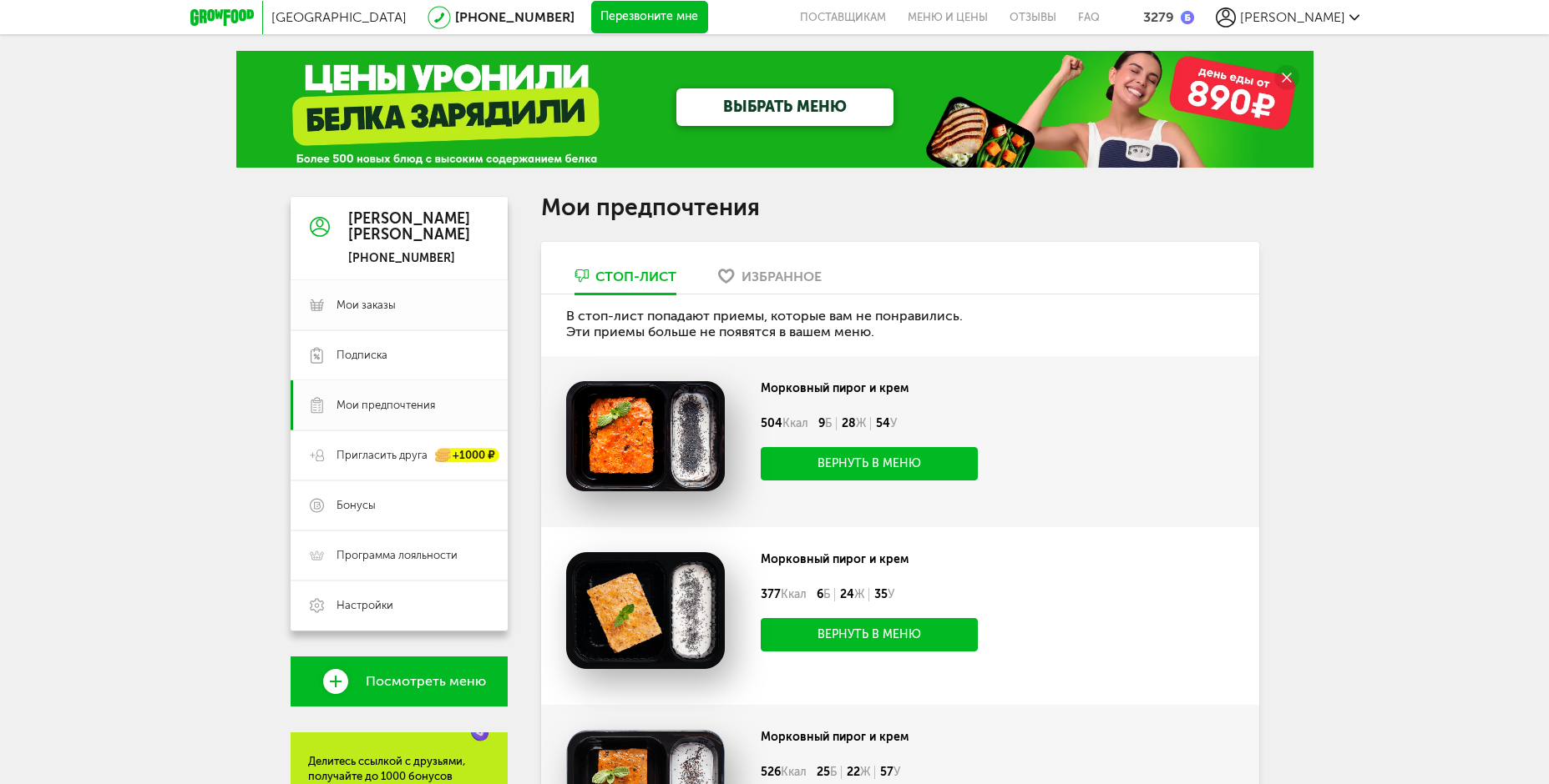
click at [362, 311] on span "Мои заказы" at bounding box center [366, 305] width 59 height 15
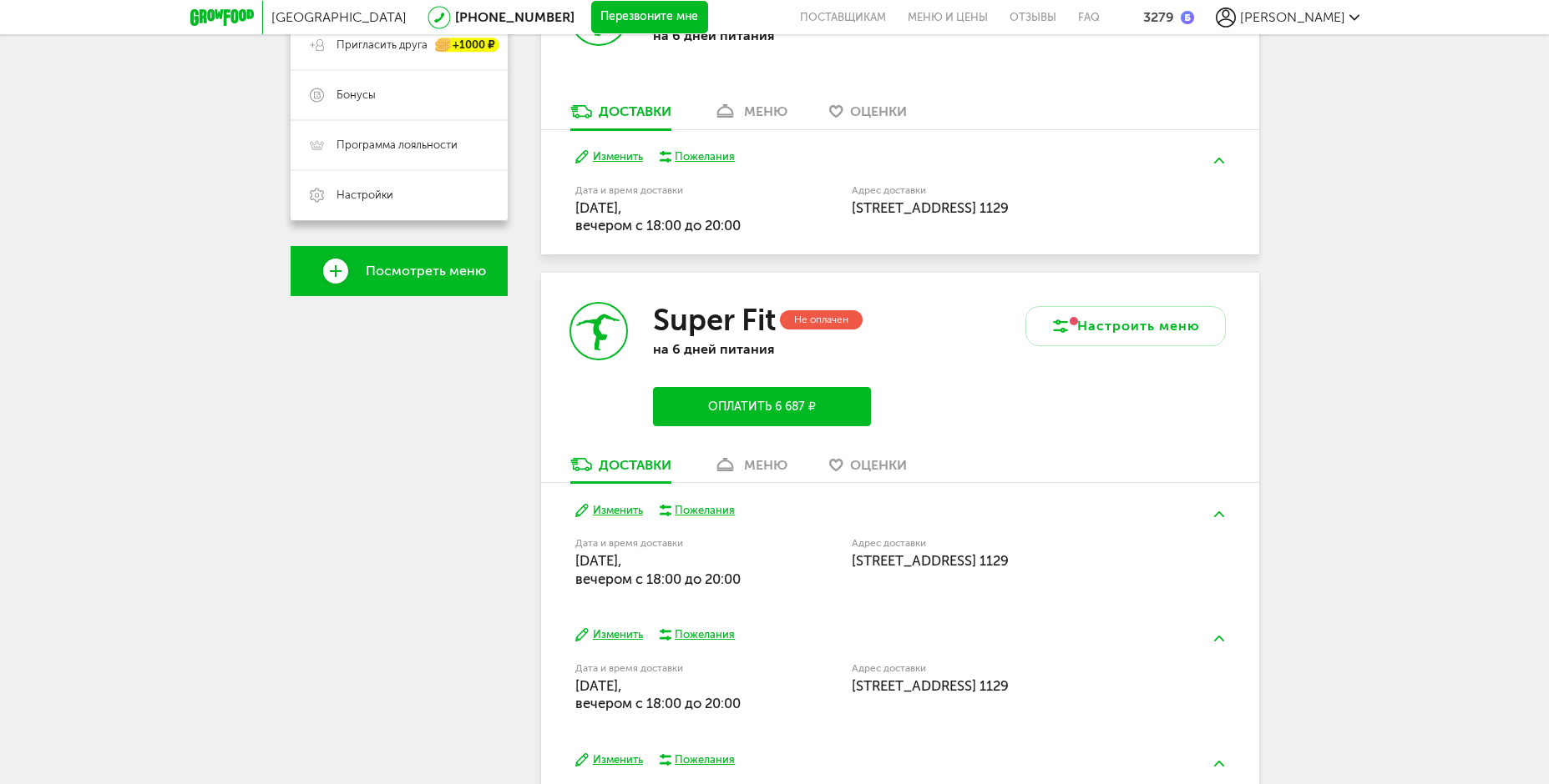
scroll to position [568, 0]
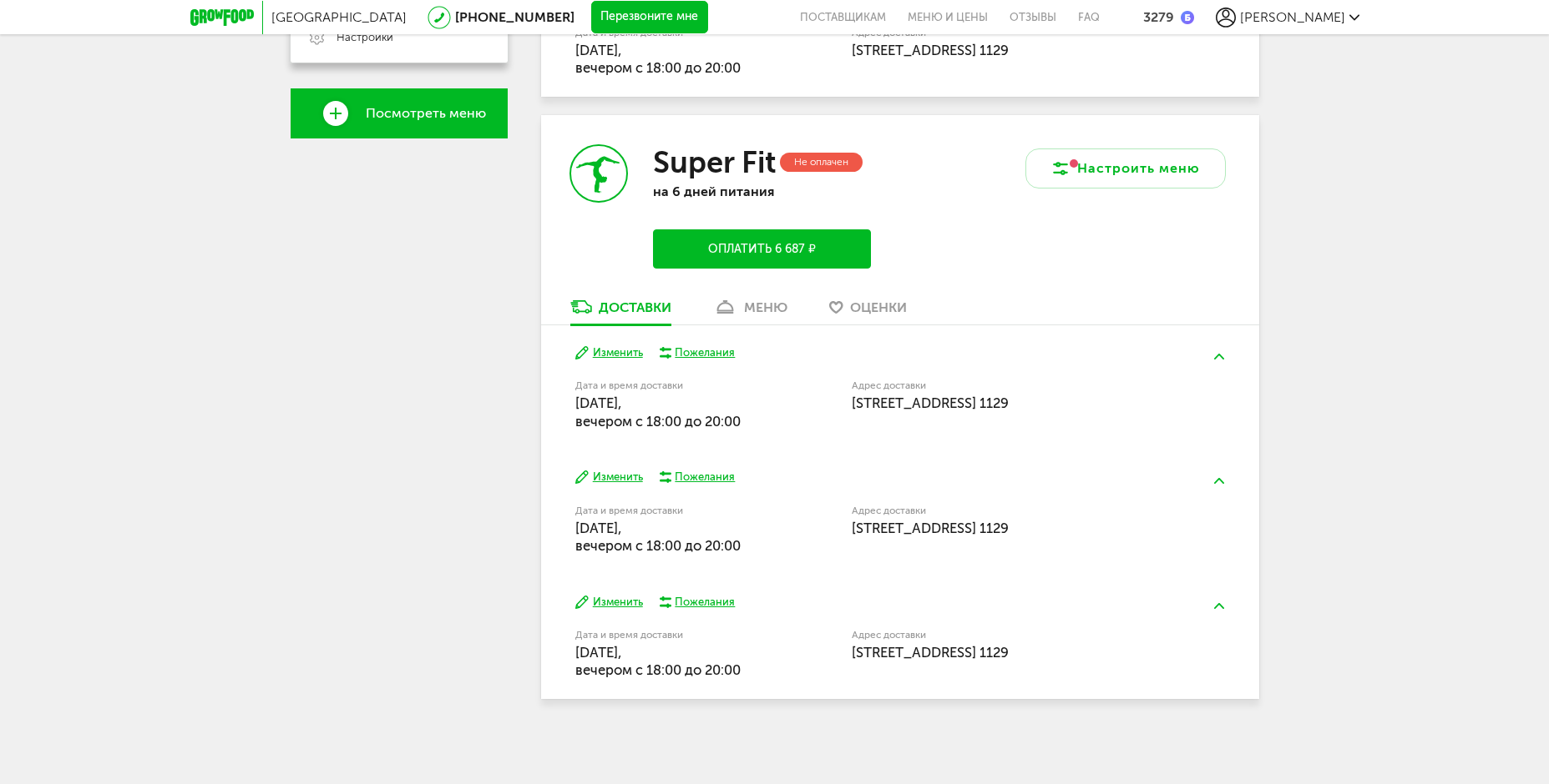
click at [760, 309] on div "меню" at bounding box center [766, 308] width 44 height 16
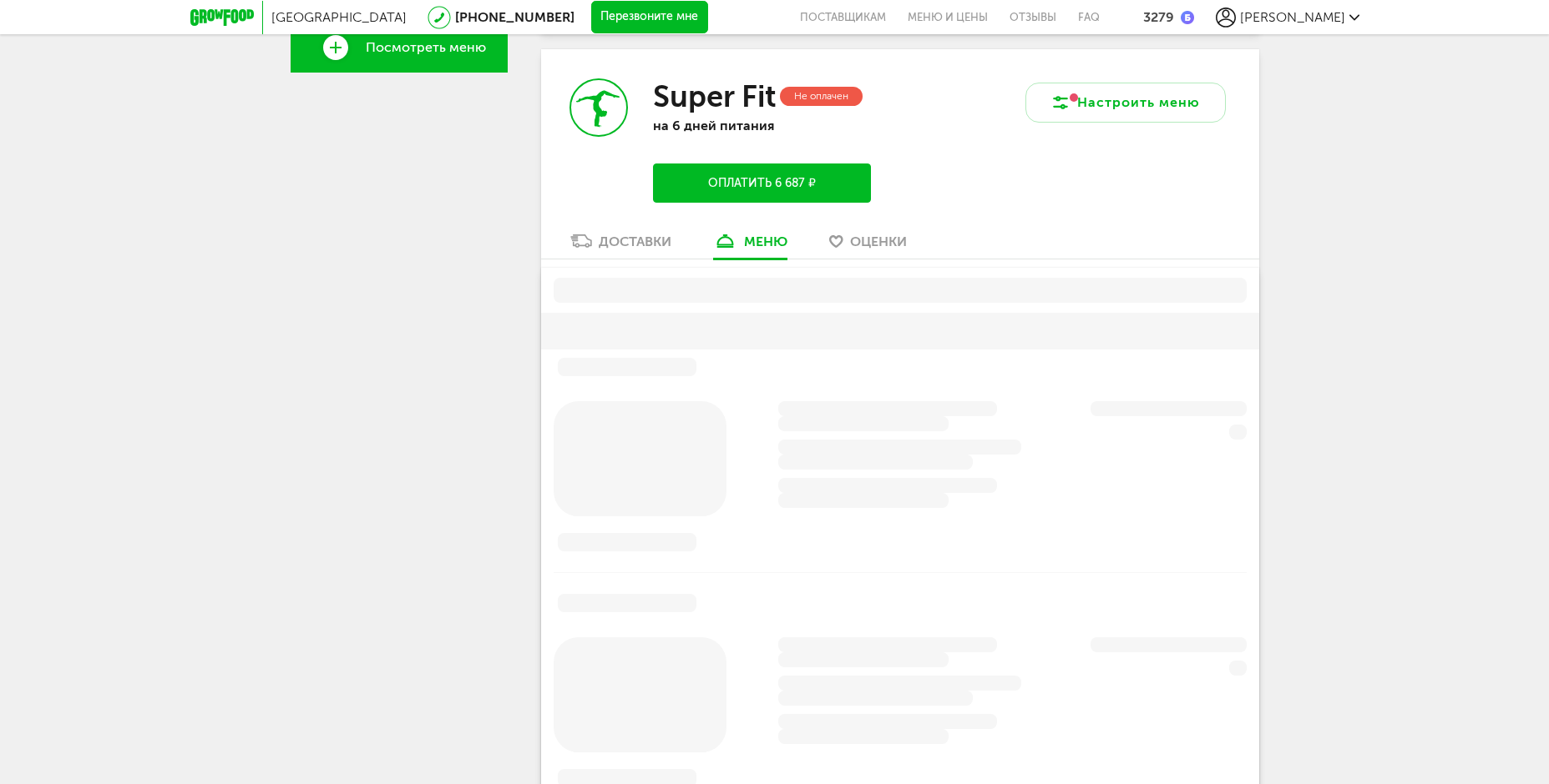
scroll to position [640, 0]
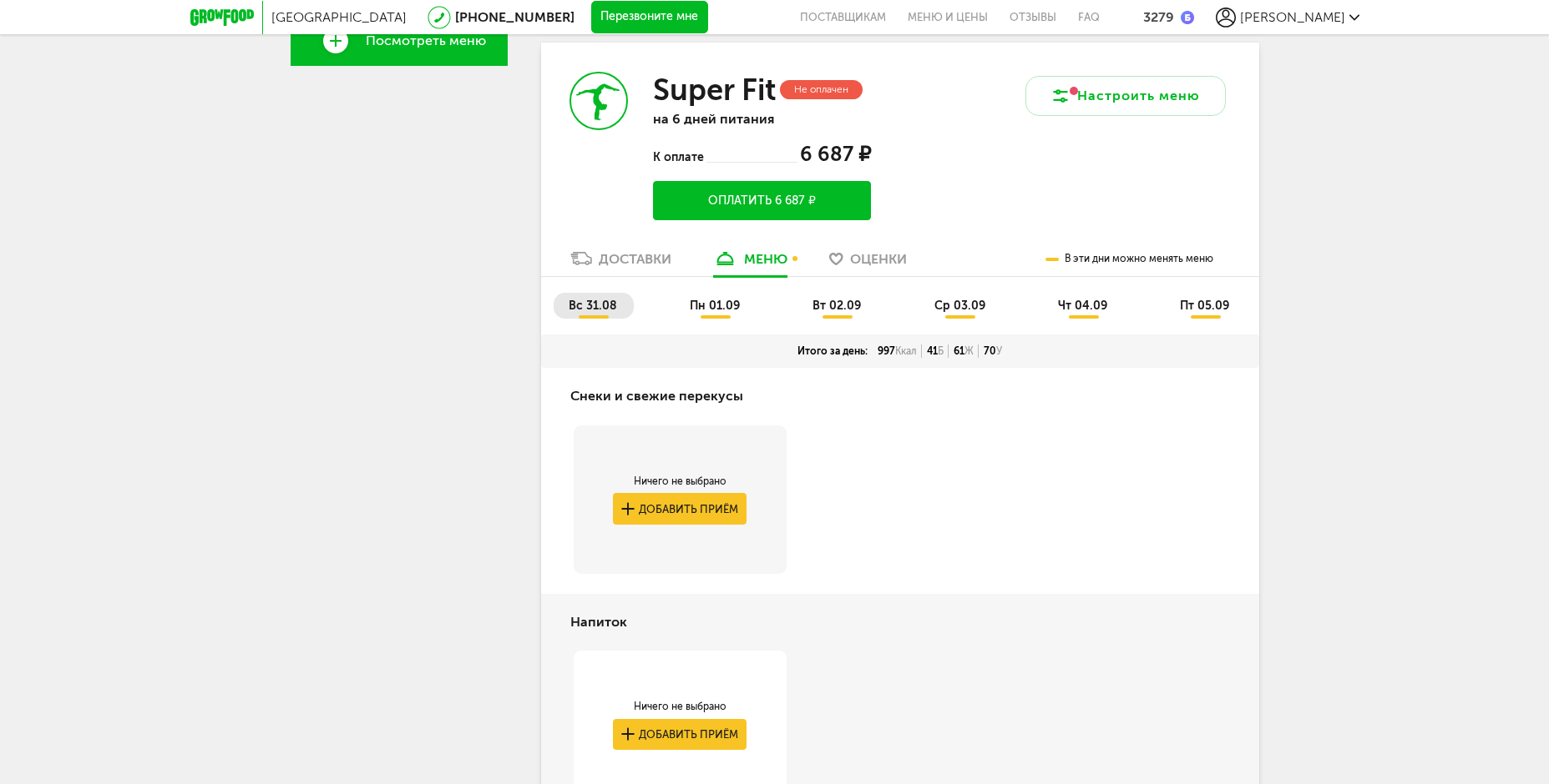
click at [1183, 305] on span "пт 05.09" at bounding box center [1204, 306] width 50 height 14
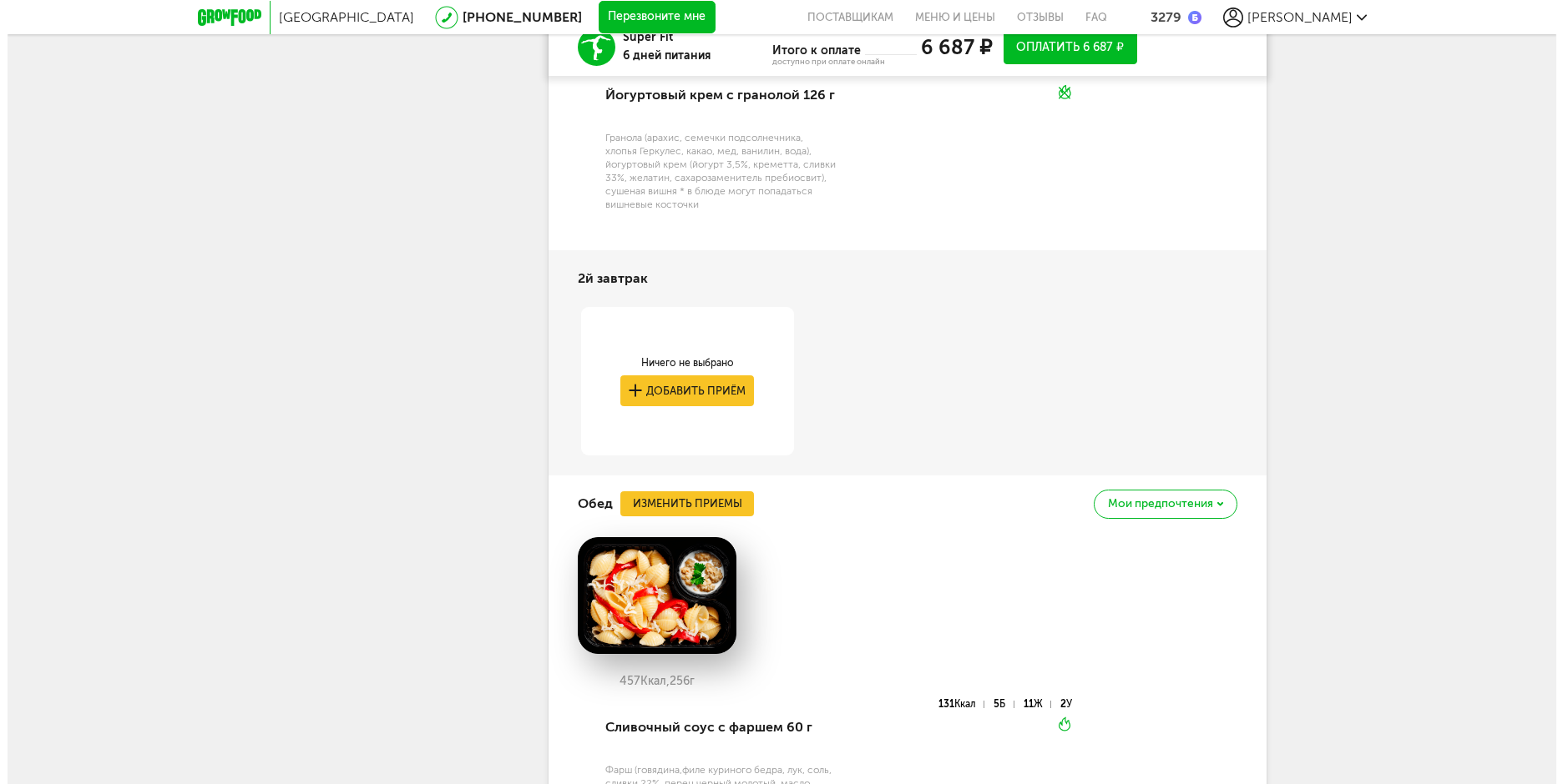
scroll to position [1595, 0]
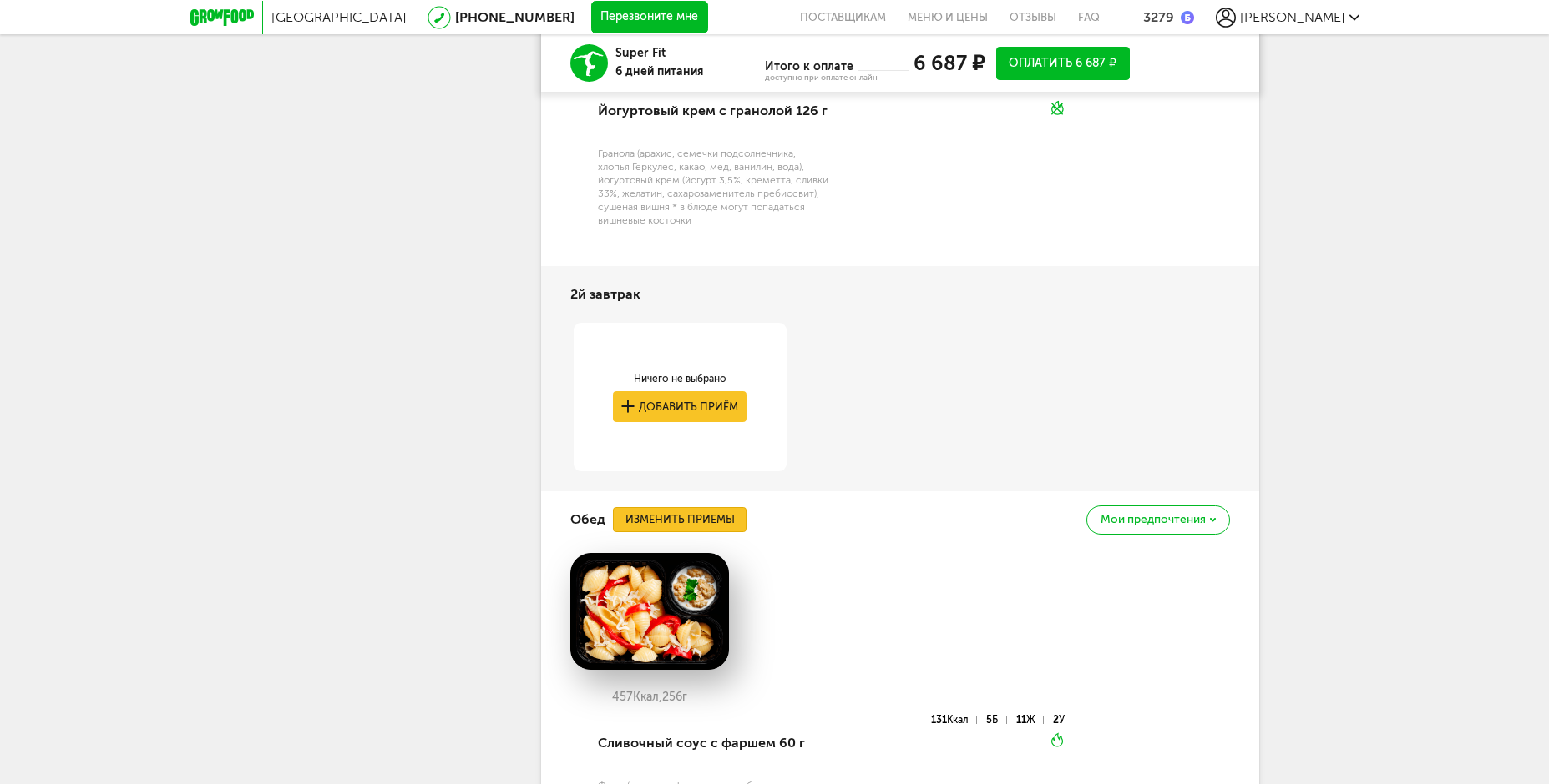
click at [719, 525] on button "Изменить приемы" at bounding box center [679, 519] width 134 height 25
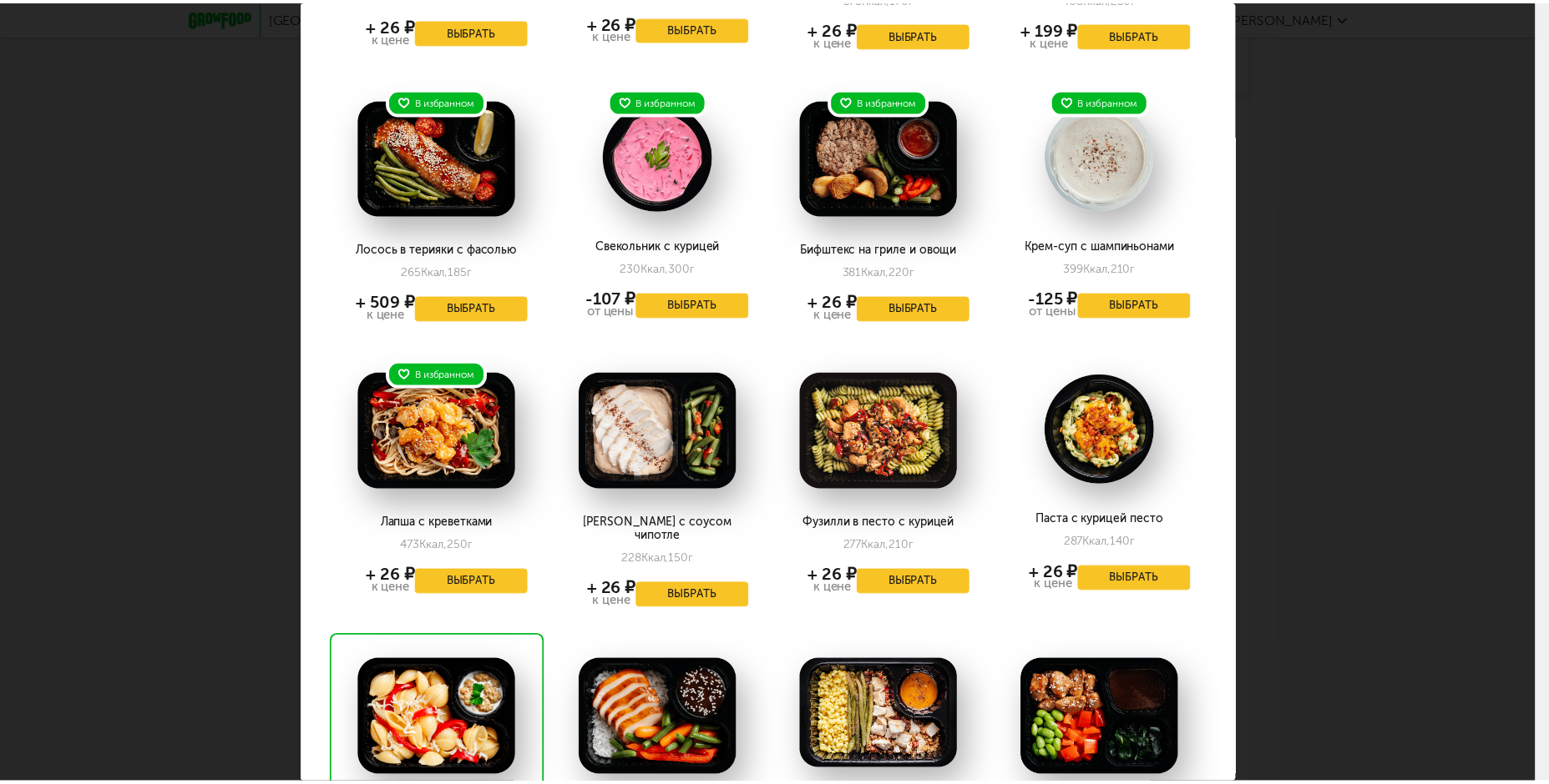
scroll to position [0, 0]
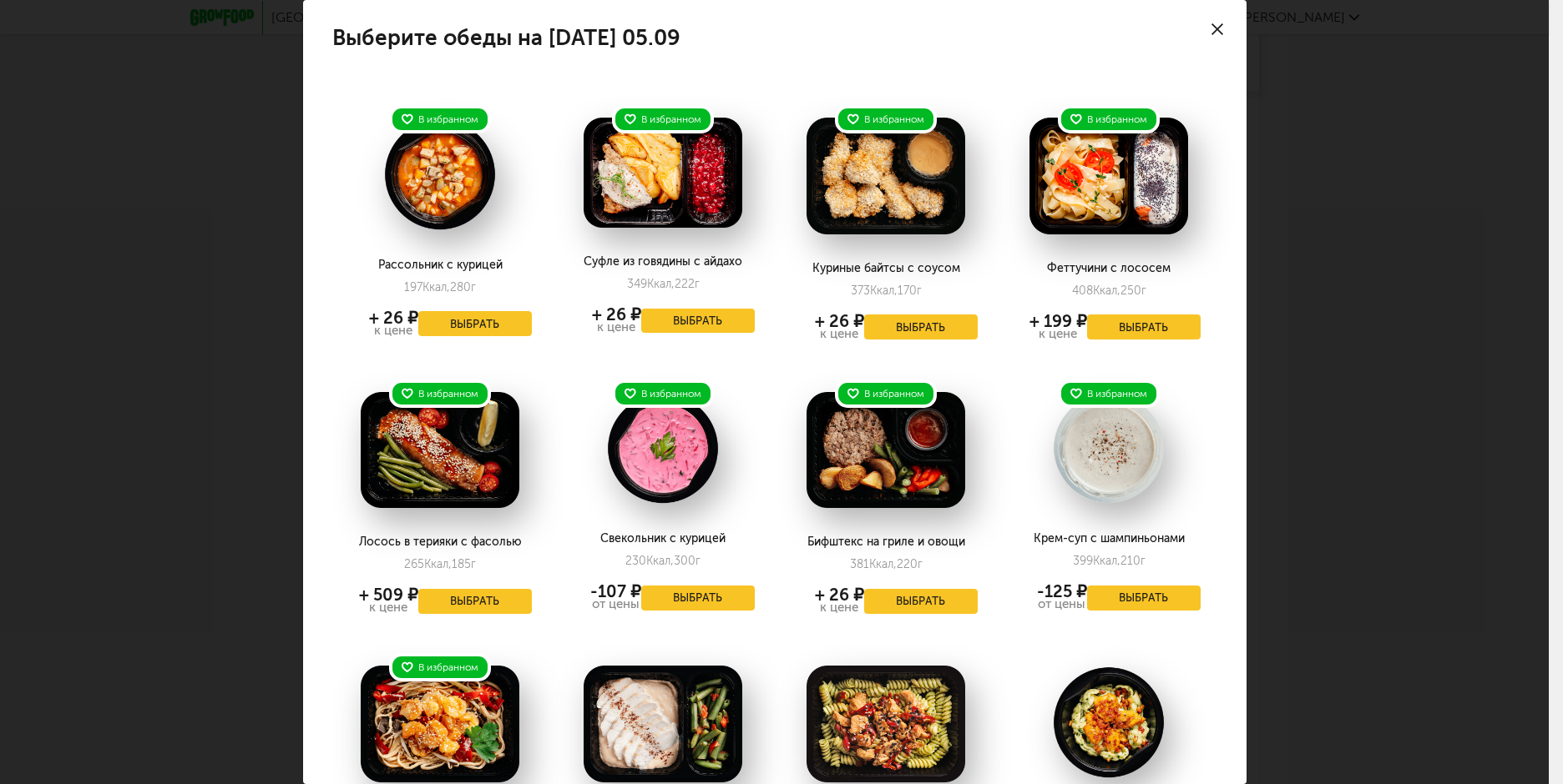
drag, startPoint x: 1208, startPoint y: 27, endPoint x: 1221, endPoint y: 71, distance: 45.9
click at [1211, 26] on icon at bounding box center [1217, 30] width 12 height 12
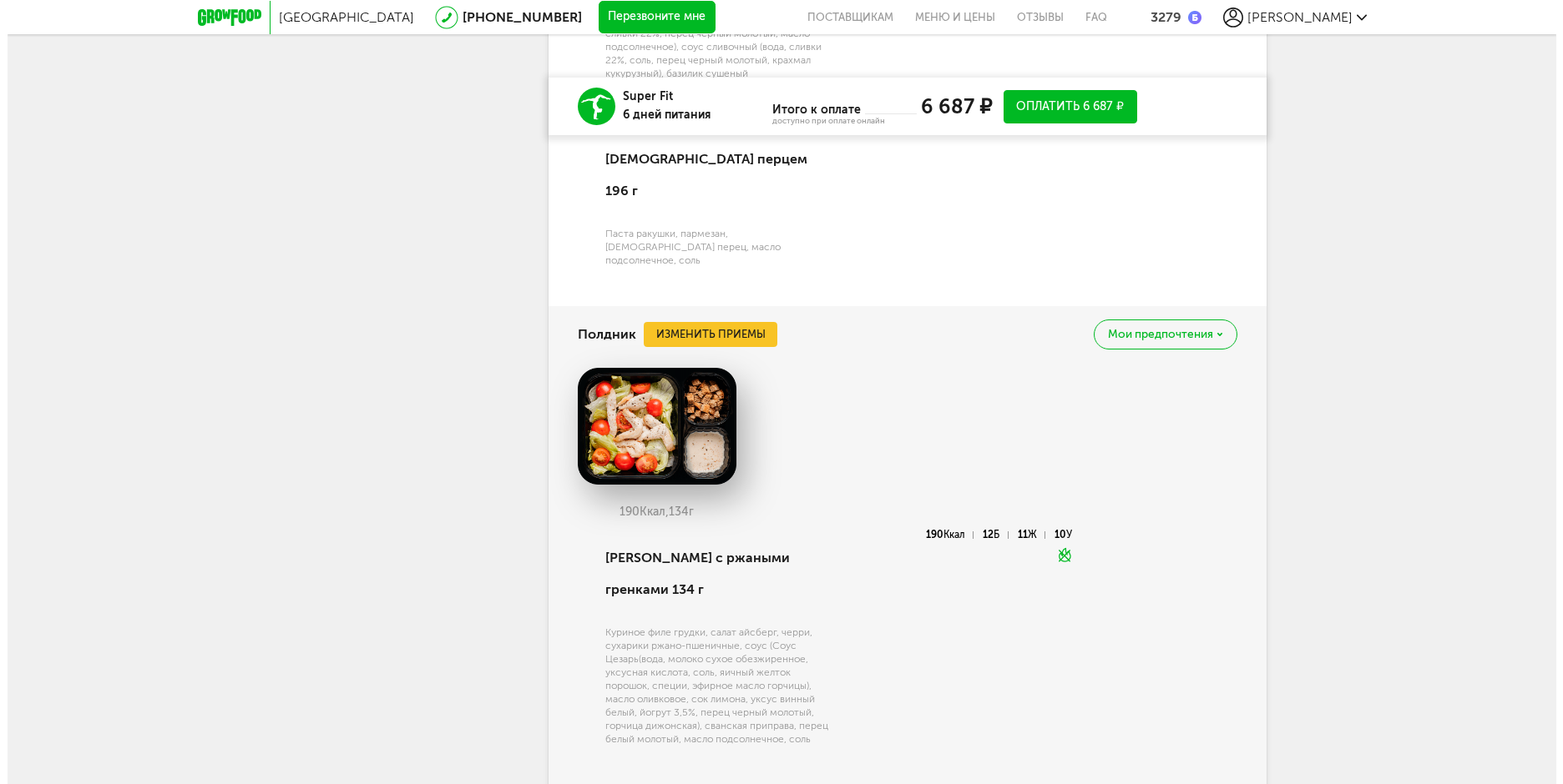
scroll to position [2345, 0]
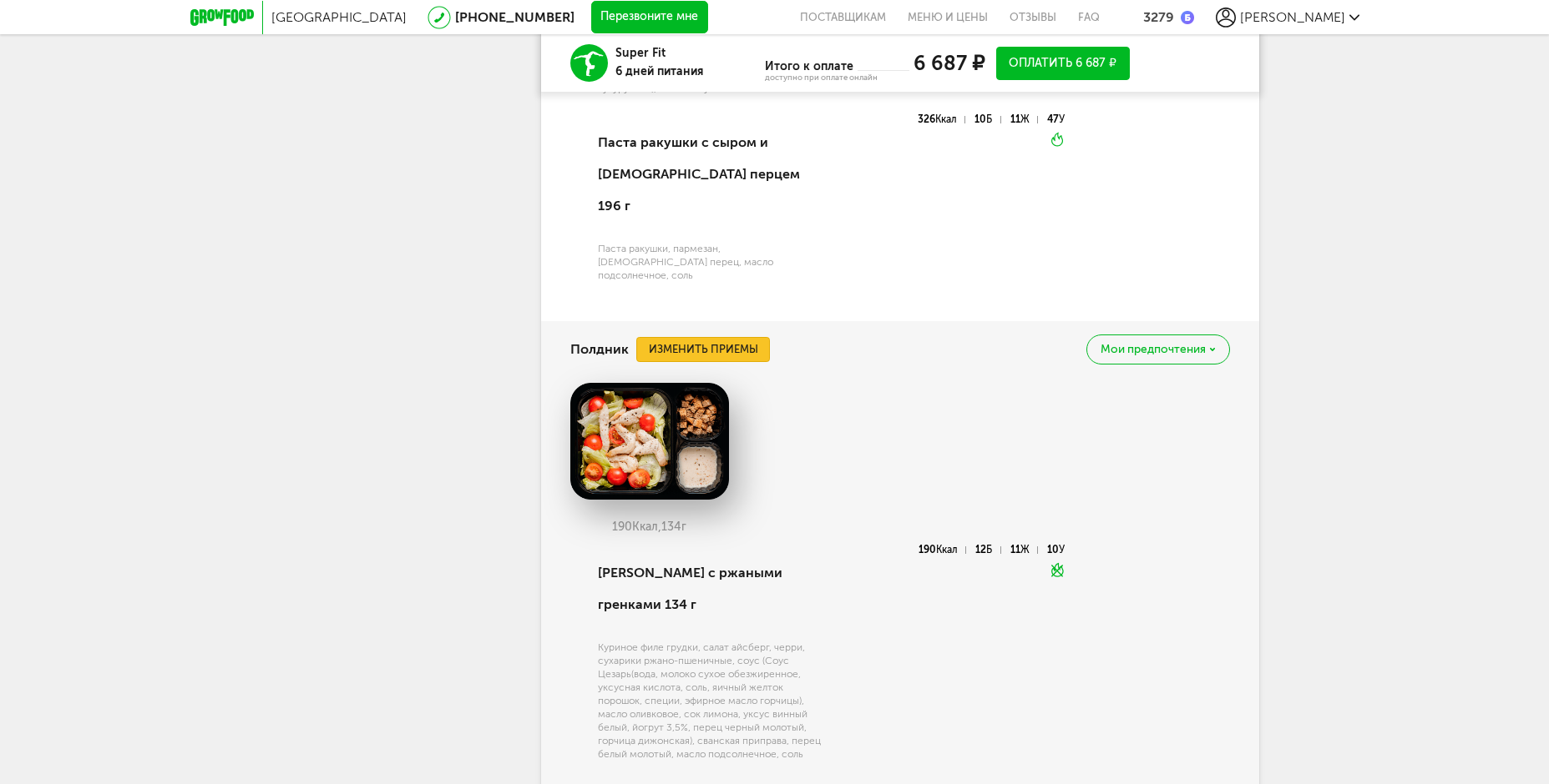
click at [744, 338] on button "Изменить приемы" at bounding box center [702, 349] width 134 height 25
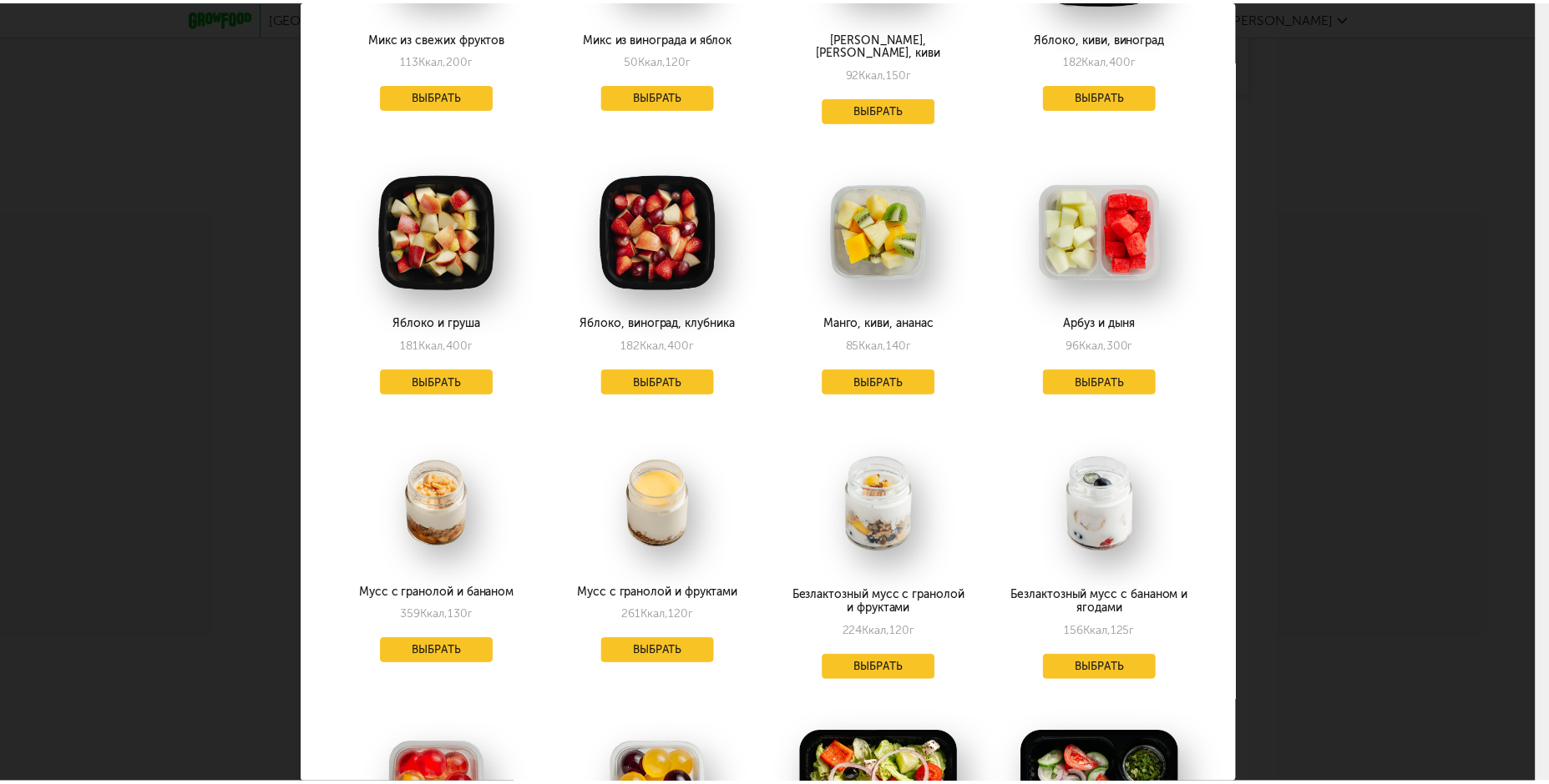
scroll to position [1639, 0]
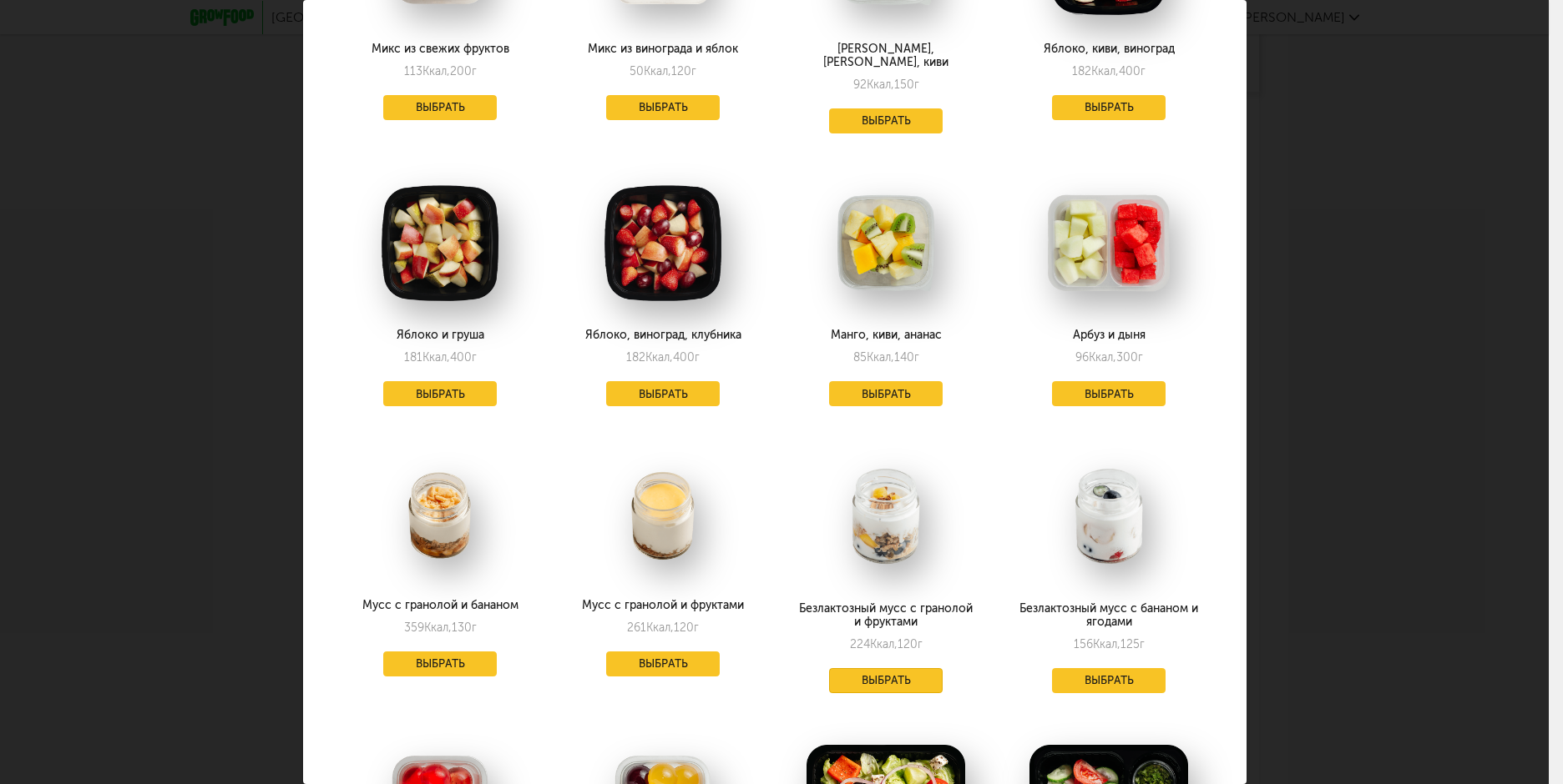
click at [887, 668] on button "Выбрать" at bounding box center [886, 680] width 114 height 25
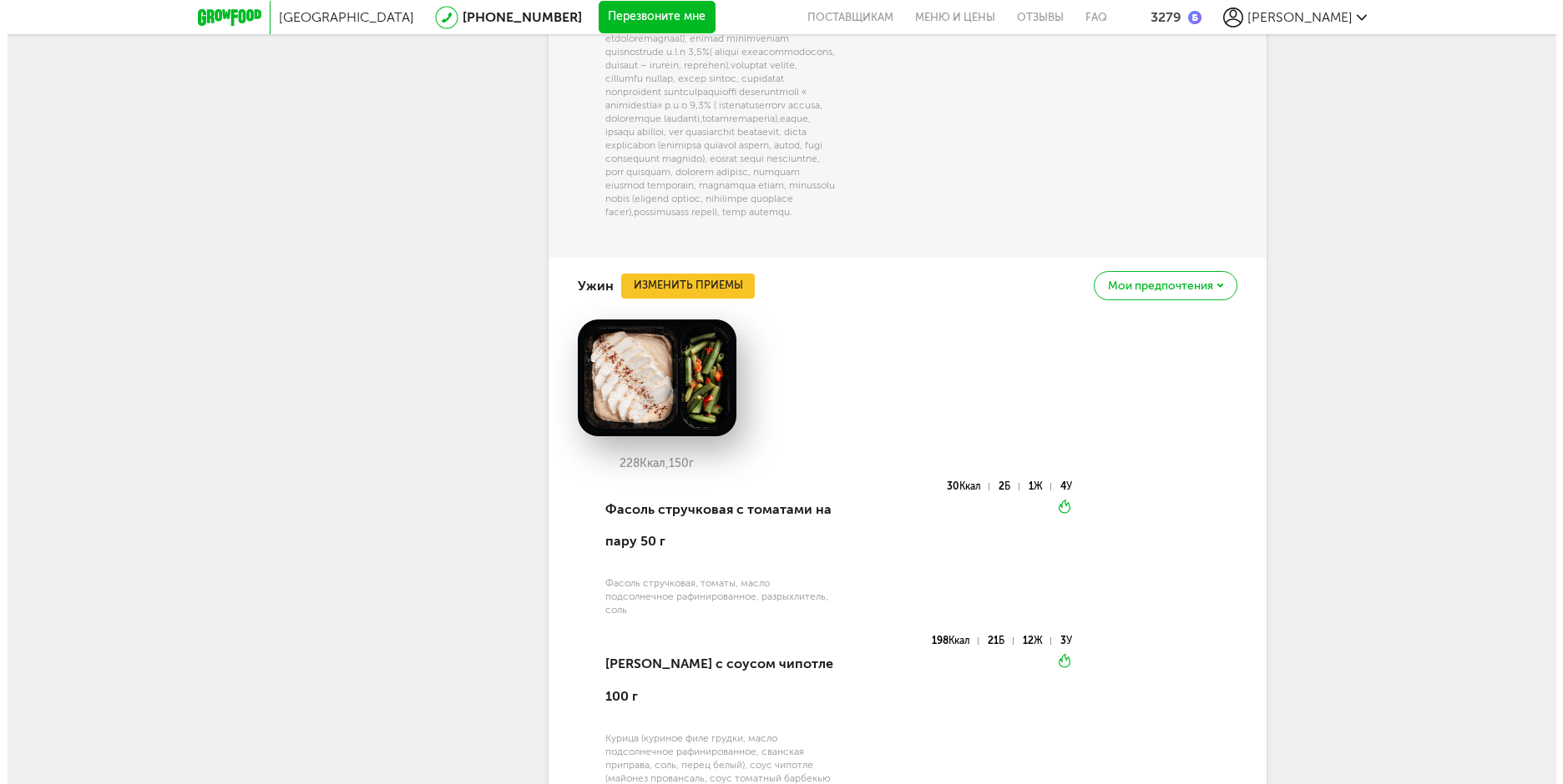
scroll to position [3013, 0]
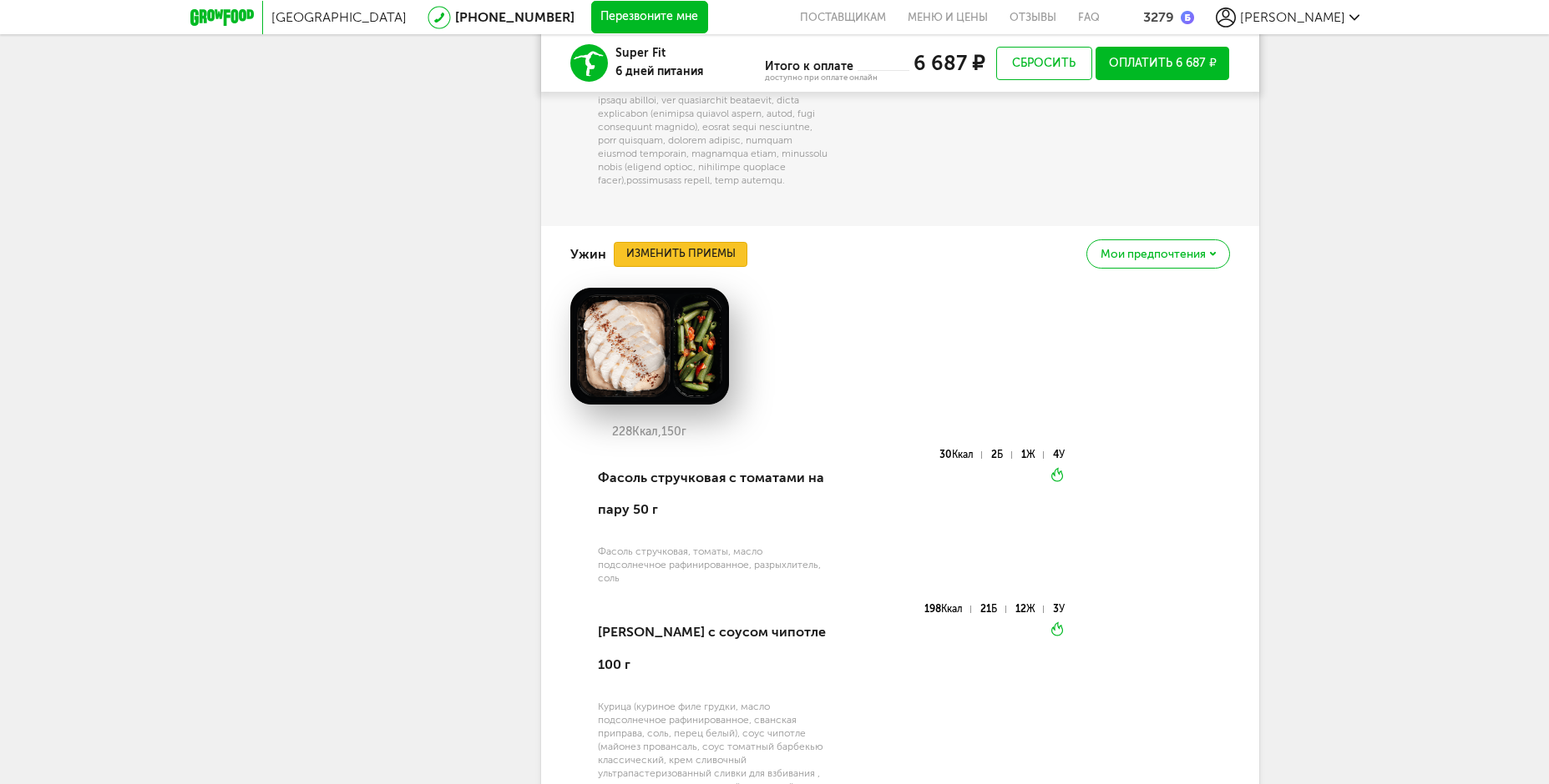
click at [715, 257] on button "Изменить приемы" at bounding box center [680, 253] width 134 height 25
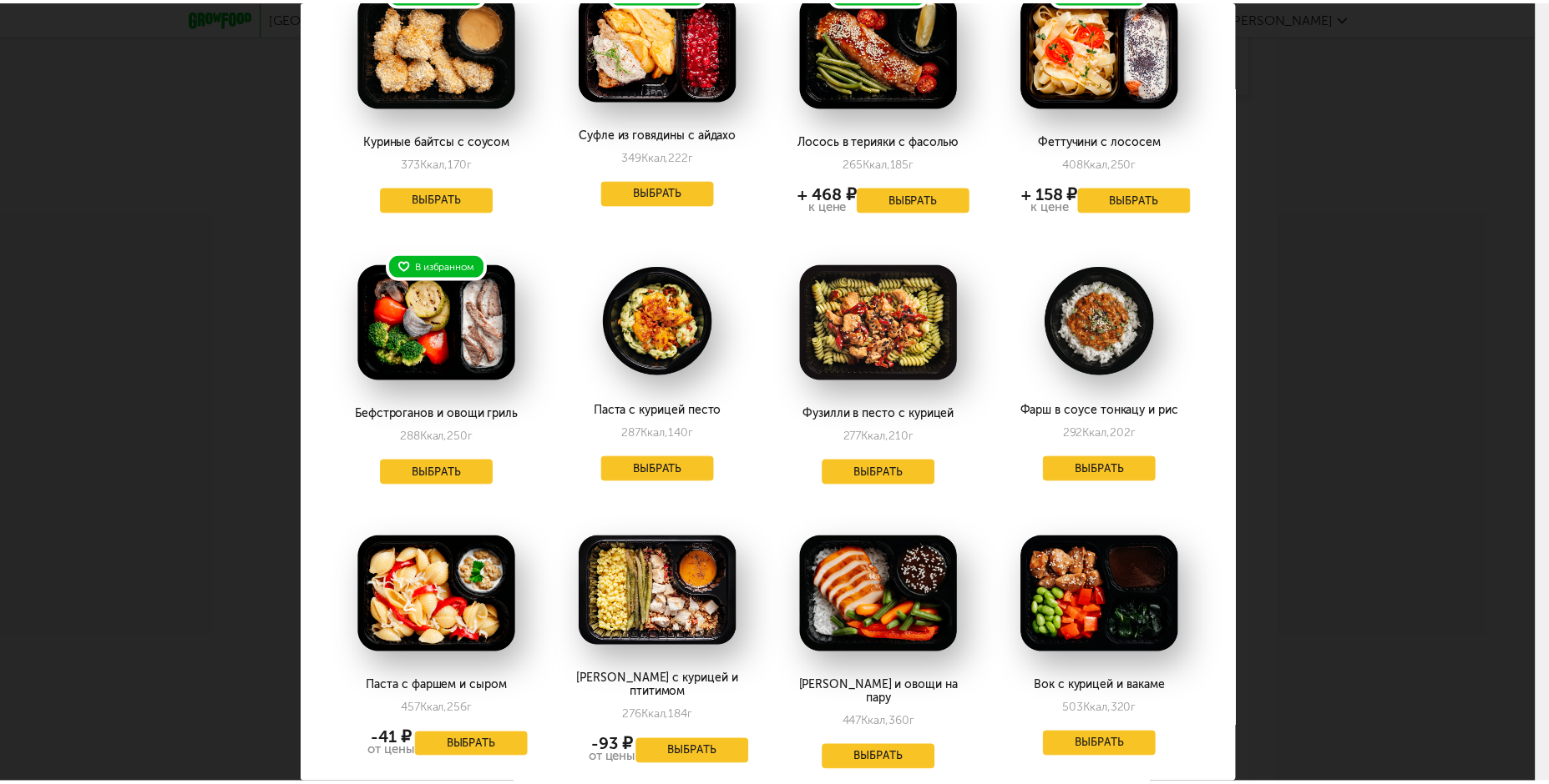
scroll to position [83, 0]
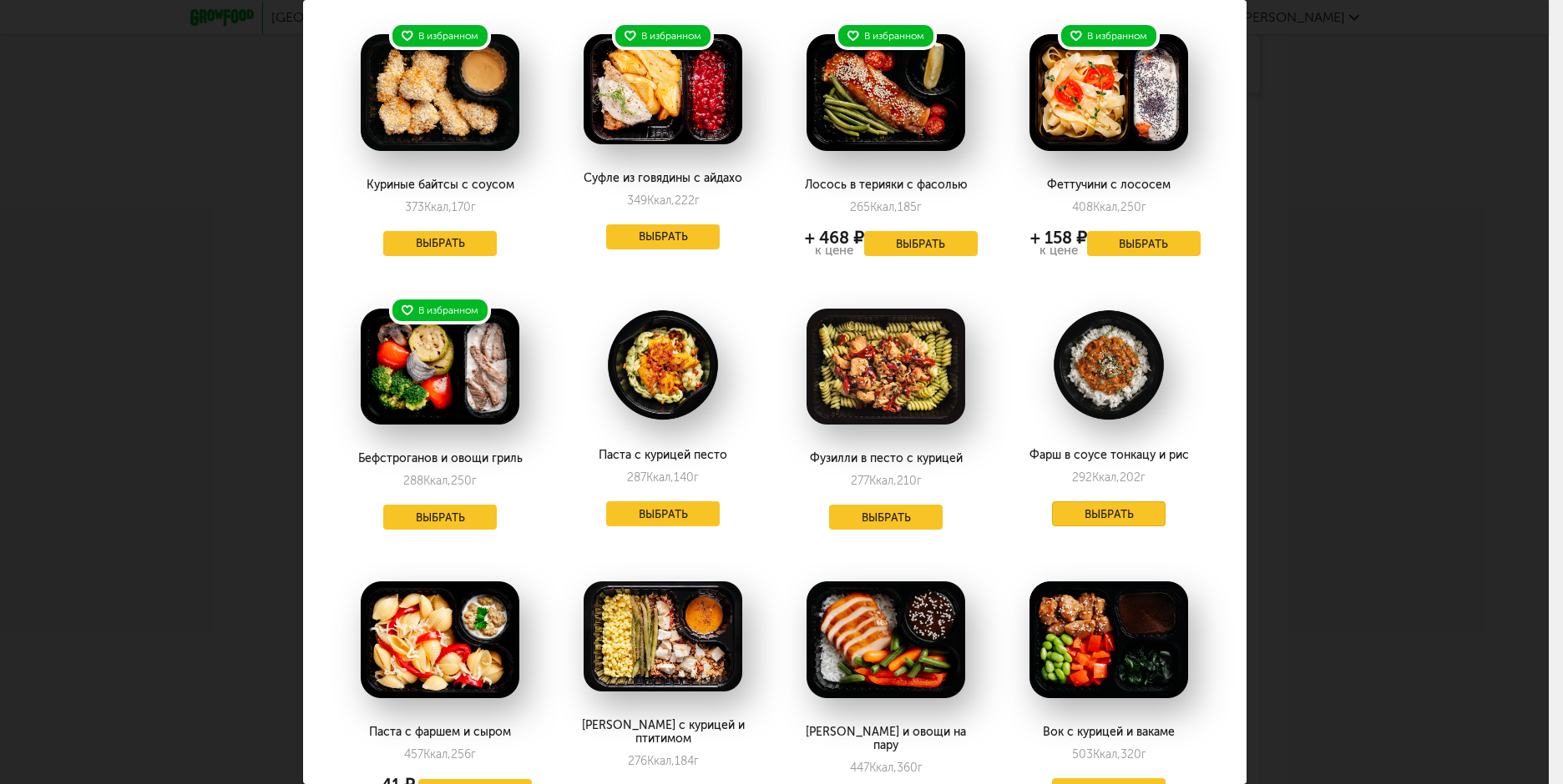
click at [1082, 518] on button "Выбрать" at bounding box center [1108, 514] width 114 height 25
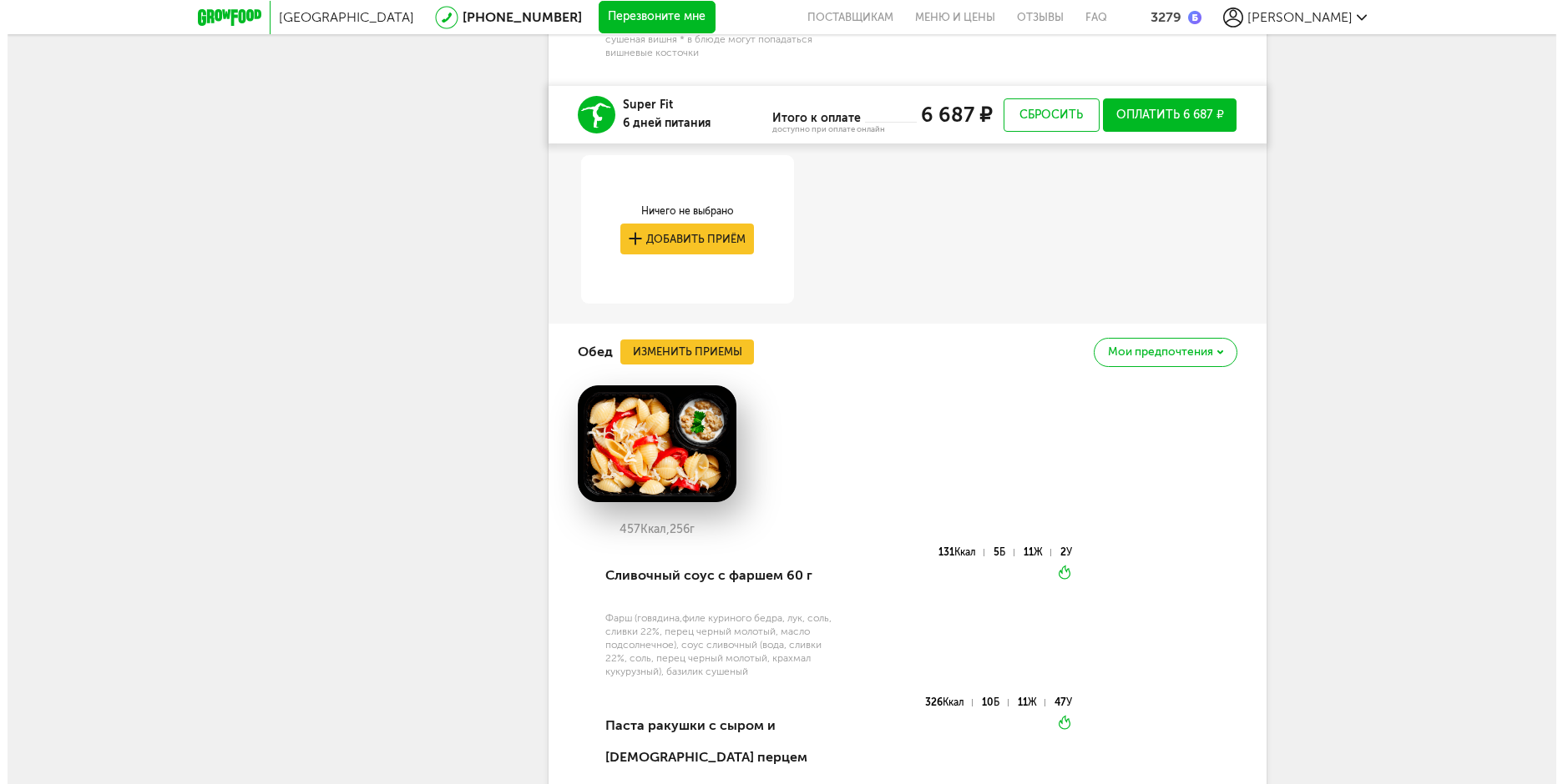
scroll to position [1761, 0]
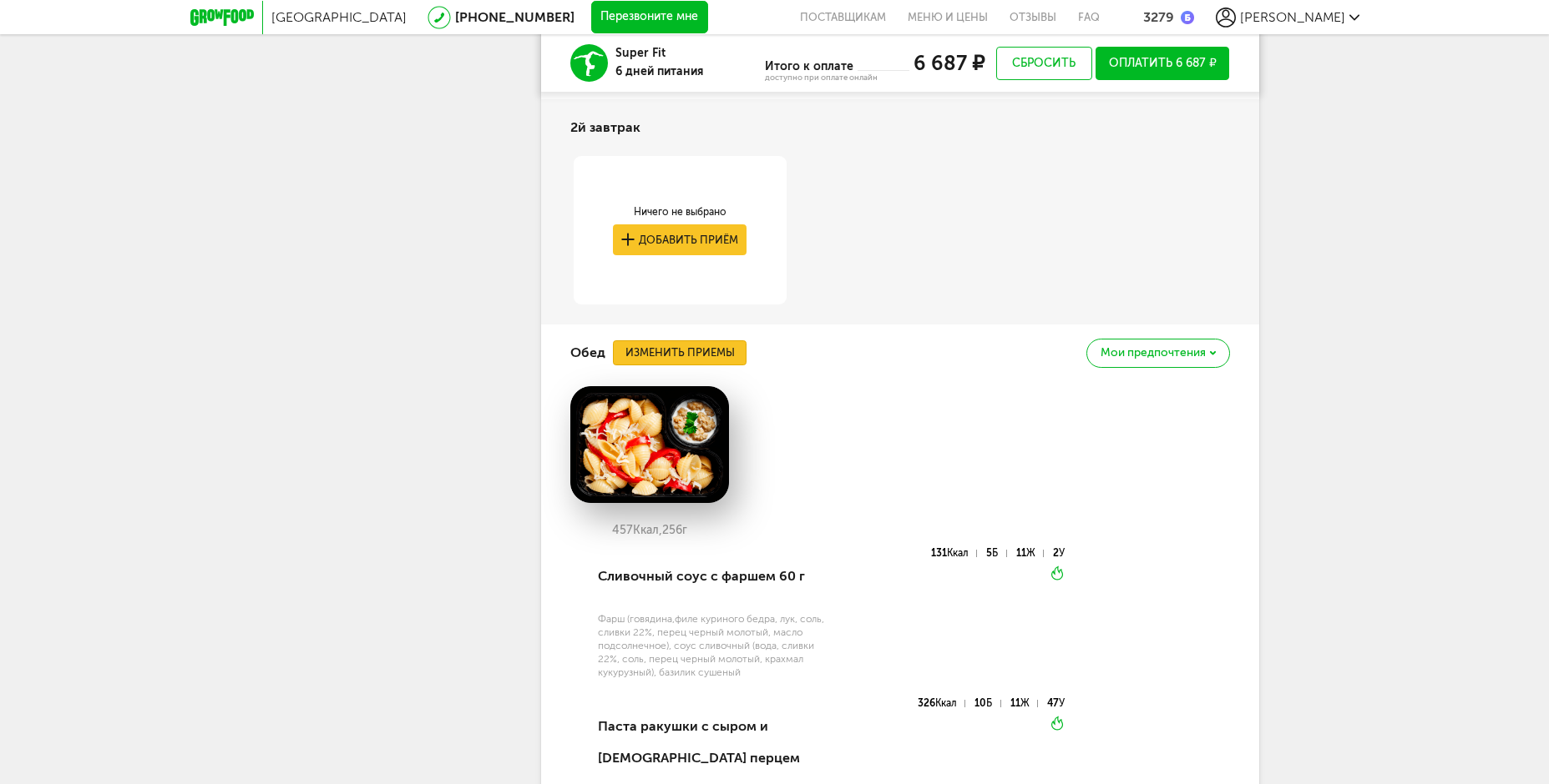
click at [721, 358] on button "Изменить приемы" at bounding box center [679, 352] width 134 height 25
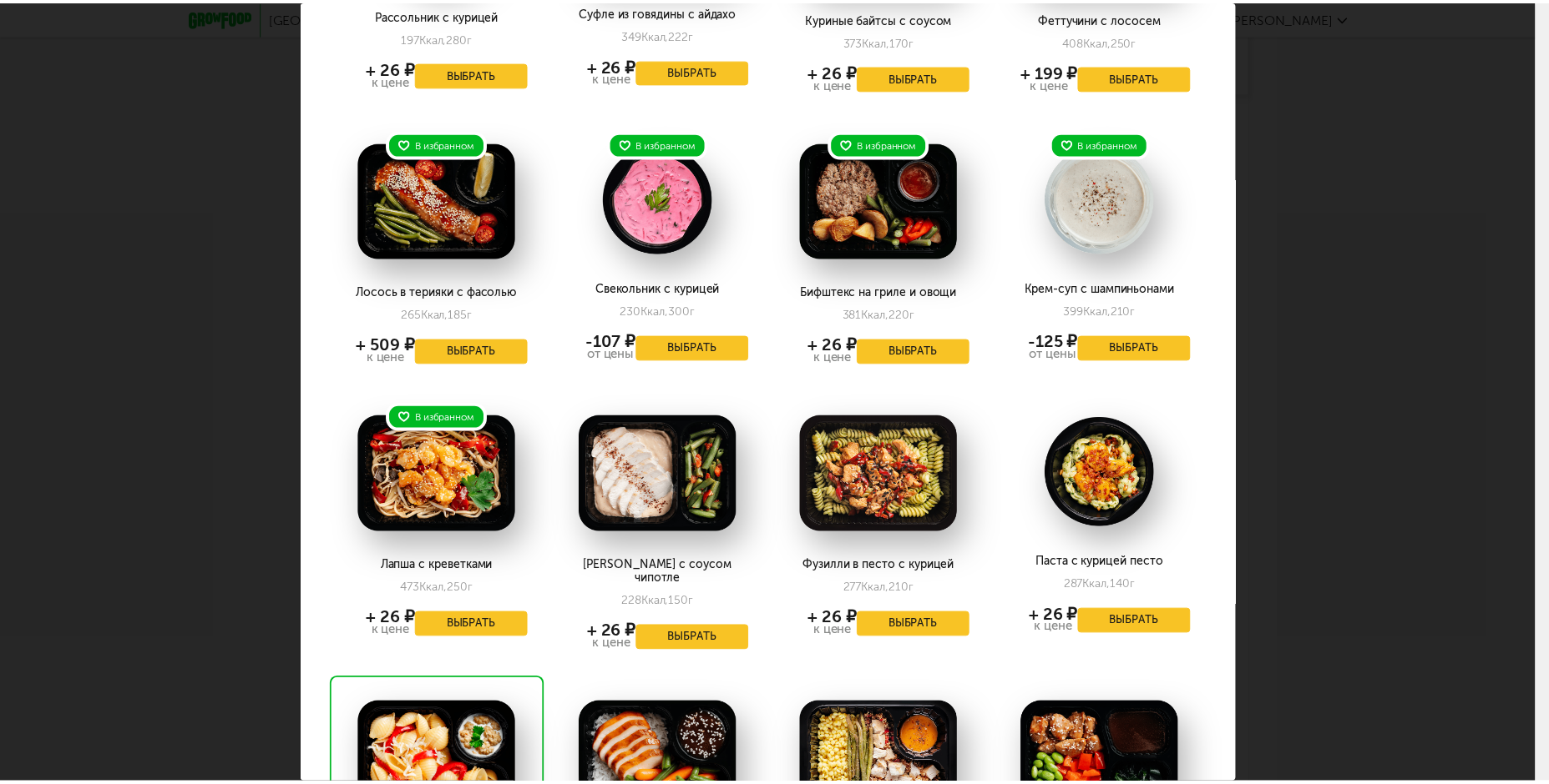
scroll to position [0, 0]
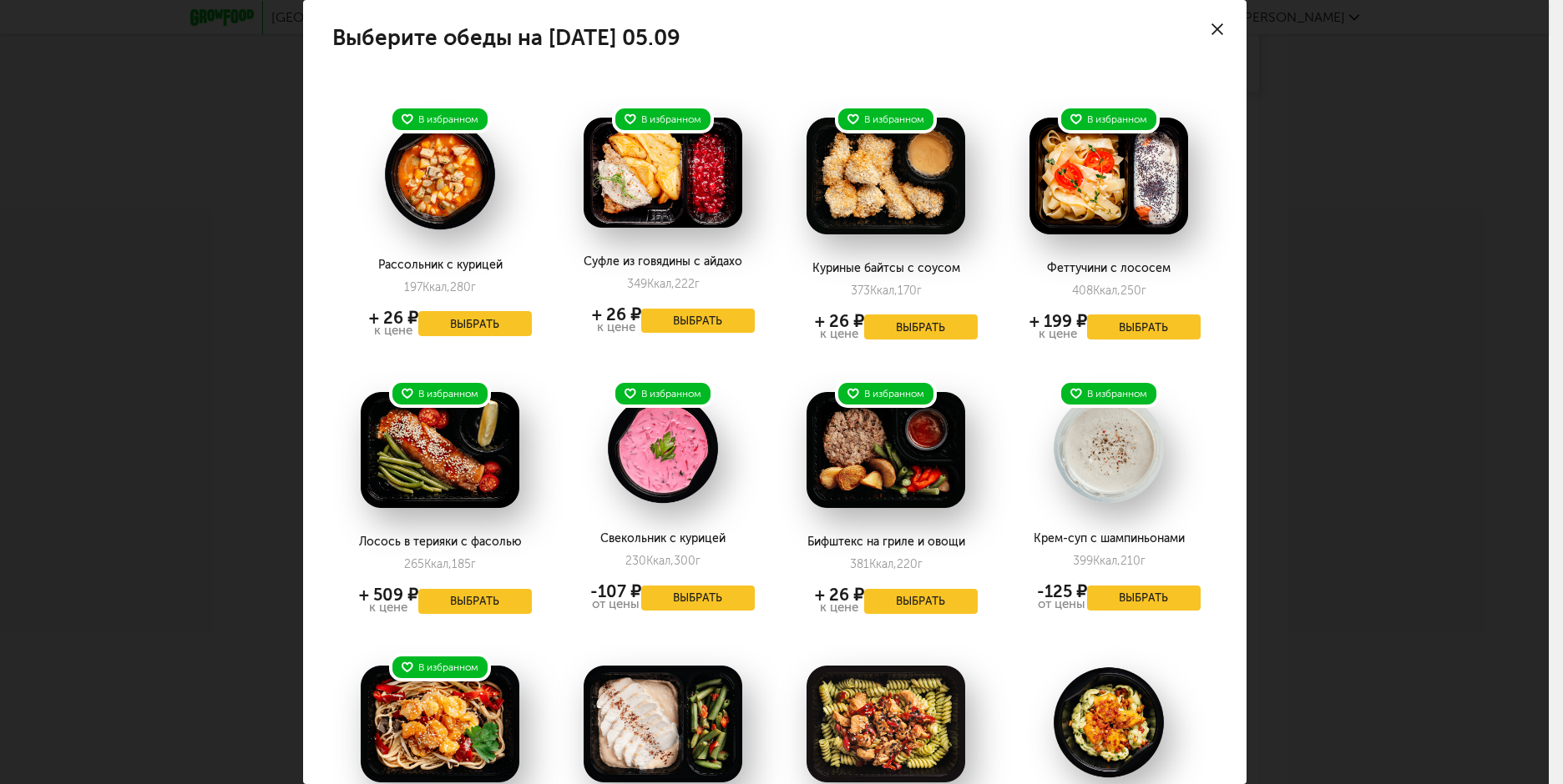
click at [1211, 31] on use at bounding box center [1217, 30] width 12 height 12
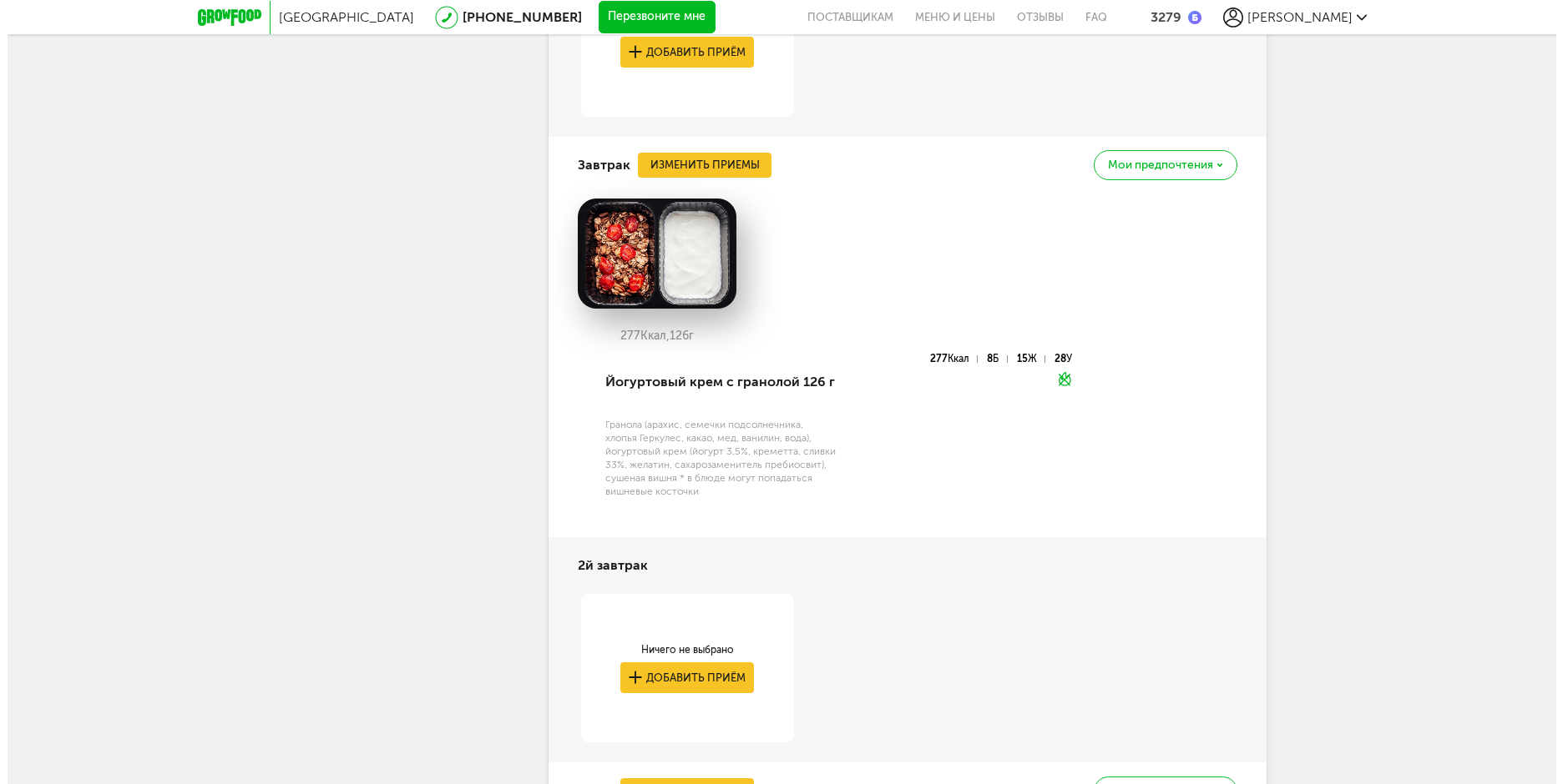
scroll to position [1177, 0]
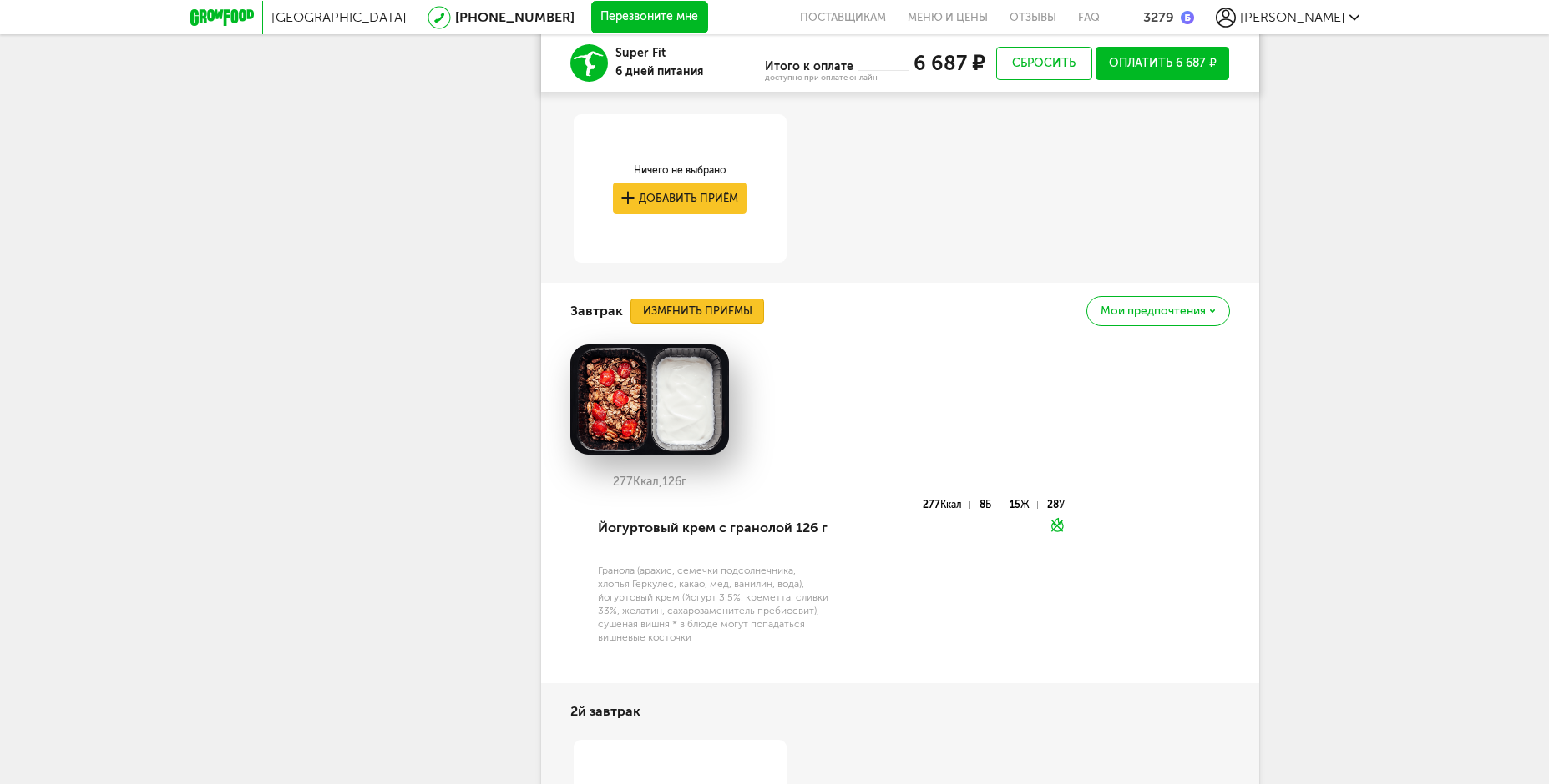
click at [751, 317] on button "Изменить приемы" at bounding box center [696, 311] width 134 height 25
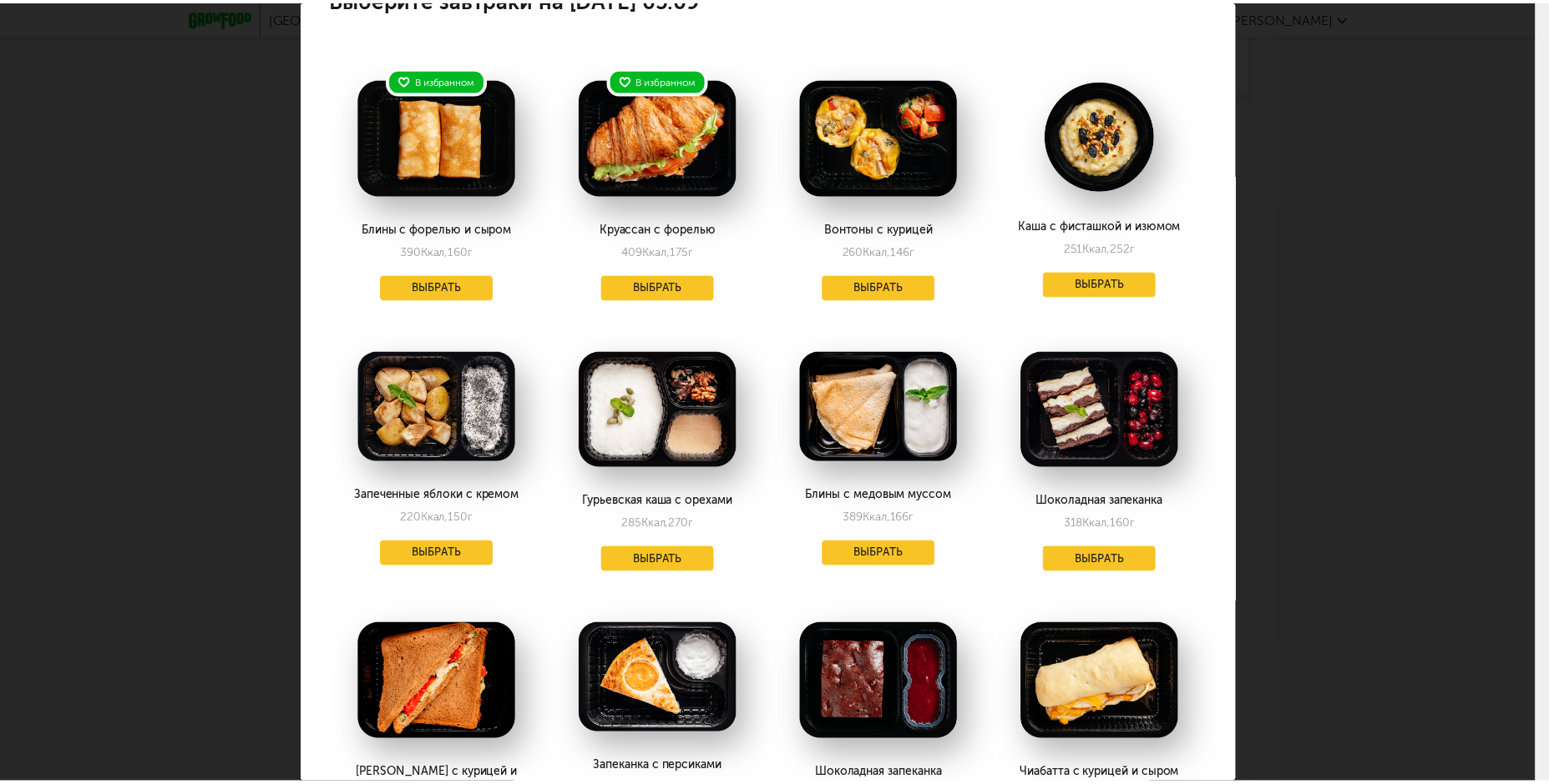
scroll to position [0, 0]
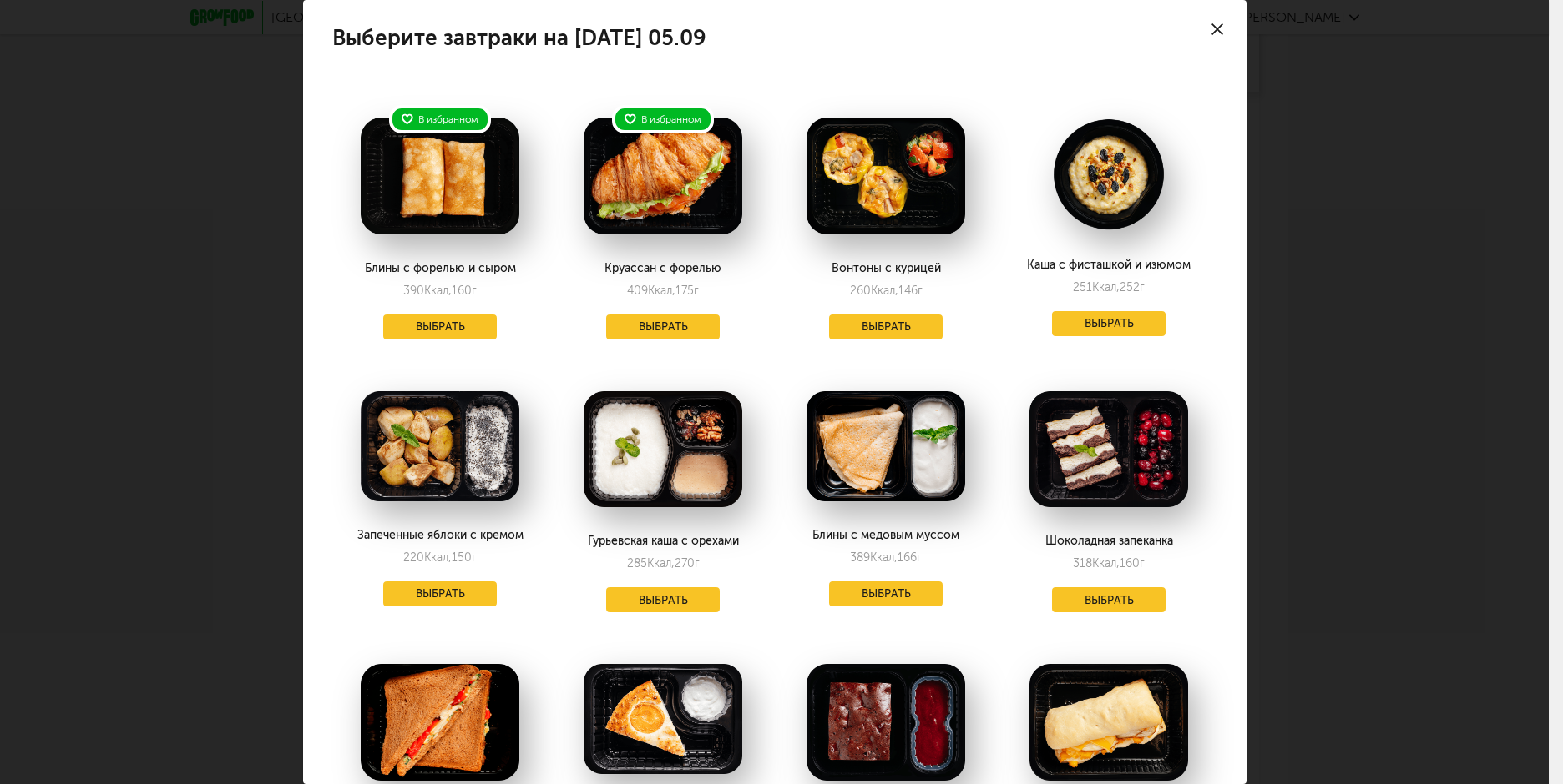
drag, startPoint x: 1194, startPoint y: 26, endPoint x: 1191, endPoint y: 38, distance: 12.4
click at [1194, 26] on div at bounding box center [1216, 29] width 58 height 58
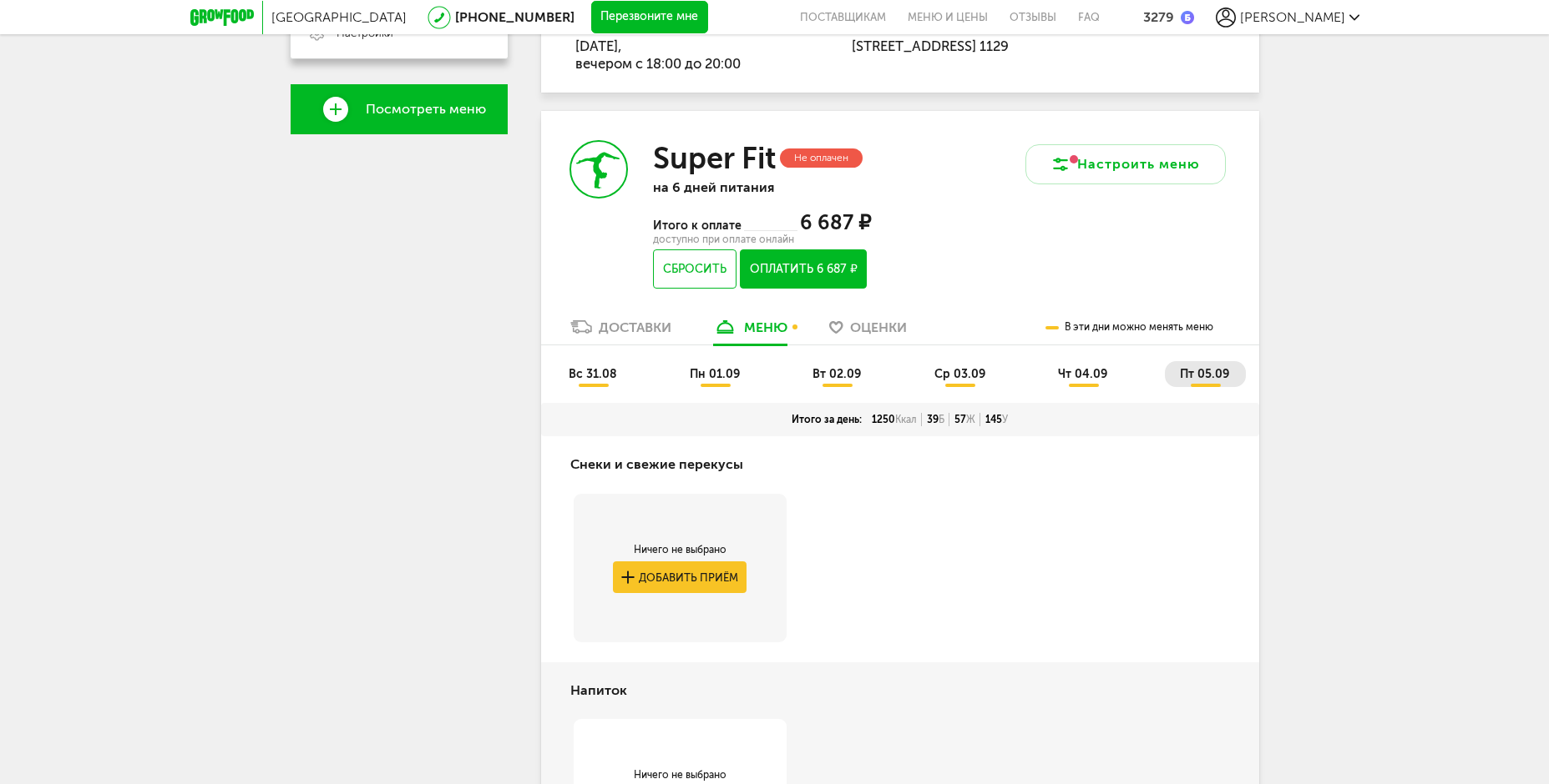
scroll to position [343, 0]
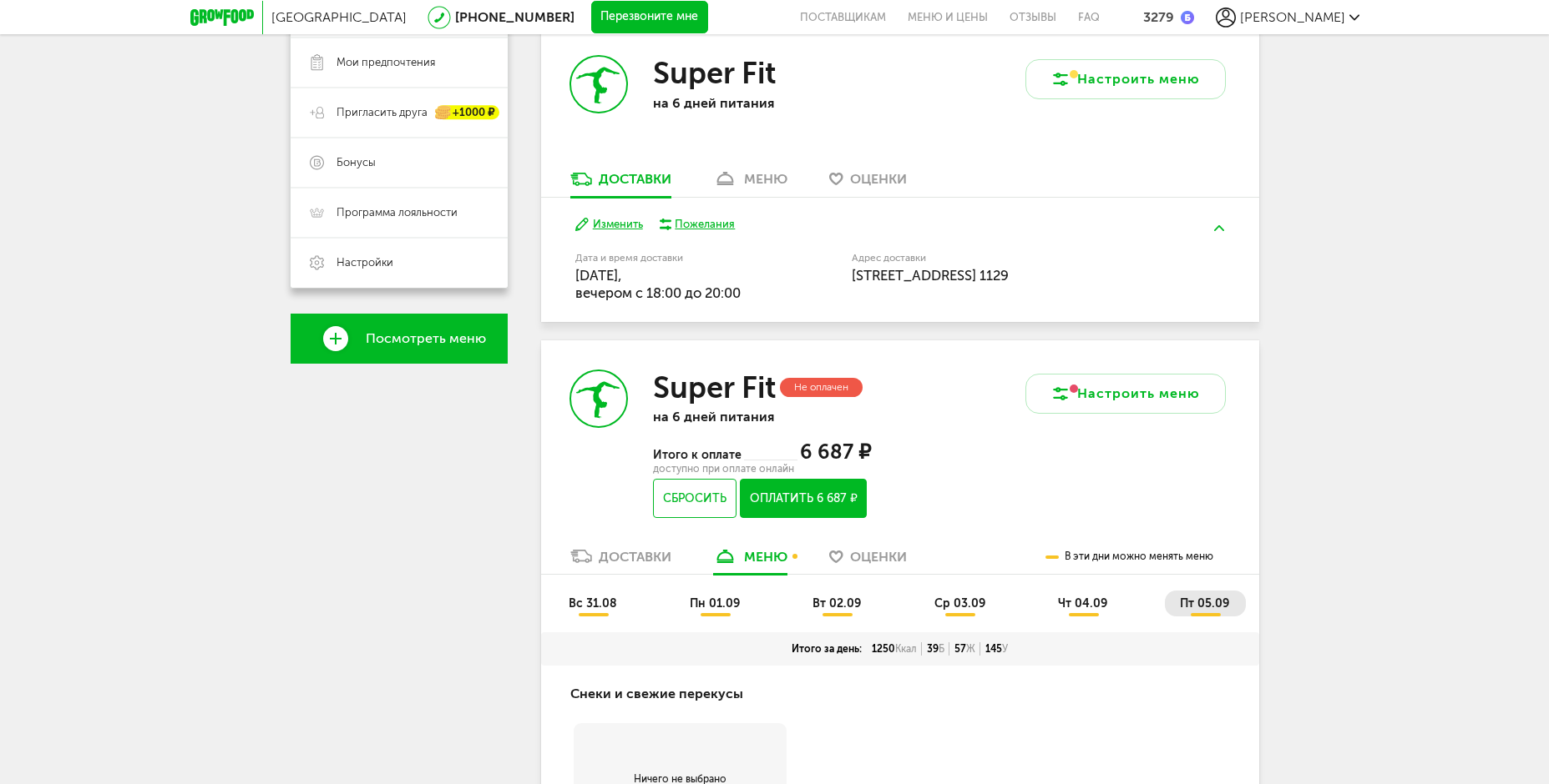
click at [1080, 603] on span "чт 04.09" at bounding box center [1083, 604] width 50 height 14
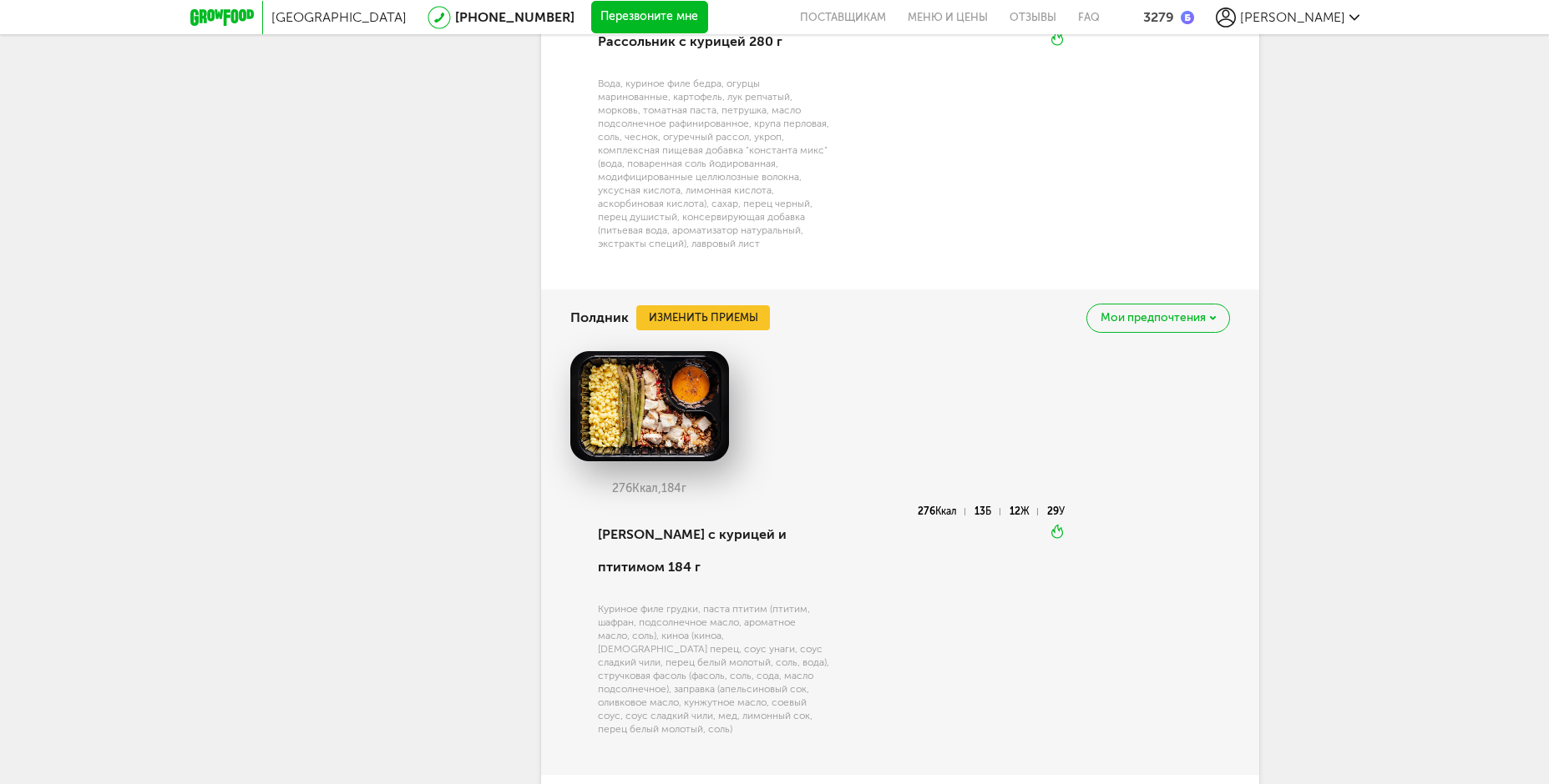
scroll to position [2345, 0]
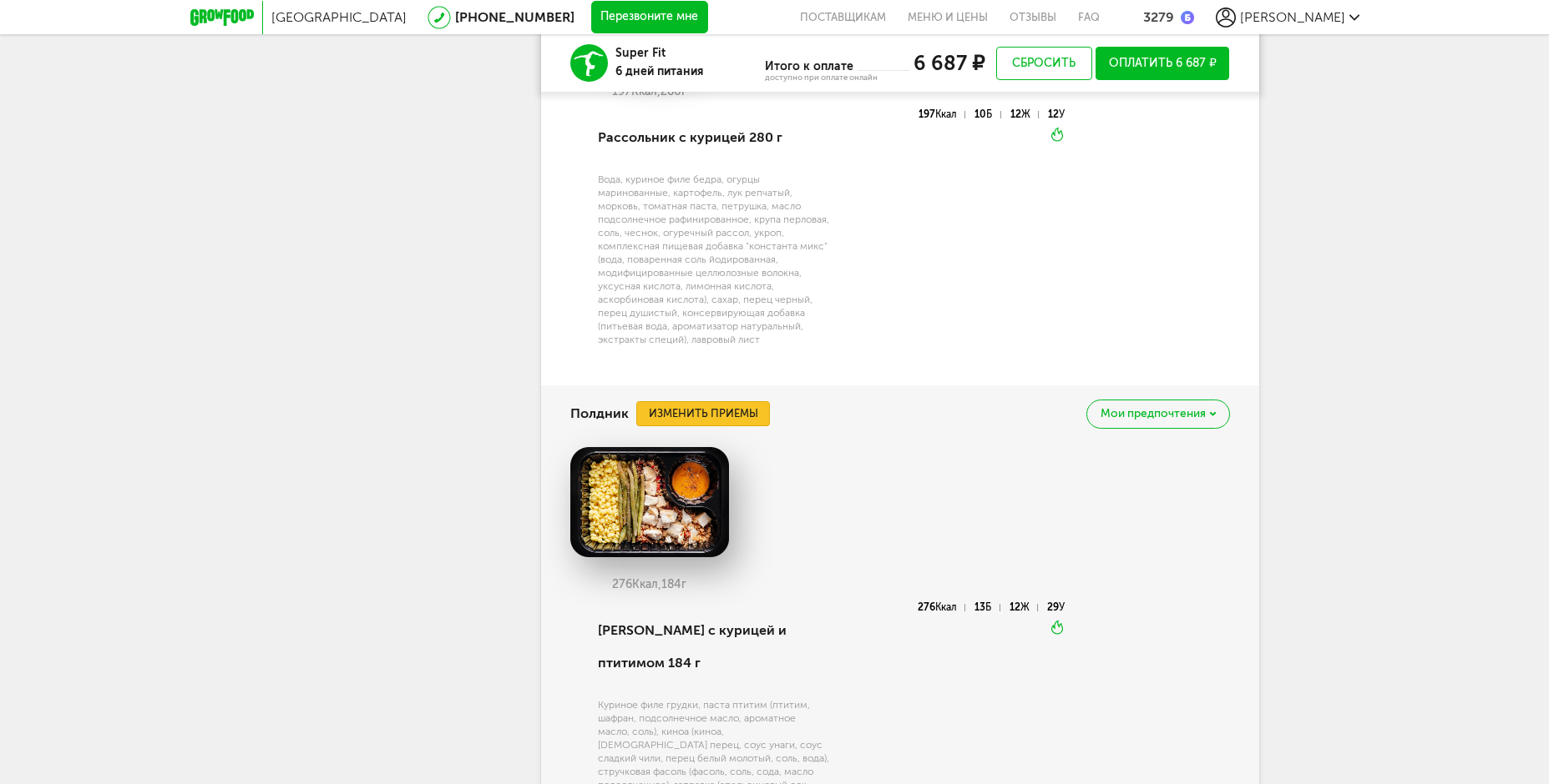
click at [753, 427] on button "Изменить приемы" at bounding box center [702, 413] width 134 height 25
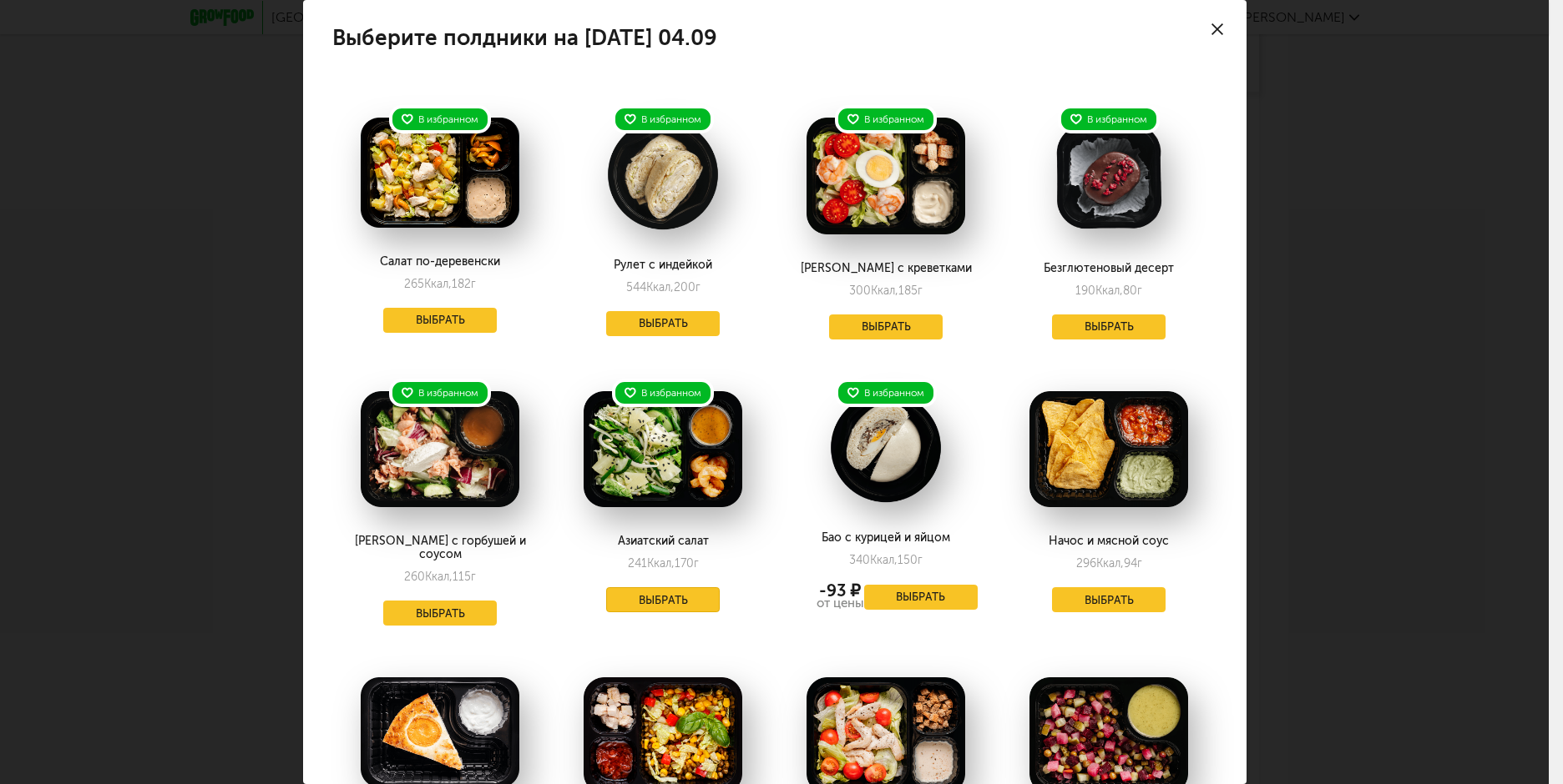
click at [685, 603] on button "Выбрать" at bounding box center [663, 599] width 114 height 25
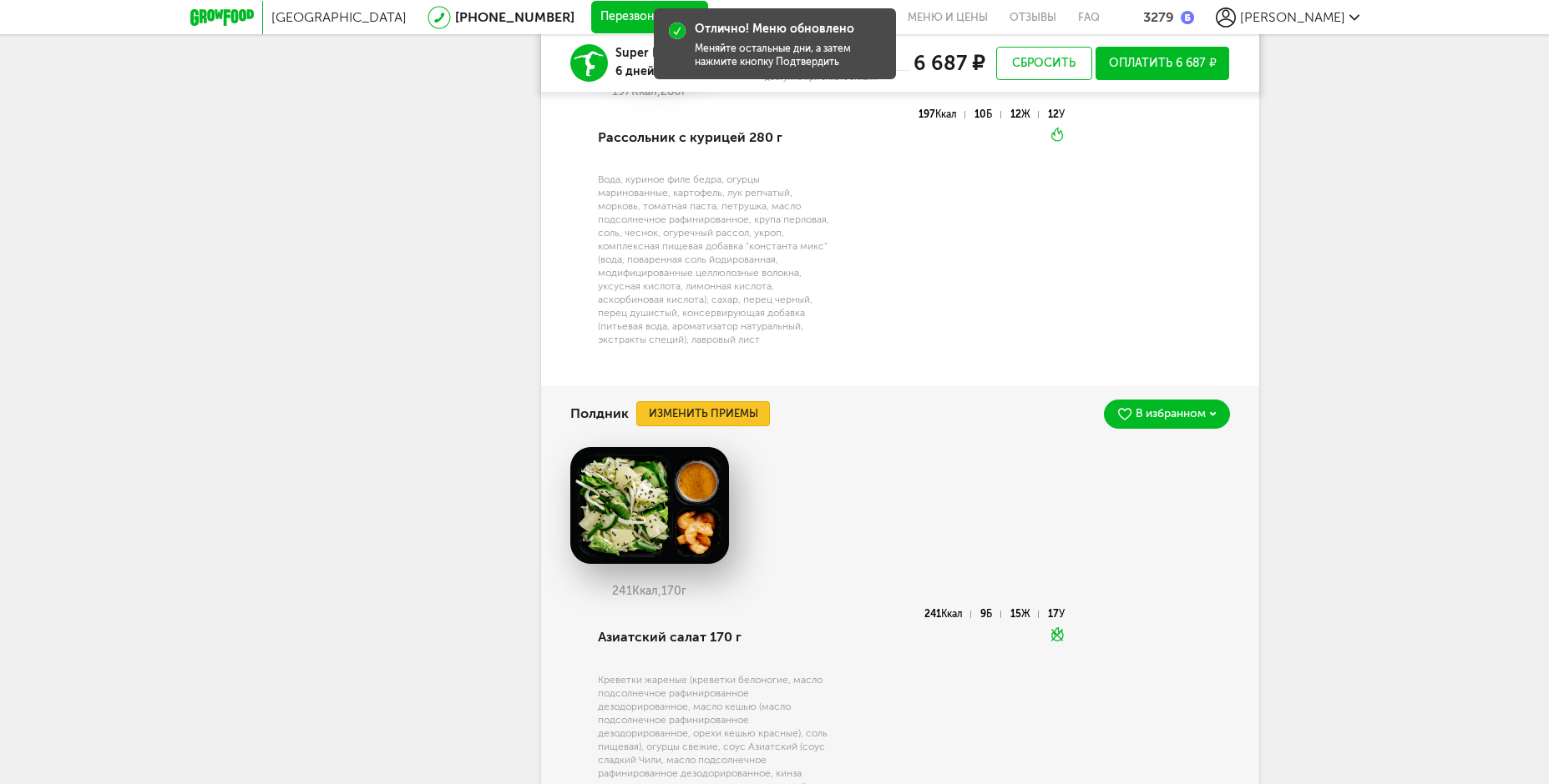
click at [744, 427] on button "Изменить приемы" at bounding box center [702, 413] width 134 height 25
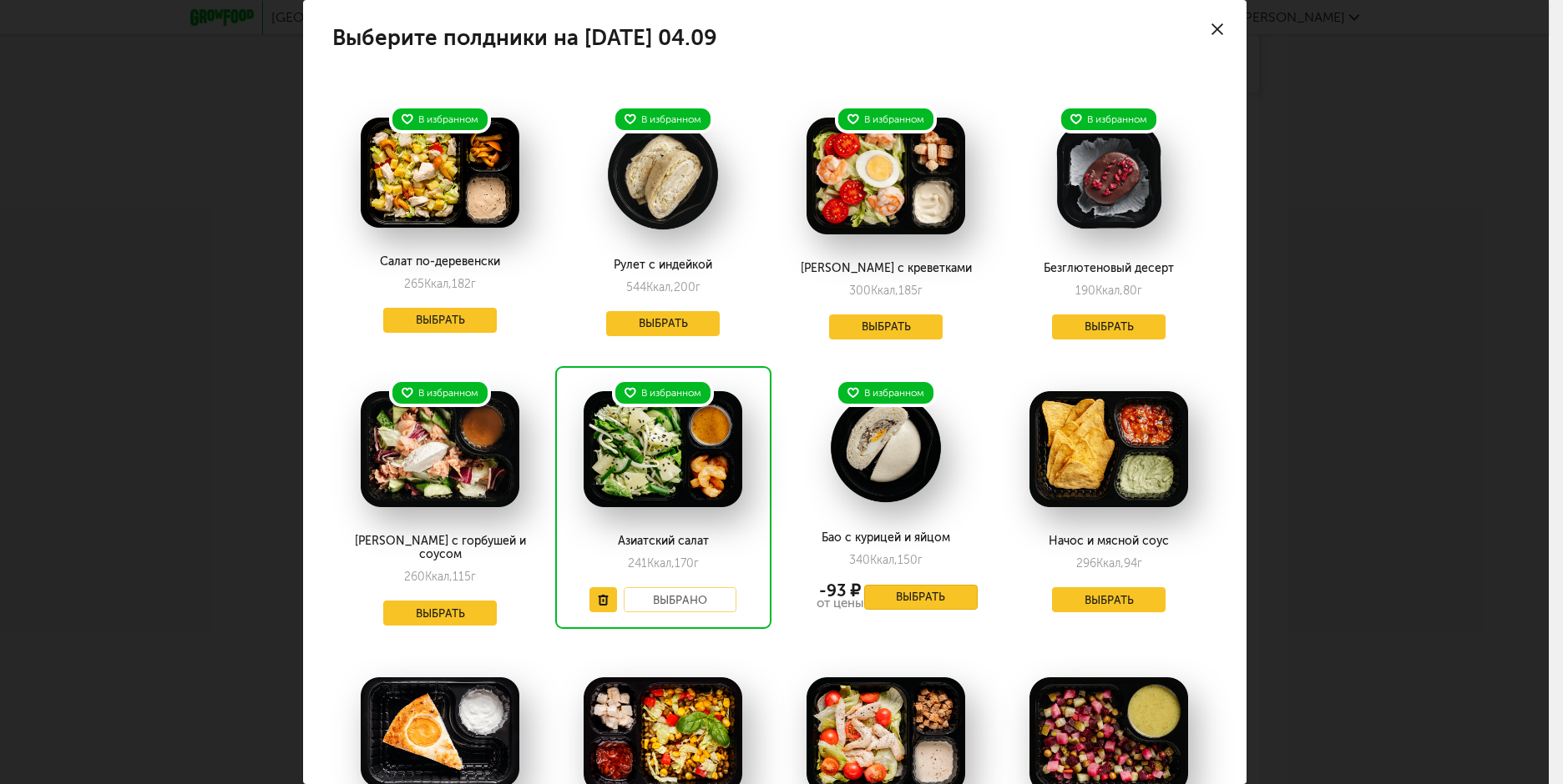
click at [890, 596] on button "Выбрать" at bounding box center [920, 597] width 114 height 25
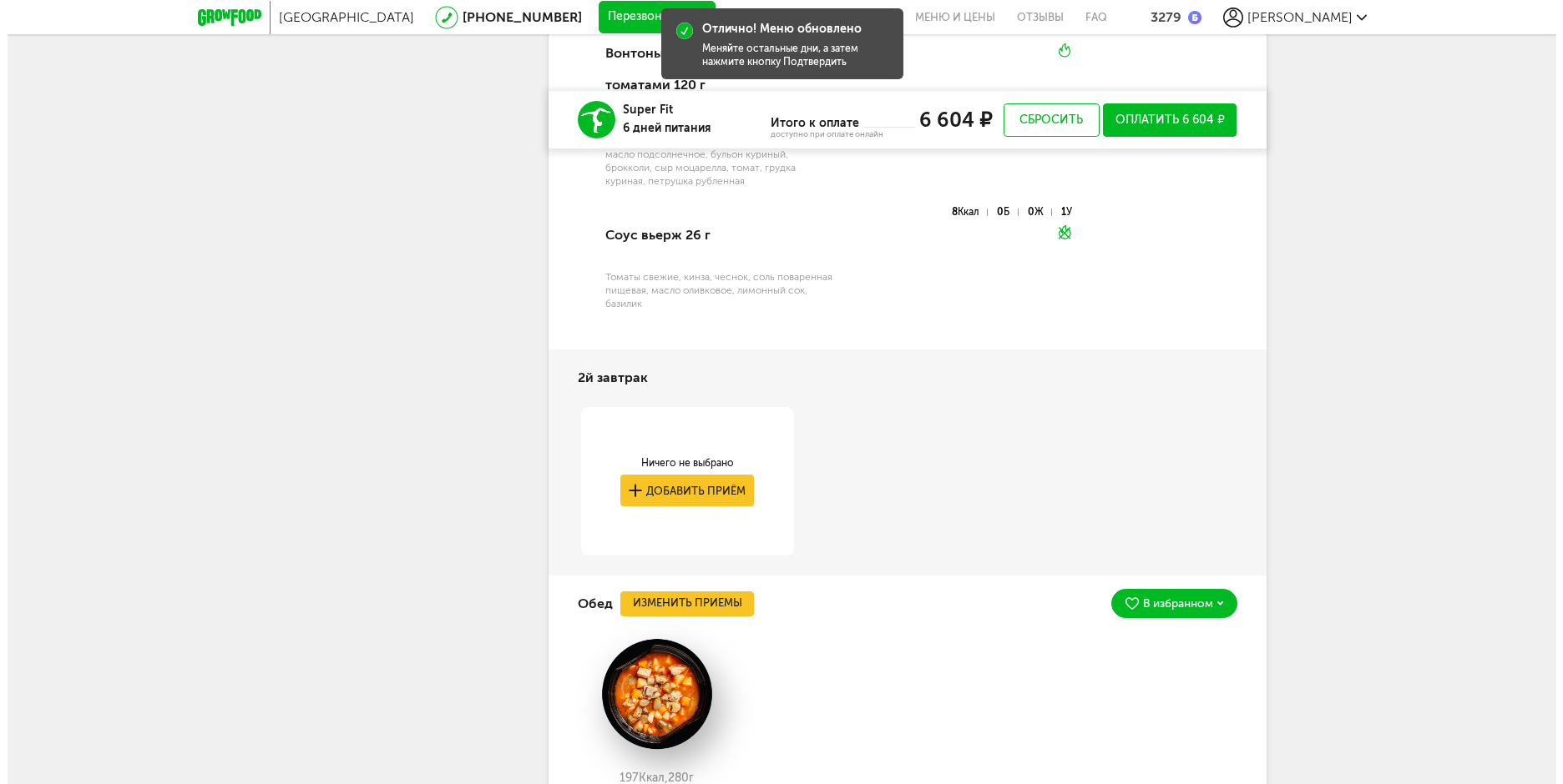
scroll to position [1890, 0]
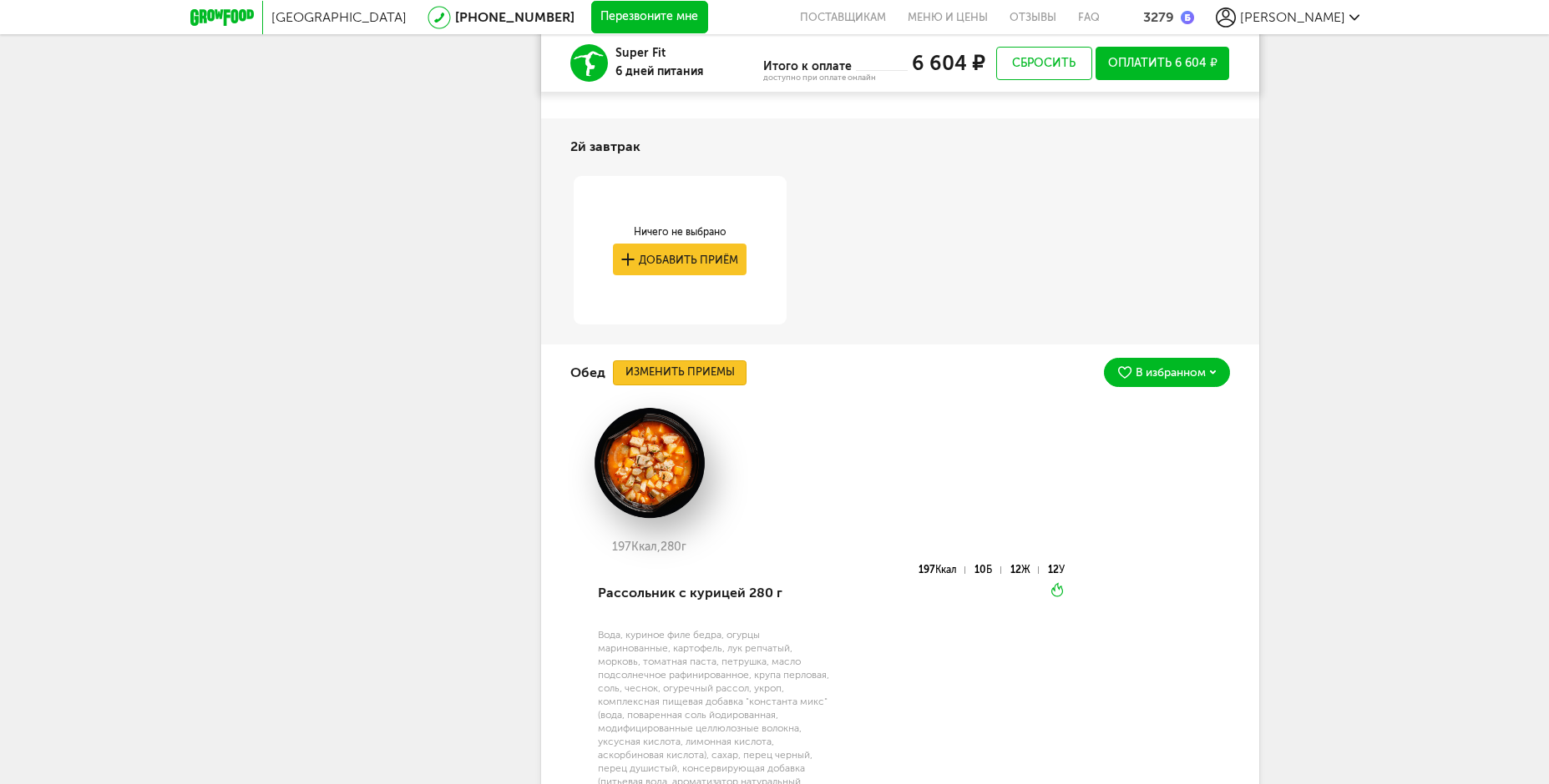
click at [701, 378] on button "Изменить приемы" at bounding box center [679, 372] width 134 height 25
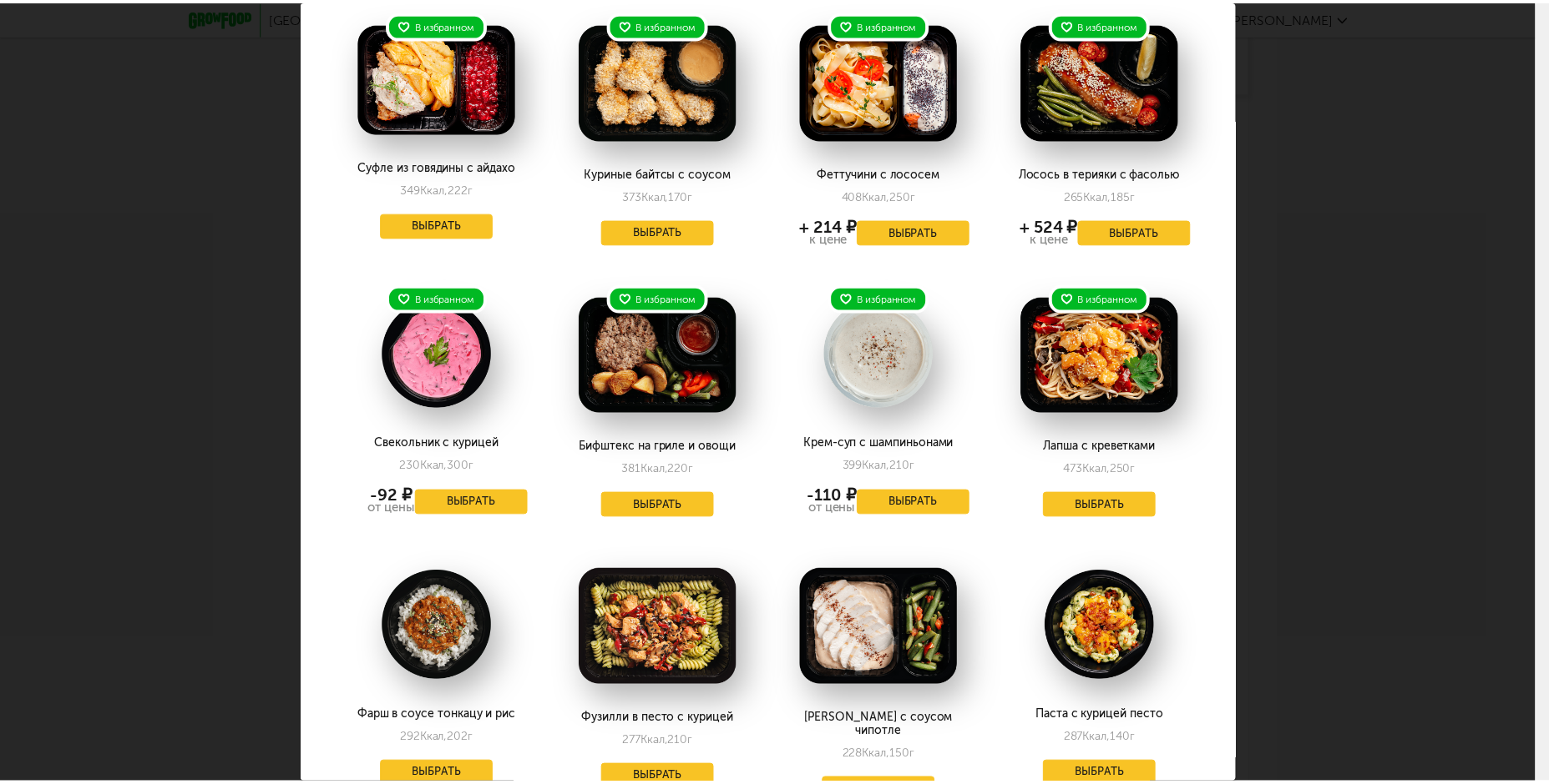
scroll to position [0, 0]
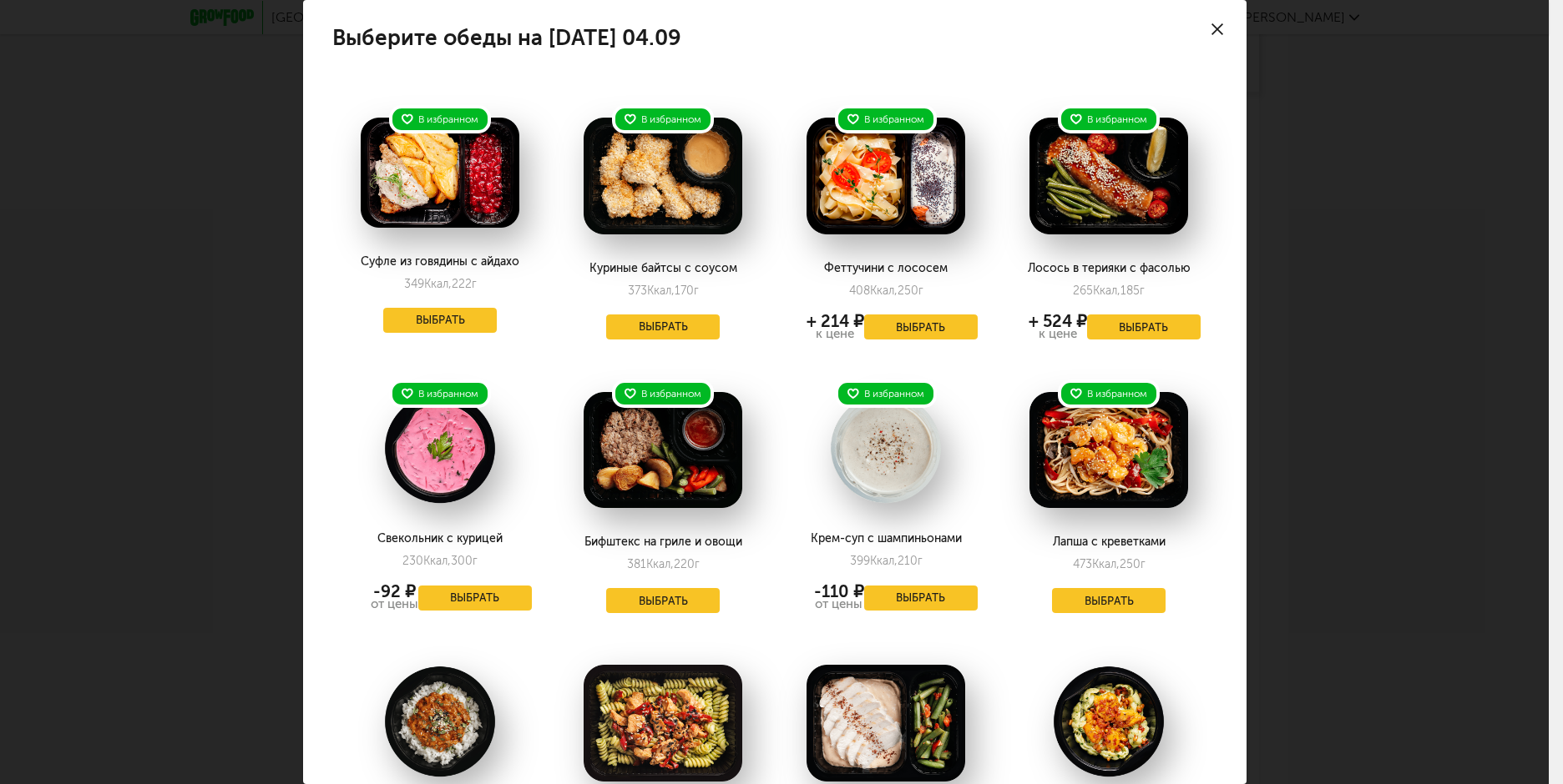
click at [1211, 29] on icon at bounding box center [1217, 30] width 12 height 12
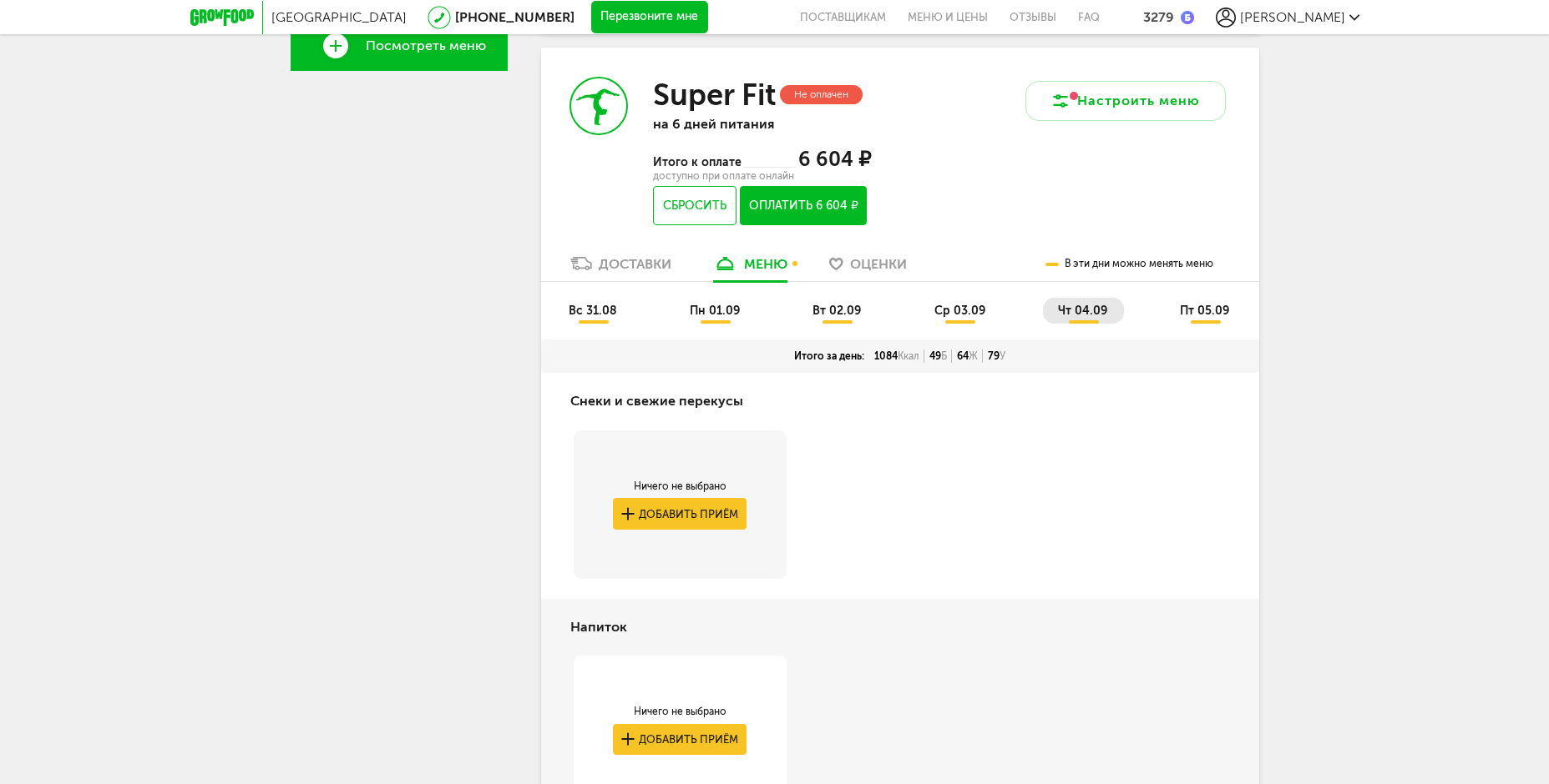
scroll to position [471, 0]
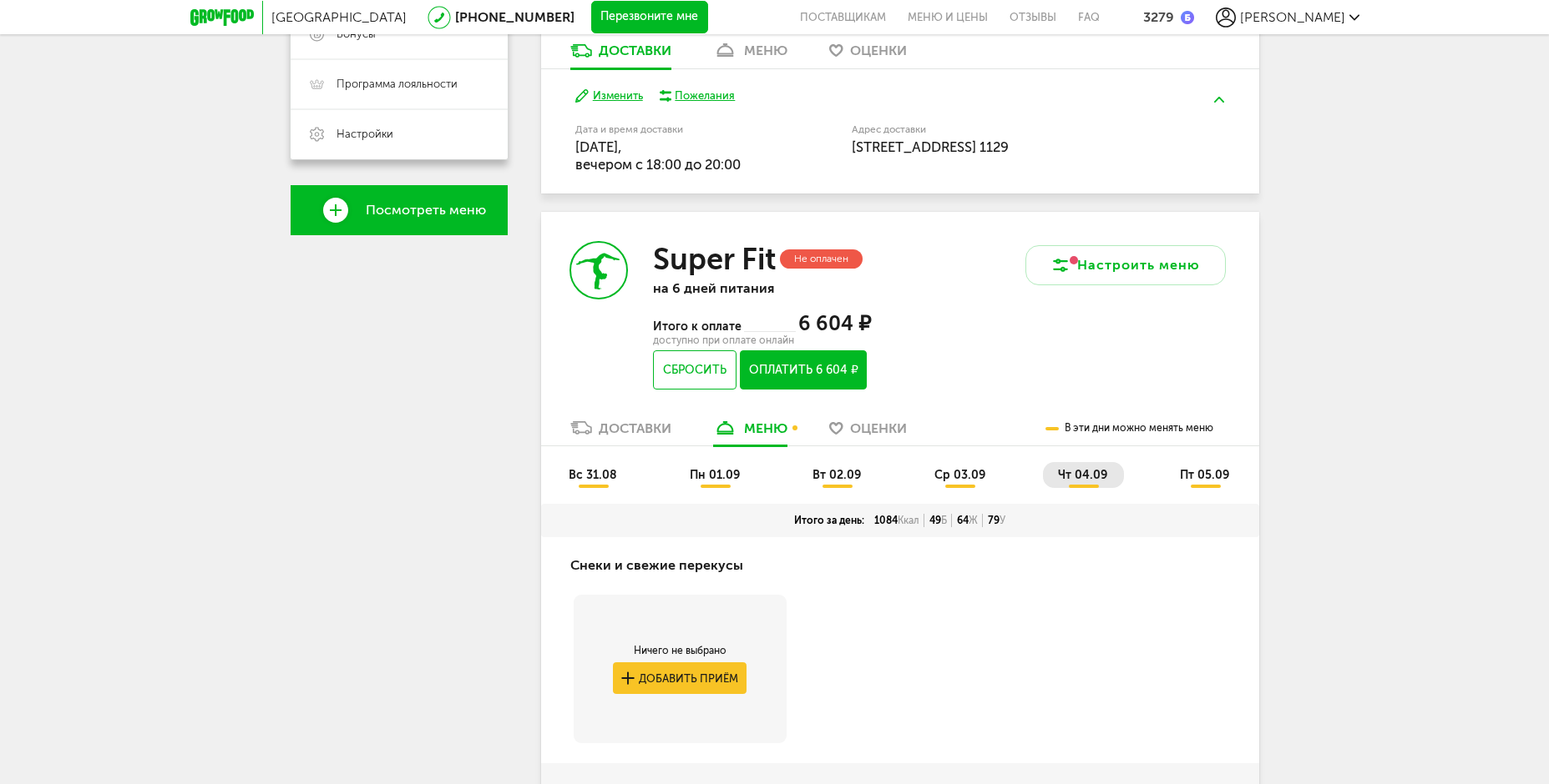
click at [960, 474] on span "ср 03.09" at bounding box center [959, 475] width 51 height 14
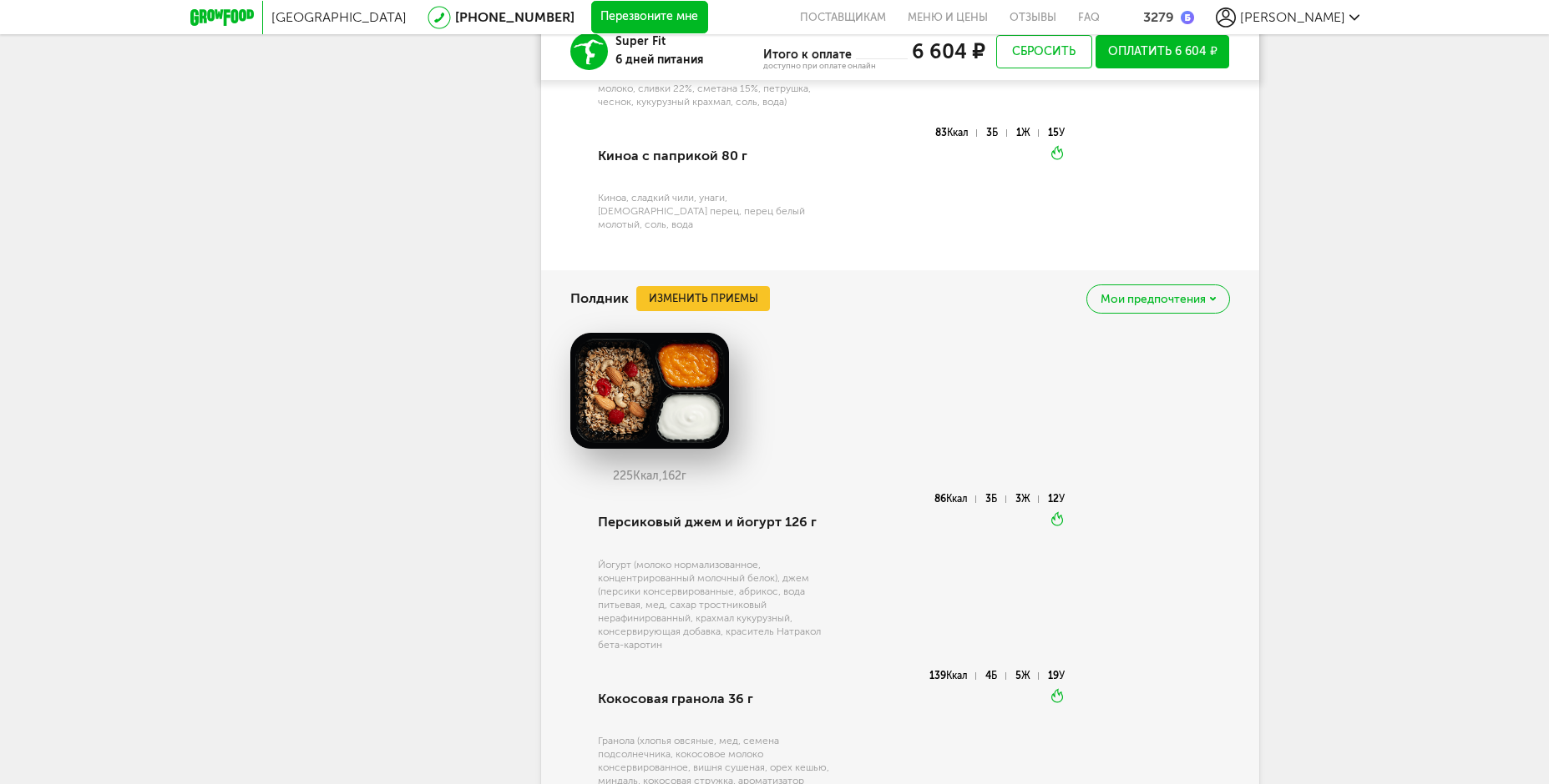
scroll to position [1890, 0]
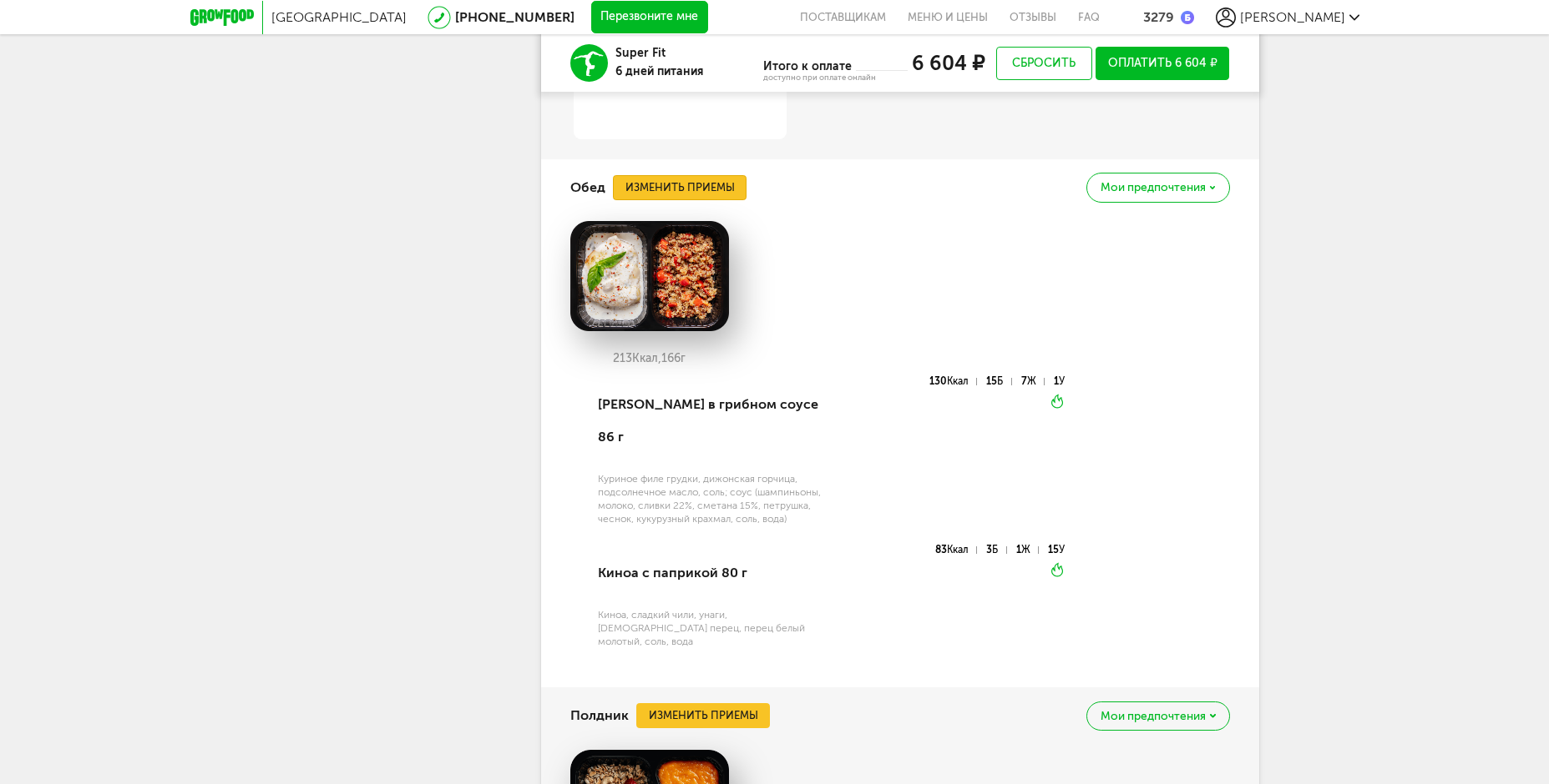
click at [680, 194] on button "Изменить приемы" at bounding box center [679, 187] width 134 height 25
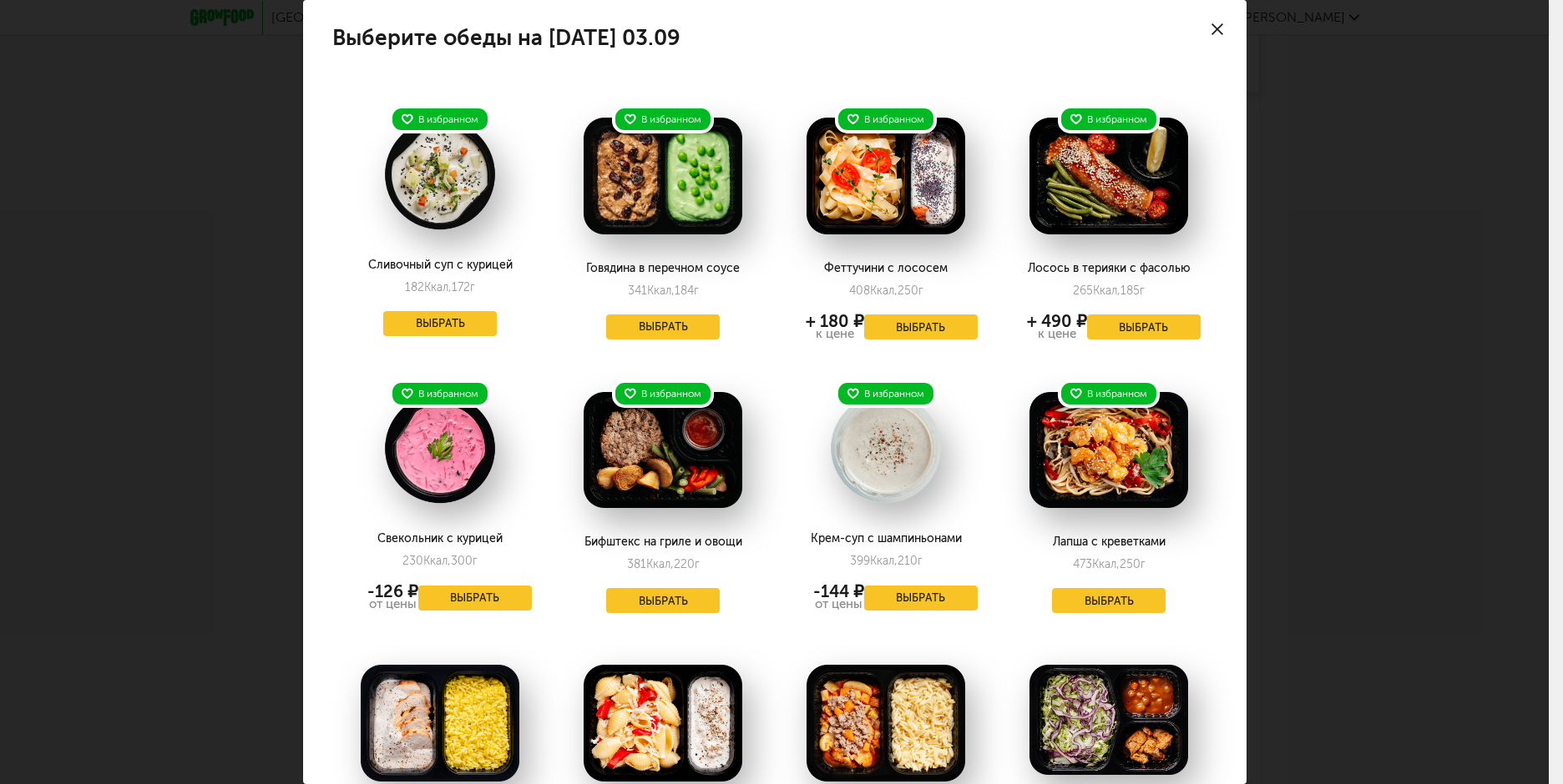
click at [1209, 30] on div at bounding box center [1216, 29] width 58 height 58
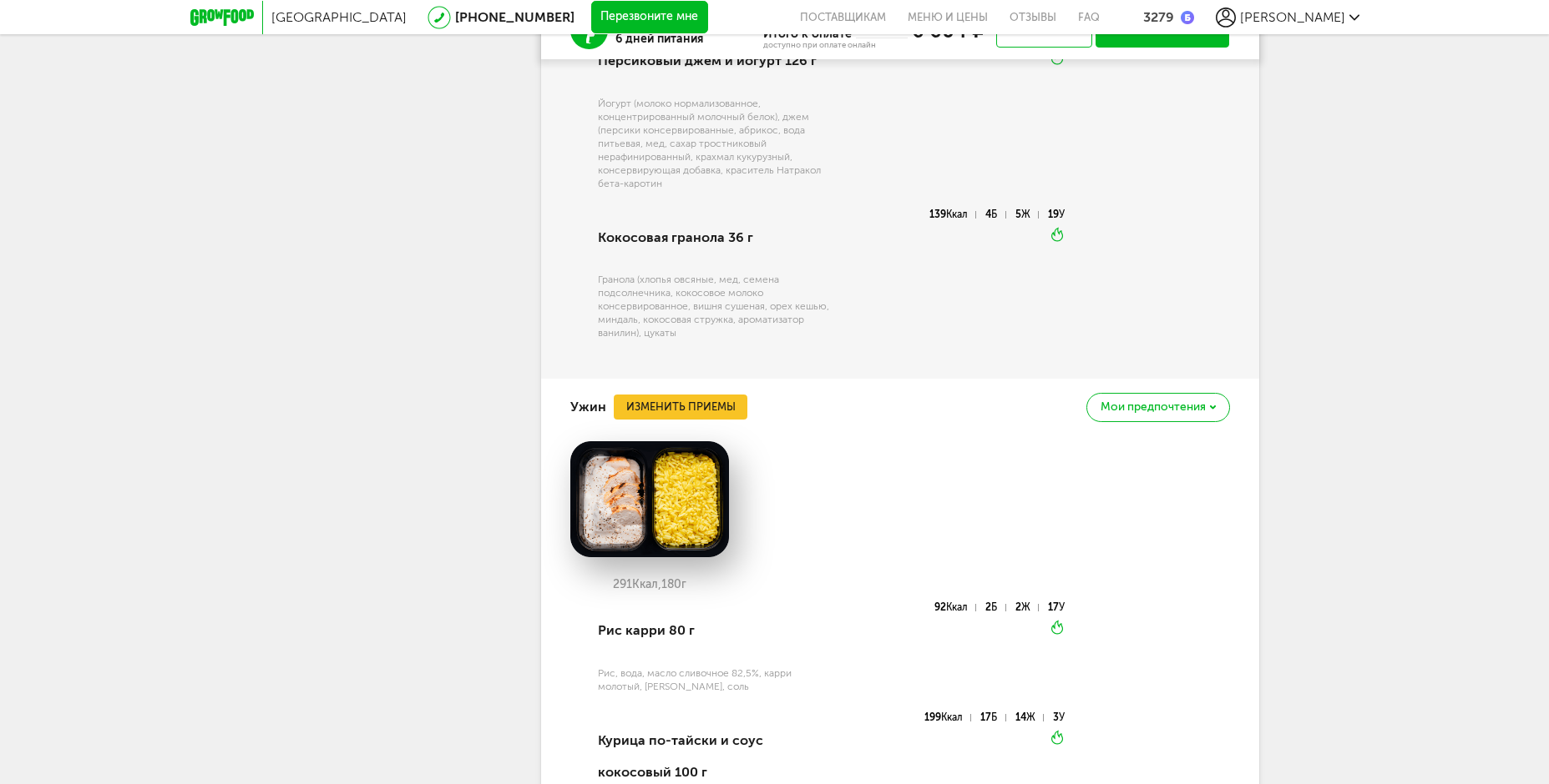
scroll to position [2807, 0]
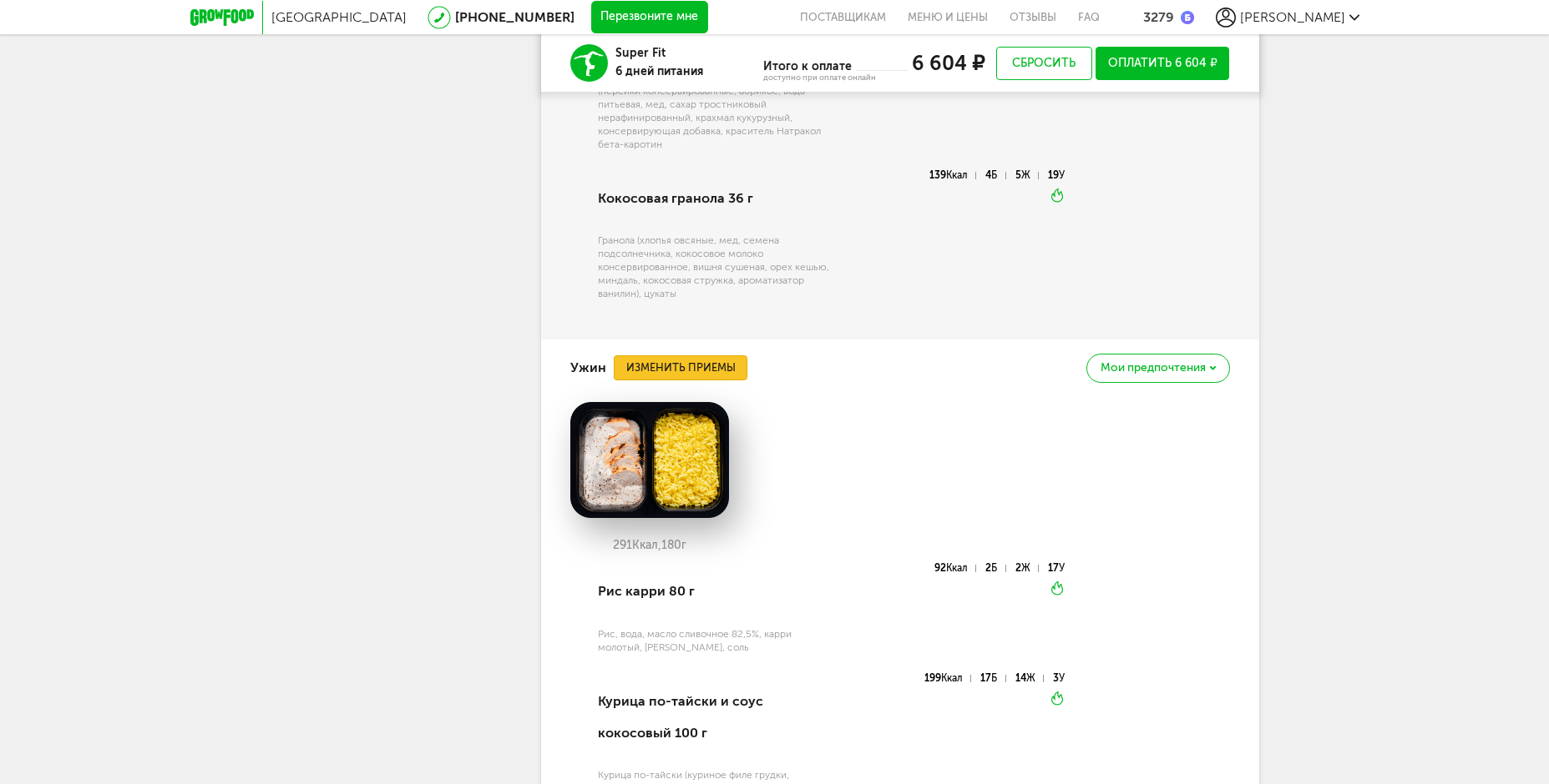
click at [724, 355] on button "Изменить приемы" at bounding box center [680, 367] width 134 height 25
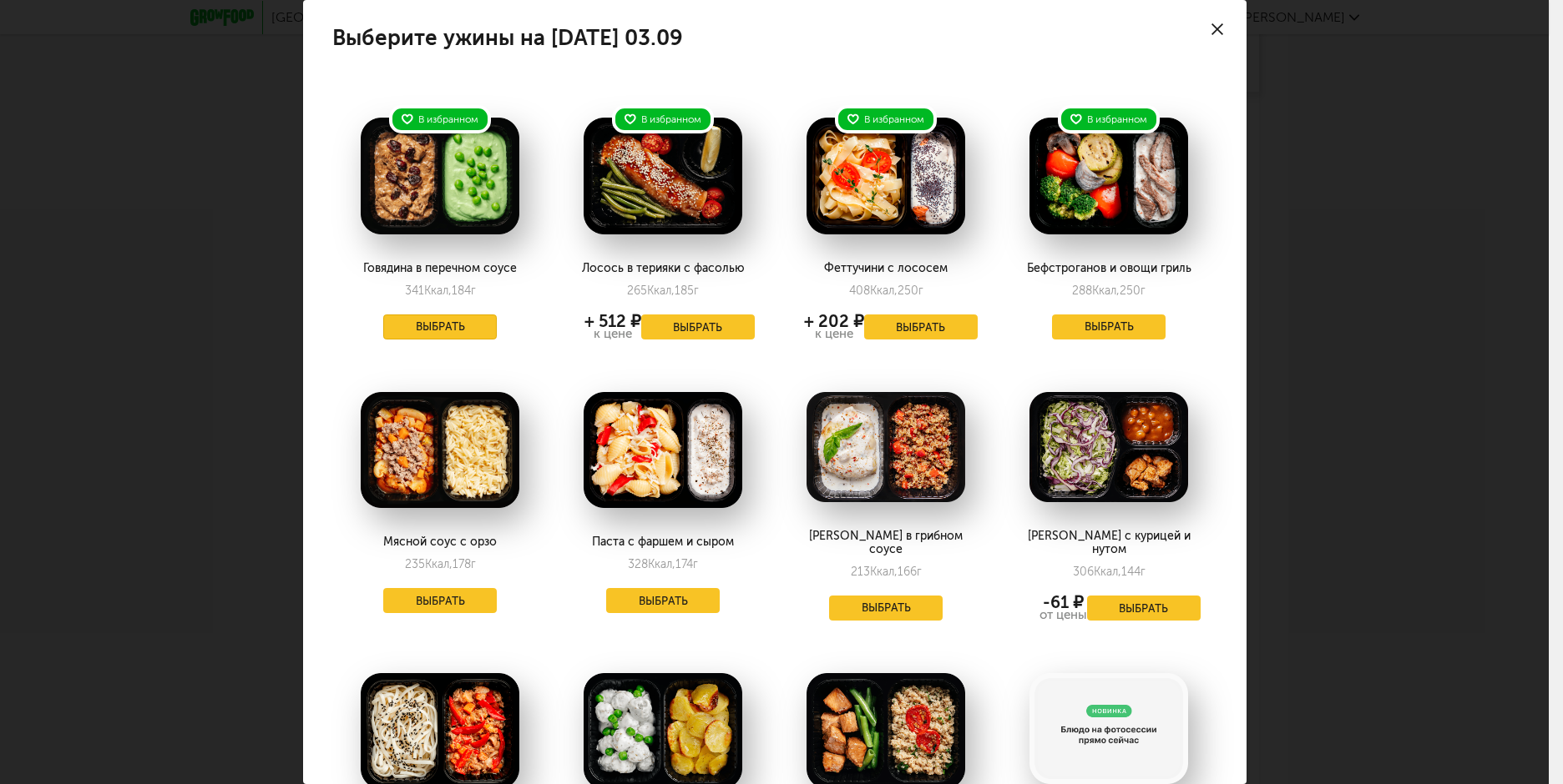
click at [483, 327] on button "Выбрать" at bounding box center [440, 327] width 114 height 25
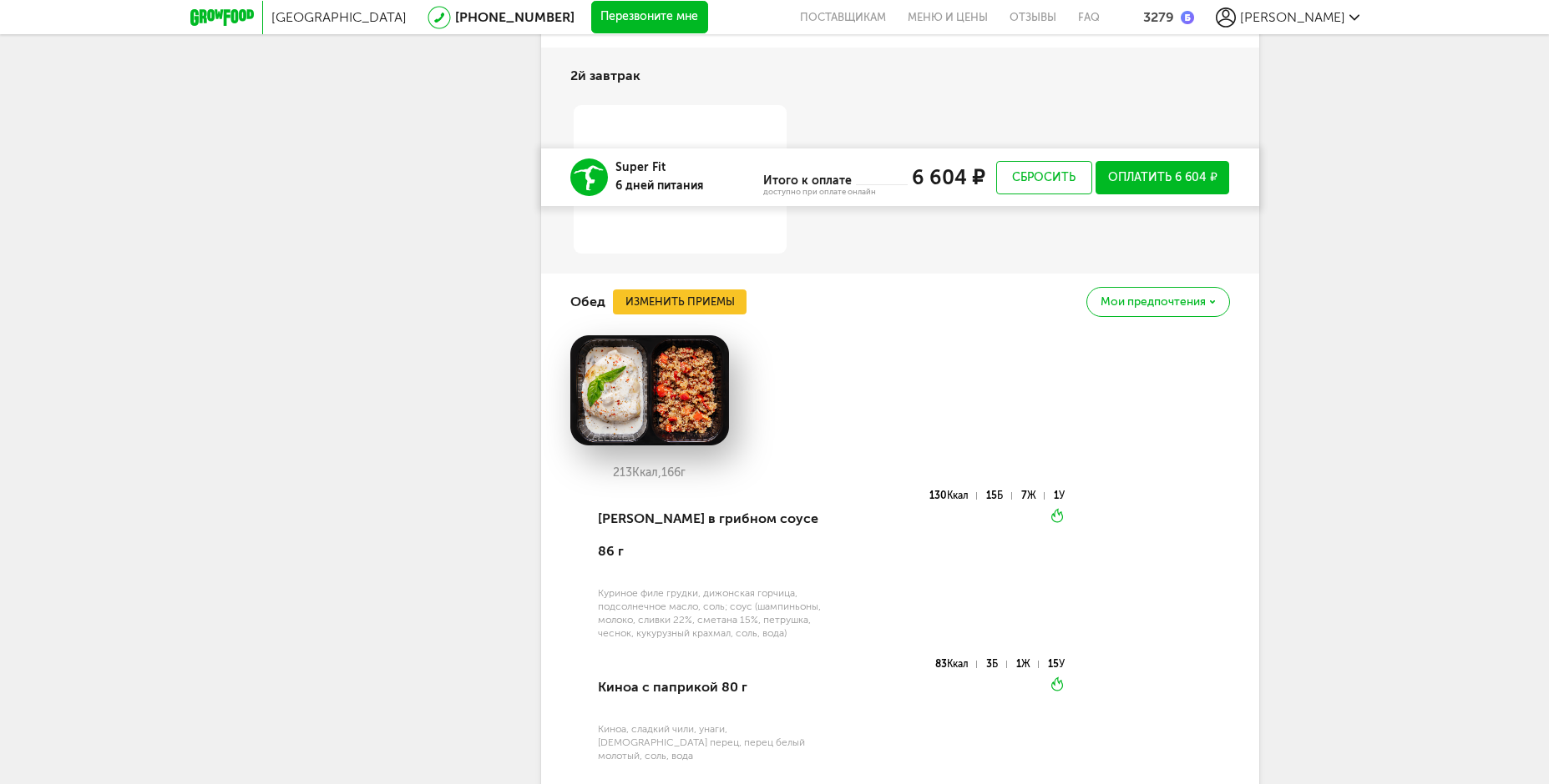
scroll to position [1890, 0]
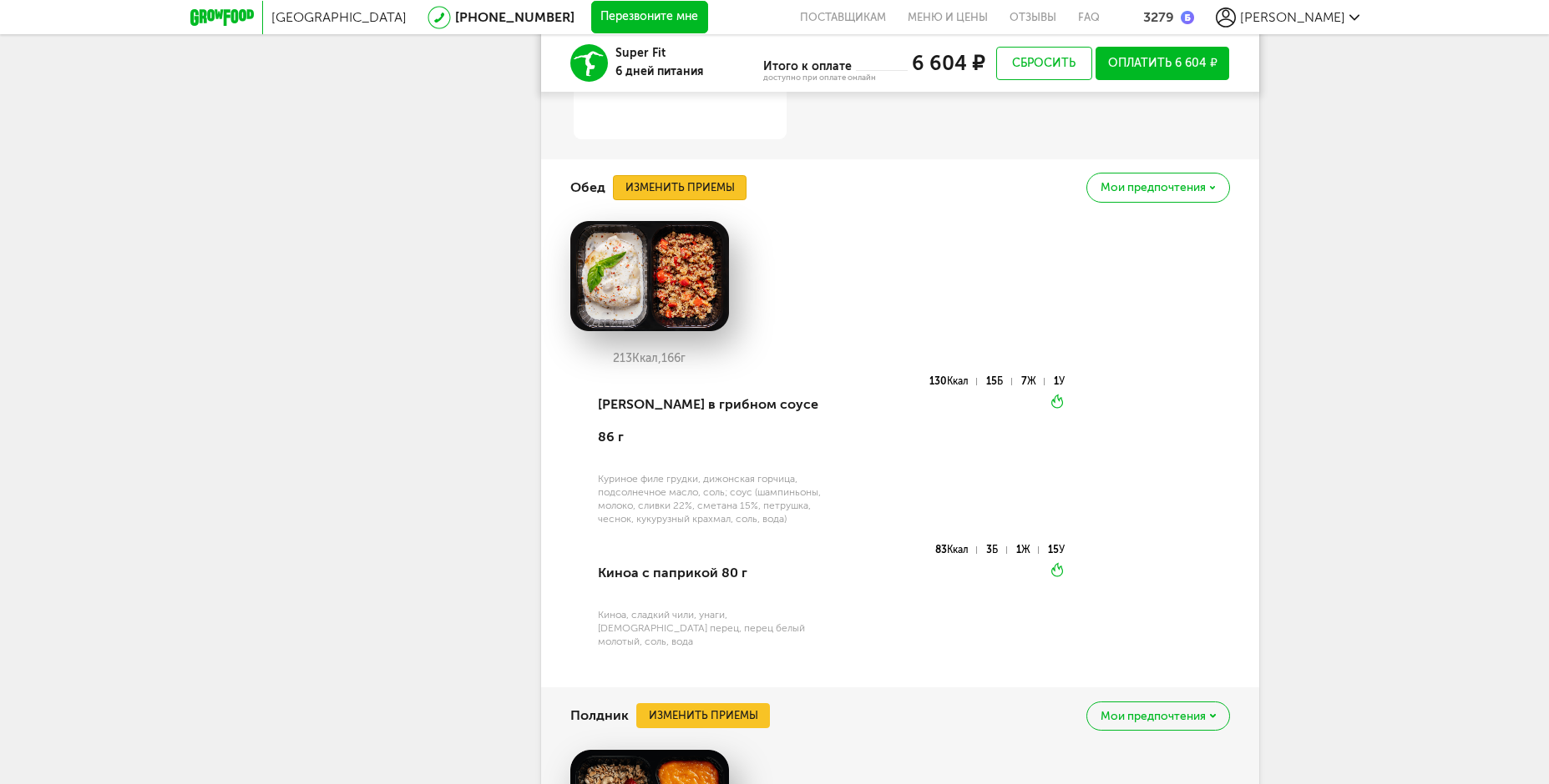
click at [699, 194] on button "Изменить приемы" at bounding box center [679, 187] width 134 height 25
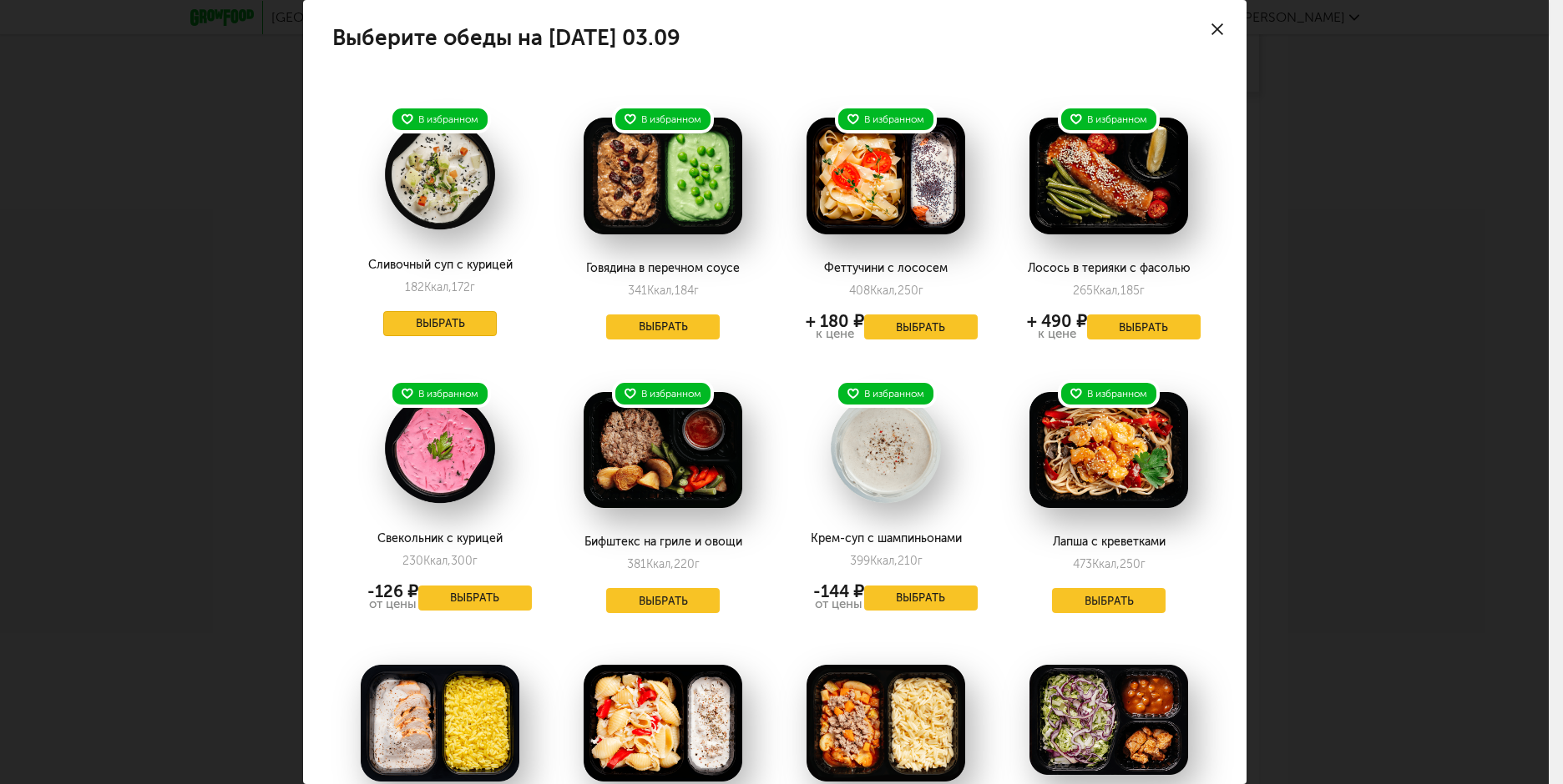
click at [444, 324] on button "Выбрать" at bounding box center [440, 323] width 114 height 25
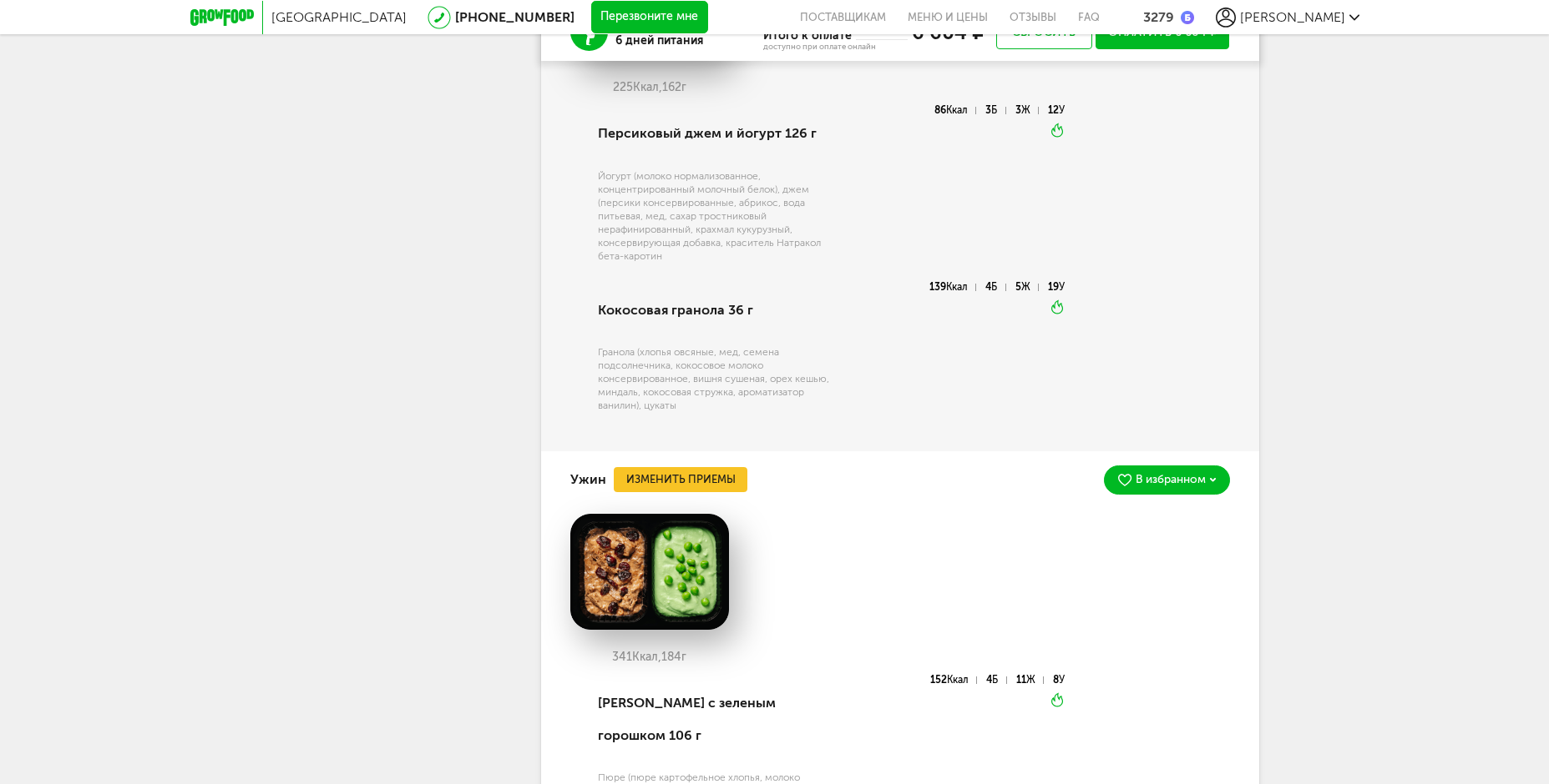
scroll to position [2140, 0]
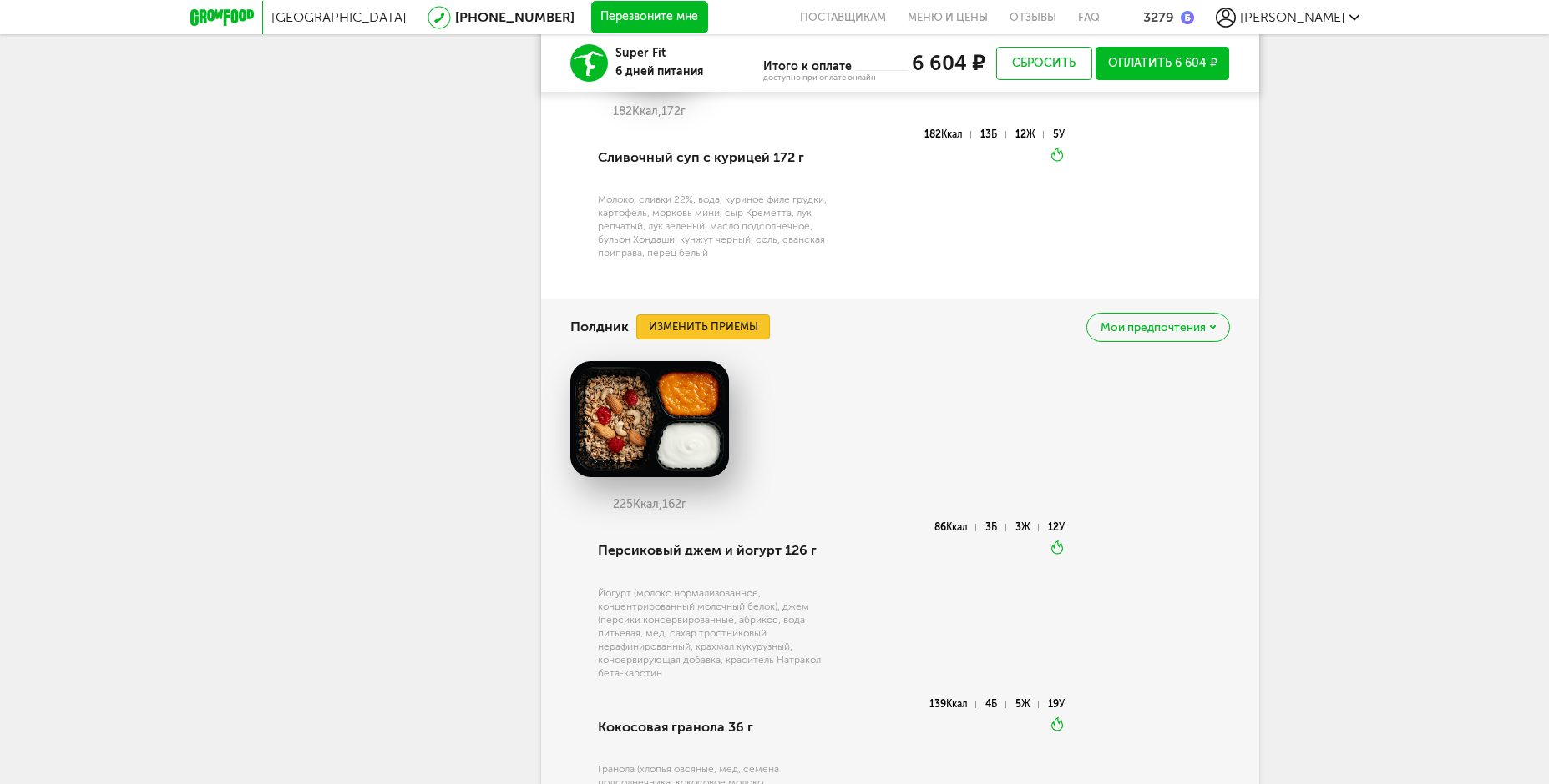
click at [672, 320] on button "Изменить приемы" at bounding box center [702, 327] width 134 height 25
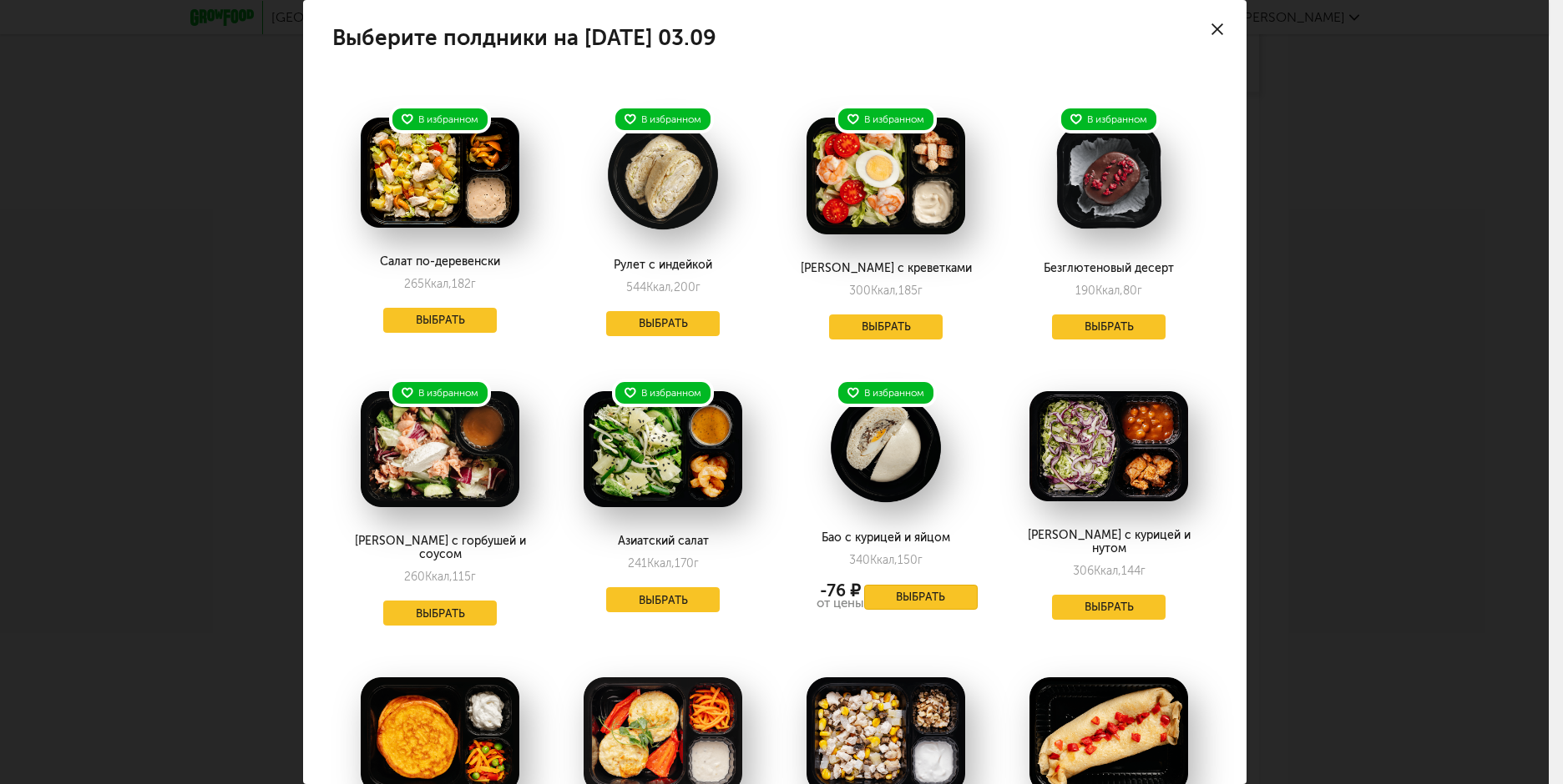
click at [914, 597] on button "Выбрать" at bounding box center [920, 597] width 114 height 25
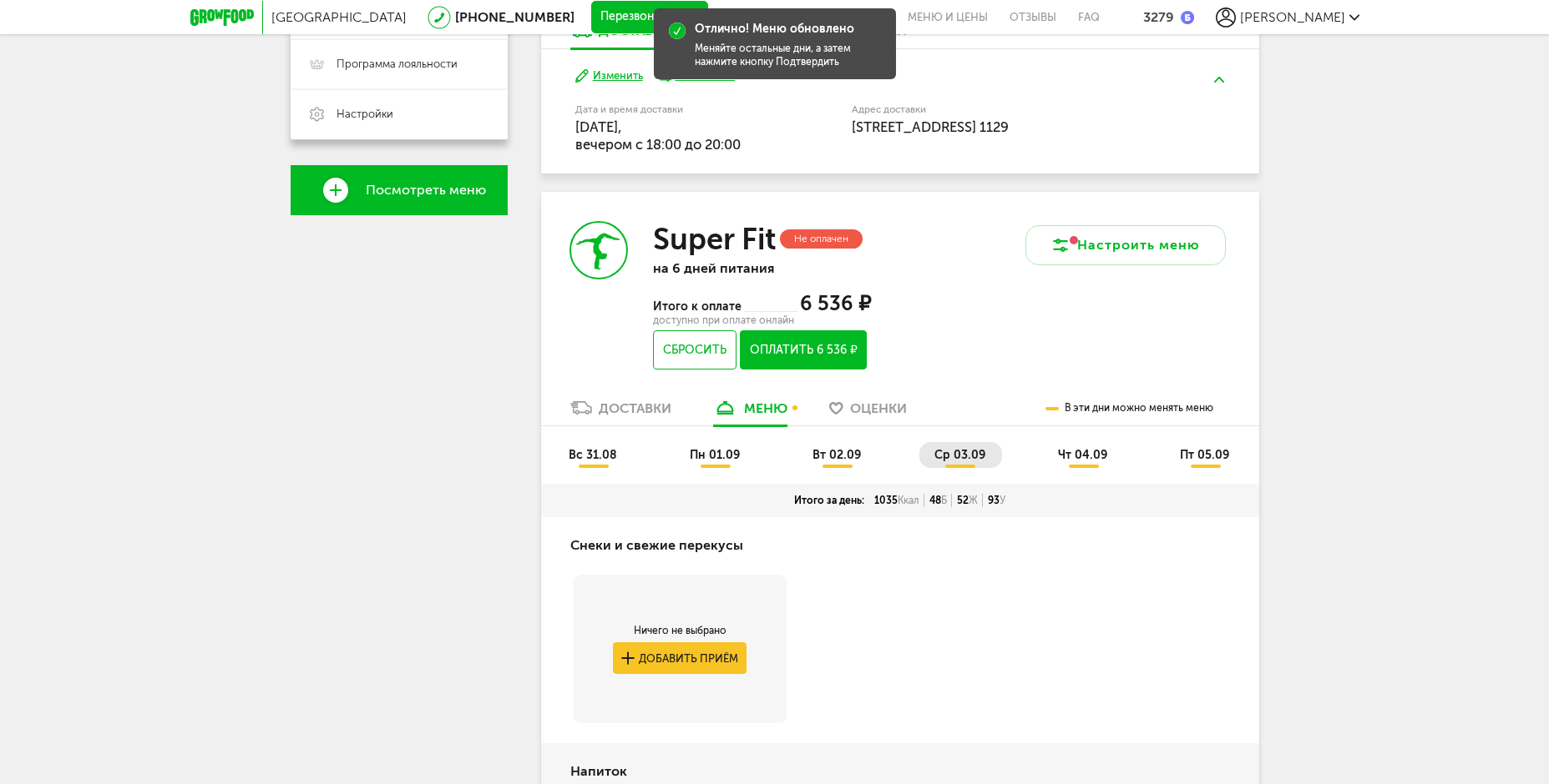
scroll to position [471, 0]
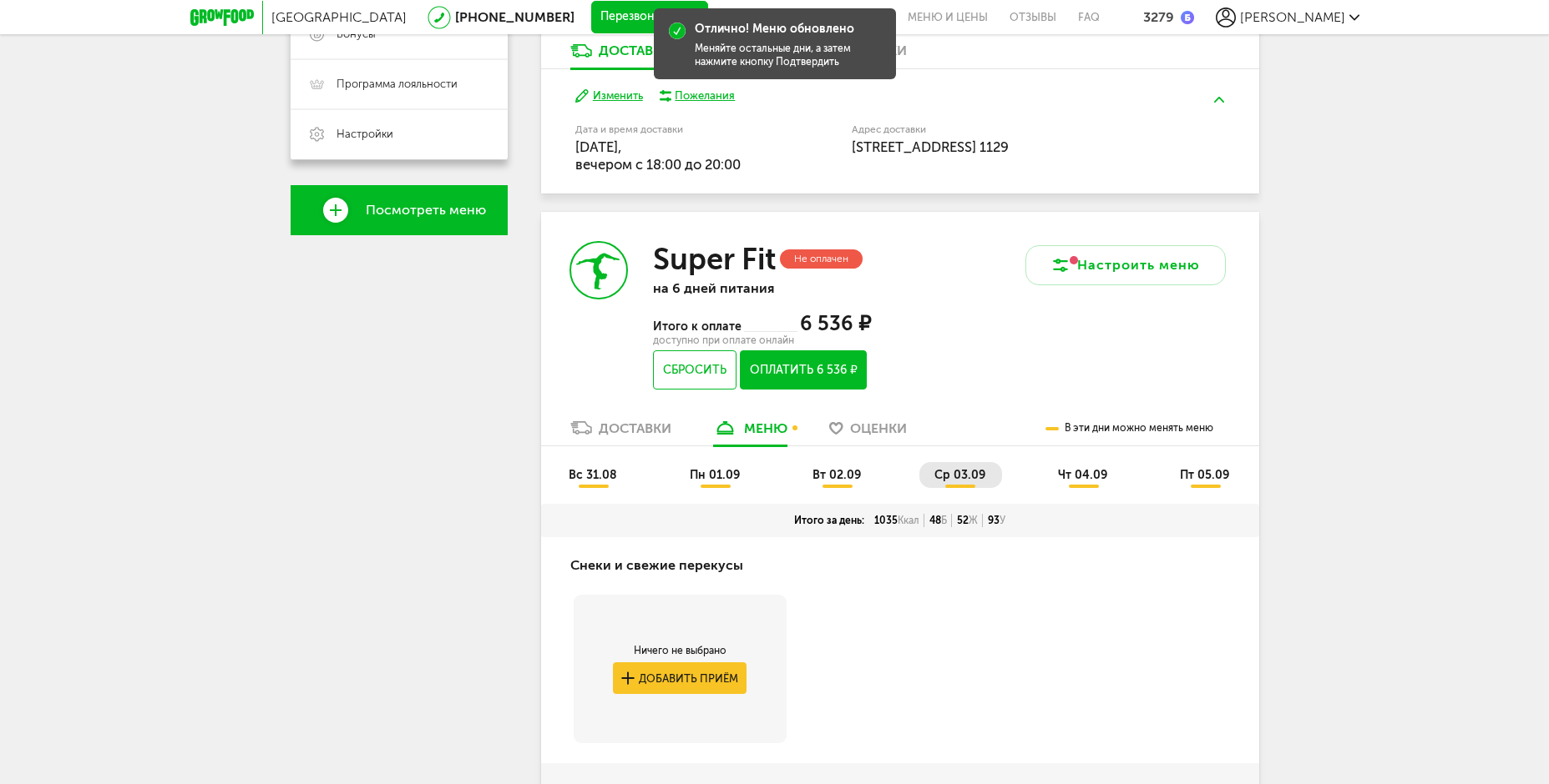
click at [1067, 479] on span "чт 04.09" at bounding box center [1083, 475] width 50 height 14
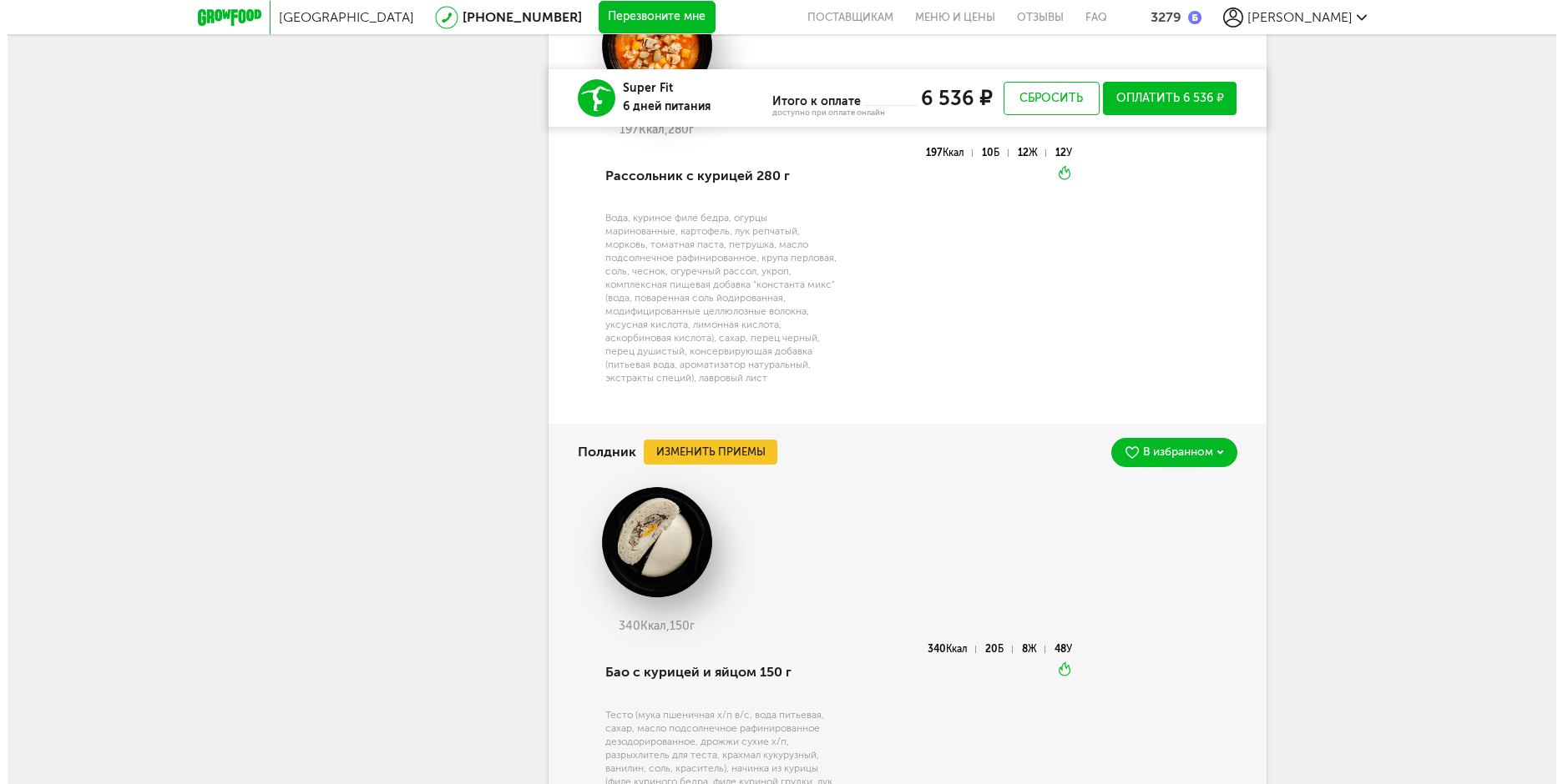
scroll to position [2474, 0]
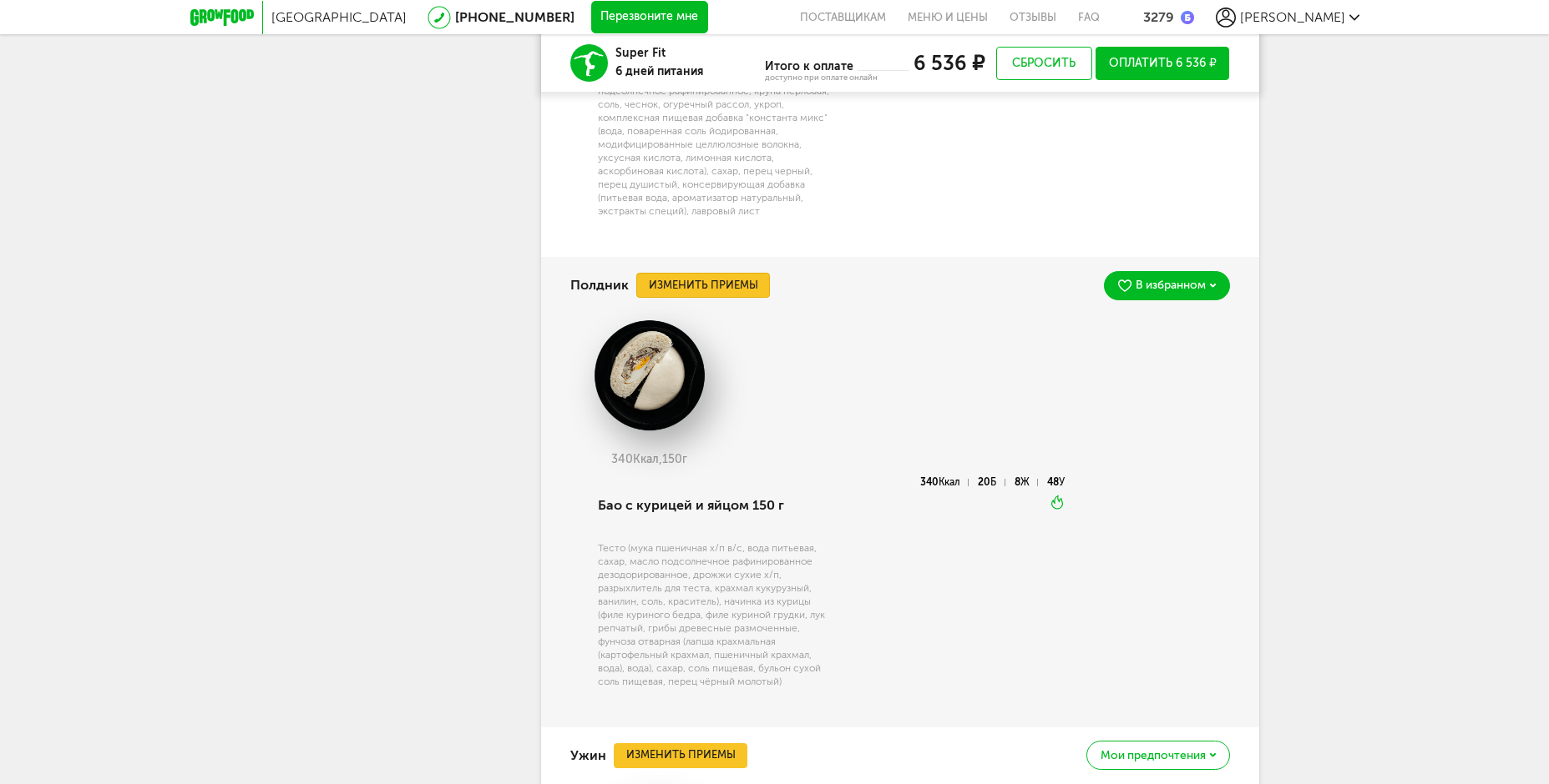
click at [752, 298] on button "Изменить приемы" at bounding box center [702, 285] width 134 height 25
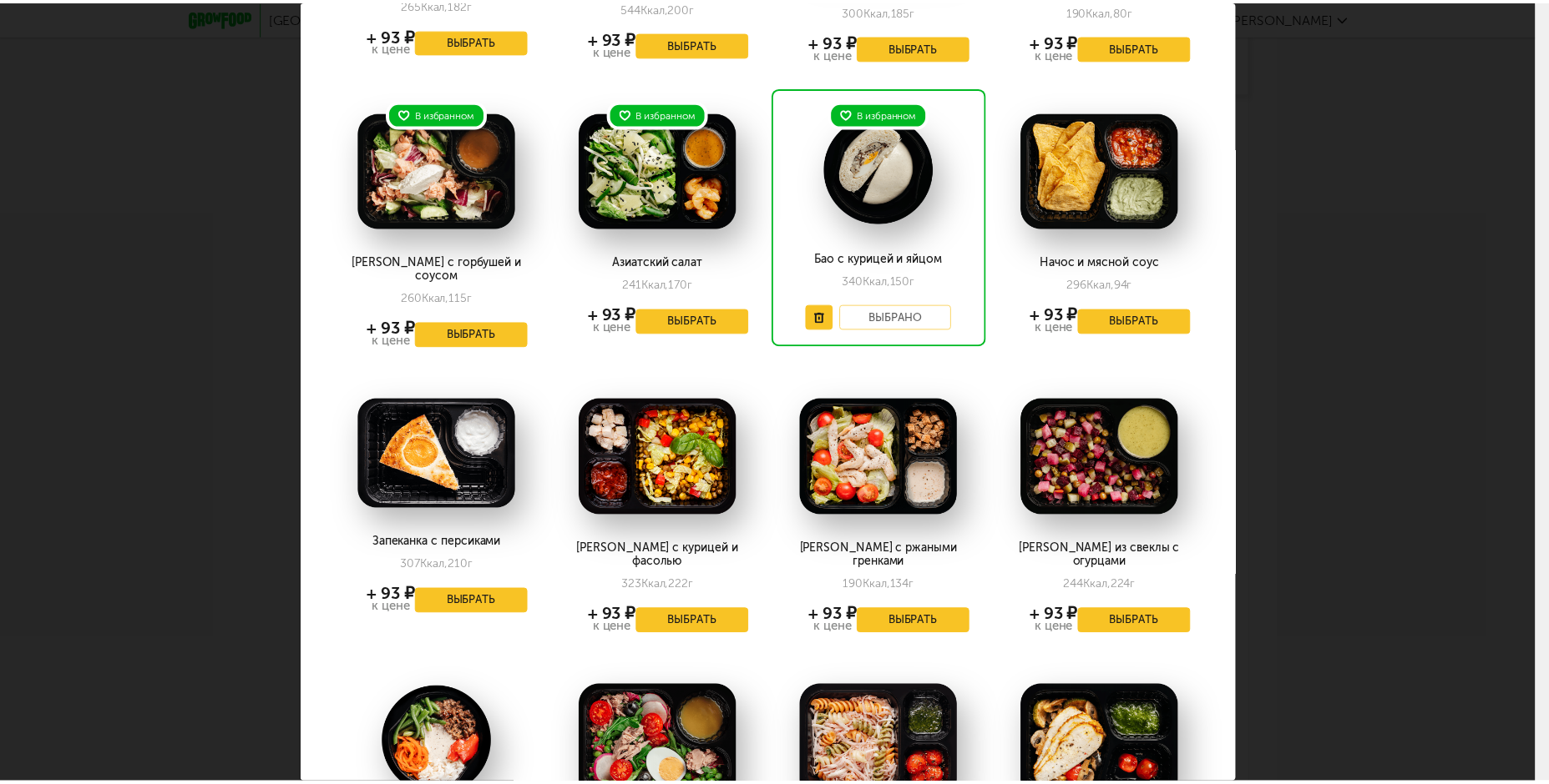
scroll to position [334, 0]
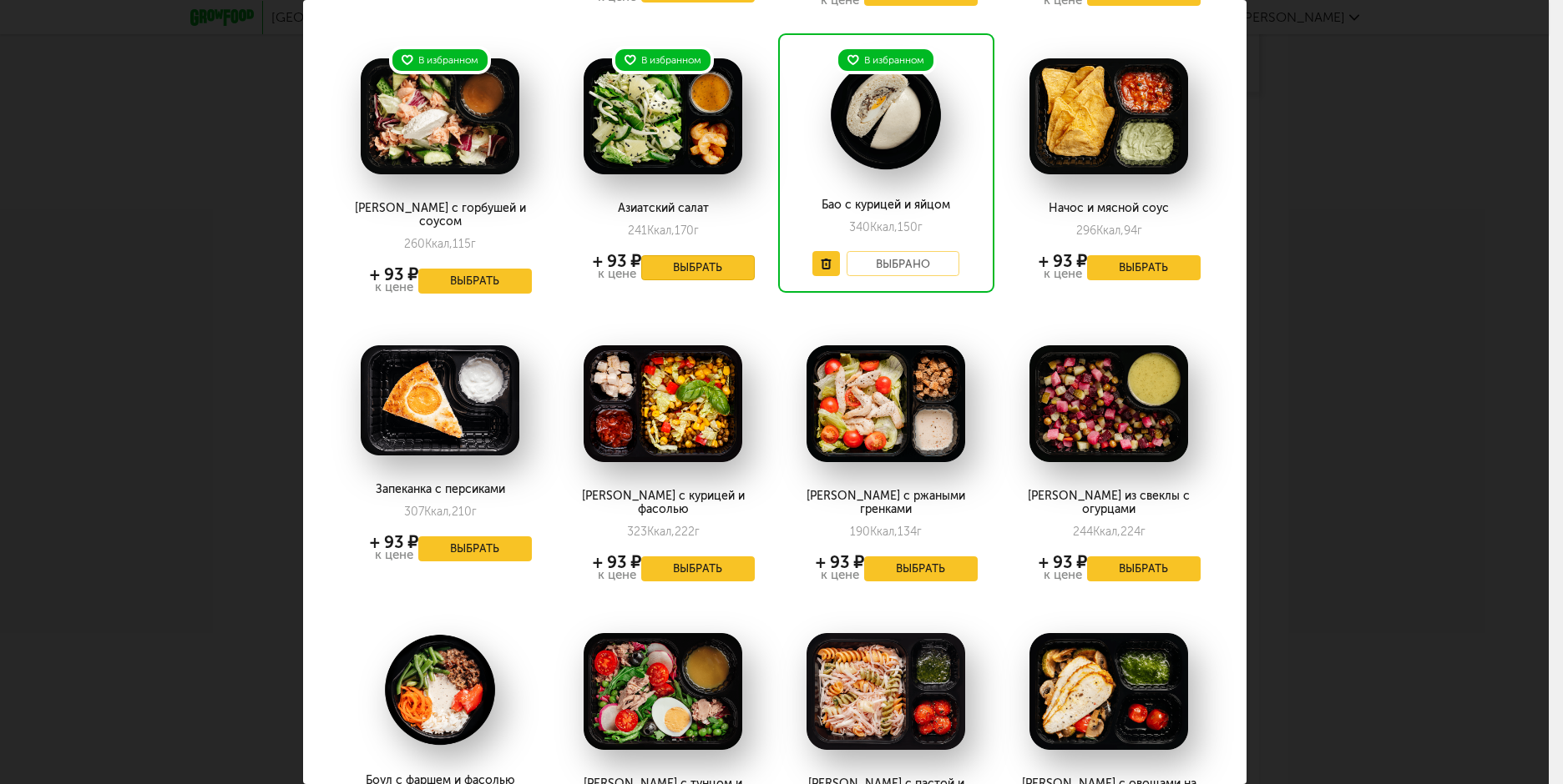
click at [674, 270] on button "Выбрать" at bounding box center [697, 267] width 114 height 25
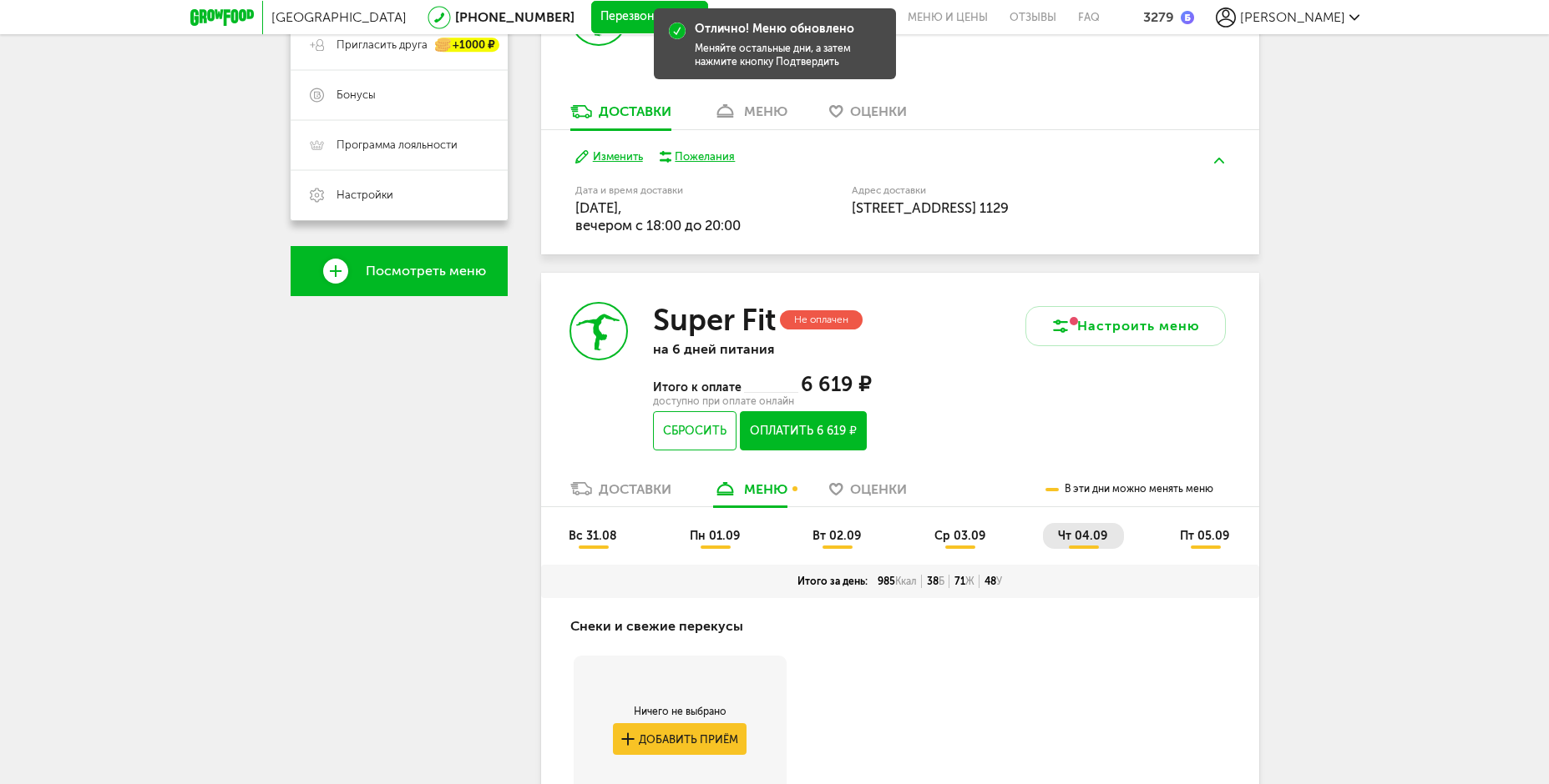
scroll to position [388, 0]
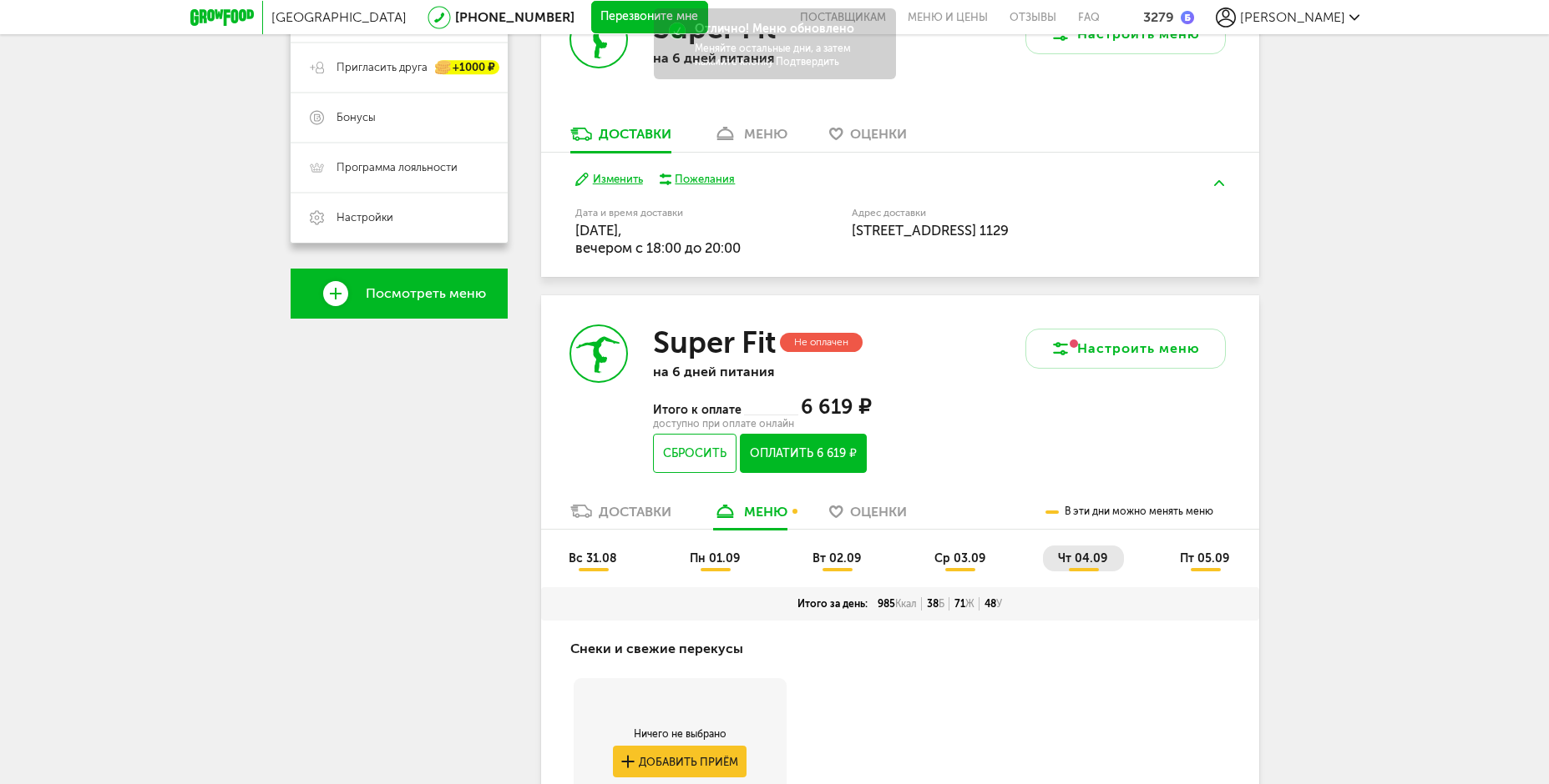
click at [968, 557] on span "ср 03.09" at bounding box center [959, 558] width 51 height 14
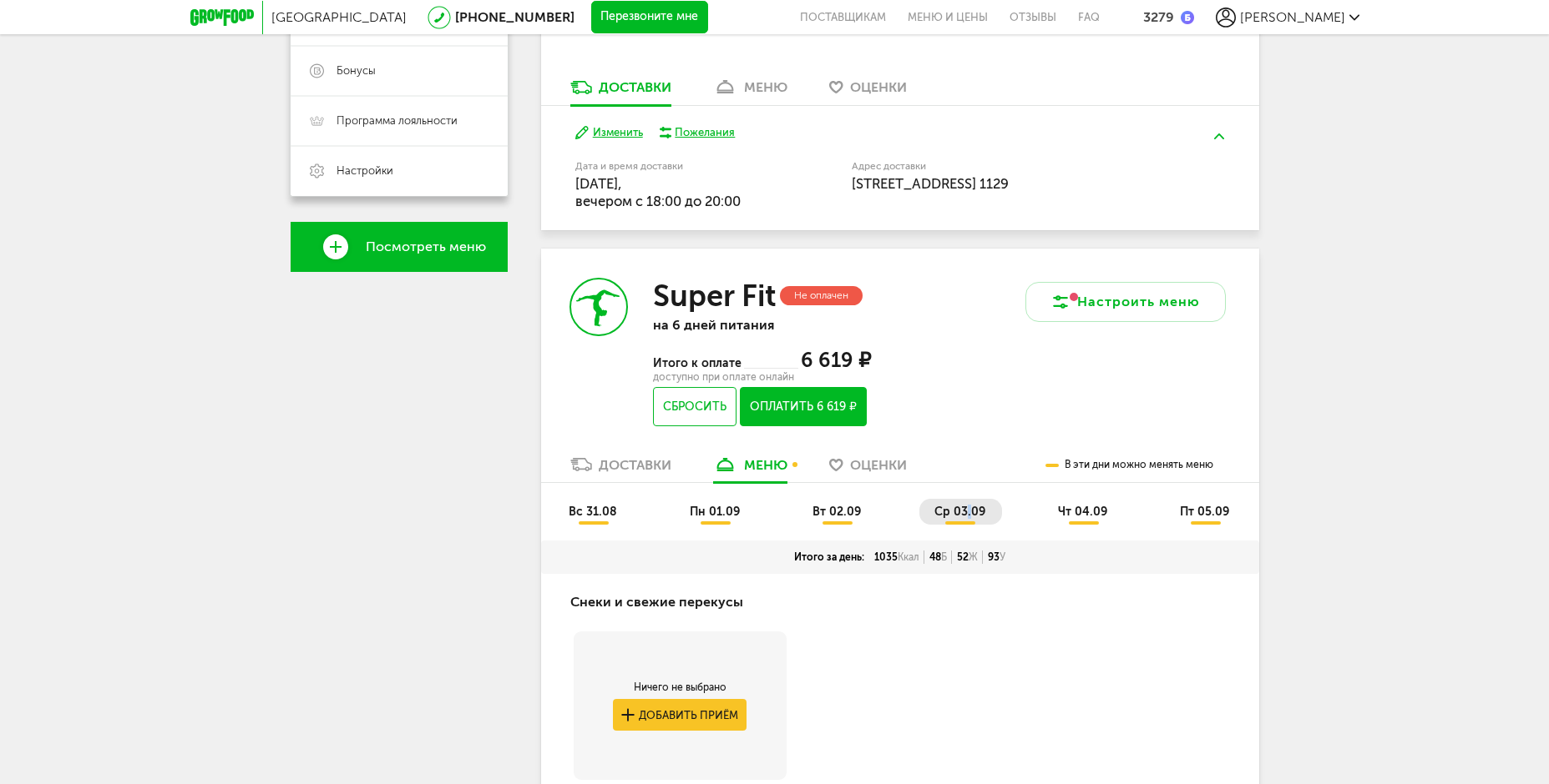
scroll to position [401, 0]
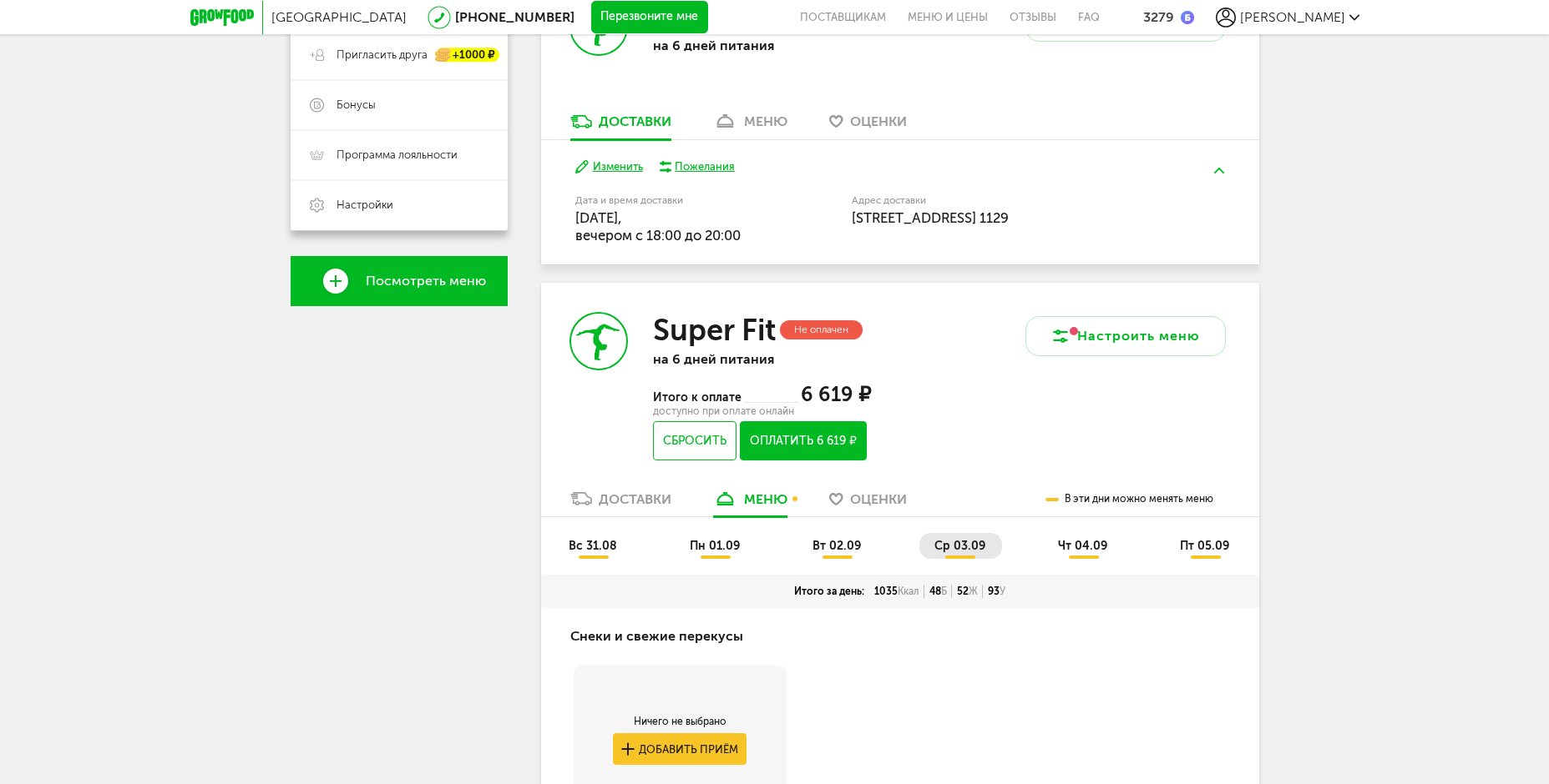
click at [845, 542] on span "вт 02.09" at bounding box center [836, 546] width 49 height 14
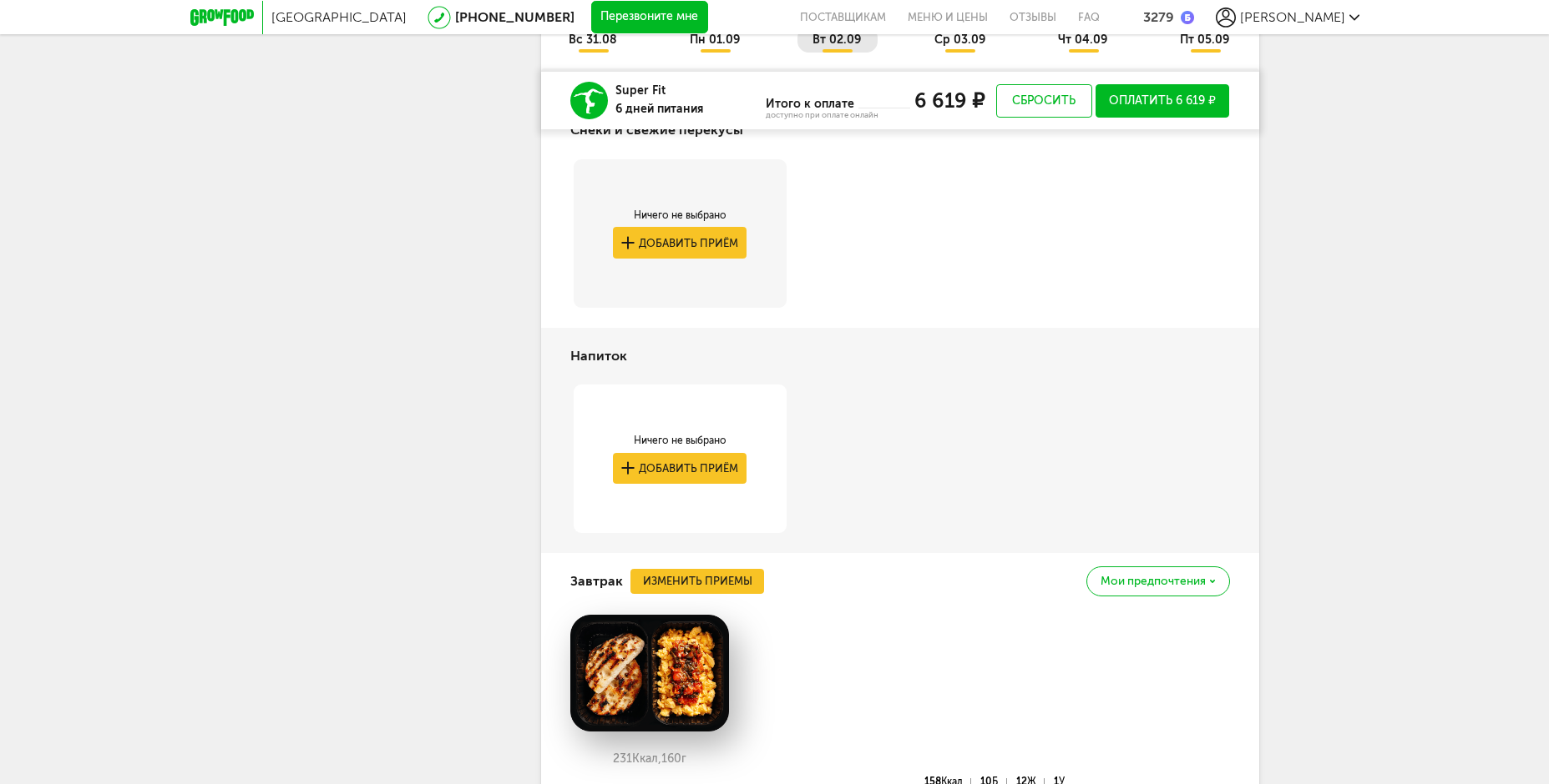
scroll to position [901, 0]
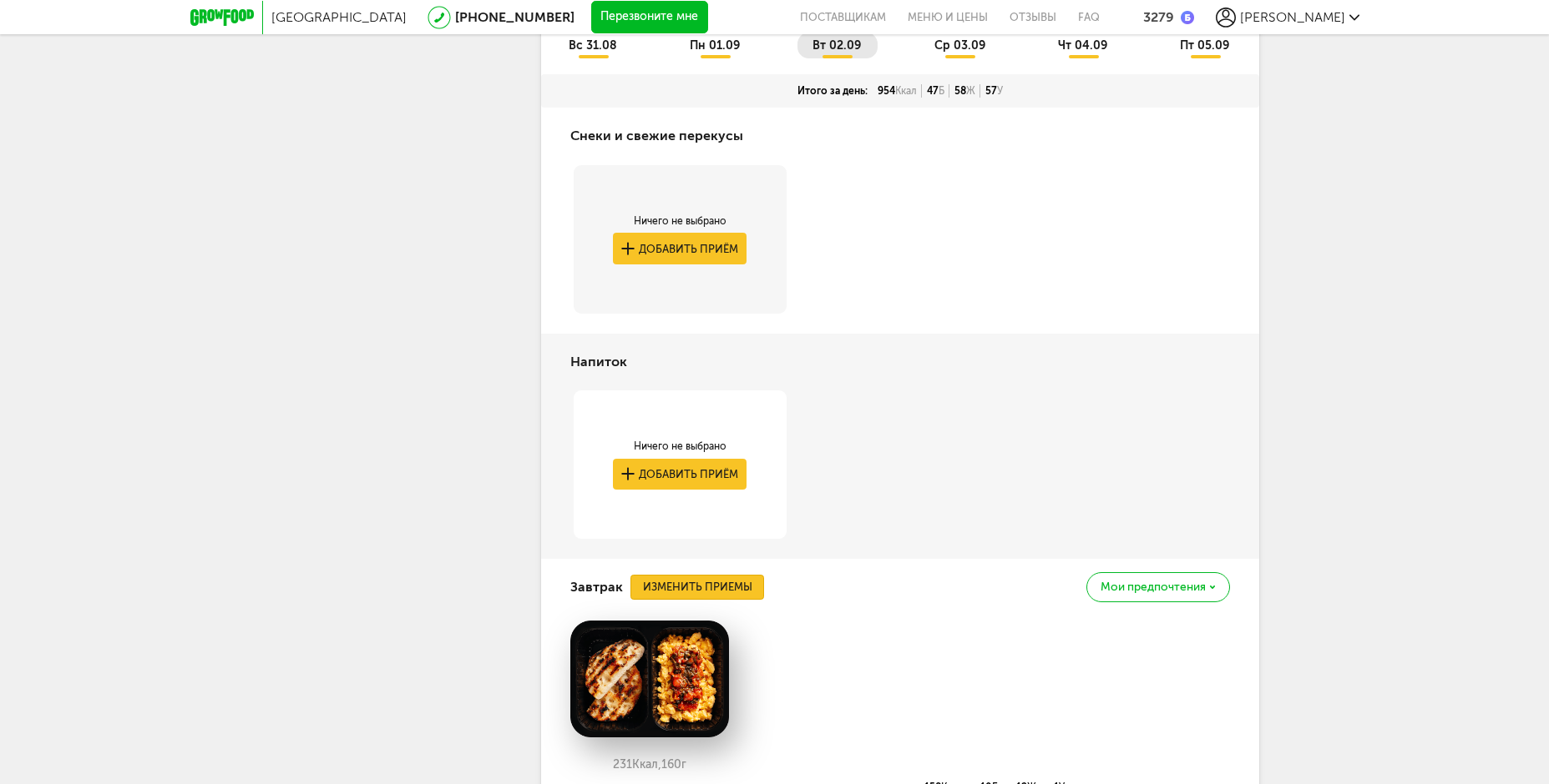
click at [743, 583] on button "Изменить приемы" at bounding box center [696, 587] width 134 height 25
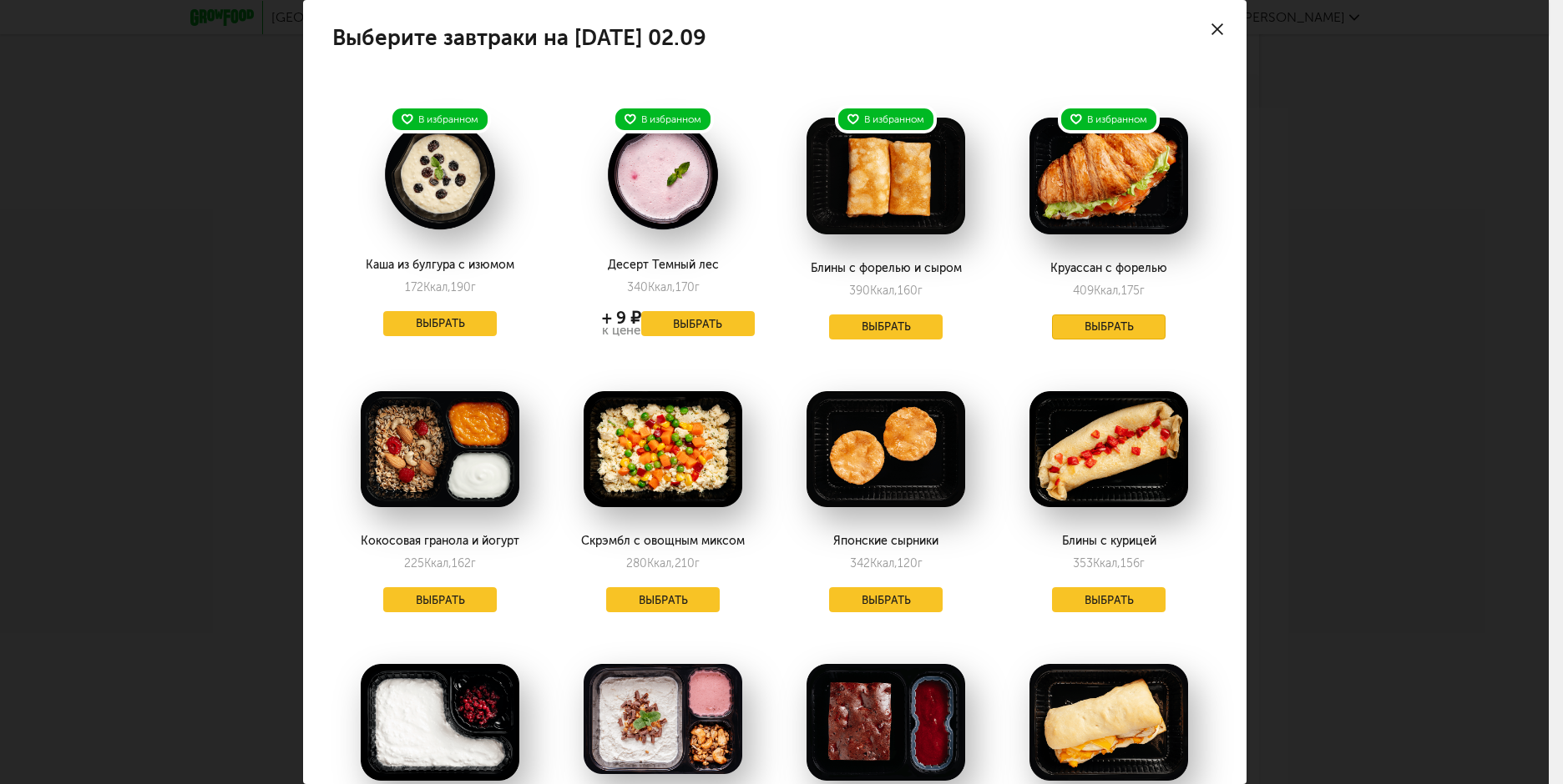
click at [1099, 333] on button "Выбрать" at bounding box center [1108, 327] width 114 height 25
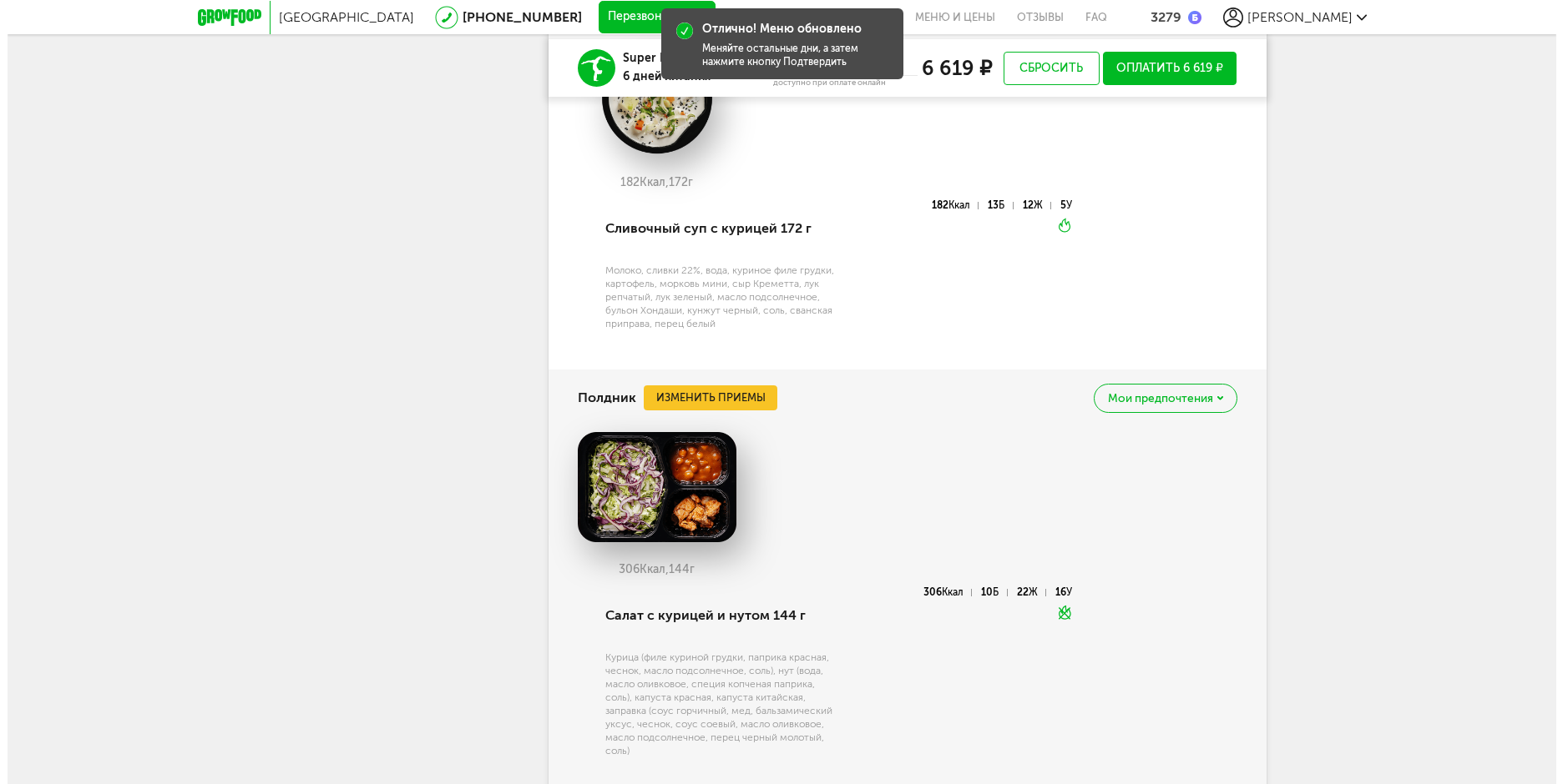
scroll to position [2236, 0]
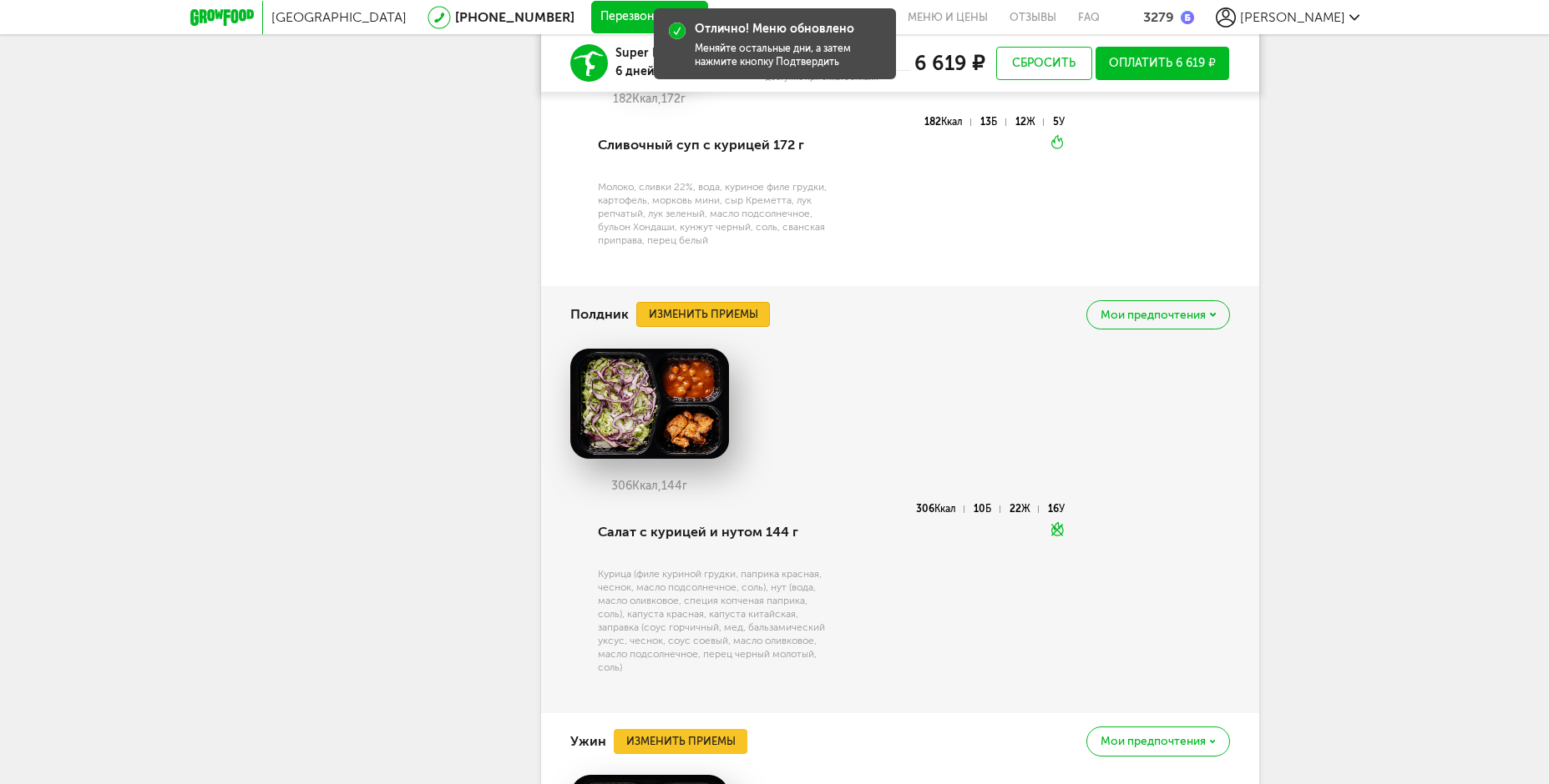
click at [725, 310] on button "Изменить приемы" at bounding box center [702, 314] width 134 height 25
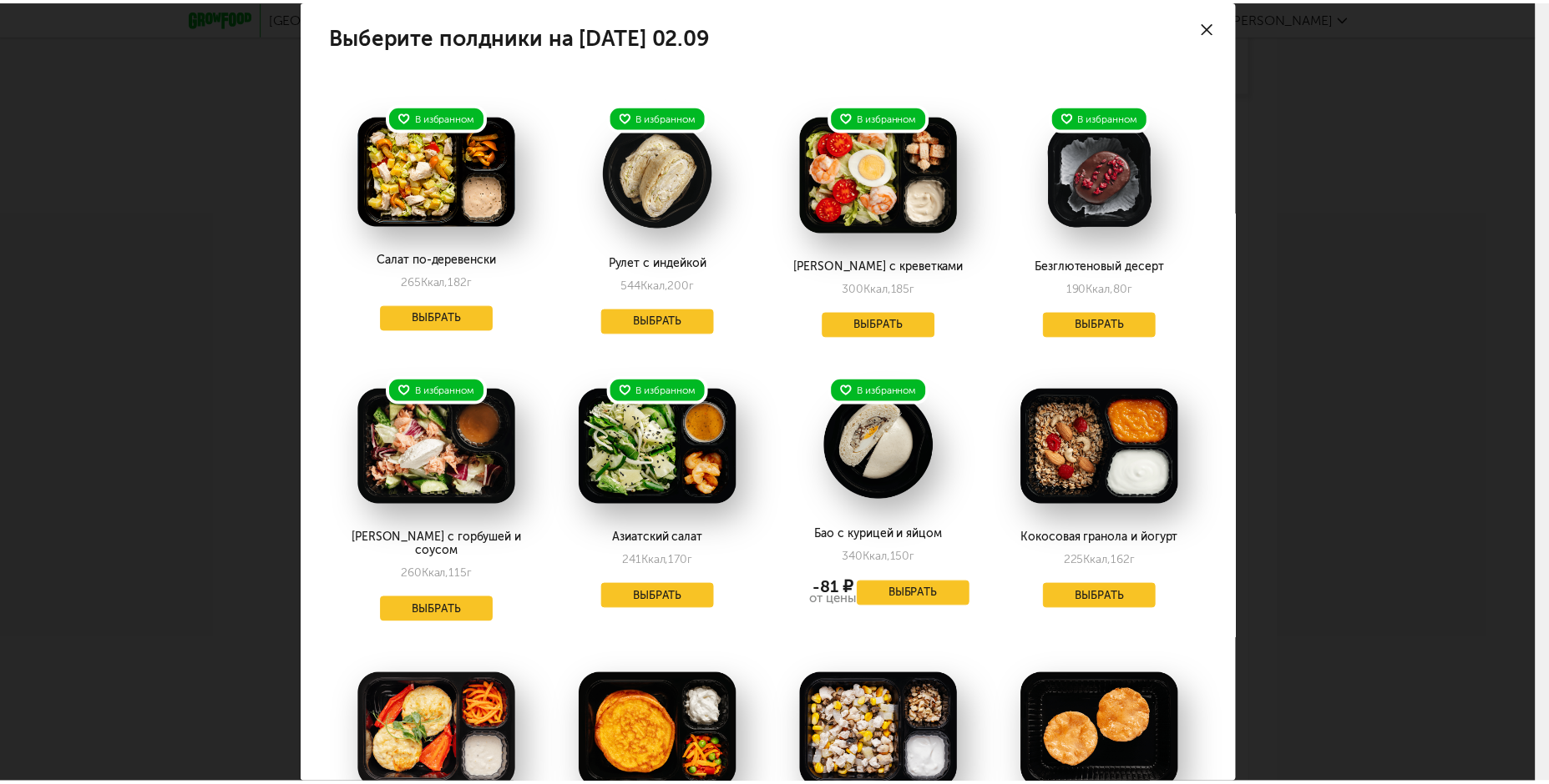
scroll to position [0, 0]
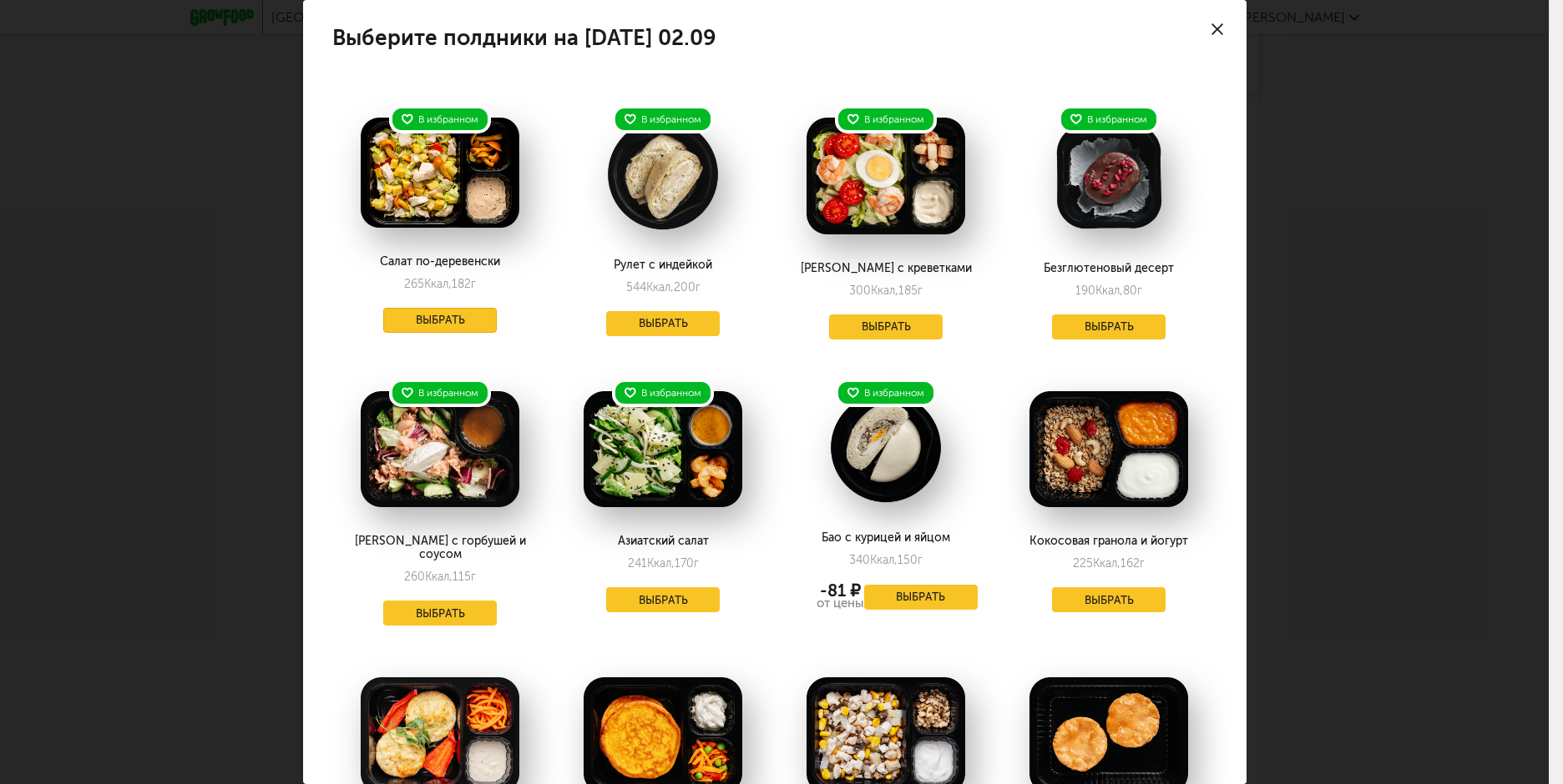
click at [405, 327] on button "Выбрать" at bounding box center [440, 320] width 114 height 25
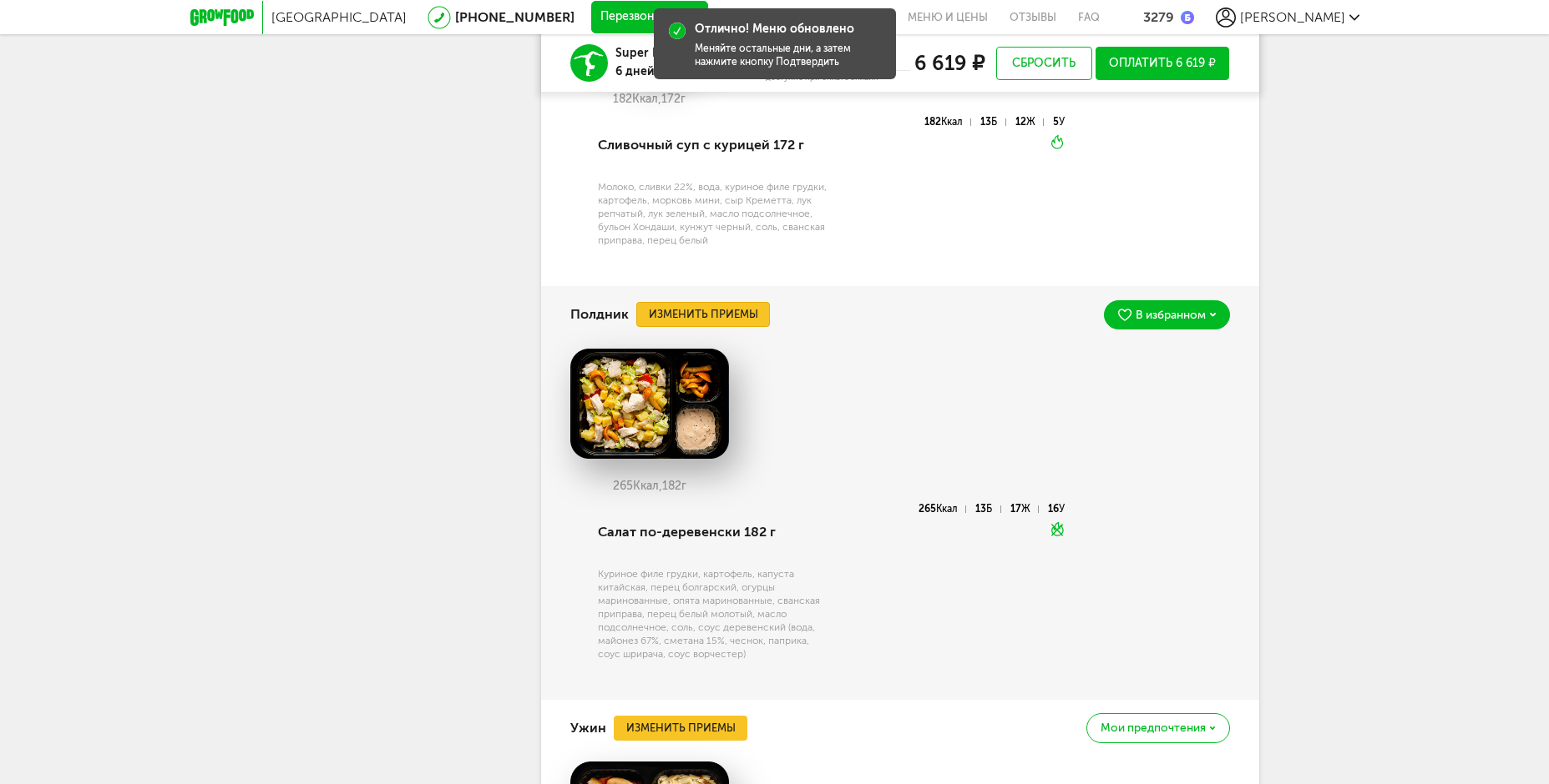
click at [715, 309] on button "Изменить приемы" at bounding box center [702, 314] width 134 height 25
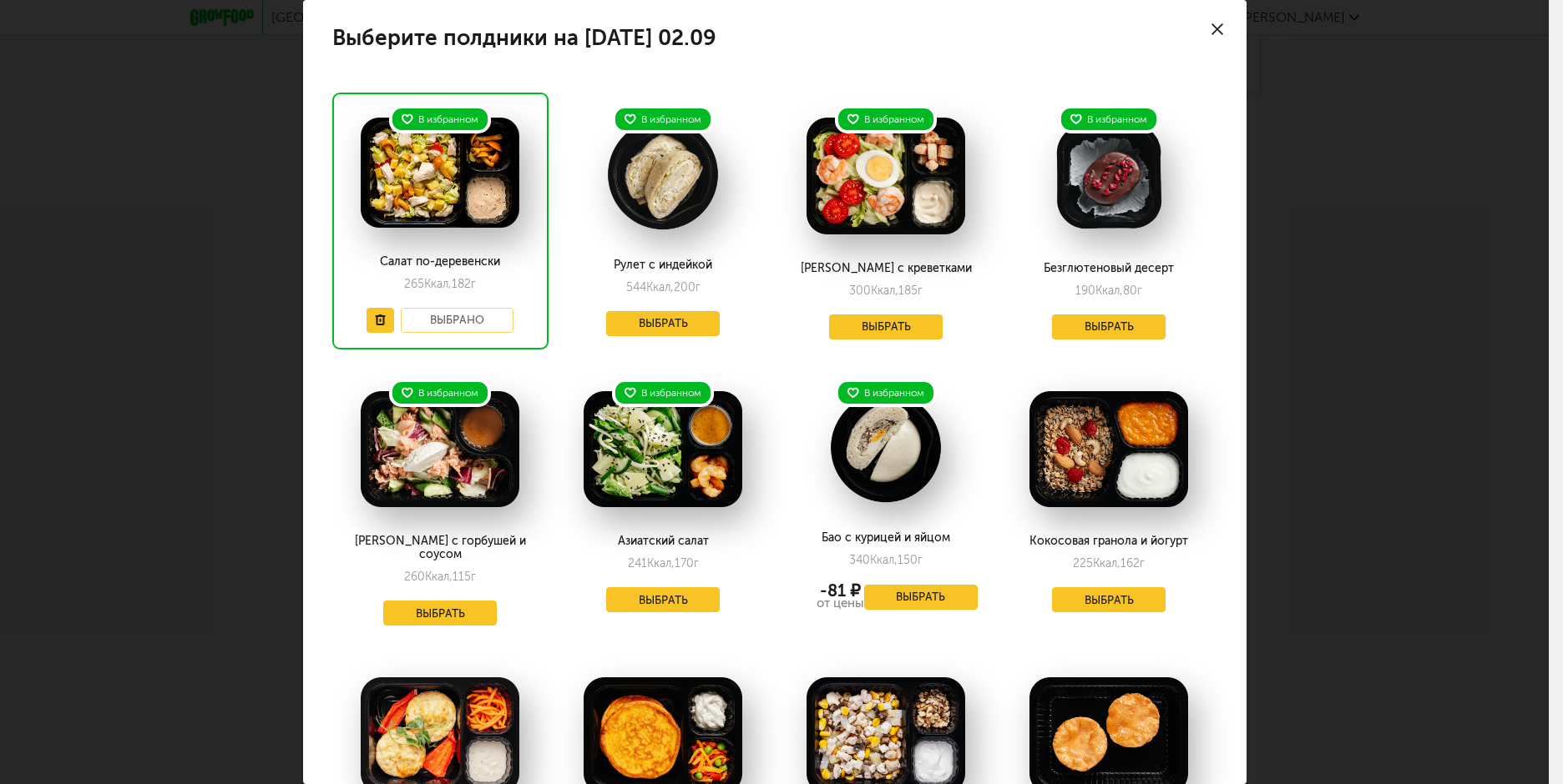
click at [1197, 26] on div at bounding box center [1216, 29] width 58 height 58
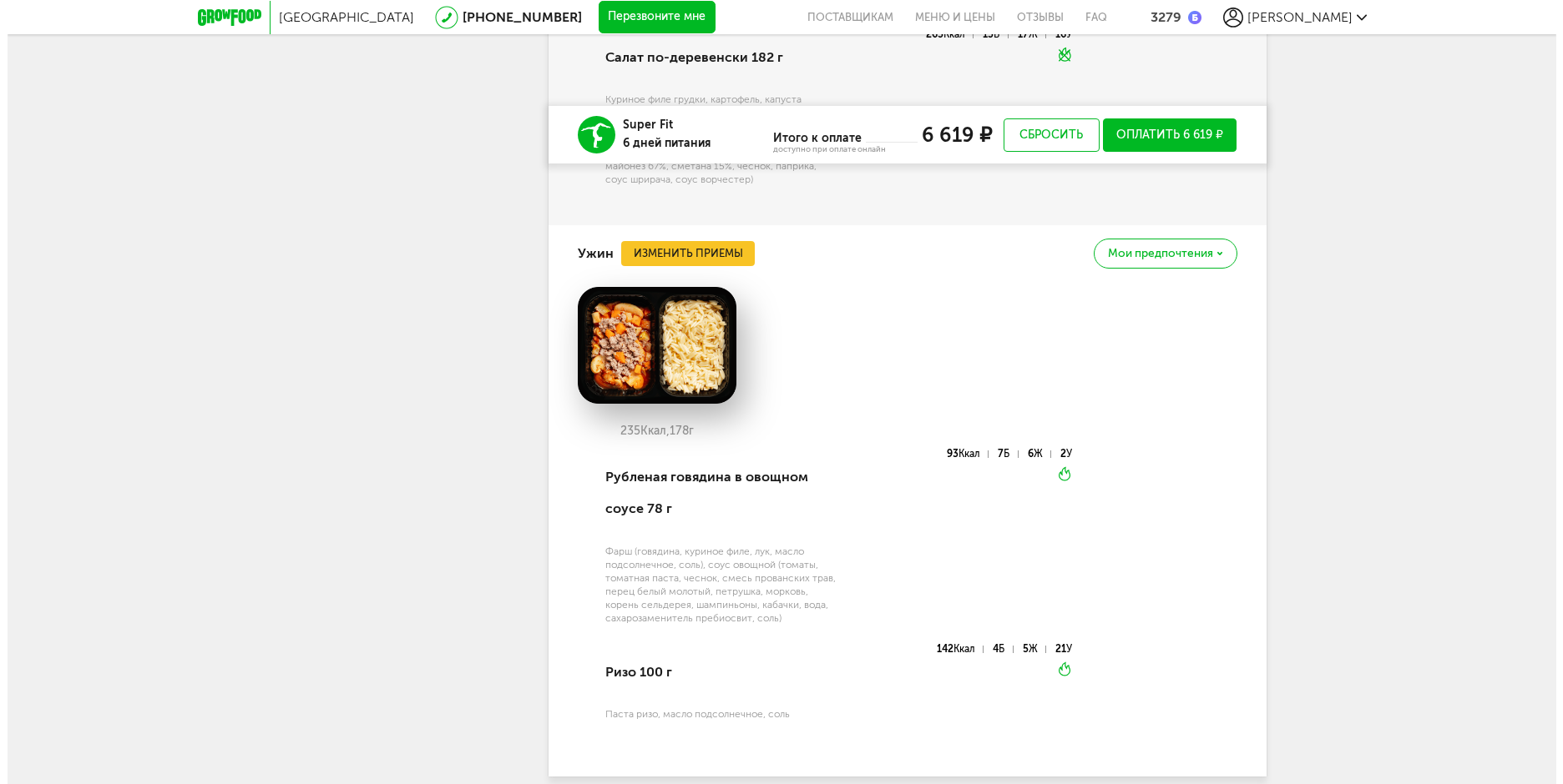
scroll to position [2788, 0]
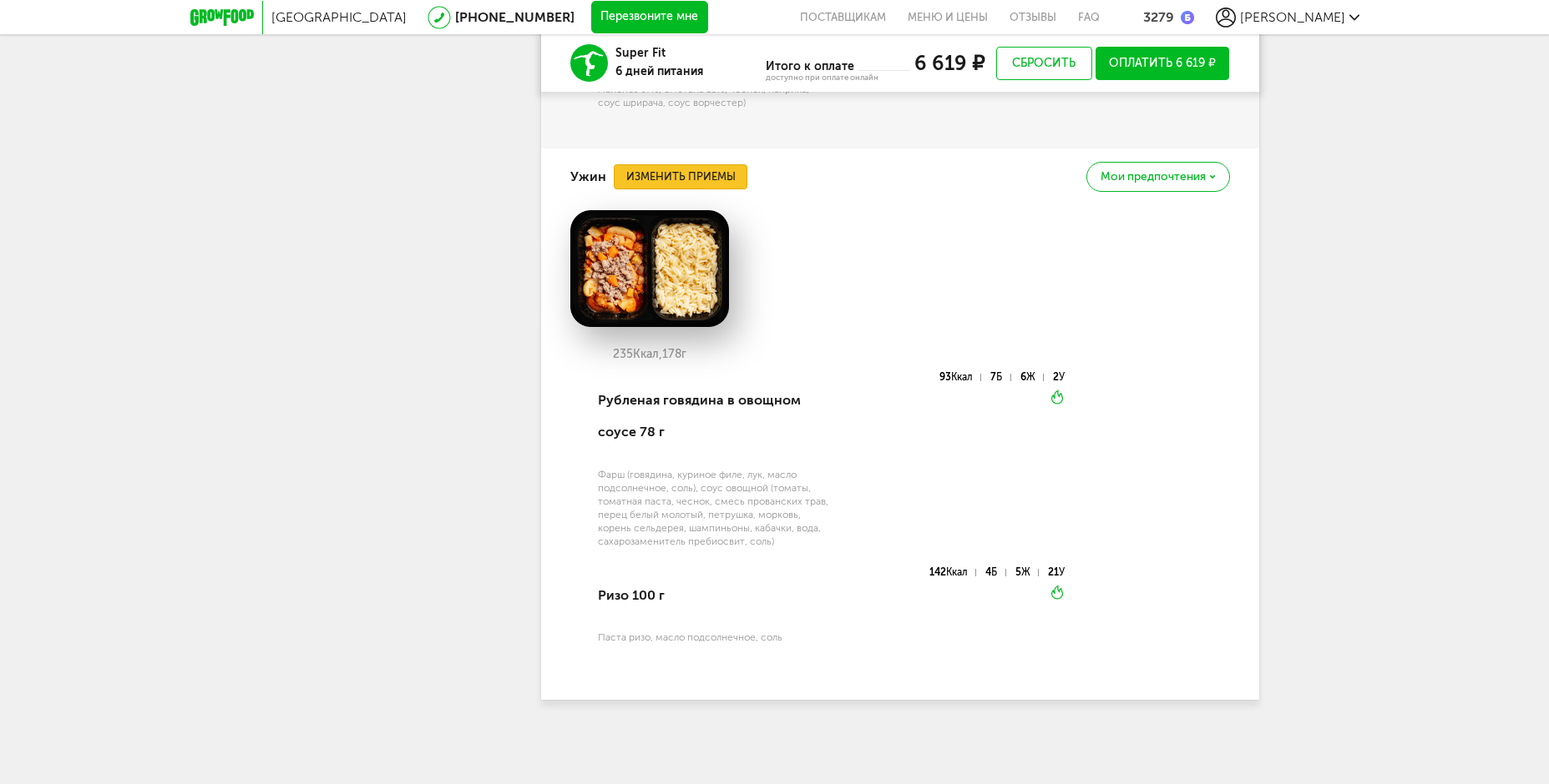
click at [739, 185] on button "Изменить приемы" at bounding box center [680, 176] width 134 height 25
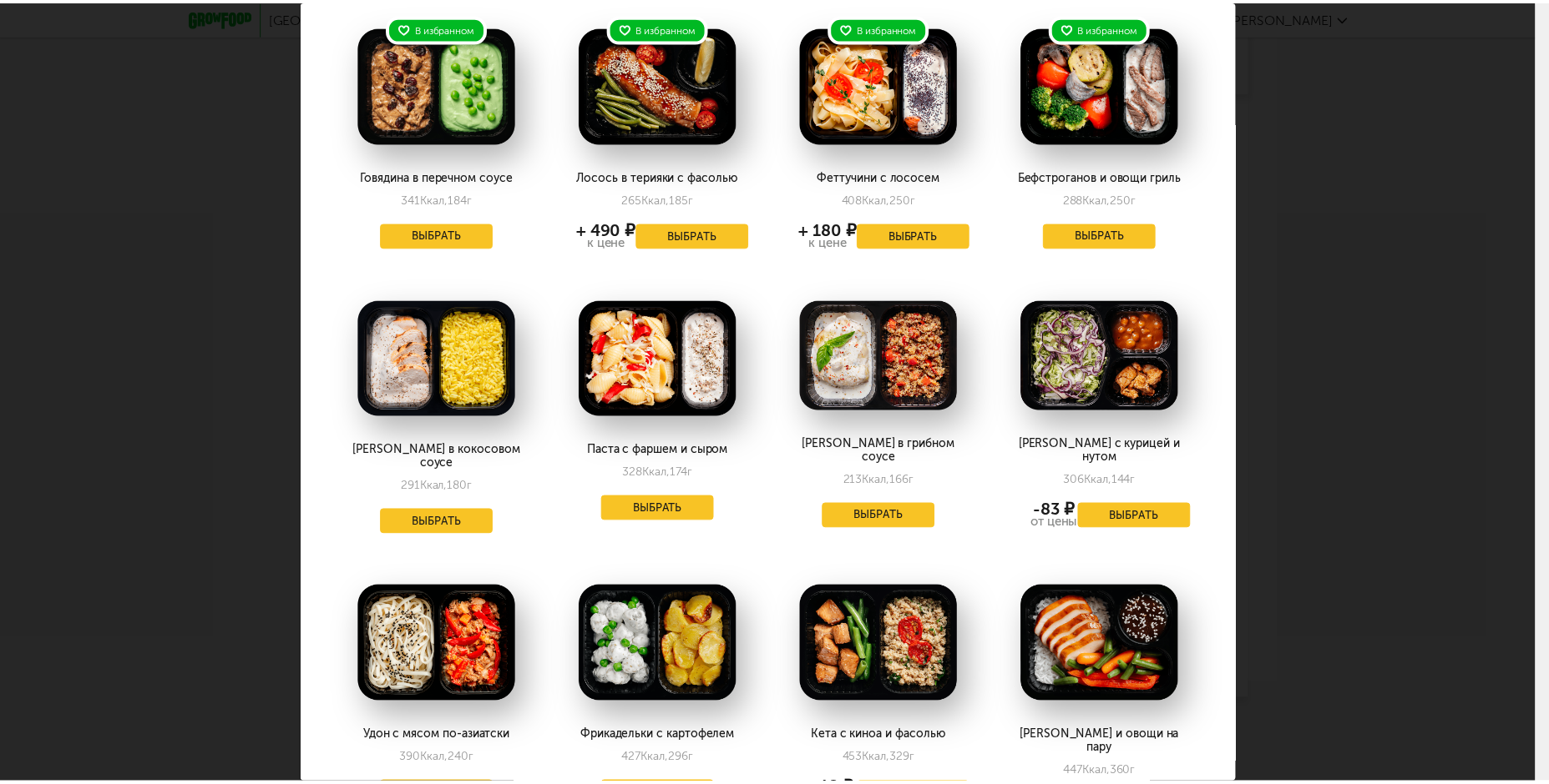
scroll to position [0, 0]
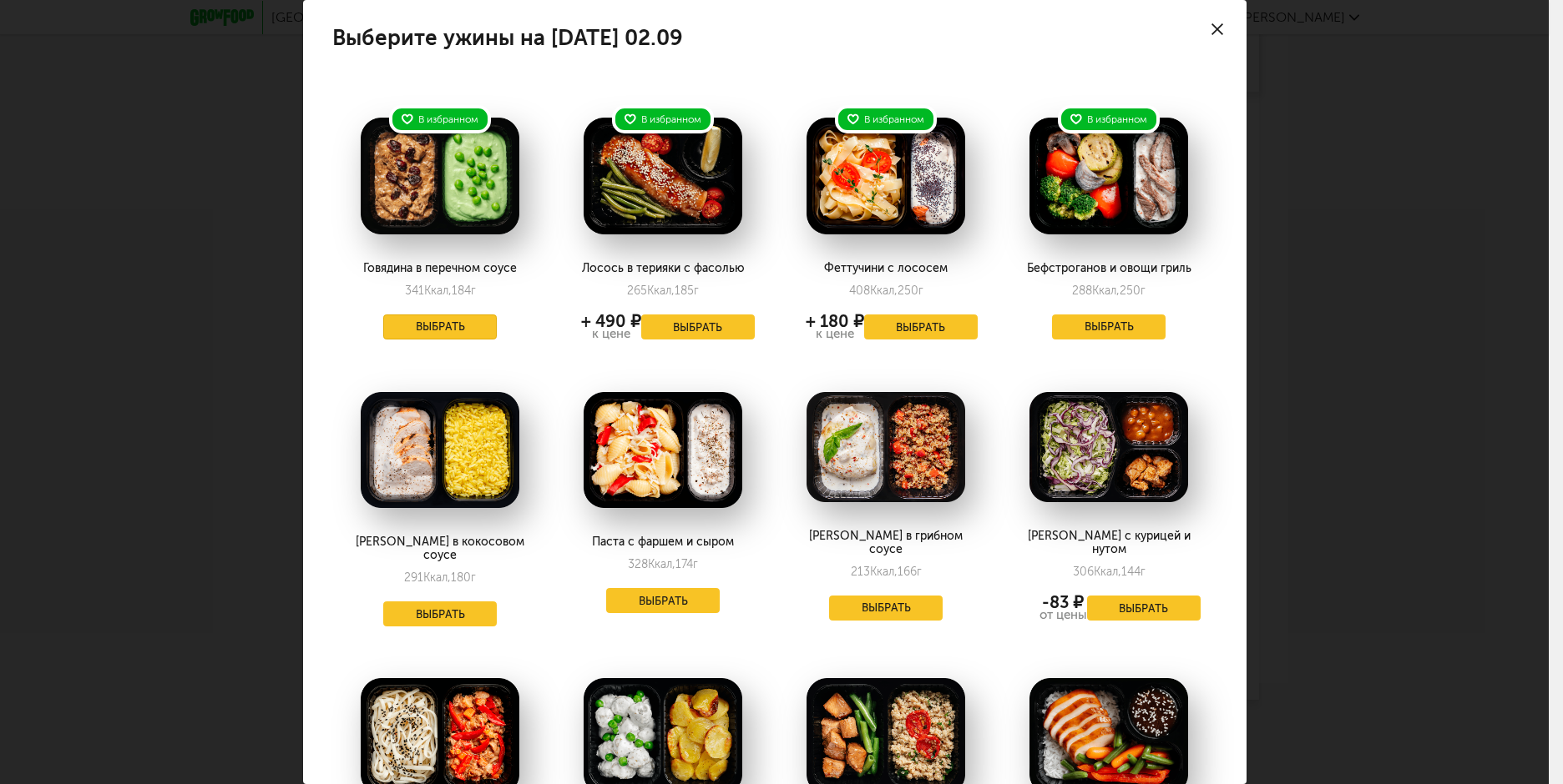
click at [472, 332] on button "Выбрать" at bounding box center [440, 327] width 114 height 25
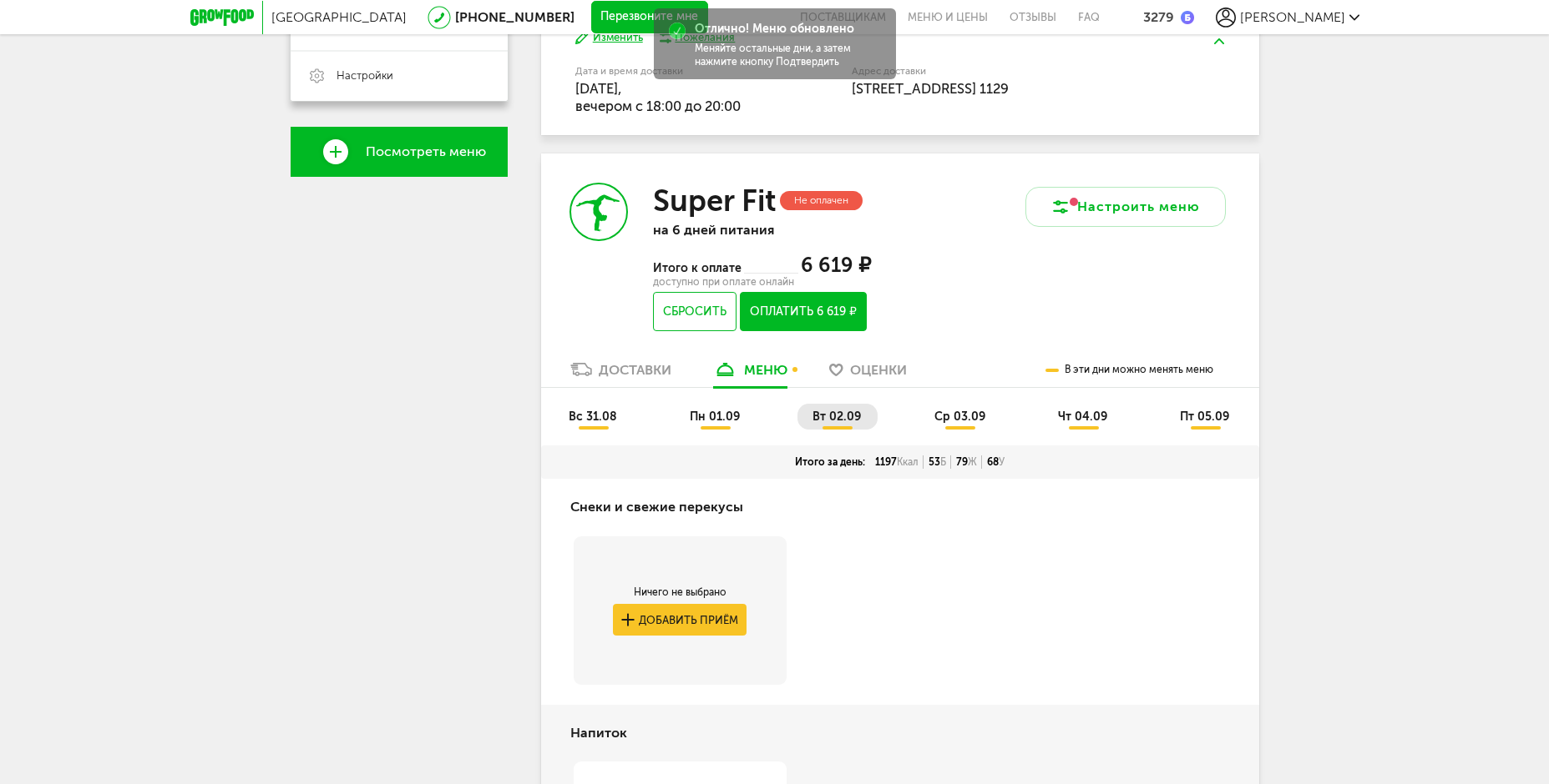
scroll to position [511, 0]
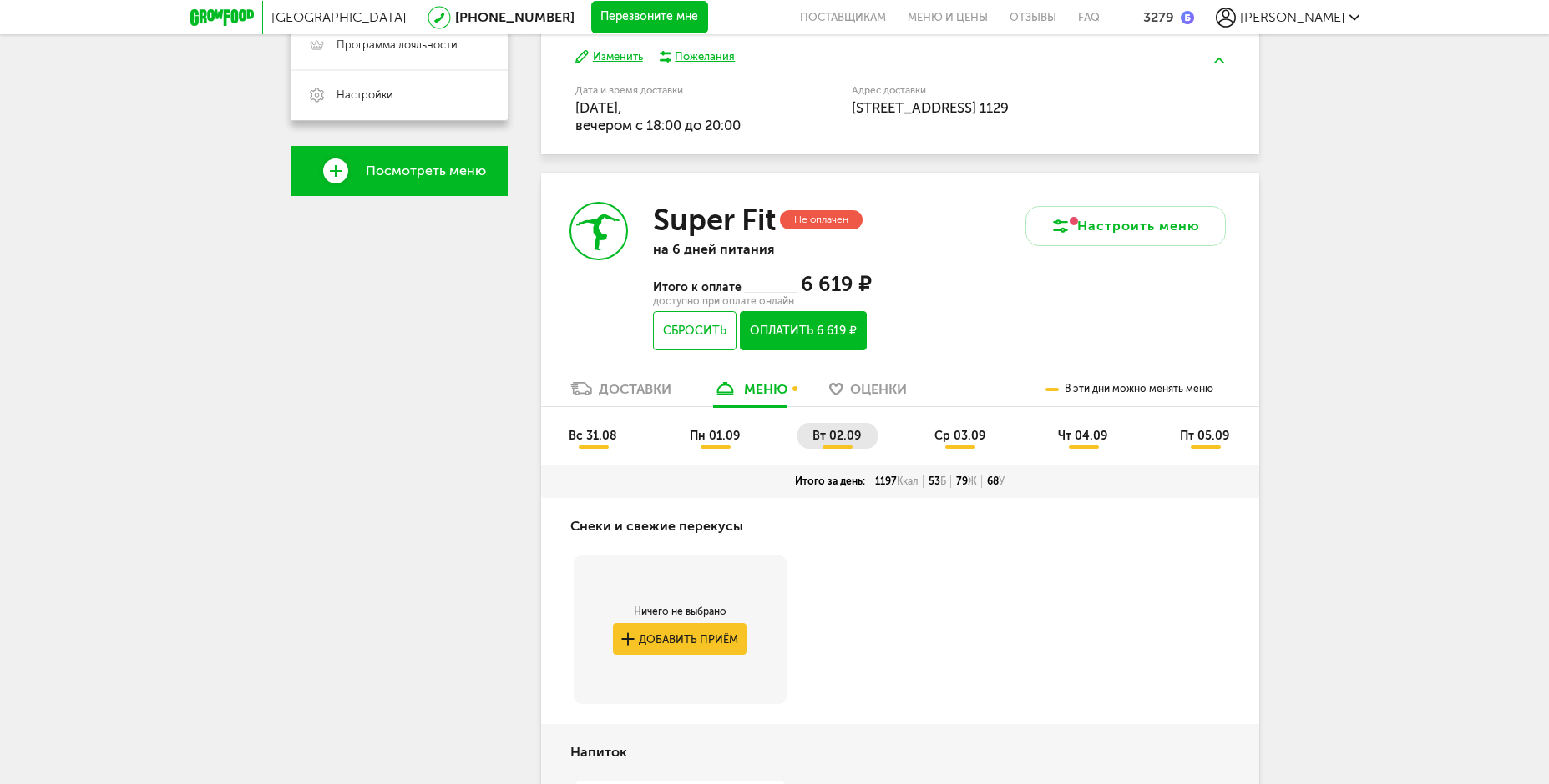
click at [688, 433] on li "пн 01.09" at bounding box center [715, 436] width 82 height 26
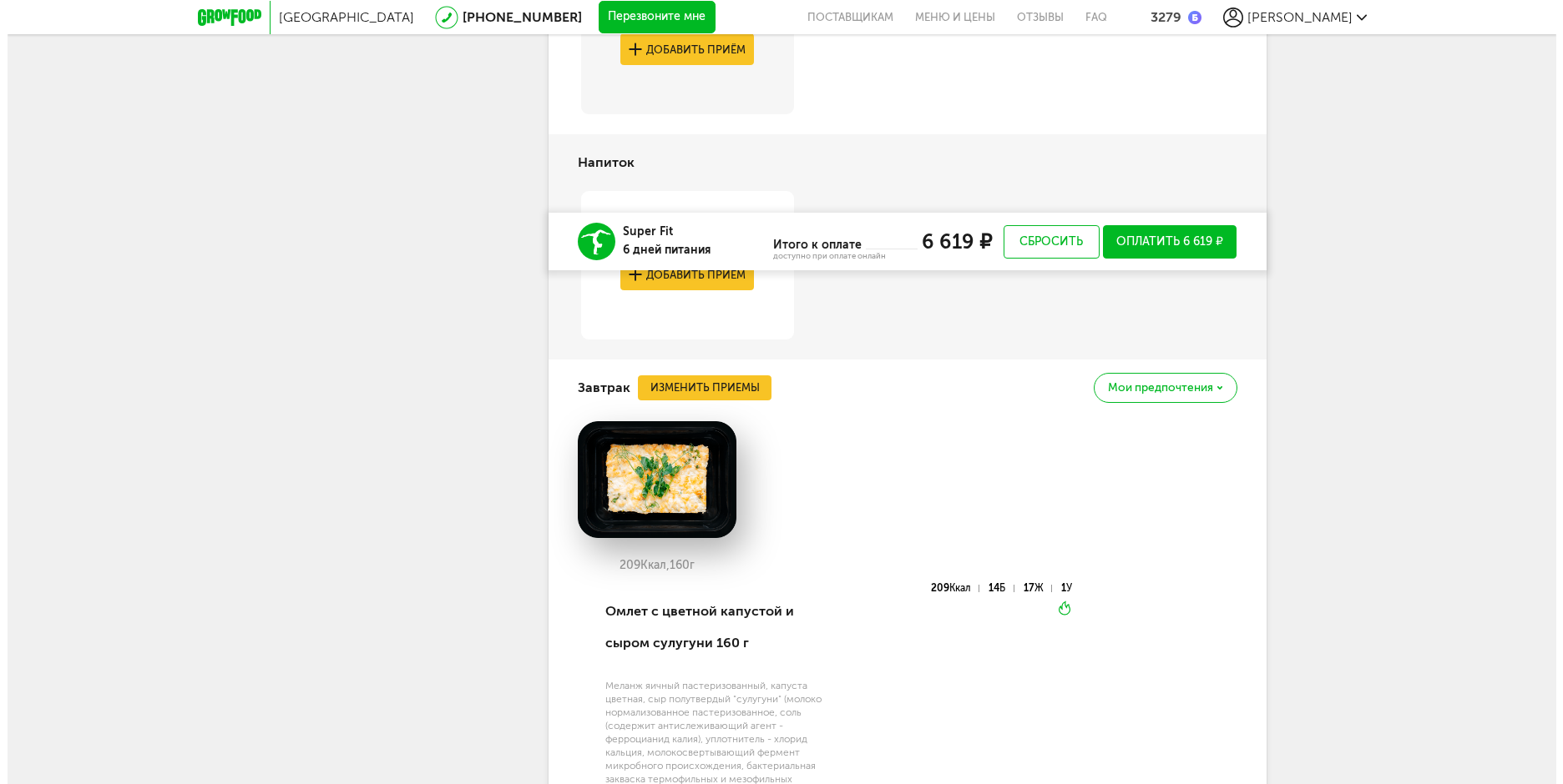
scroll to position [1095, 0]
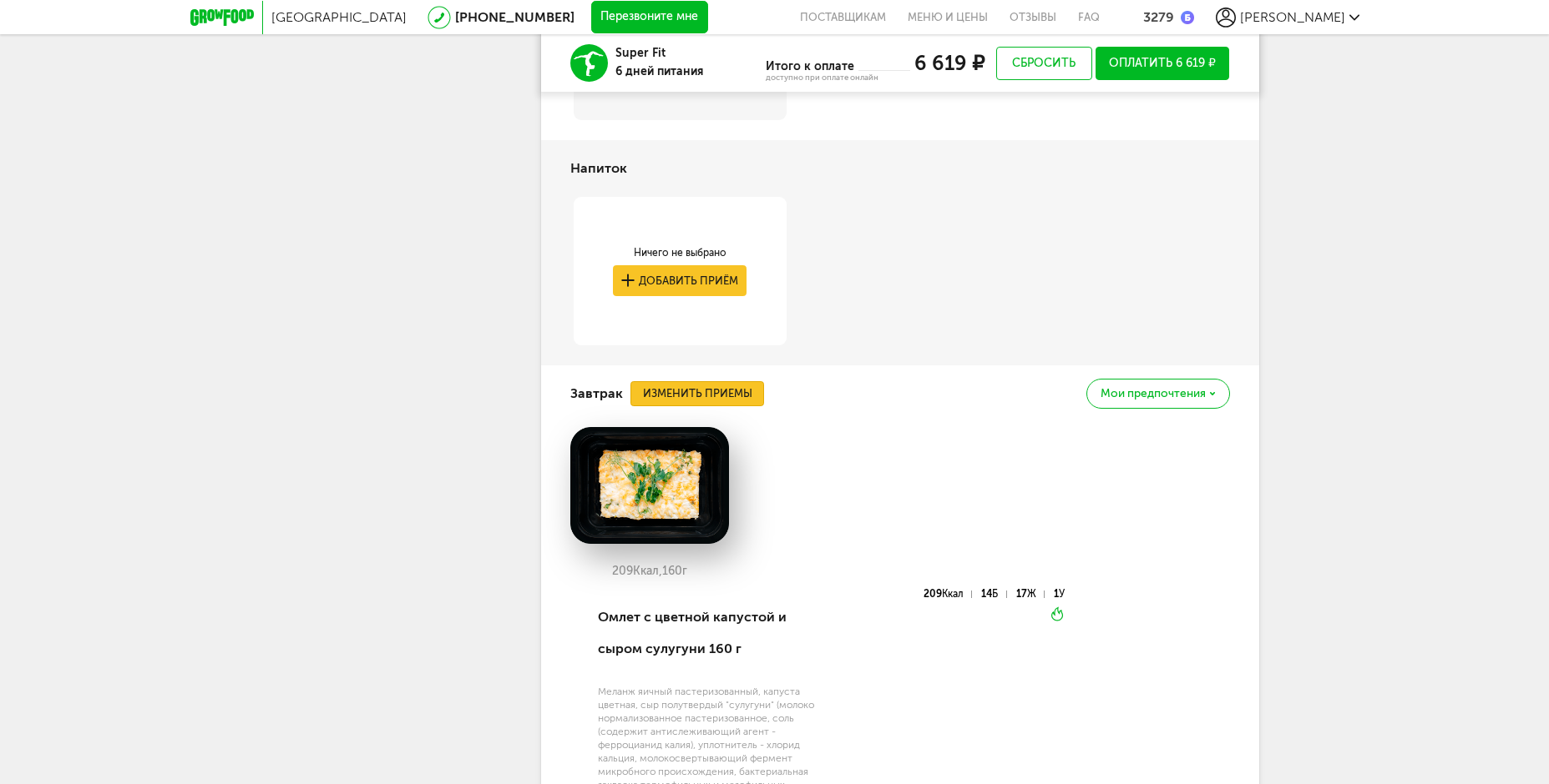
click at [725, 400] on button "Изменить приемы" at bounding box center [696, 393] width 134 height 25
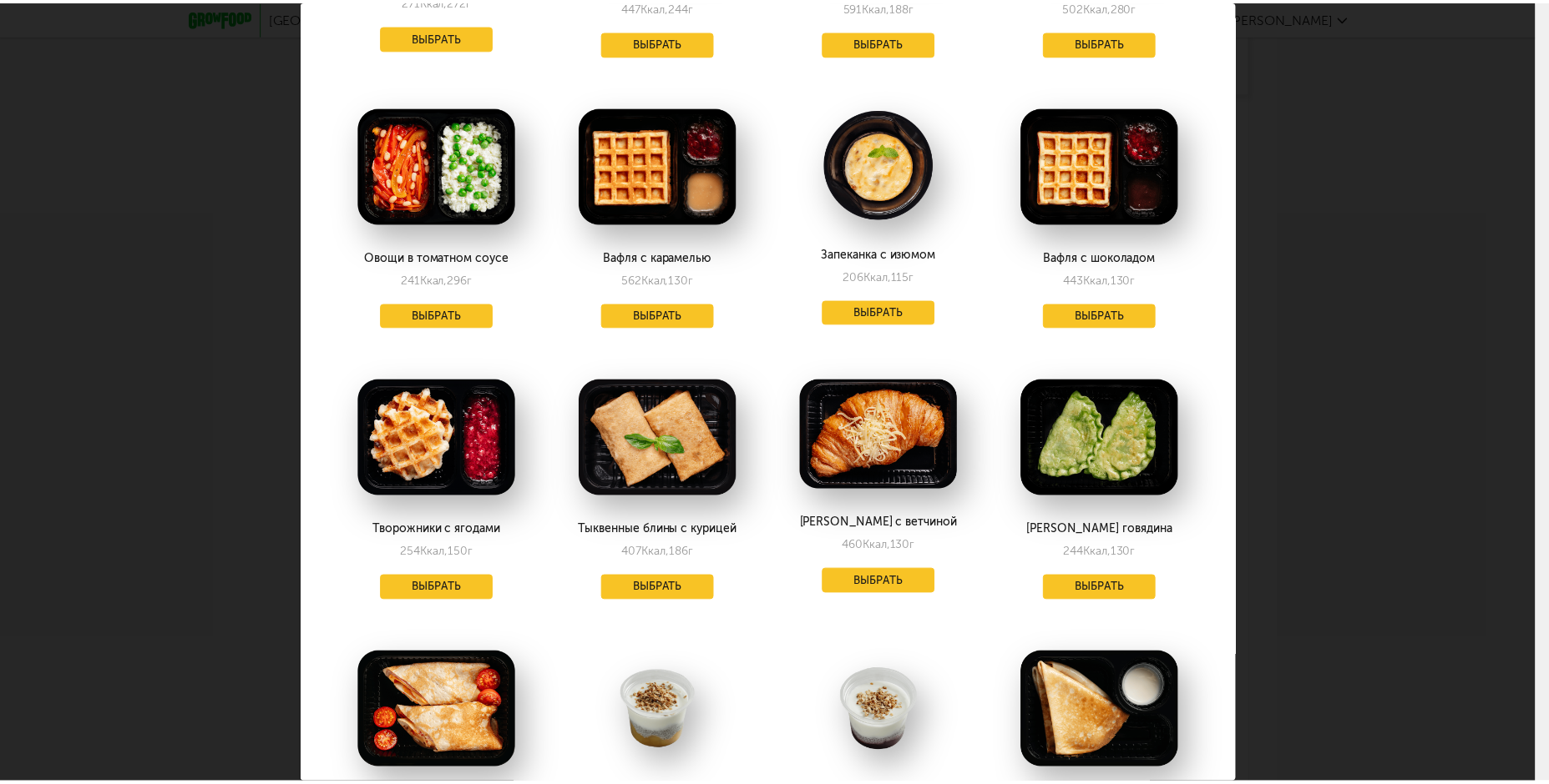
scroll to position [834, 0]
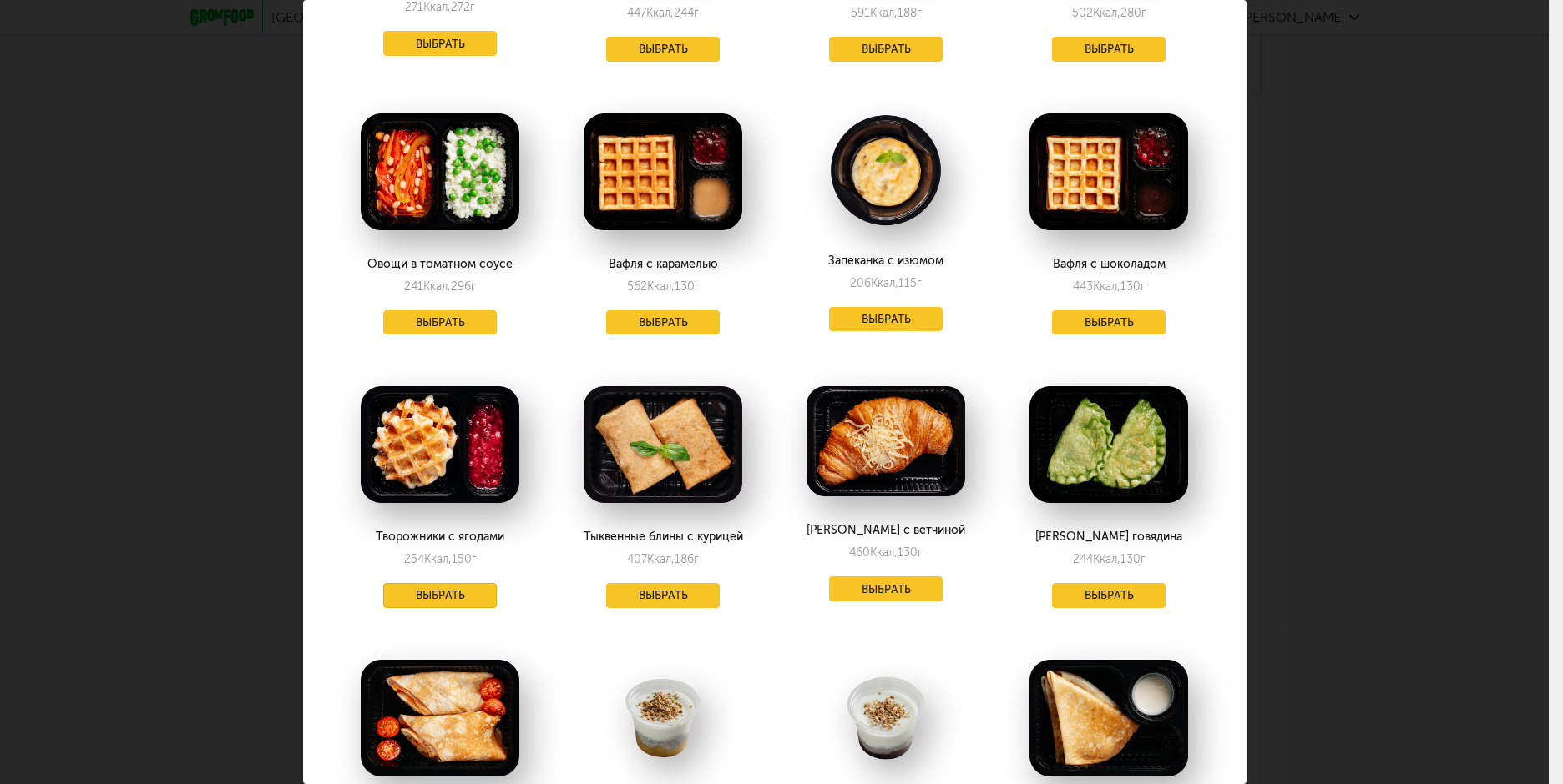
click at [478, 591] on button "Выбрать" at bounding box center [440, 595] width 114 height 25
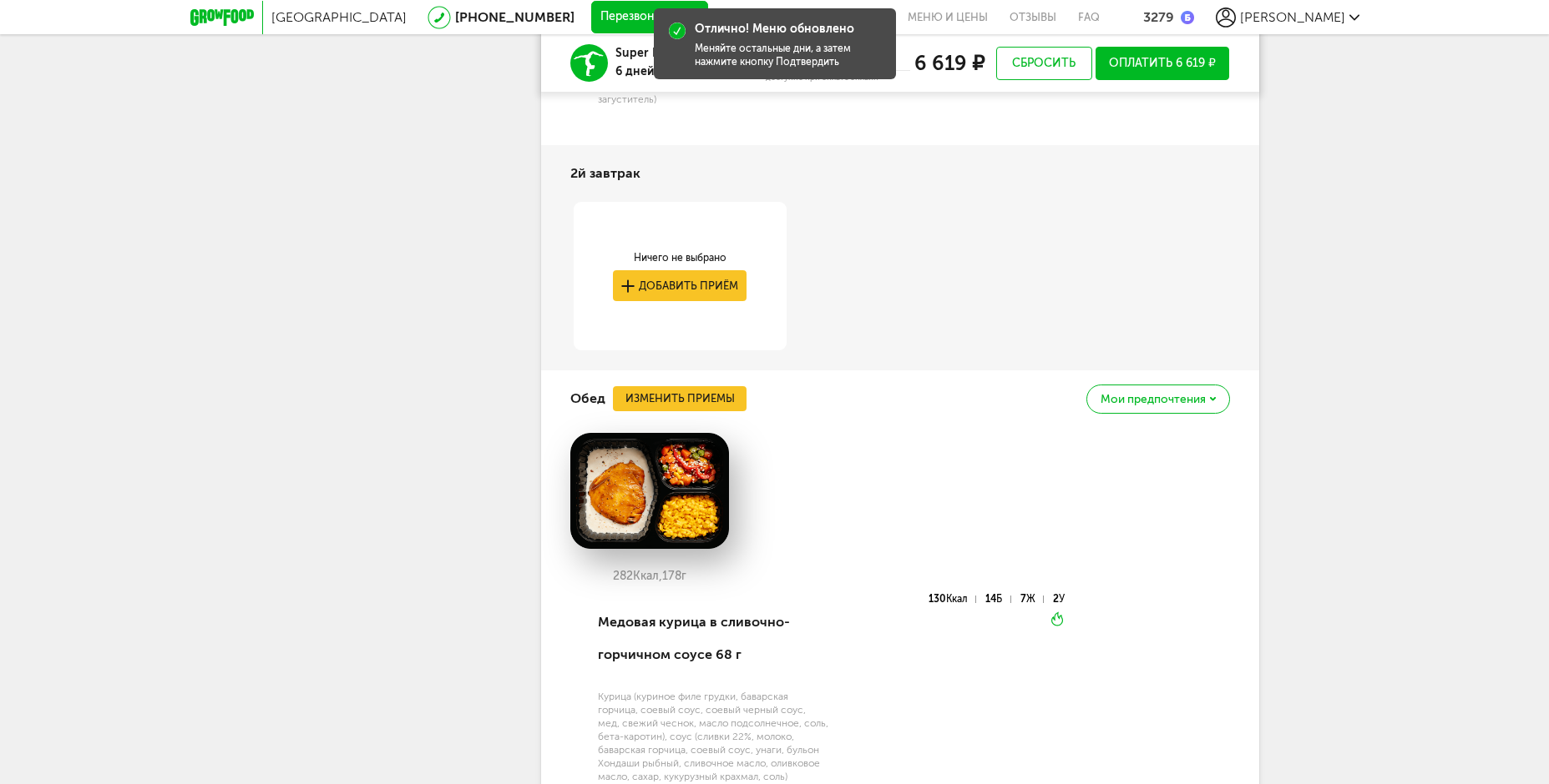
scroll to position [1762, 0]
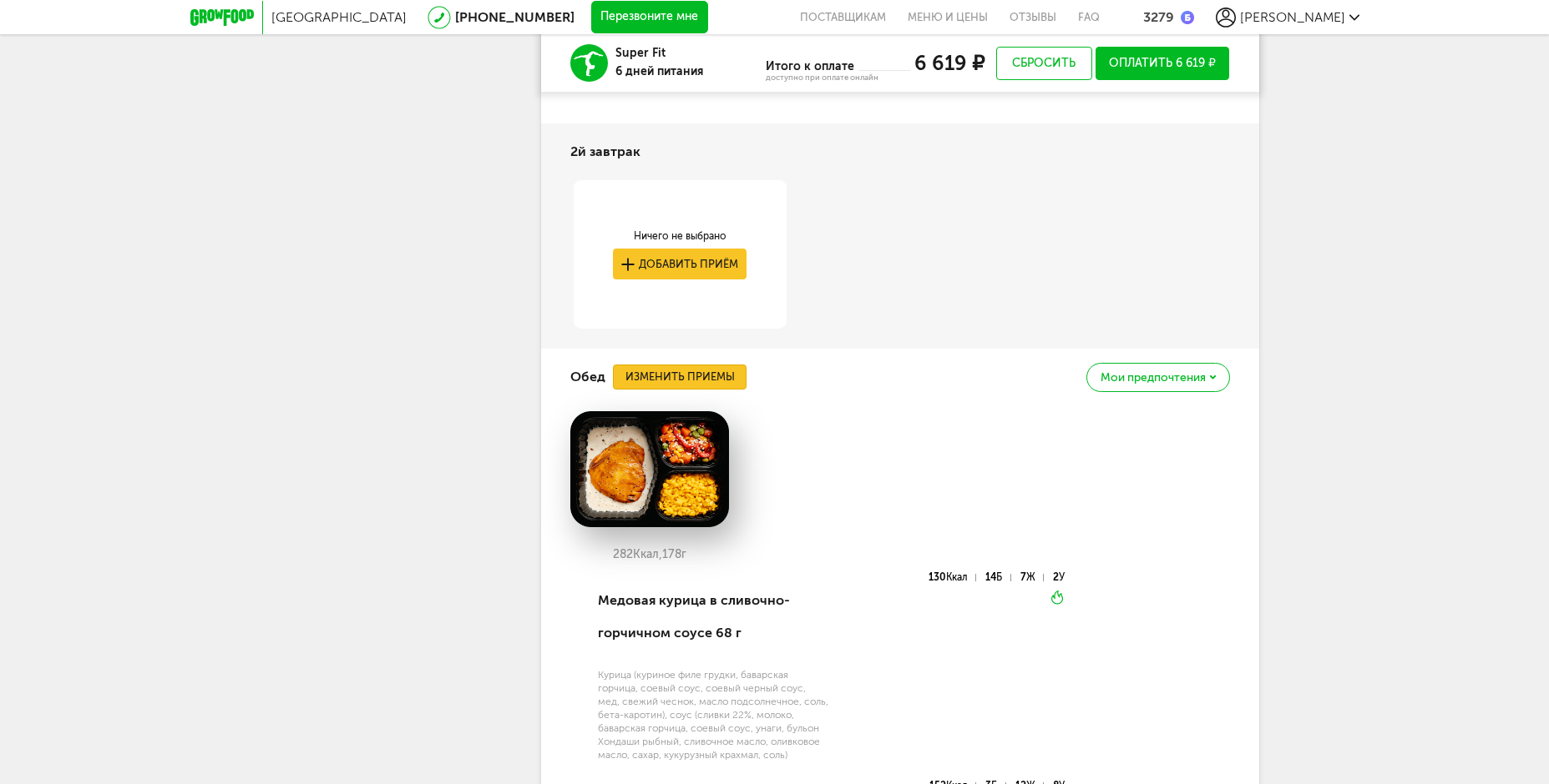
click at [705, 382] on button "Изменить приемы" at bounding box center [679, 376] width 134 height 25
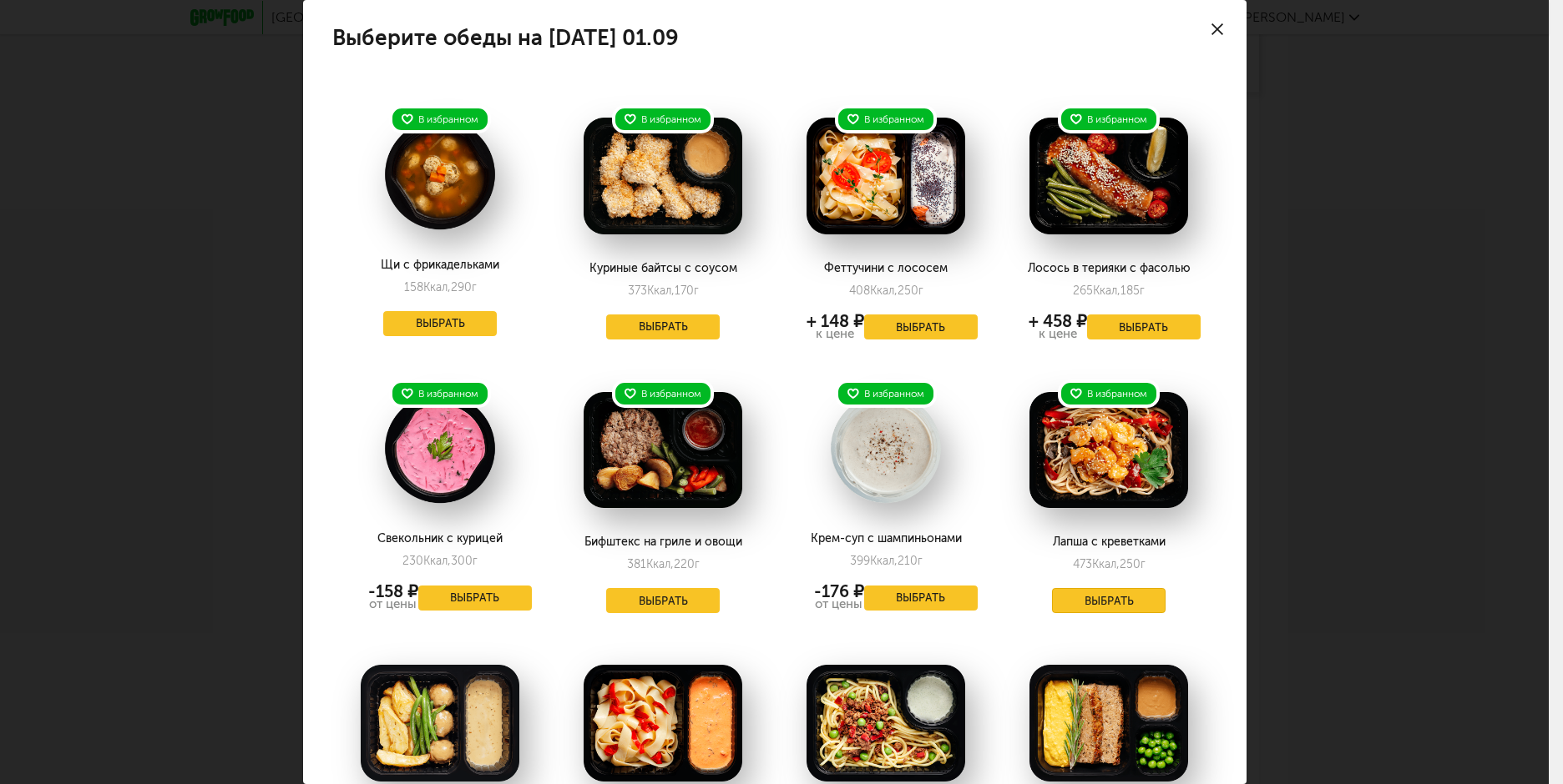
click at [1100, 603] on button "Выбрать" at bounding box center [1108, 600] width 114 height 25
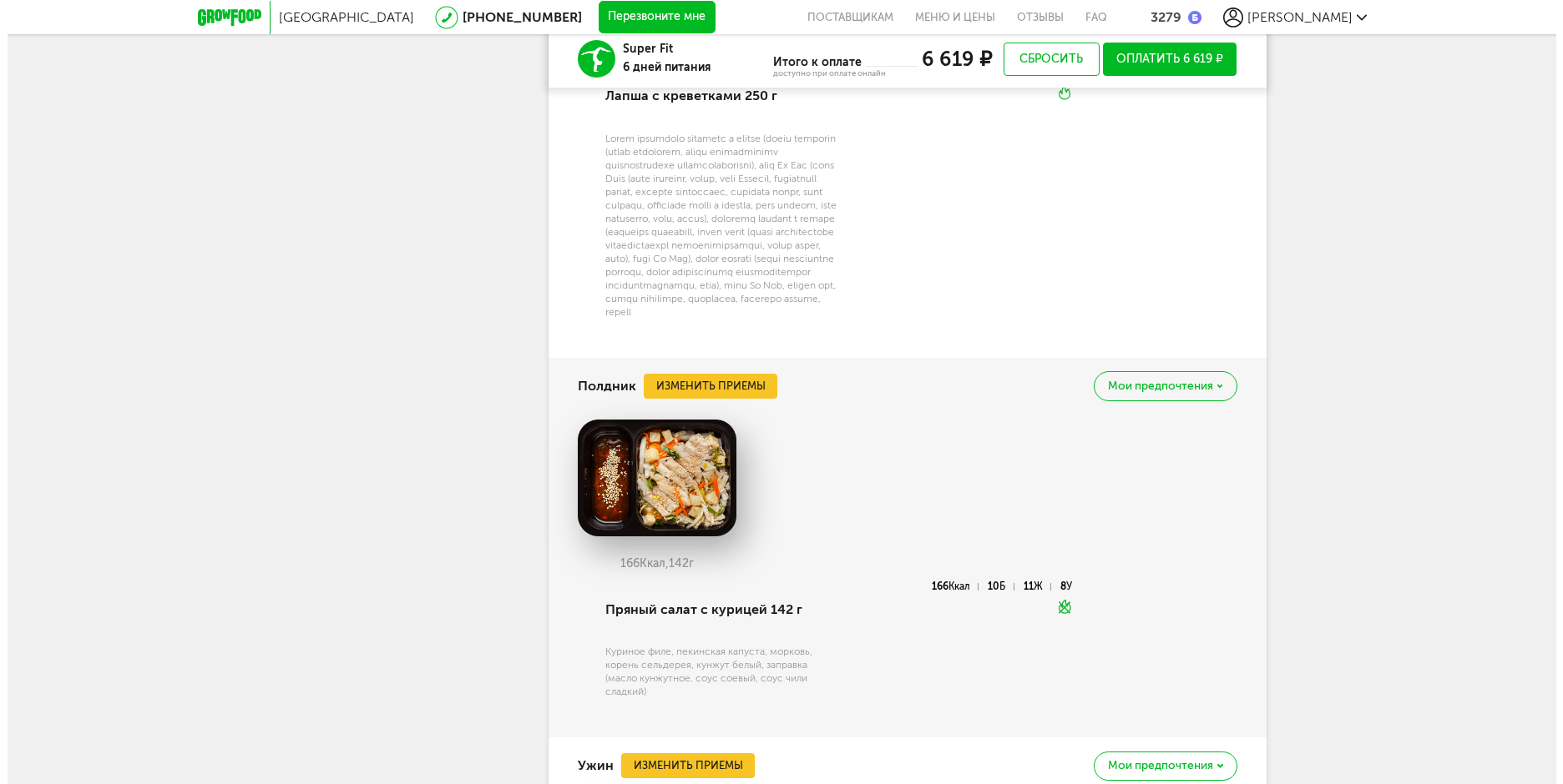
scroll to position [2263, 0]
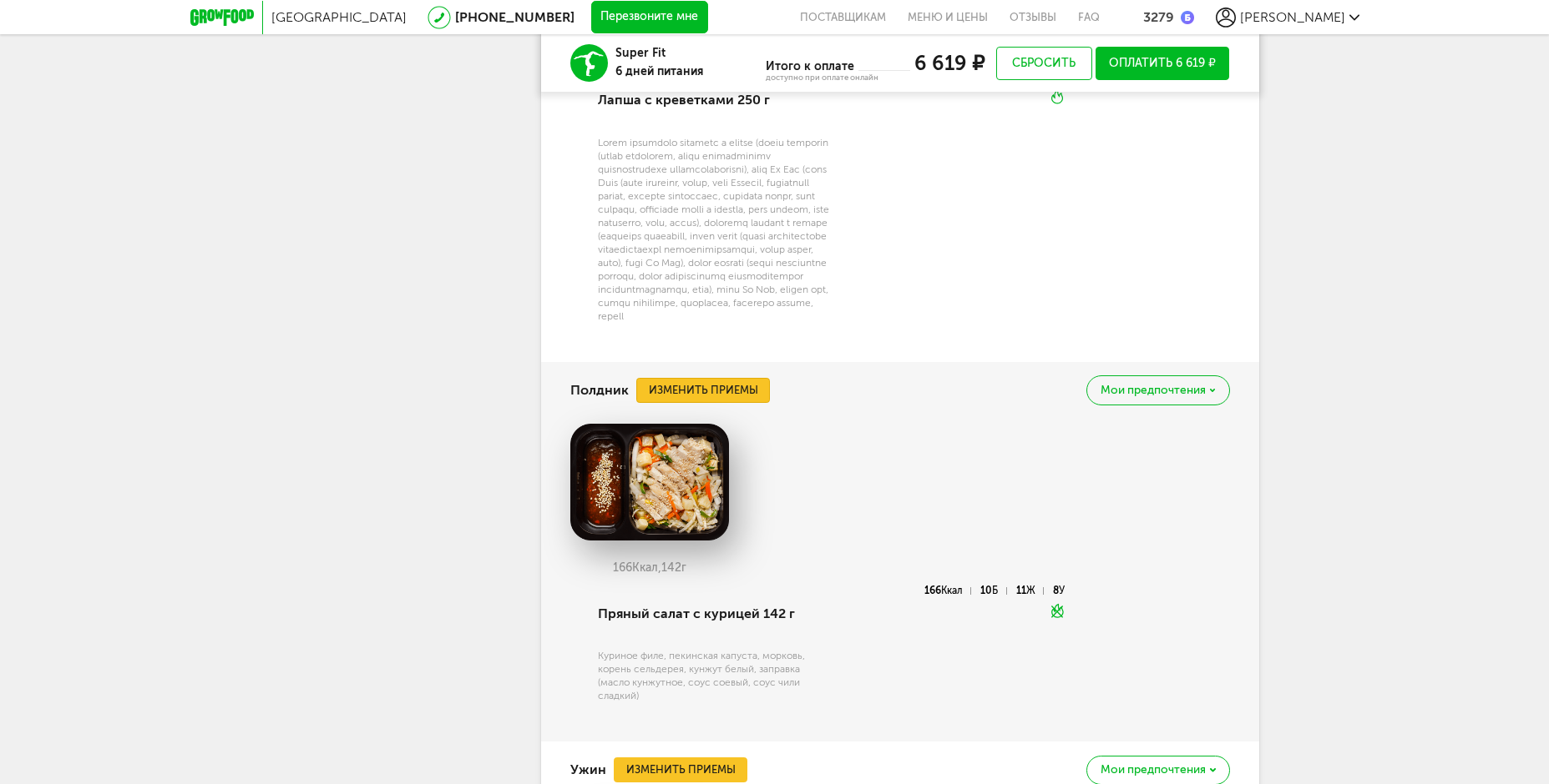
click at [749, 403] on button "Изменить приемы" at bounding box center [702, 390] width 134 height 25
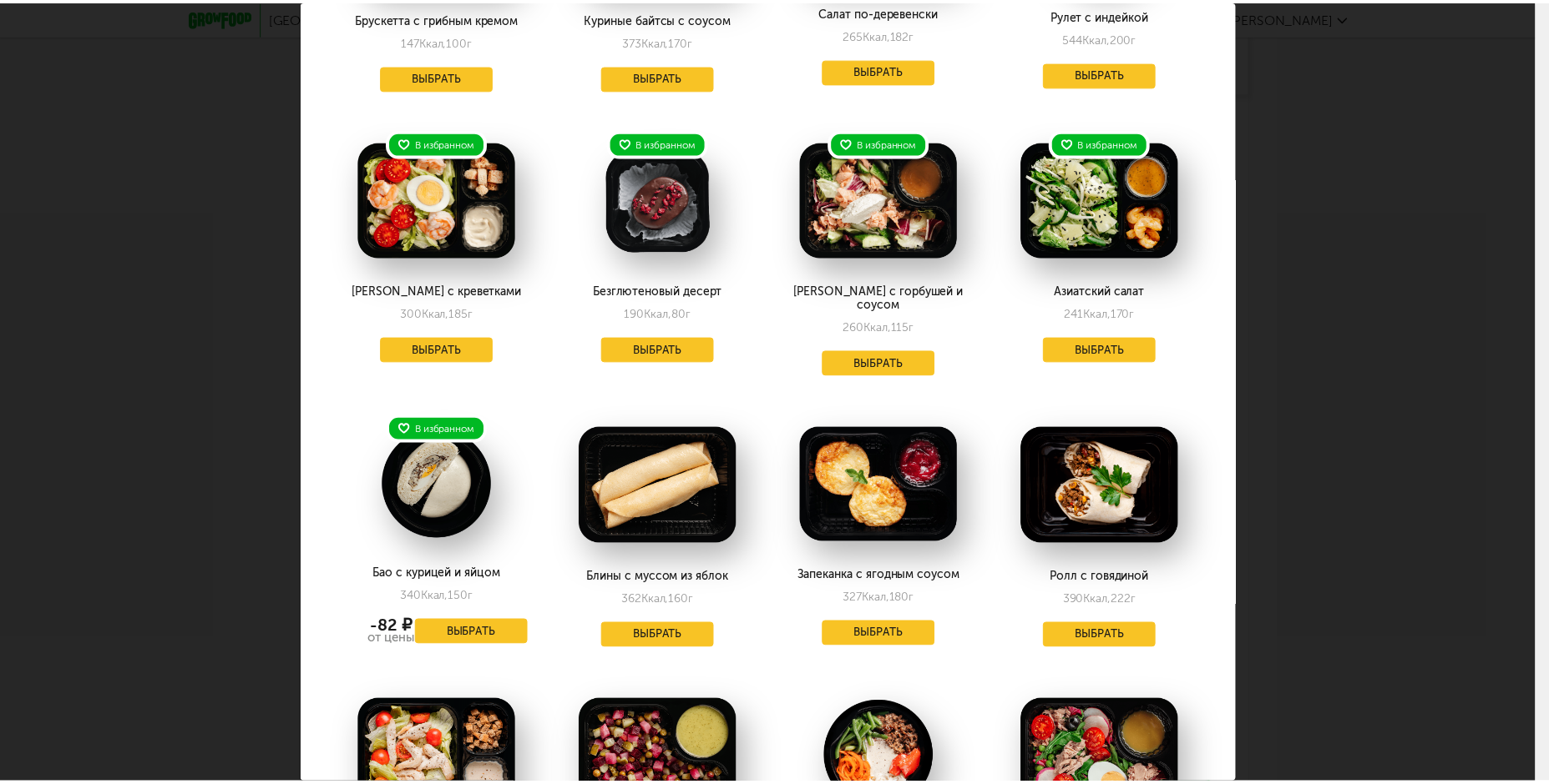
scroll to position [0, 0]
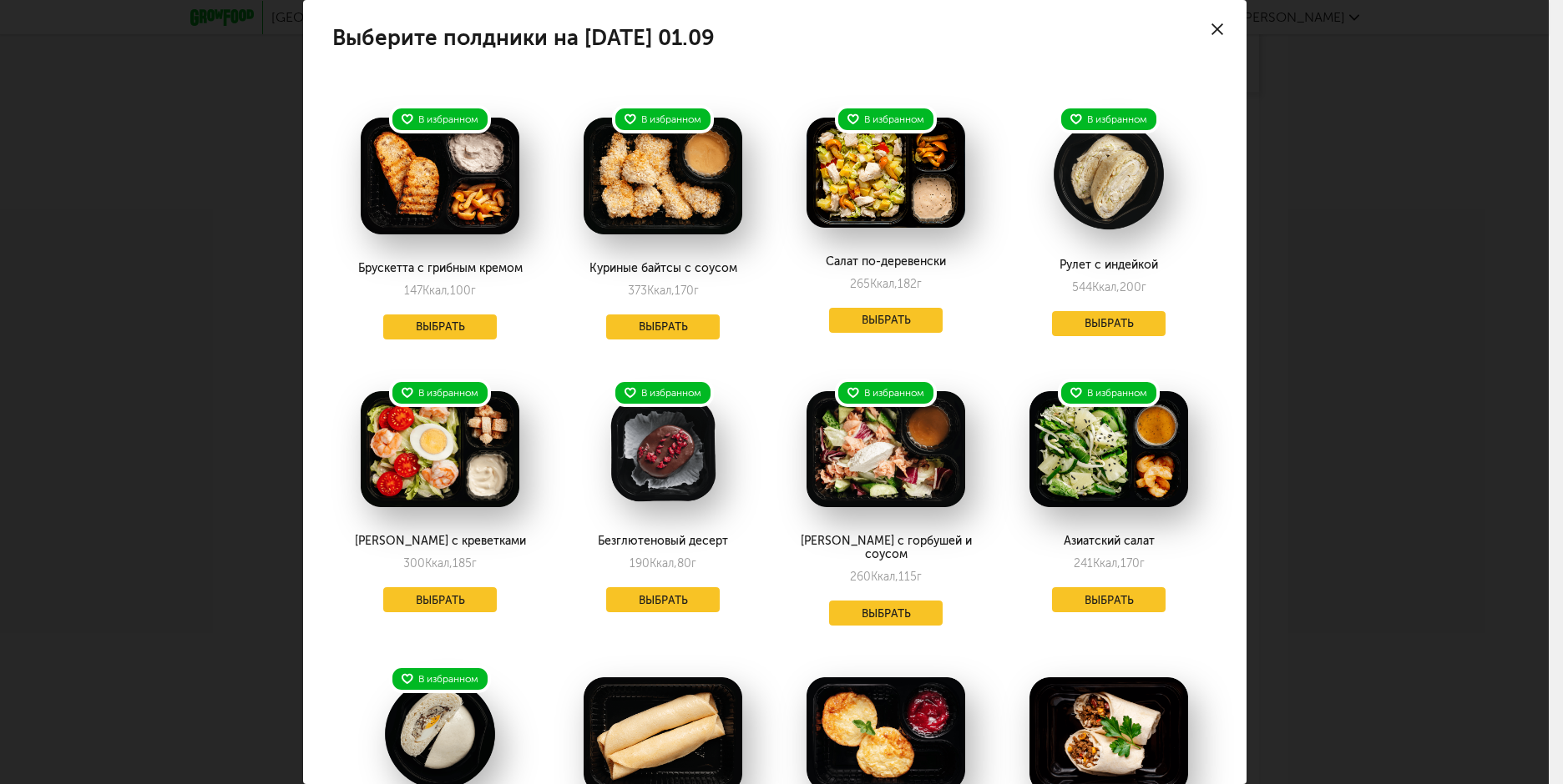
click at [1193, 24] on div at bounding box center [1216, 29] width 58 height 58
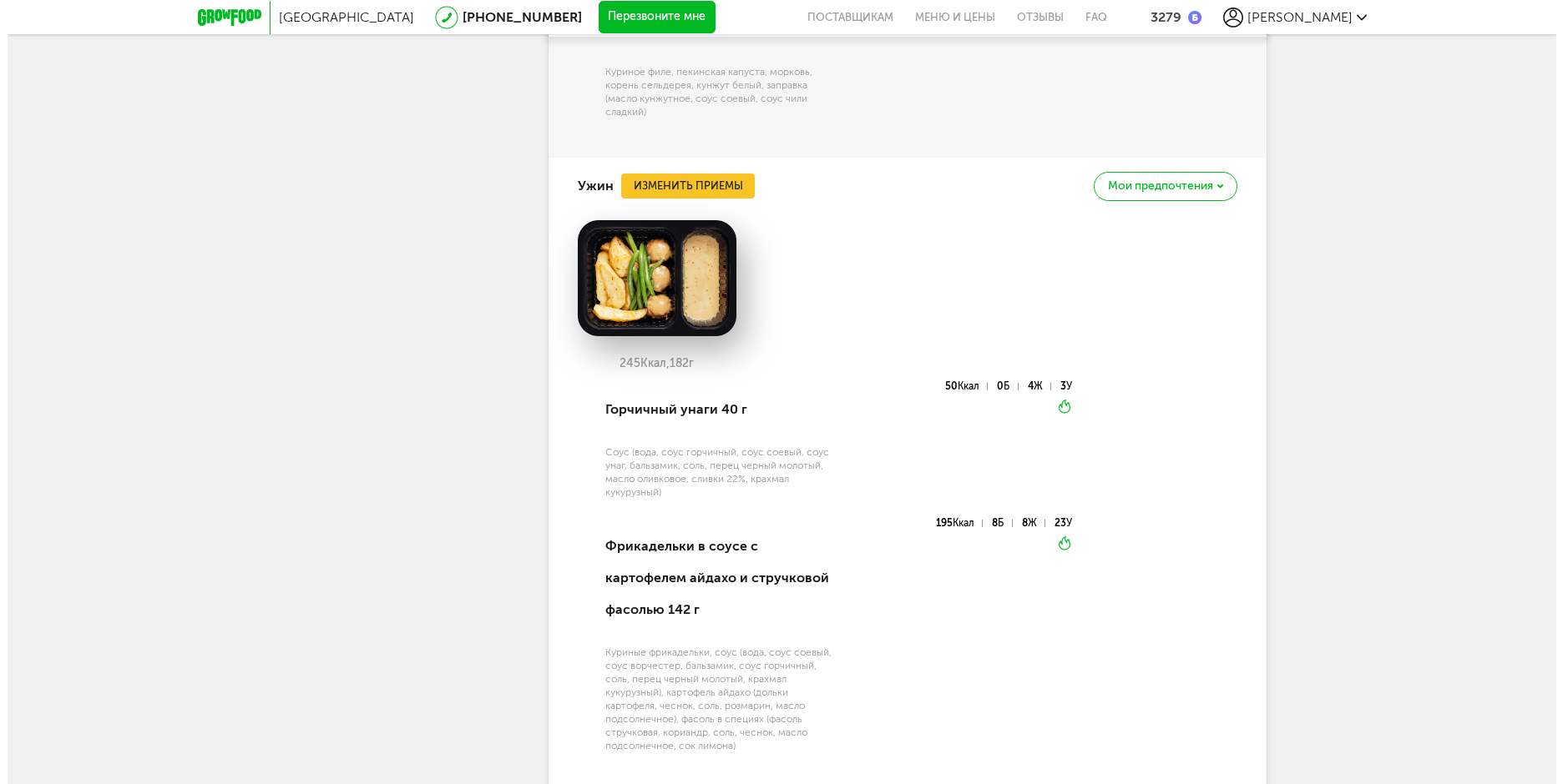
scroll to position [2764, 0]
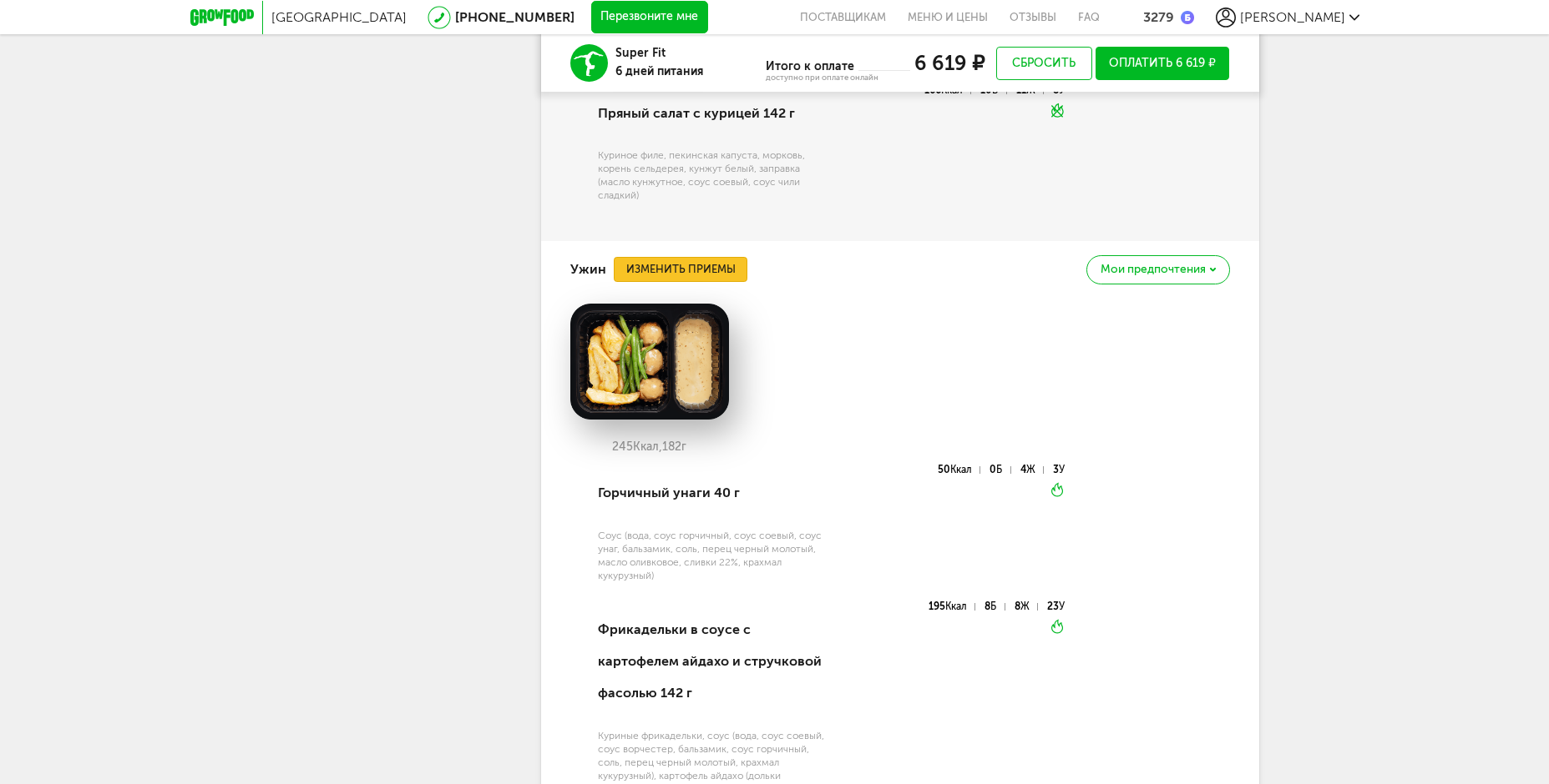
click at [704, 282] on button "Изменить приемы" at bounding box center [680, 269] width 134 height 25
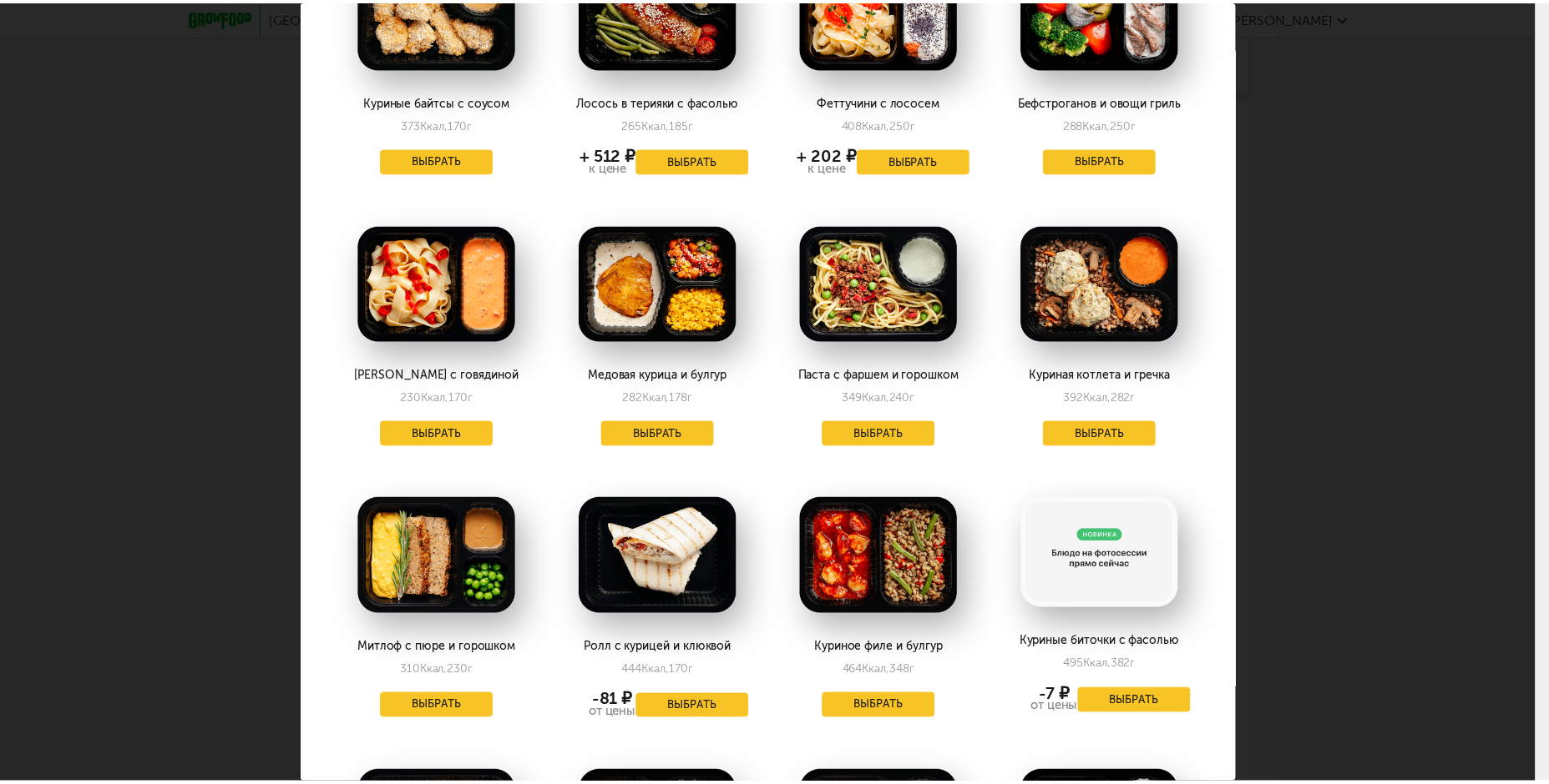
scroll to position [0, 0]
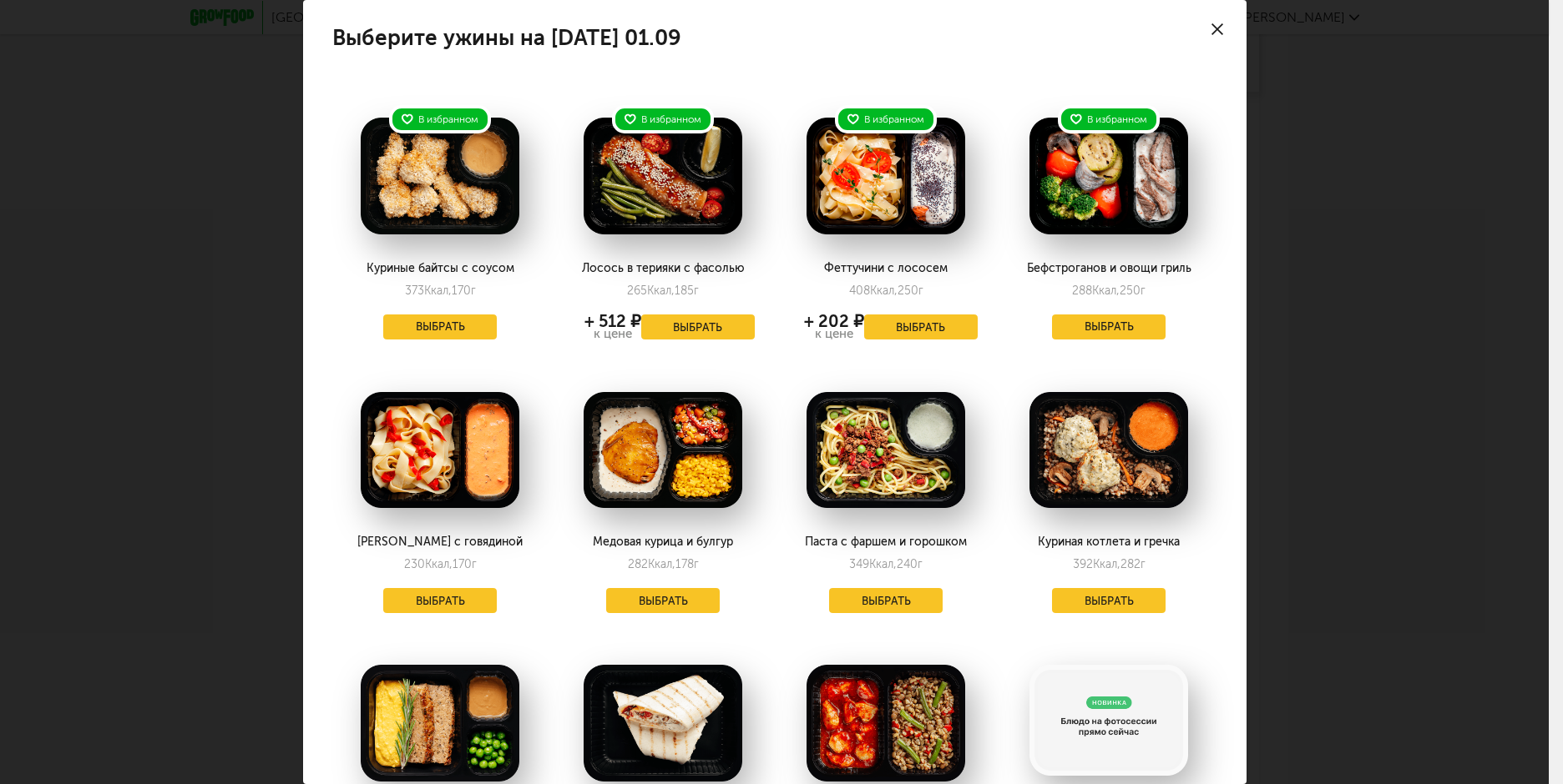
click at [1211, 26] on icon at bounding box center [1217, 30] width 12 height 12
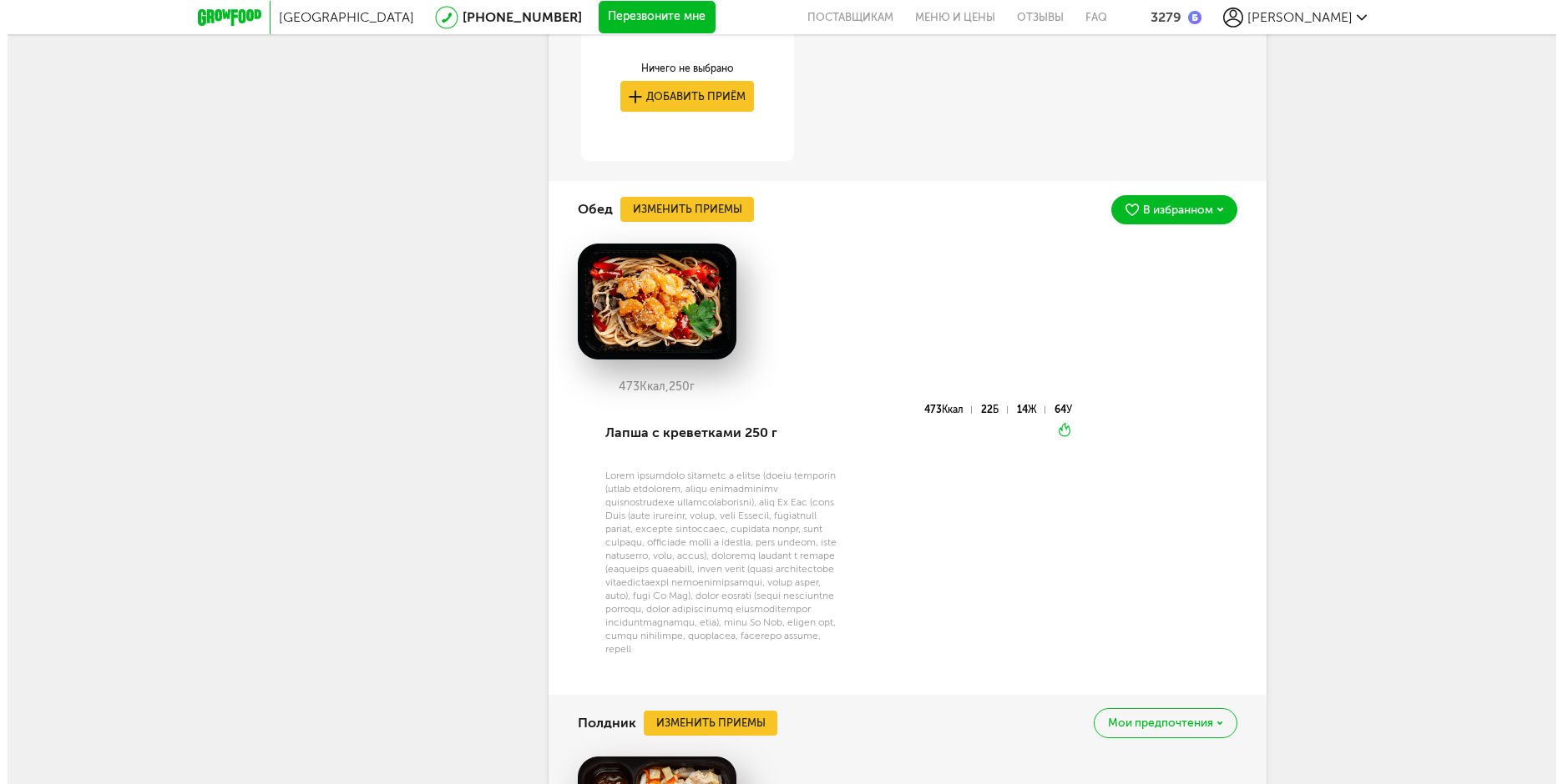
scroll to position [2244, 0]
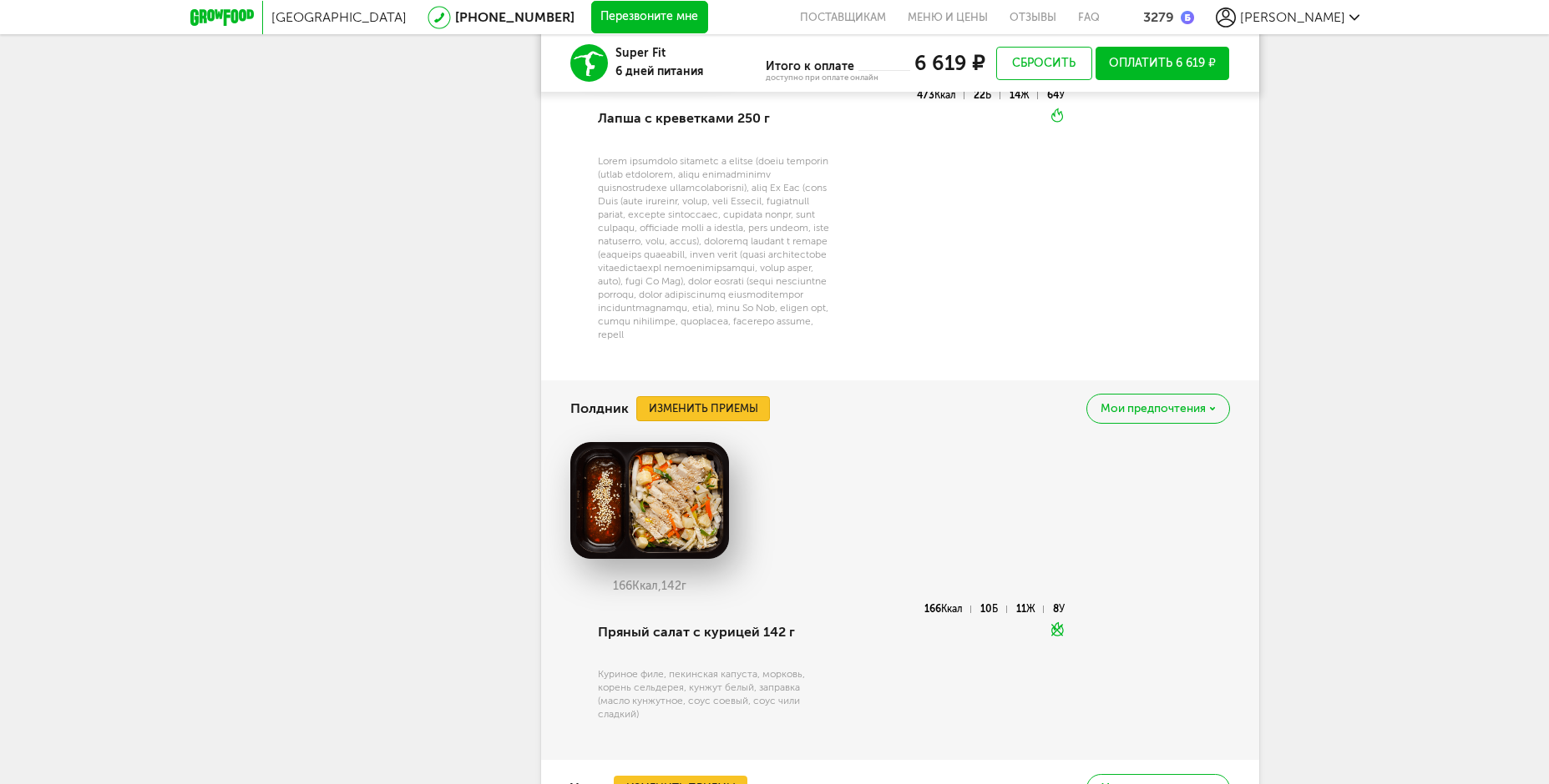
click at [725, 422] on button "Изменить приемы" at bounding box center [702, 408] width 134 height 25
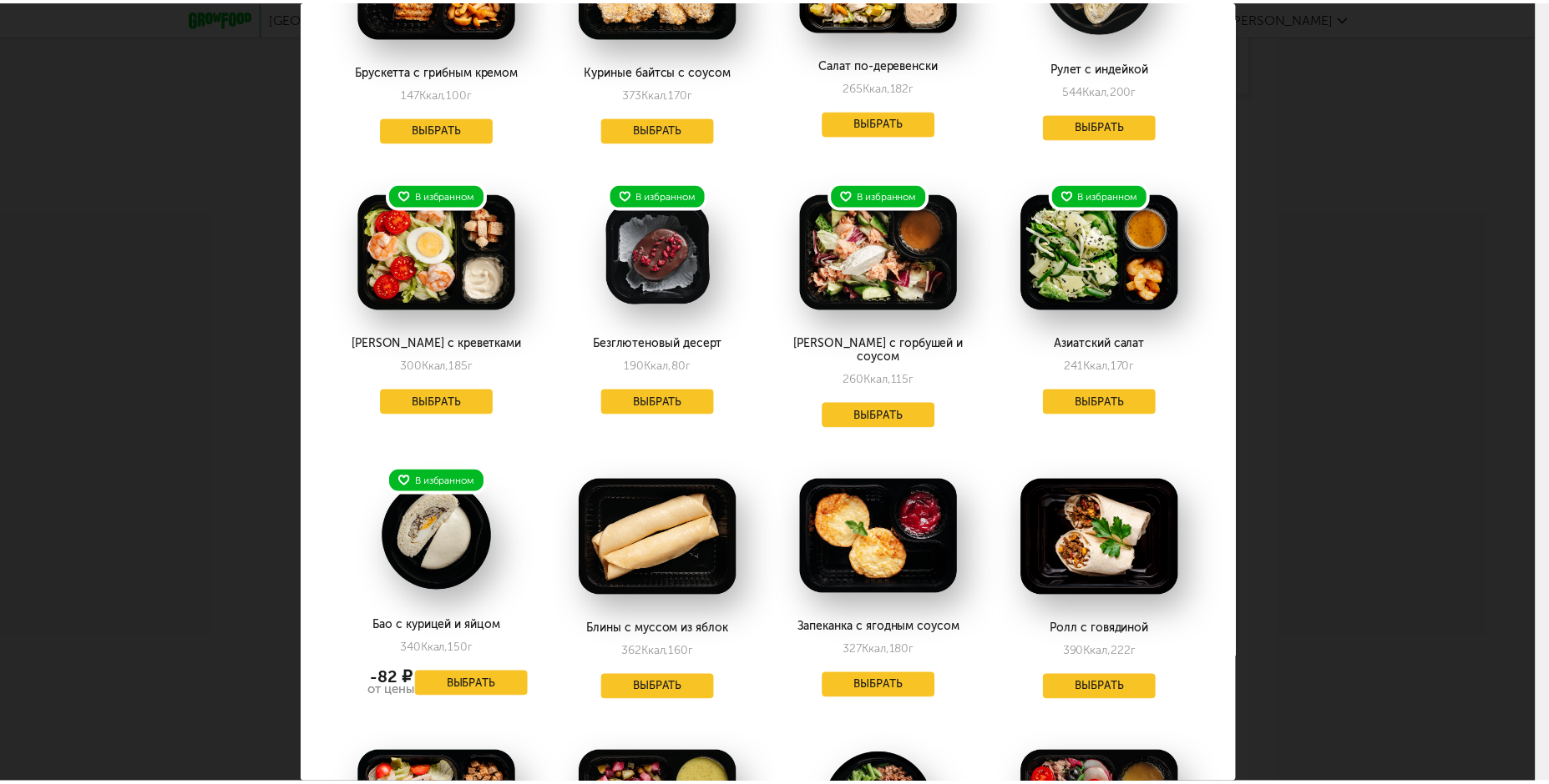
scroll to position [250, 0]
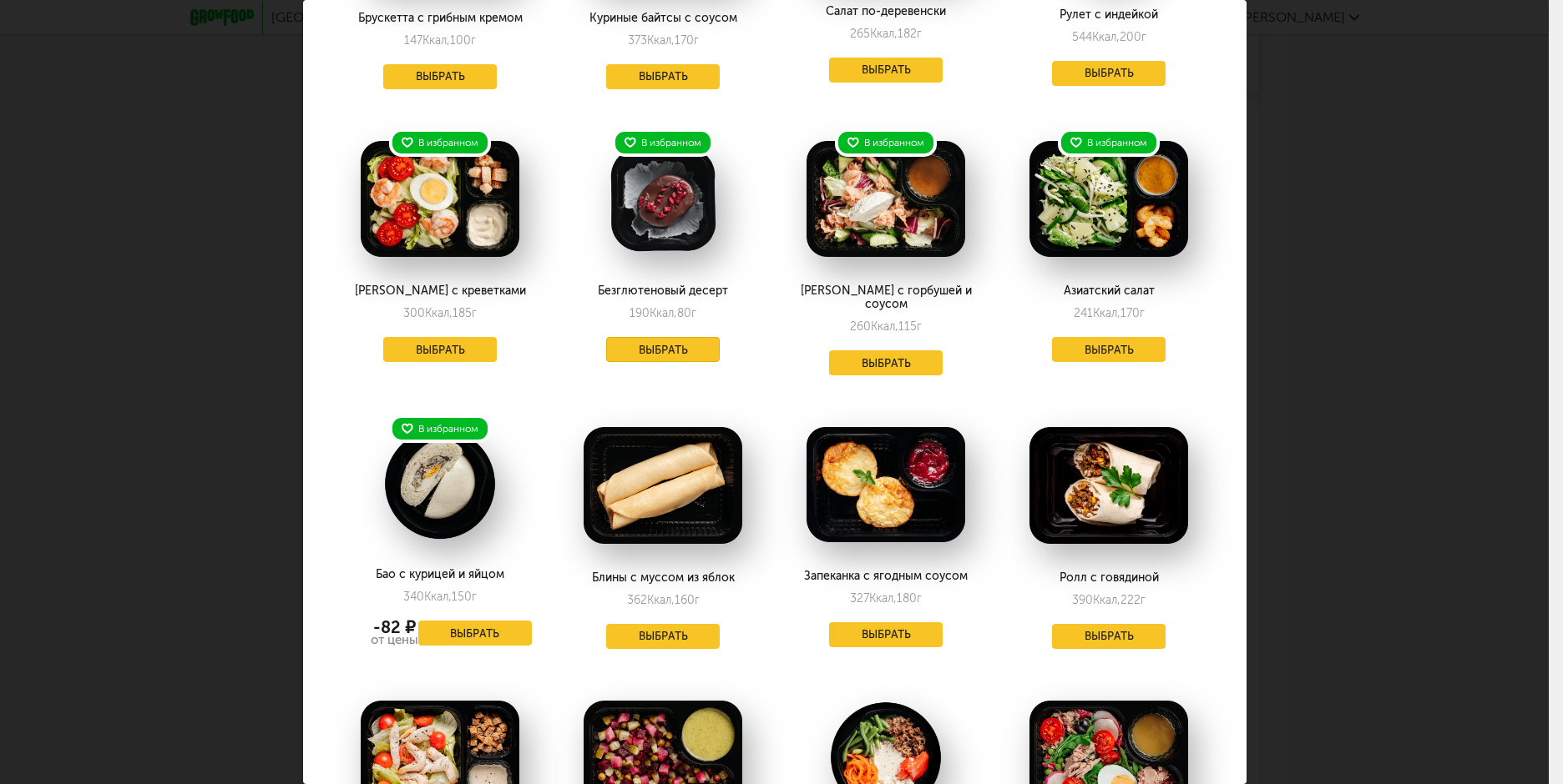
click at [696, 347] on button "Выбрать" at bounding box center [663, 349] width 114 height 25
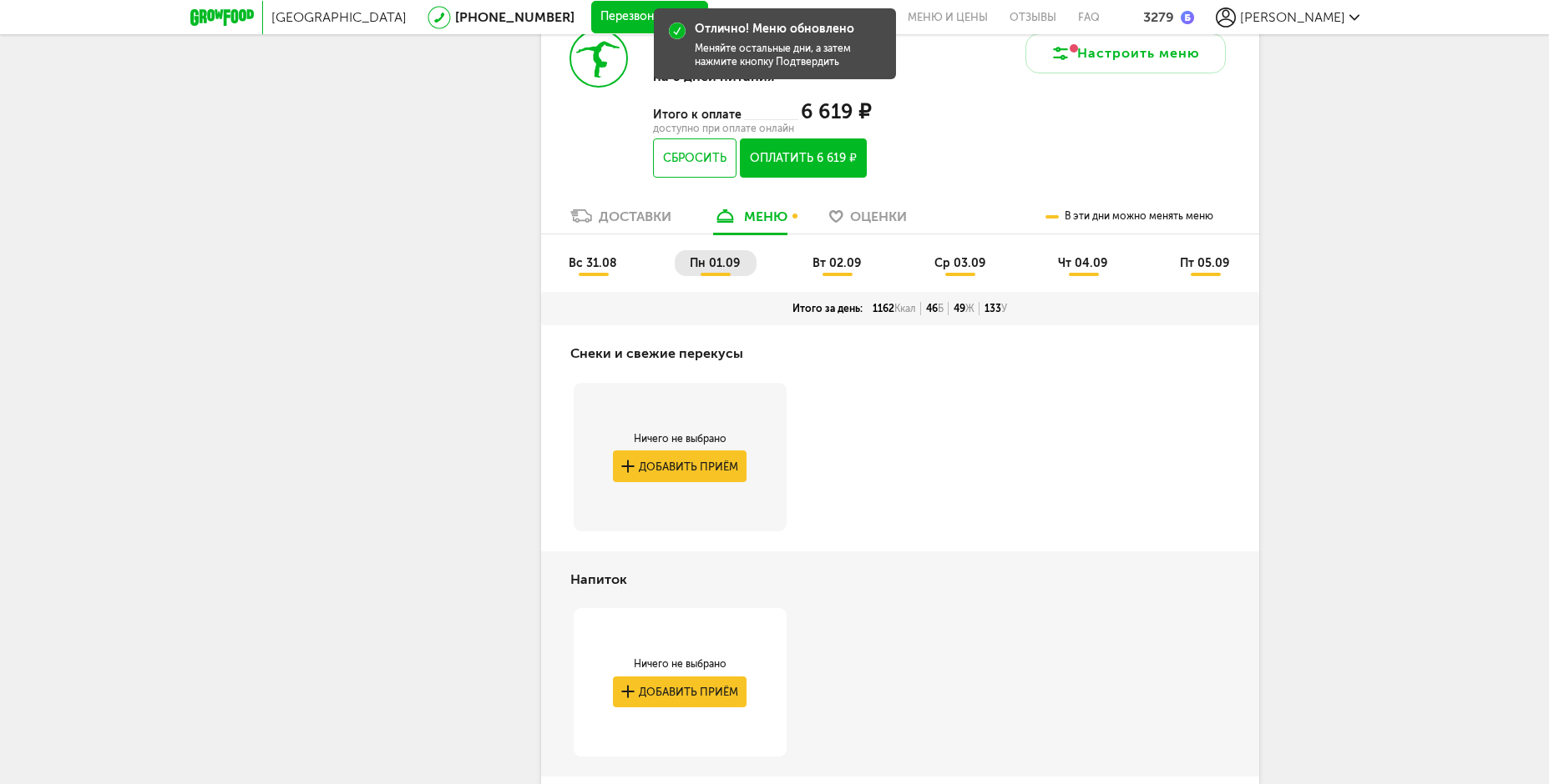
scroll to position [659, 0]
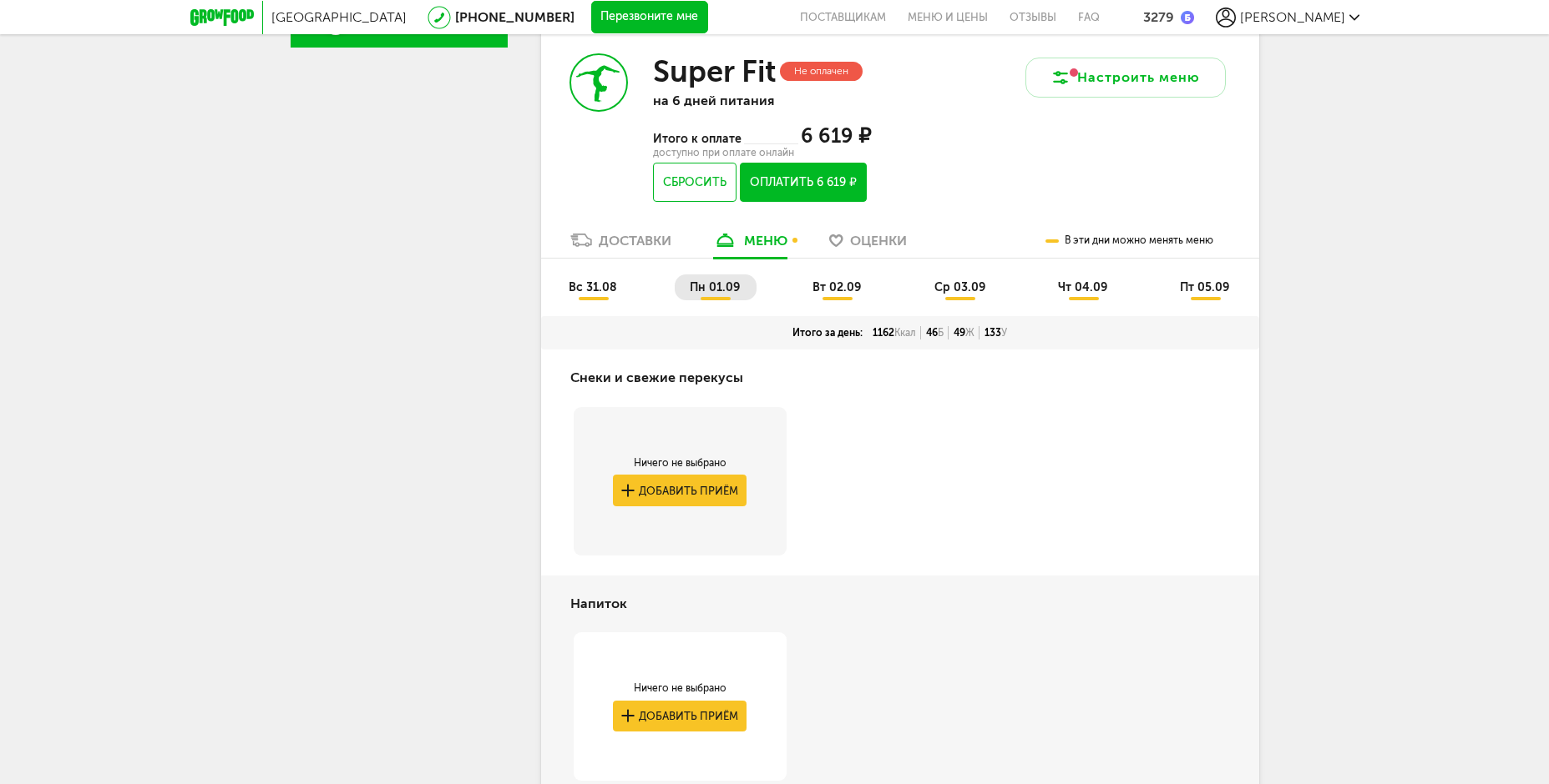
click at [575, 289] on span "вс 31.08" at bounding box center [592, 287] width 49 height 14
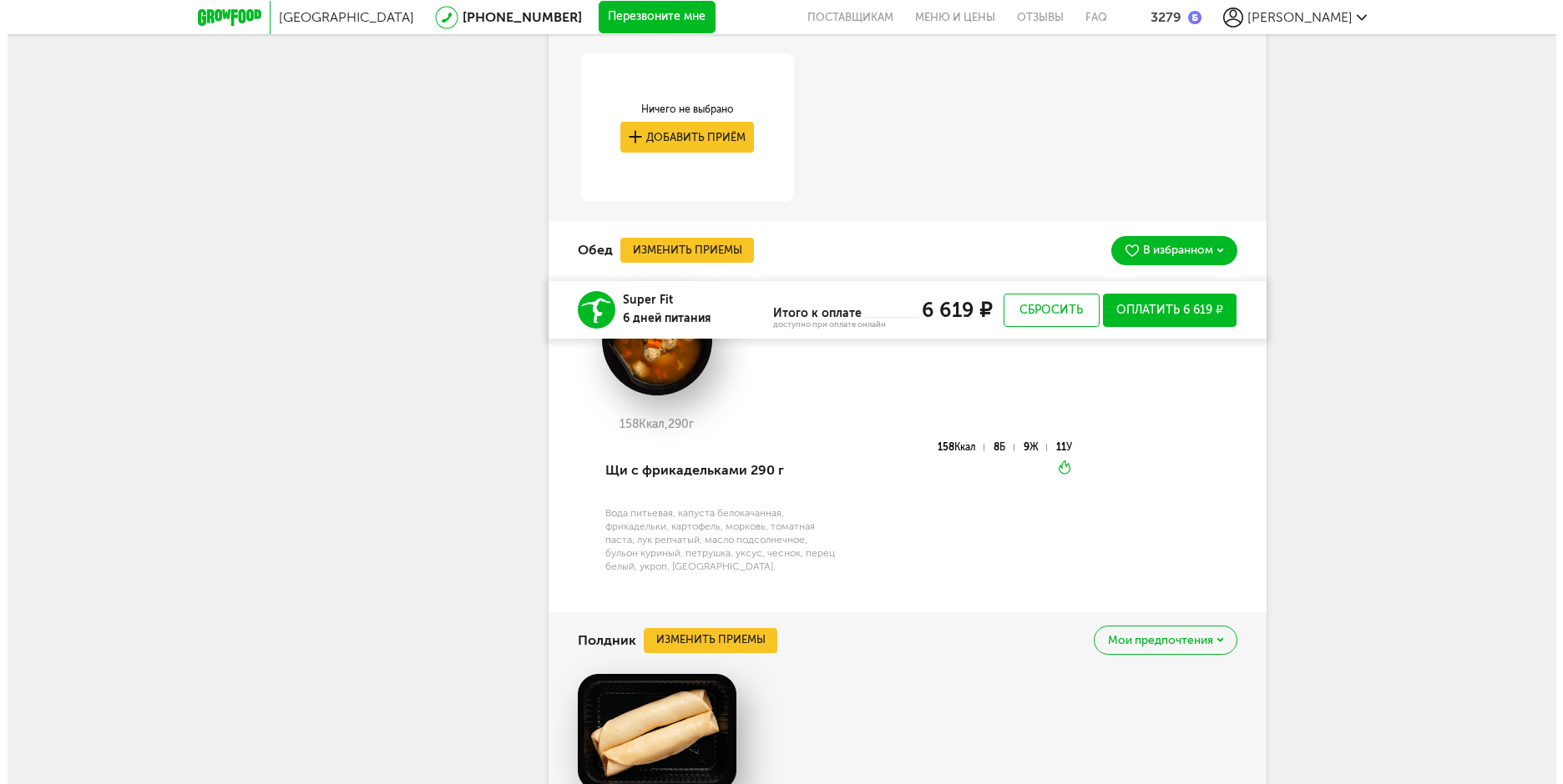
scroll to position [2078, 0]
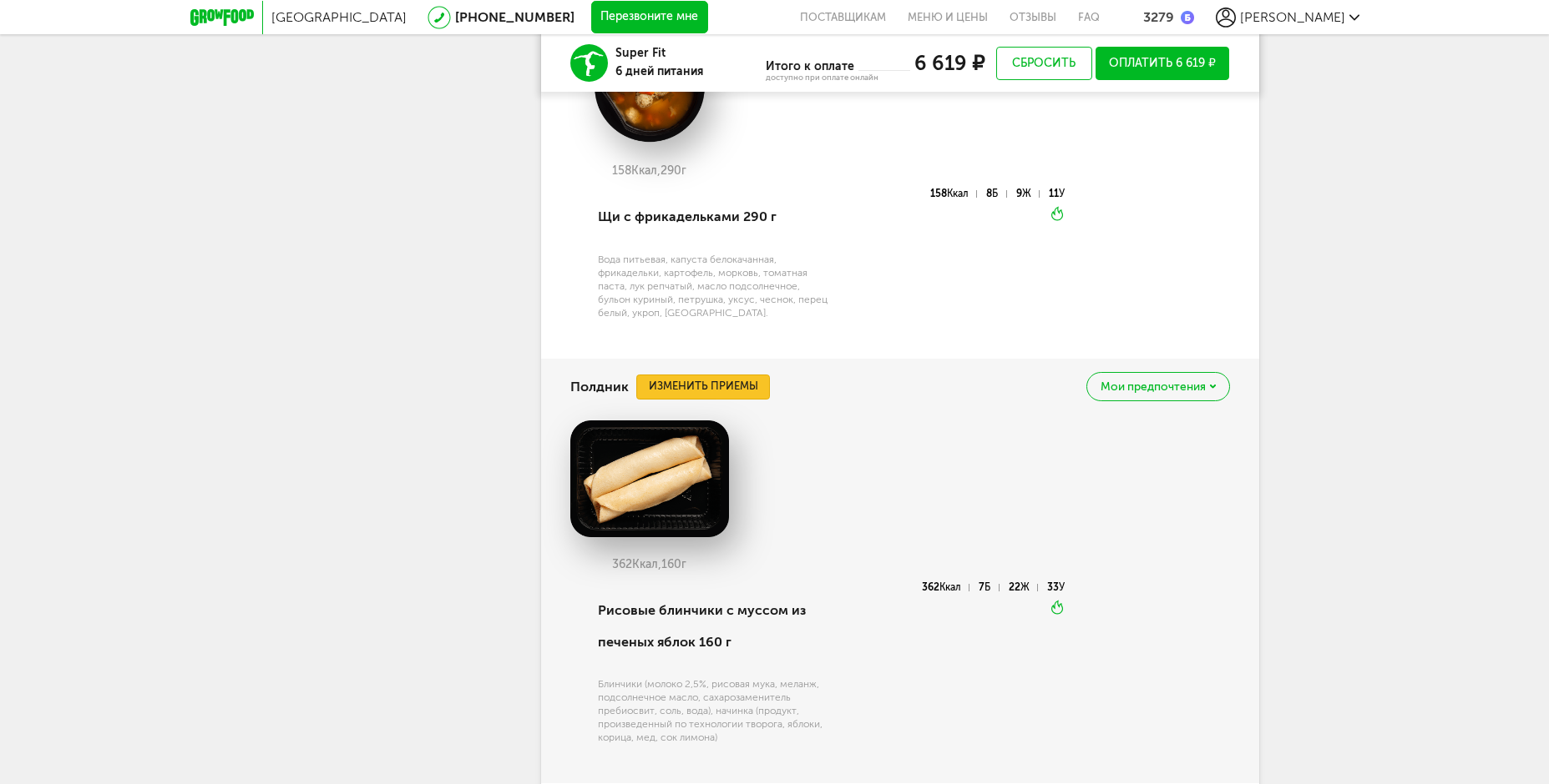
click at [662, 385] on button "Изменить приемы" at bounding box center [702, 386] width 134 height 25
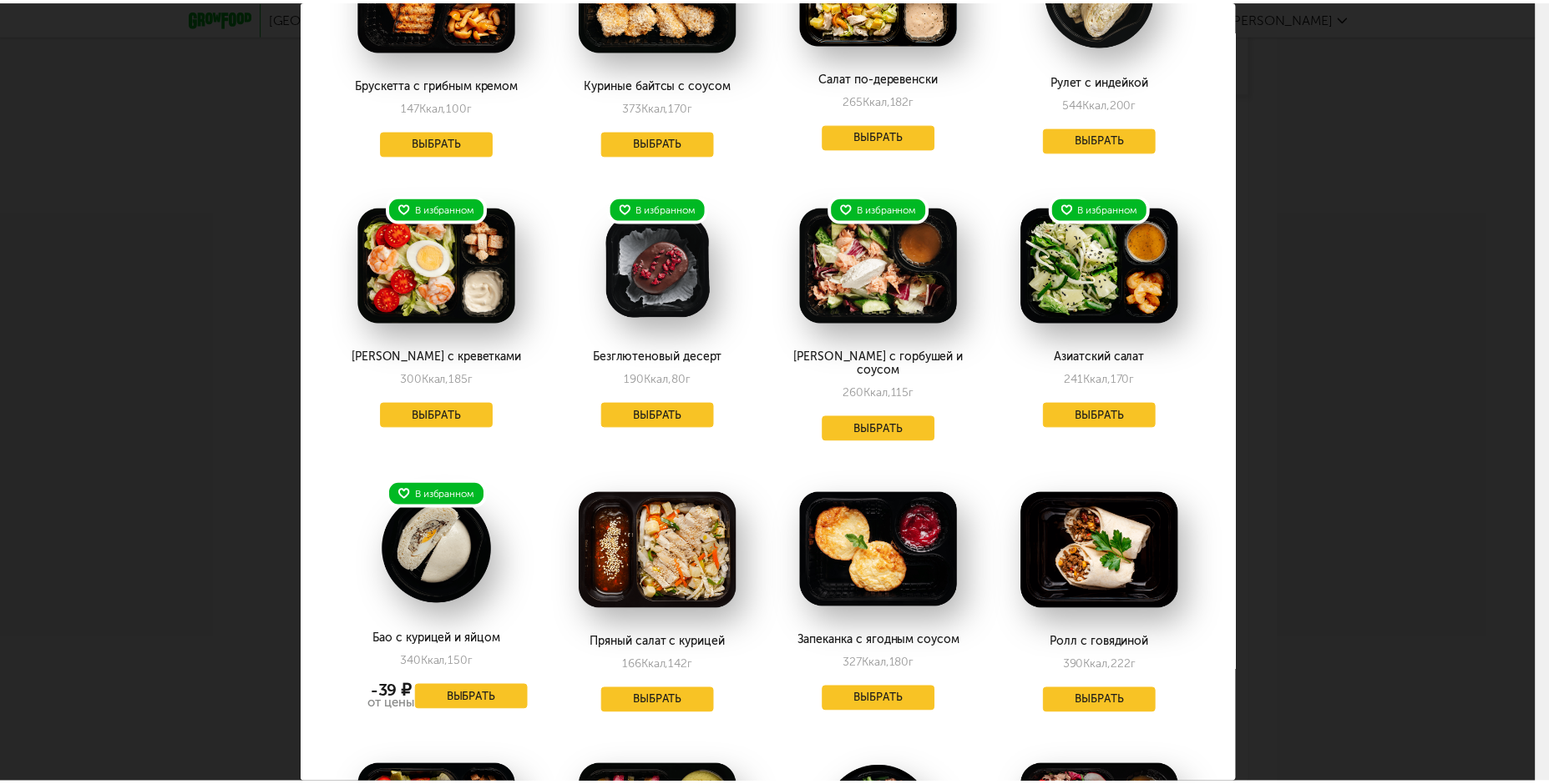
scroll to position [0, 0]
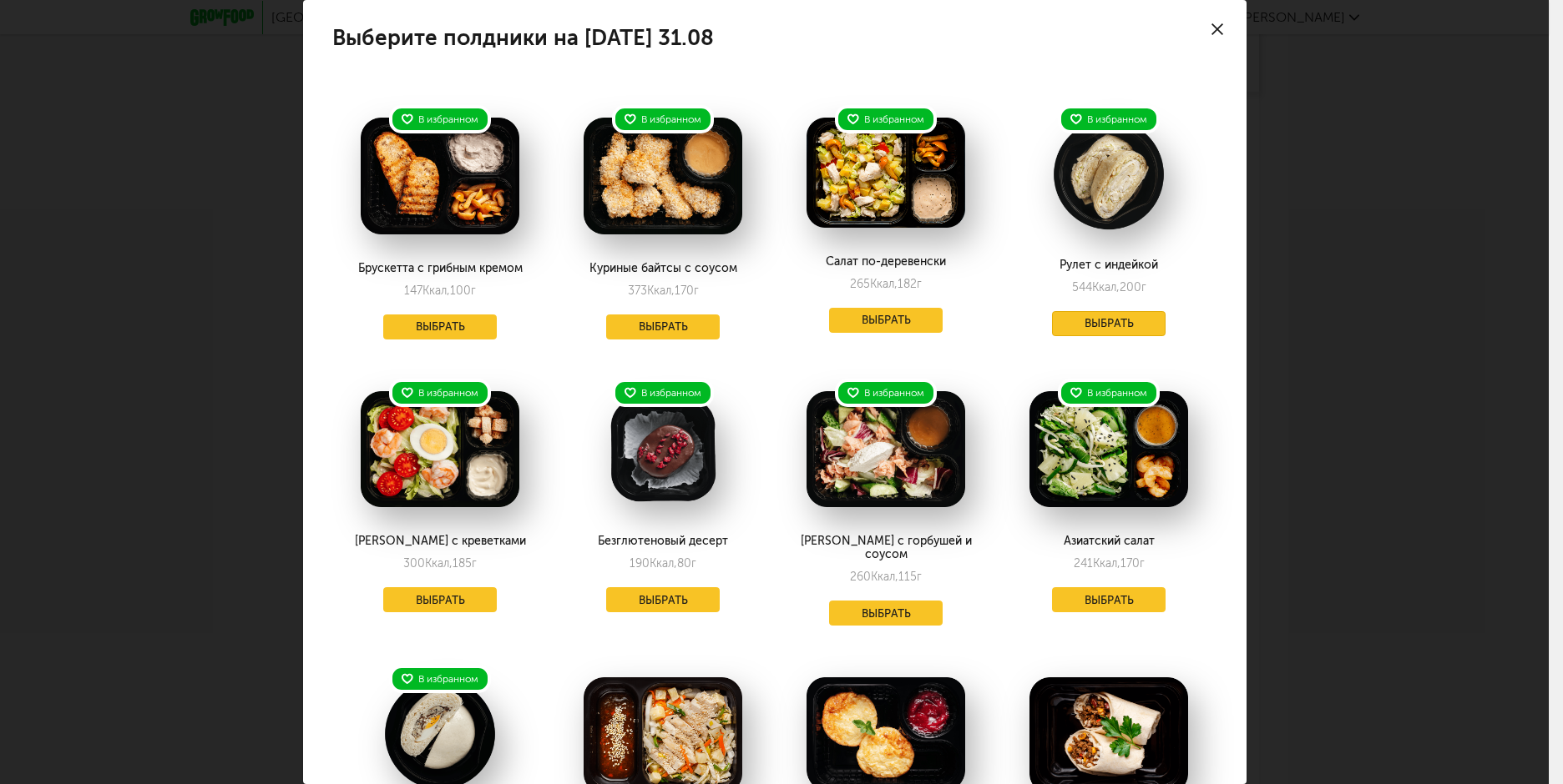
click at [1057, 322] on button "Выбрать" at bounding box center [1108, 323] width 114 height 25
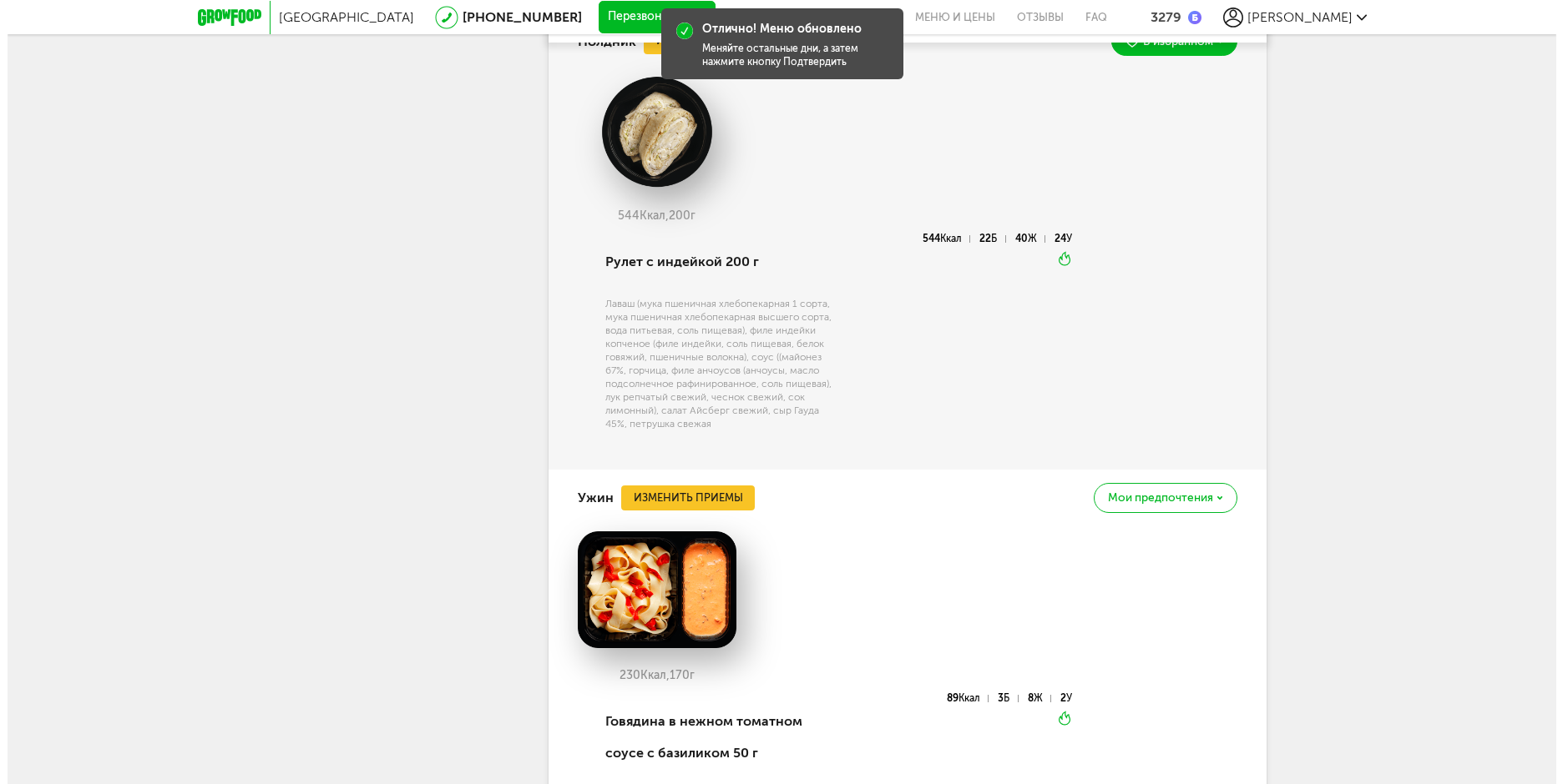
scroll to position [2579, 0]
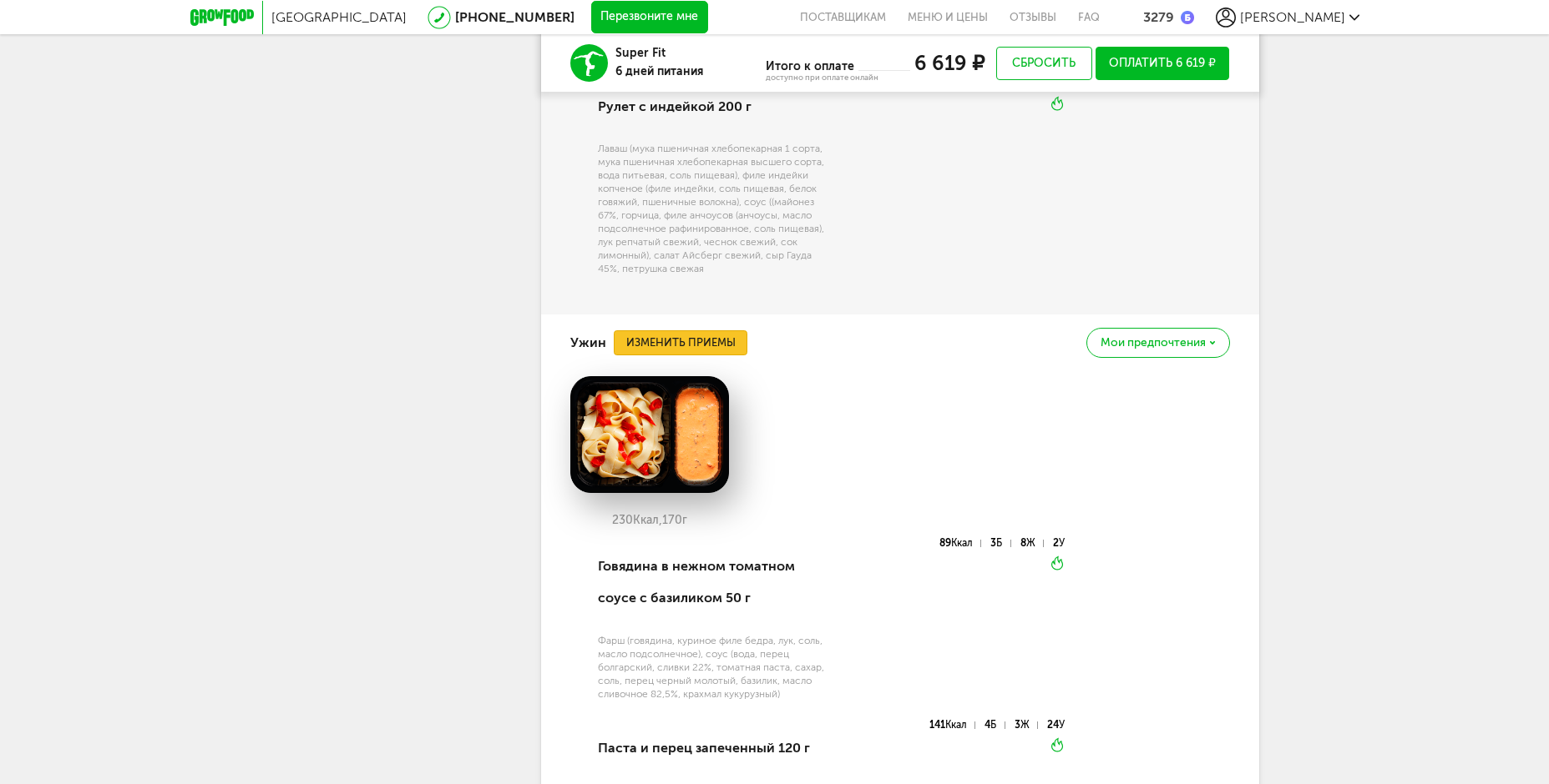
click at [725, 345] on button "Изменить приемы" at bounding box center [680, 343] width 134 height 25
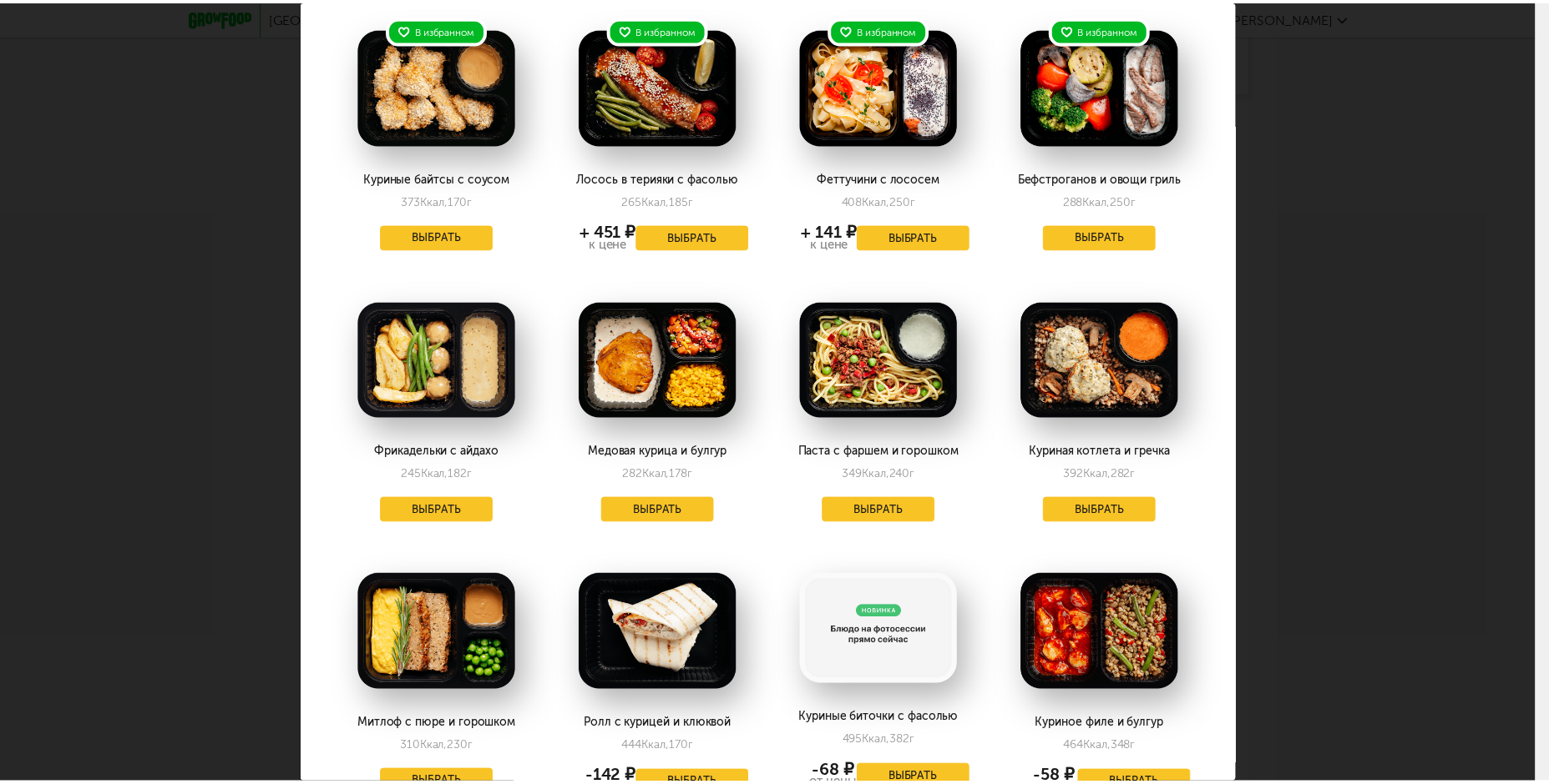
scroll to position [0, 0]
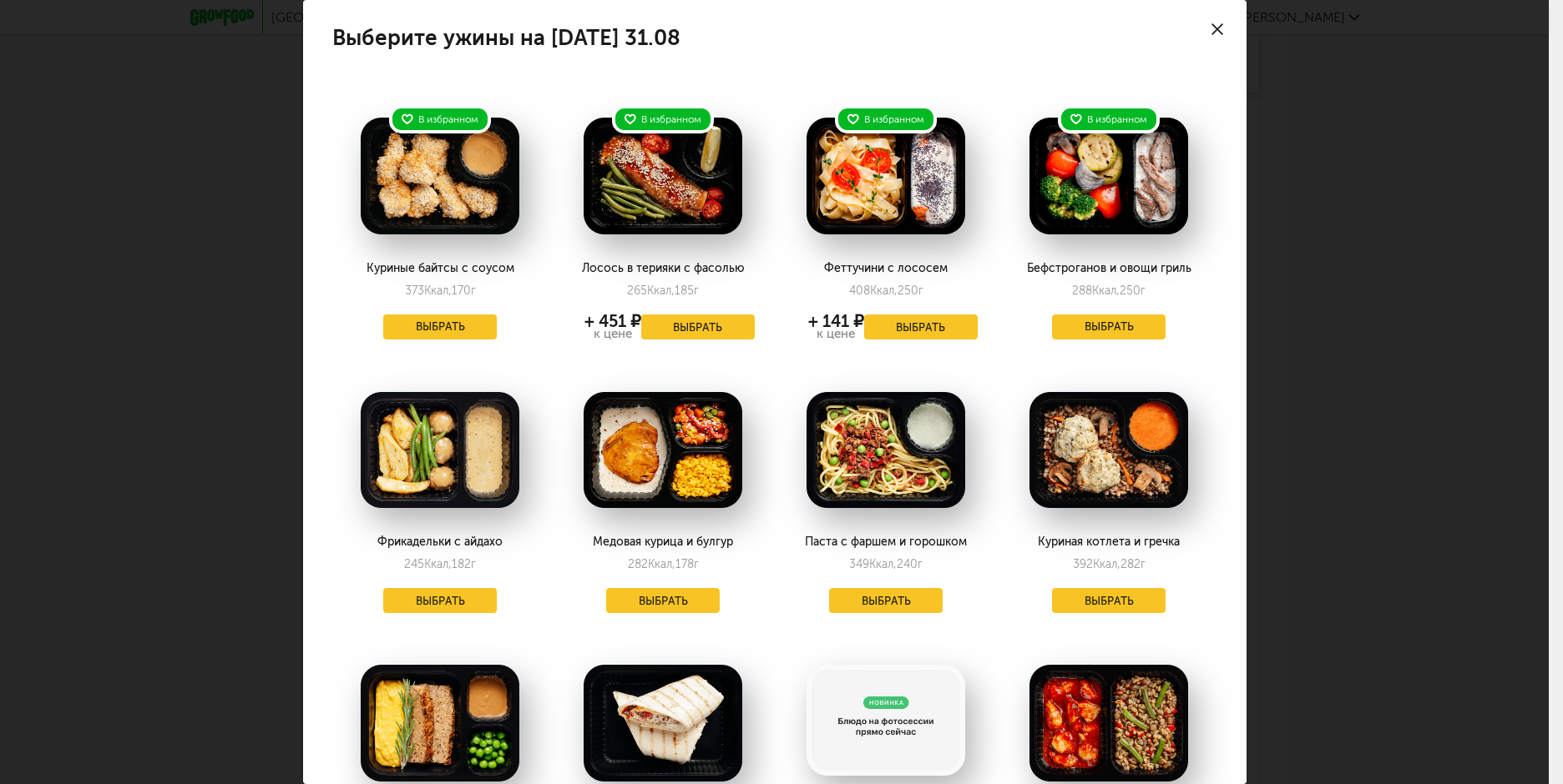
click at [1211, 30] on icon at bounding box center [1217, 30] width 12 height 12
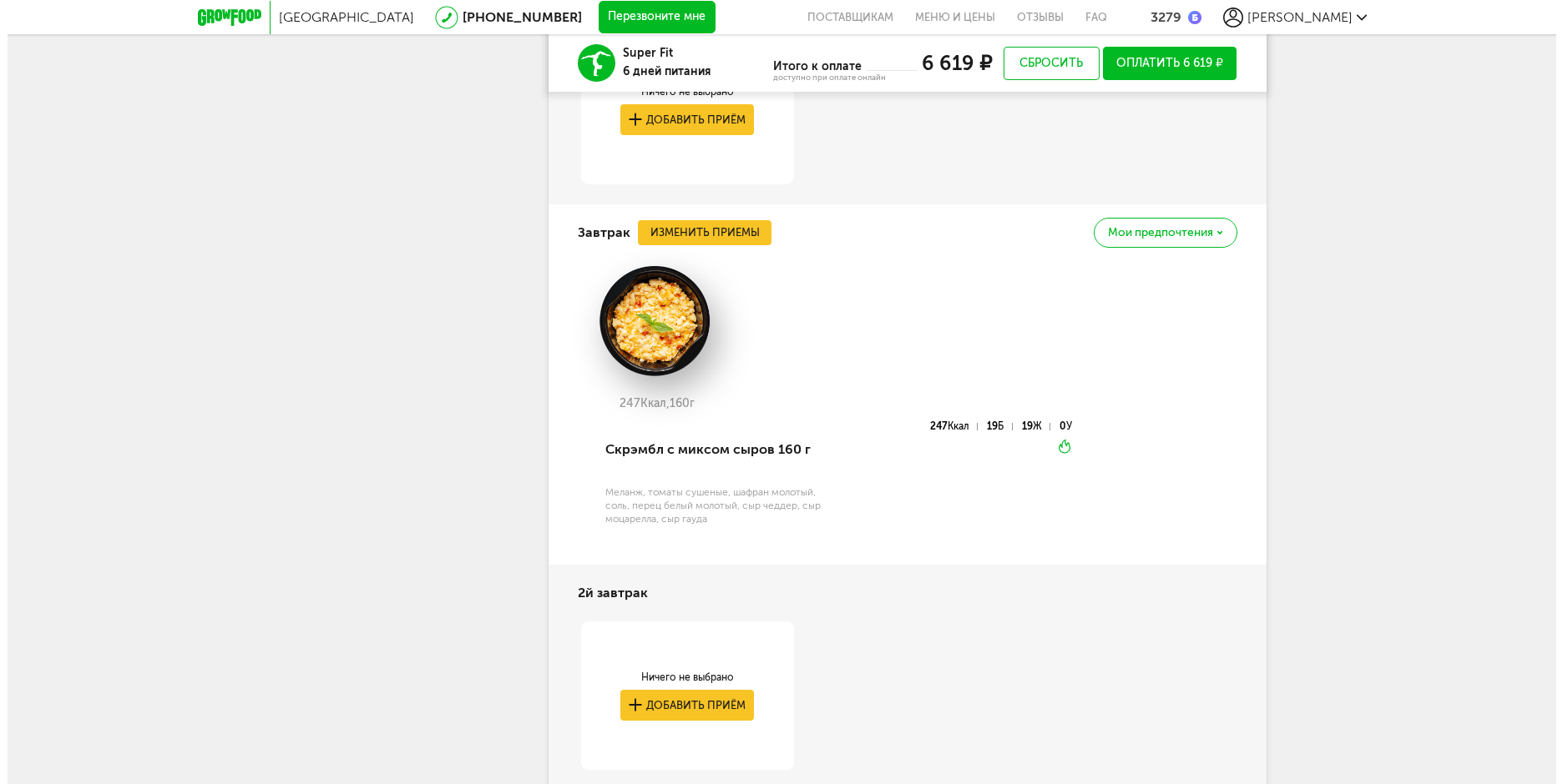
scroll to position [1160, 0]
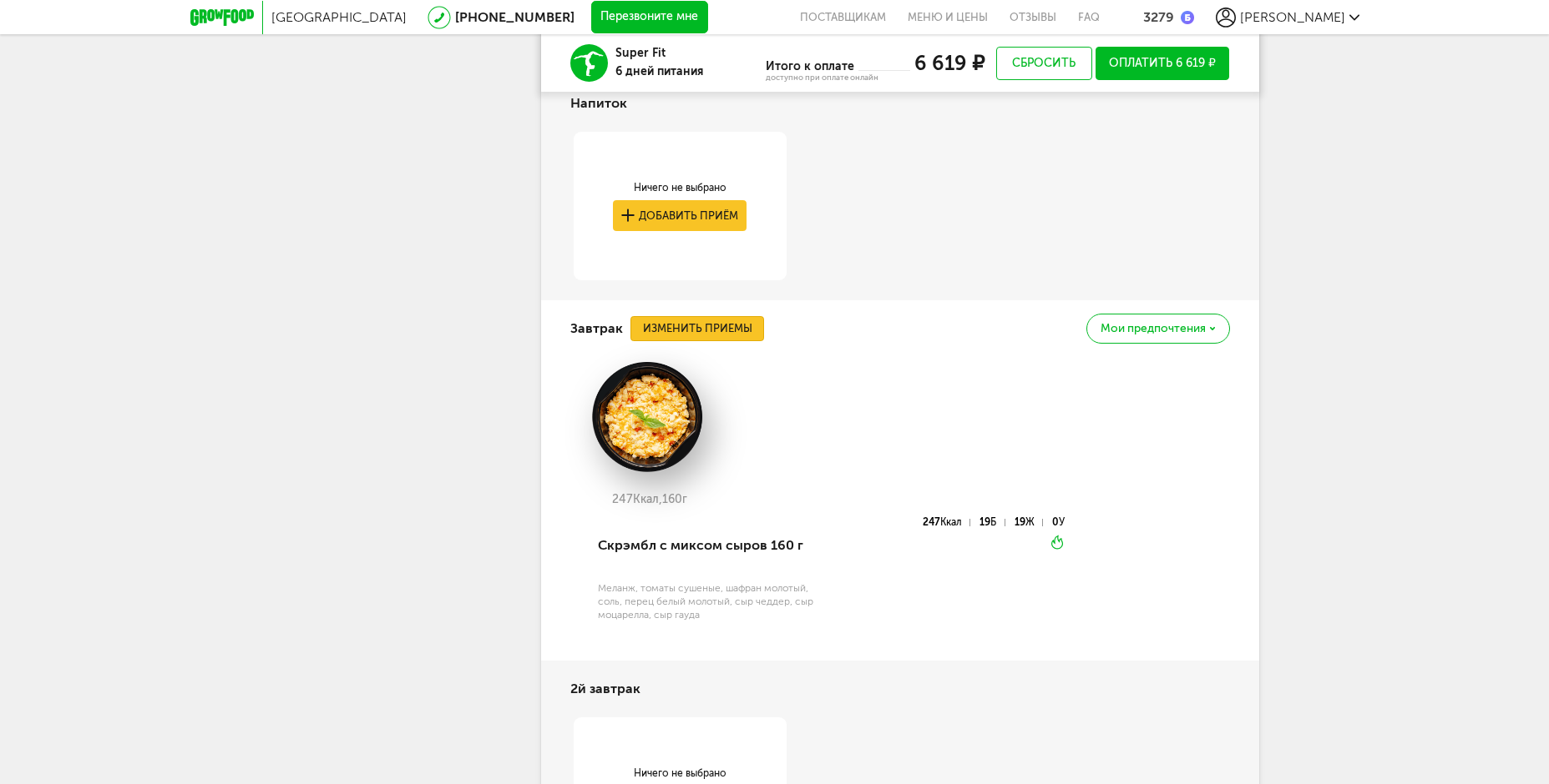
click at [733, 333] on button "Изменить приемы" at bounding box center [696, 328] width 134 height 25
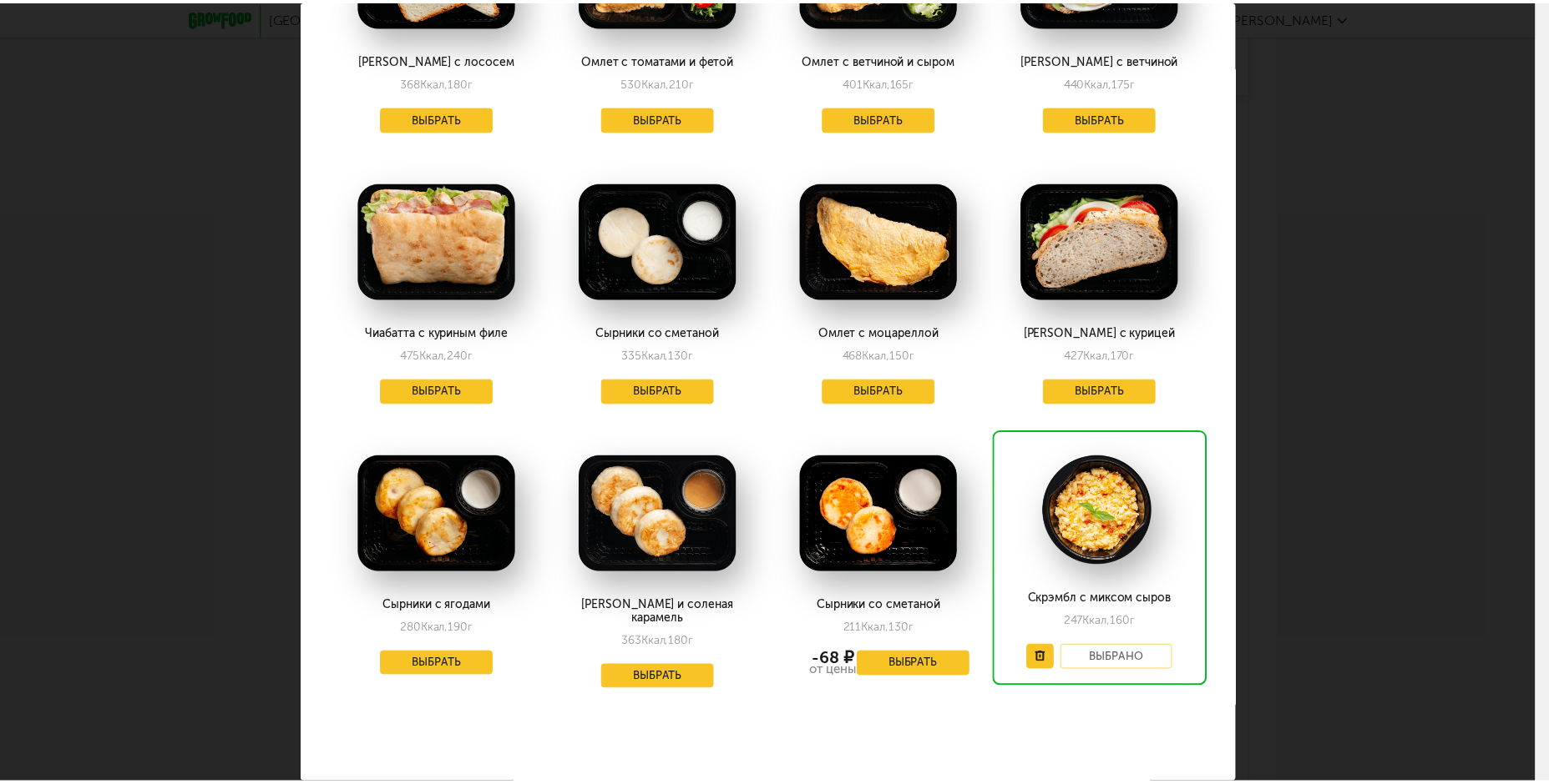
scroll to position [1865, 0]
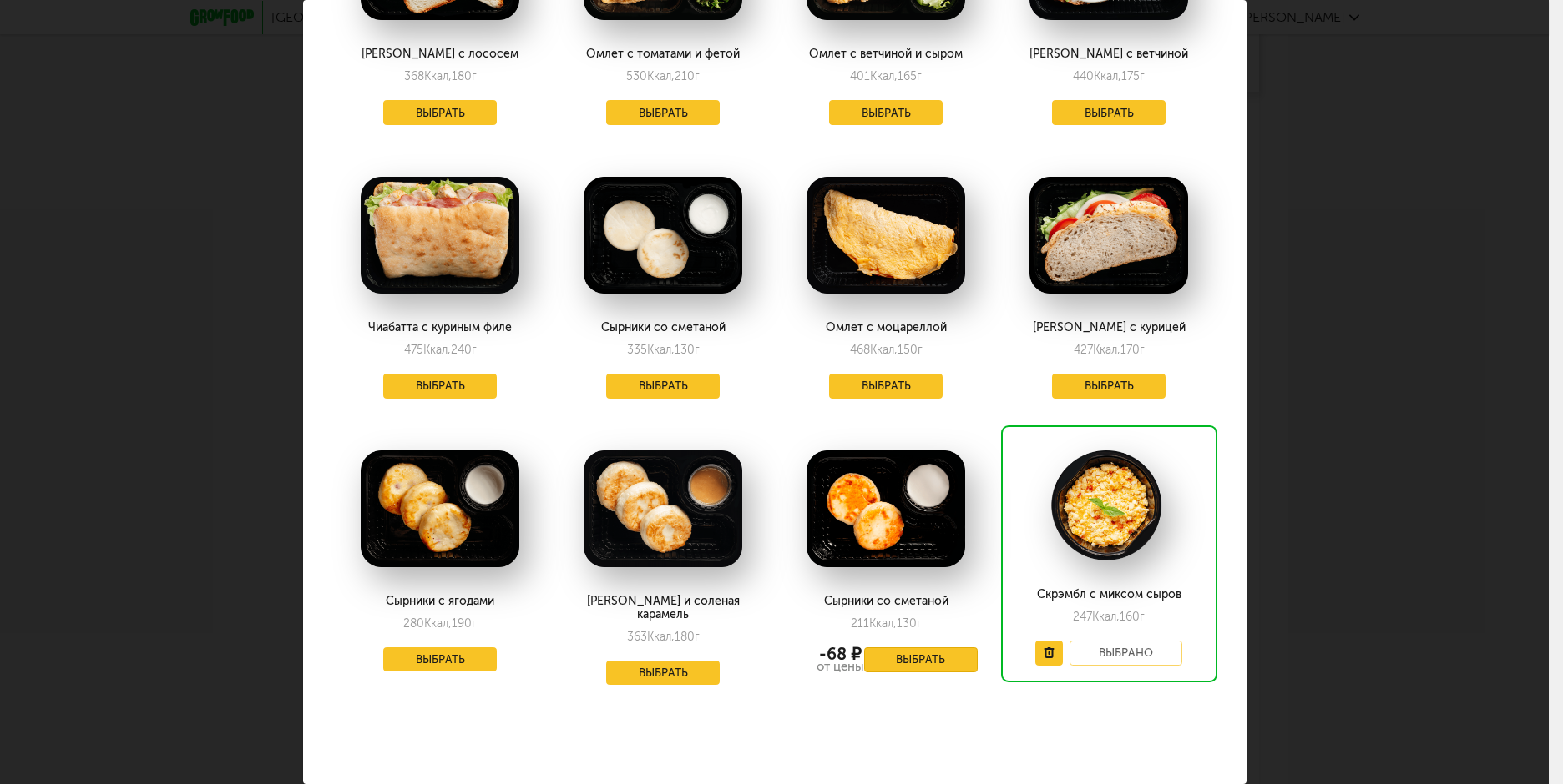
click at [889, 655] on button "Выбрать" at bounding box center [920, 659] width 114 height 25
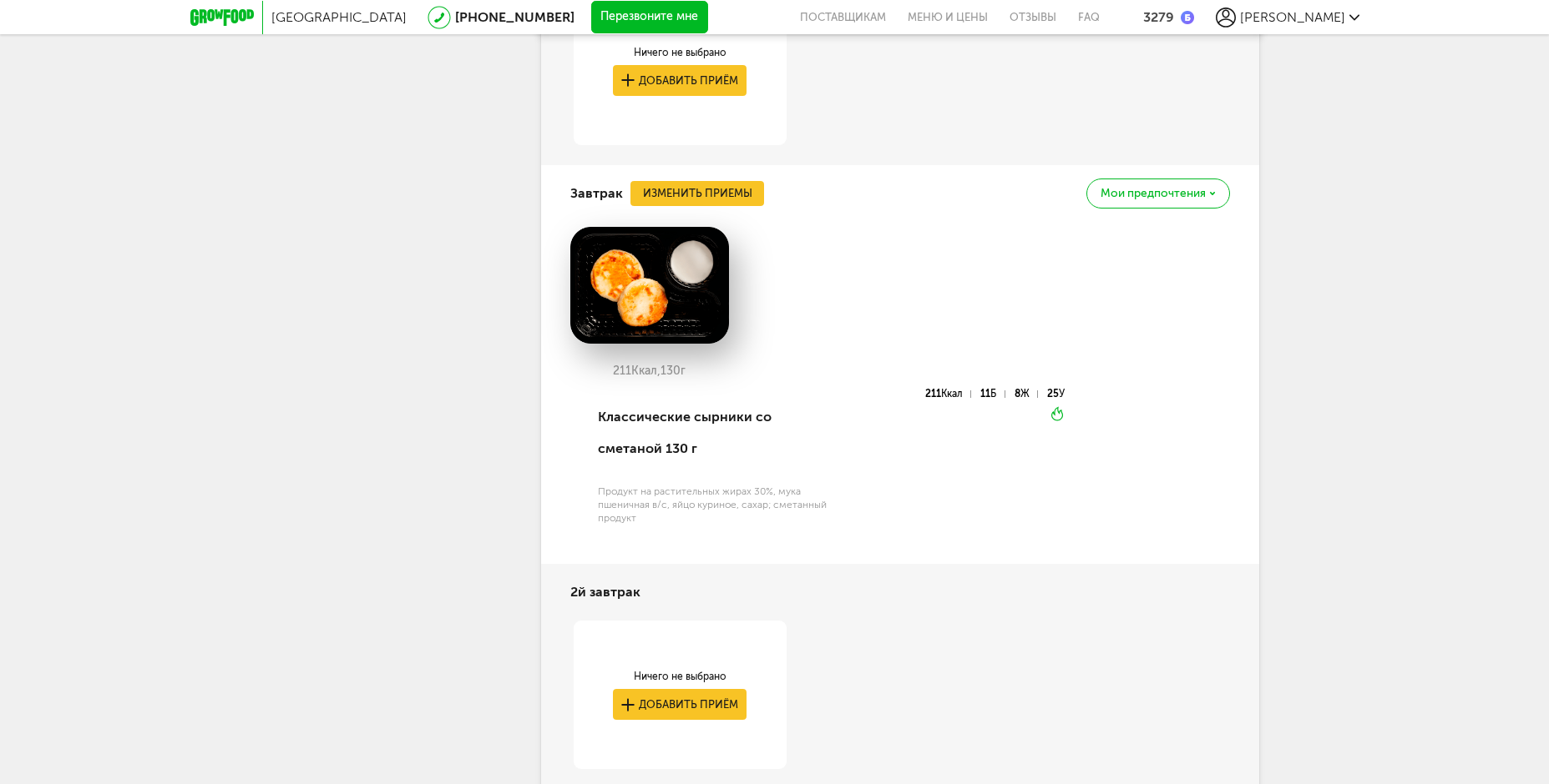
scroll to position [794, 0]
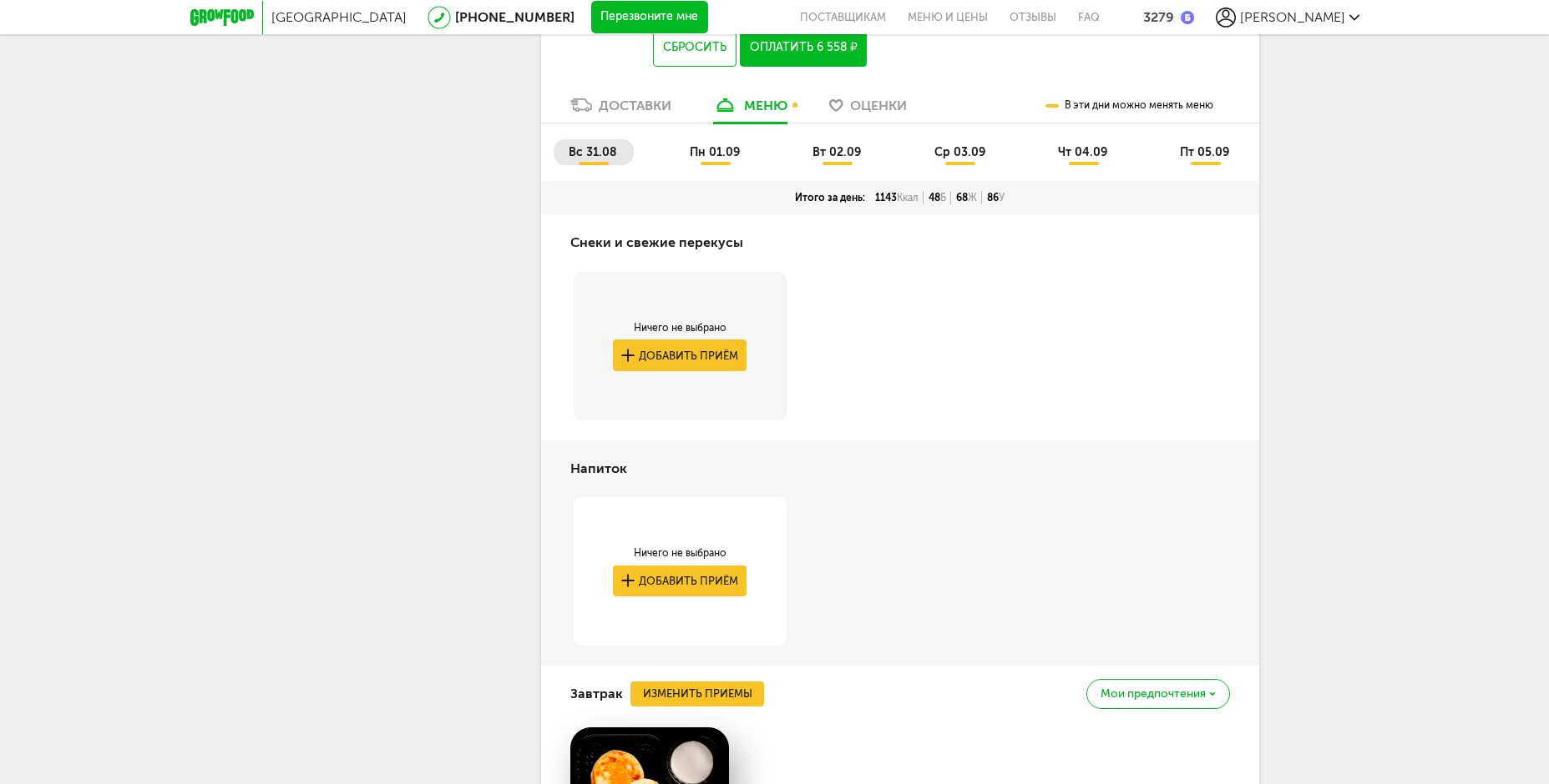
click at [1183, 148] on span "пт 05.09" at bounding box center [1204, 152] width 50 height 14
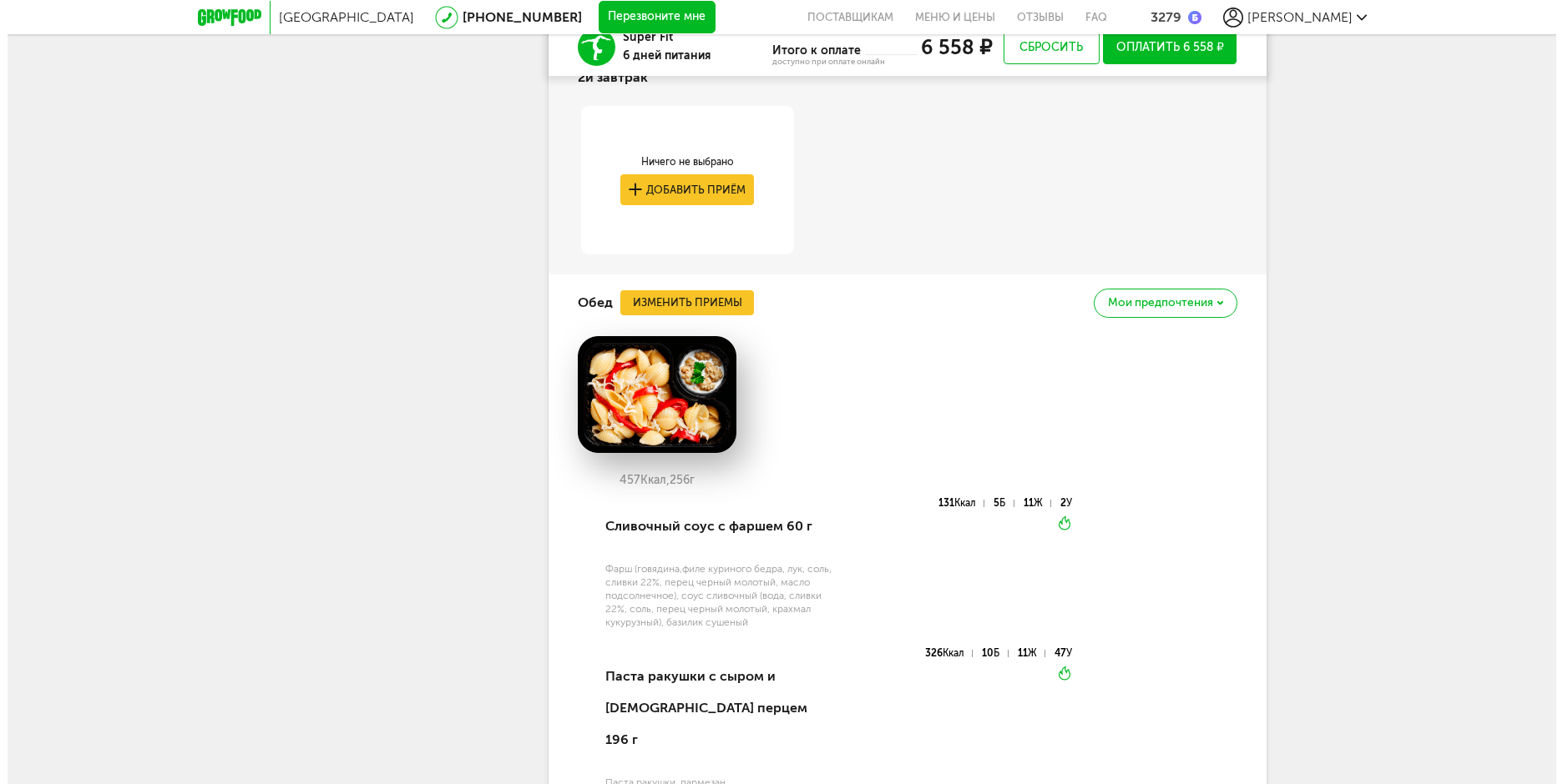
scroll to position [1796, 0]
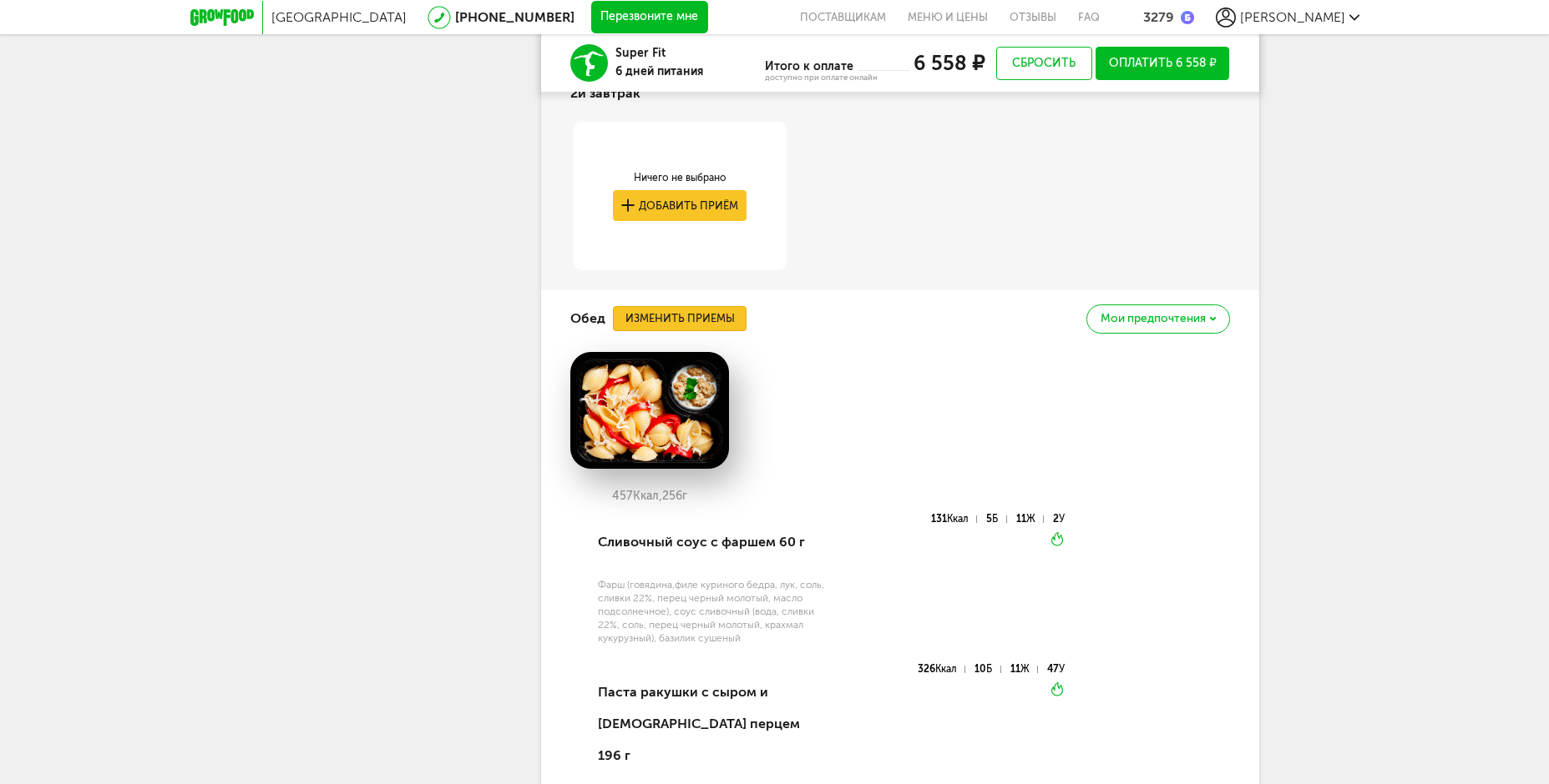
click at [731, 329] on button "Изменить приемы" at bounding box center [679, 318] width 134 height 25
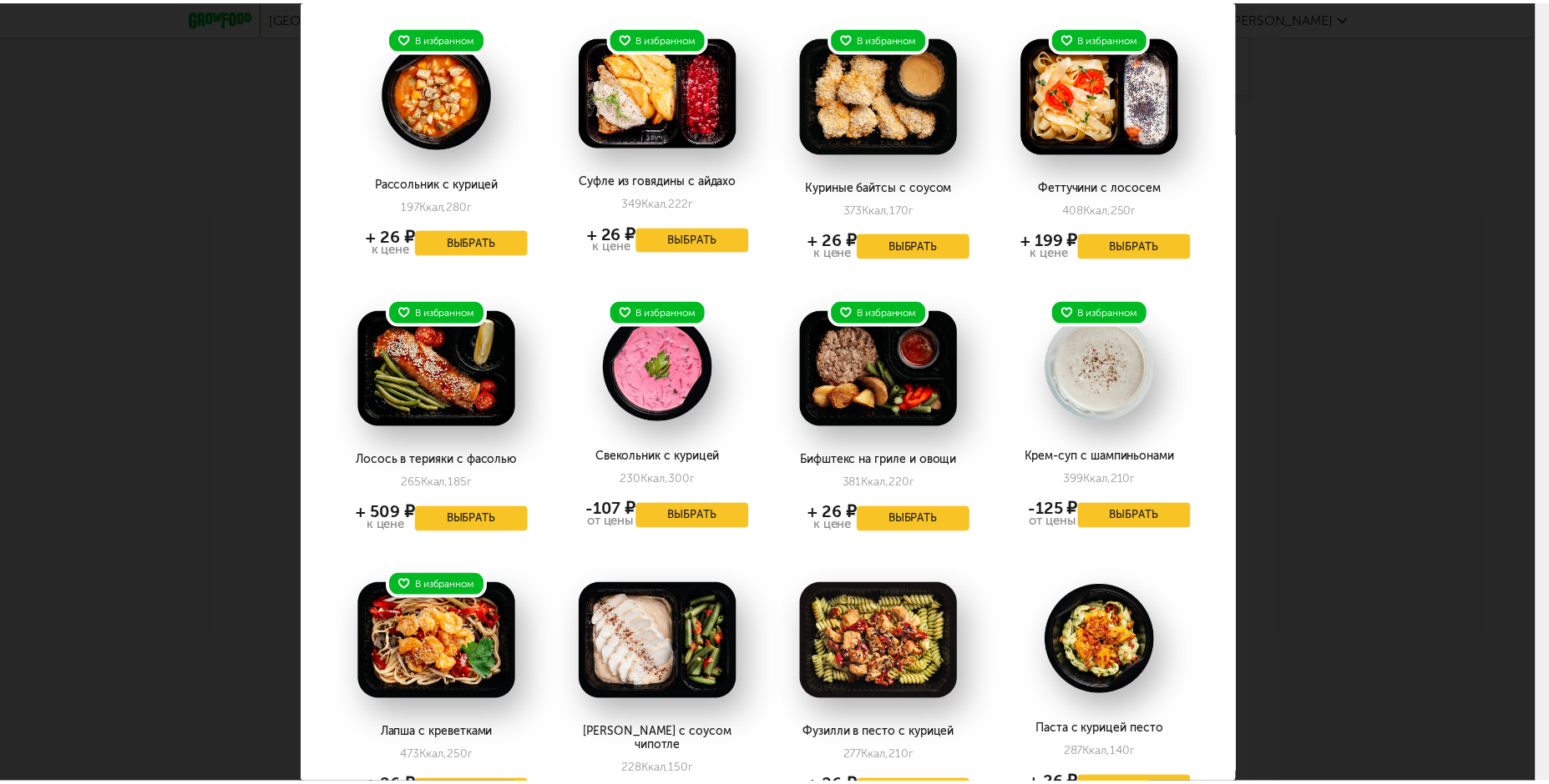
scroll to position [0, 0]
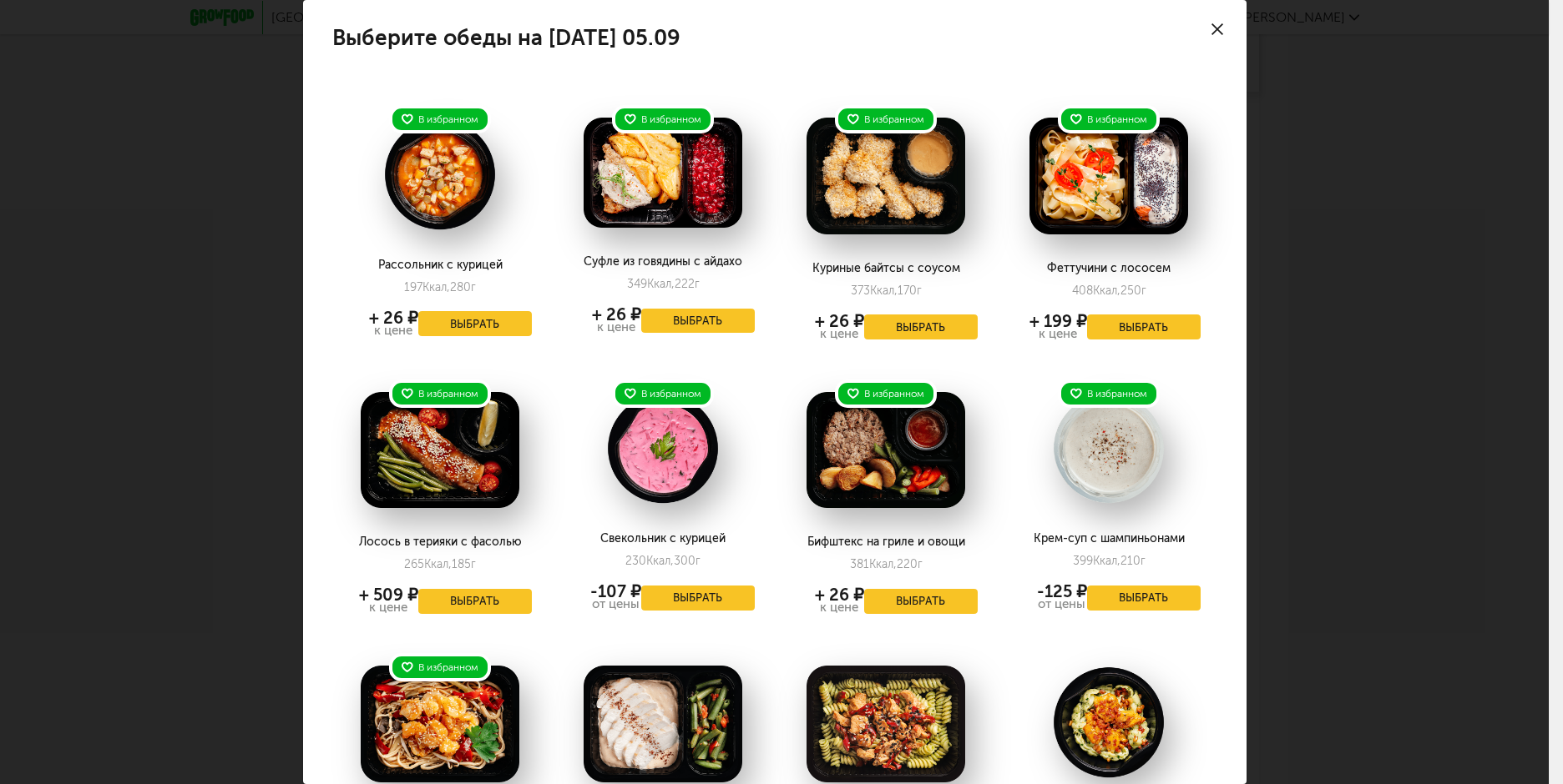
drag, startPoint x: 1205, startPoint y: 26, endPoint x: 1220, endPoint y: 40, distance: 20.5
click at [1211, 27] on use at bounding box center [1217, 30] width 12 height 12
